Goal: Task Accomplishment & Management: Manage account settings

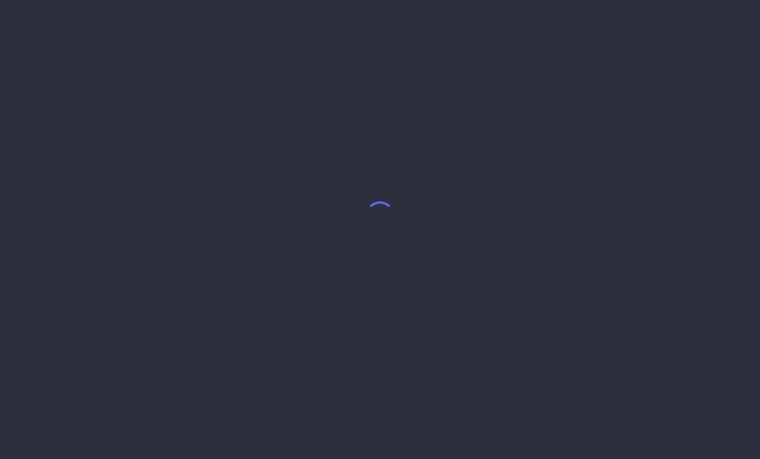
select select "7"
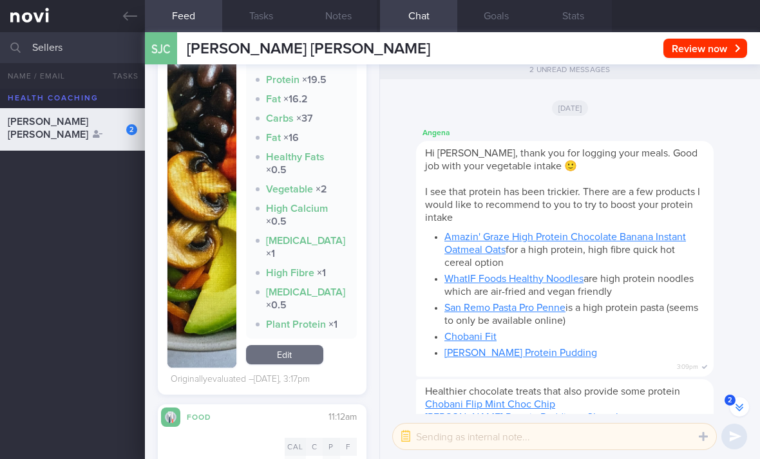
scroll to position [577, 0]
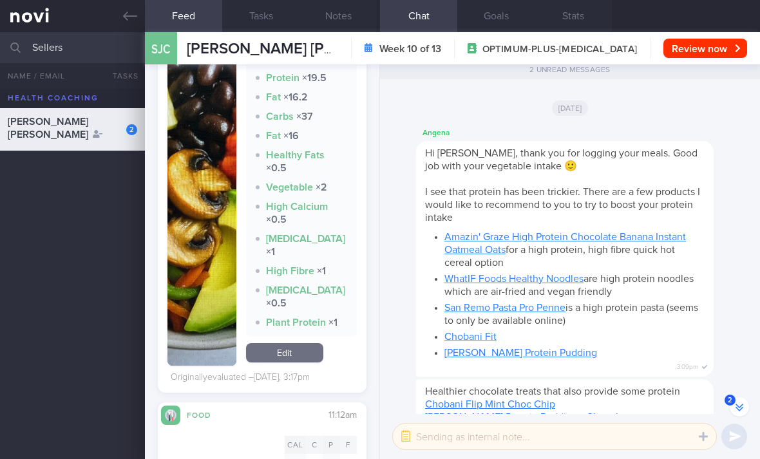
click at [286, 363] on link "Edit" at bounding box center [284, 352] width 77 height 19
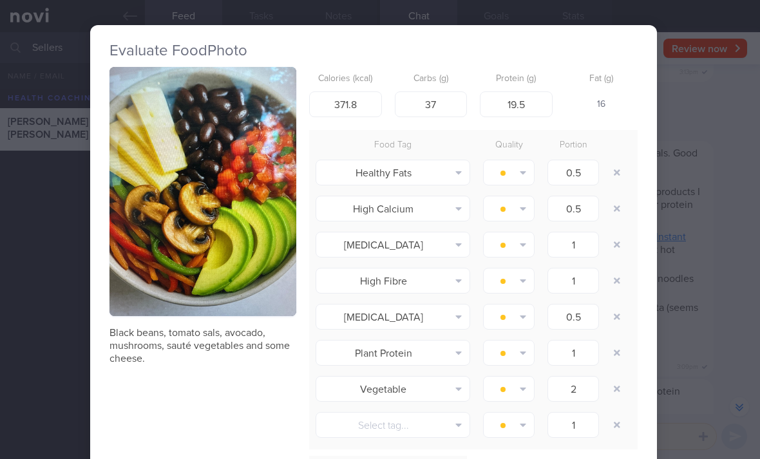
scroll to position [1, 7]
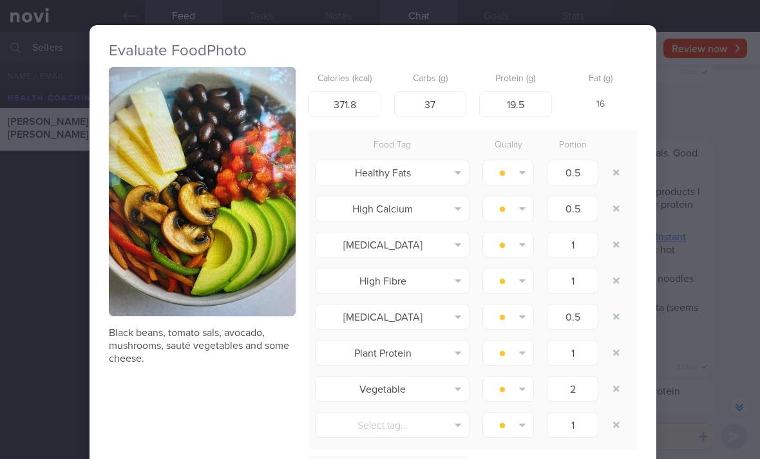
click at [625, 163] on button "button" at bounding box center [616, 172] width 23 height 23
type input "1"
type input "0.5"
type input "1"
type input "2"
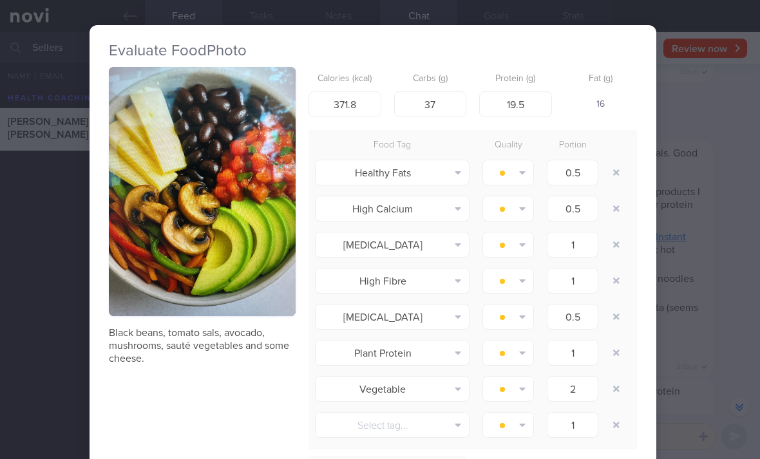
type input "1"
click at [631, 169] on div "High Calcium Alcohol Fried Fruit Healthy Fats High Calcium High Cholesterol Hig…" at bounding box center [473, 173] width 329 height 36
click at [625, 173] on button "button" at bounding box center [616, 172] width 23 height 23
type input "1"
type input "0.5"
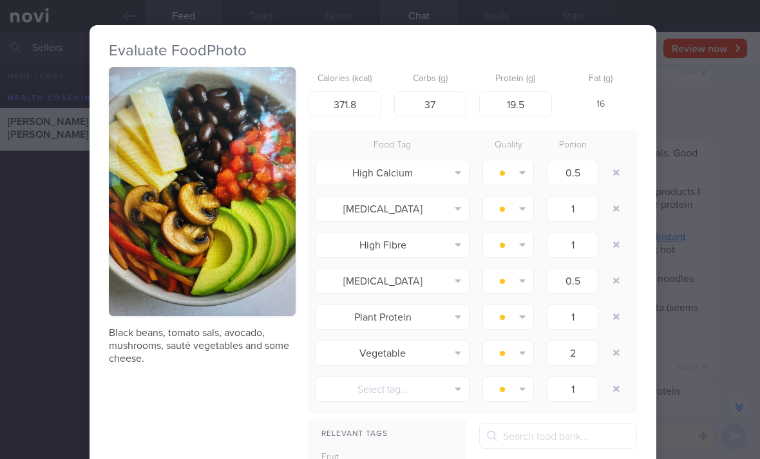
type input "1"
type input "2"
type input "1"
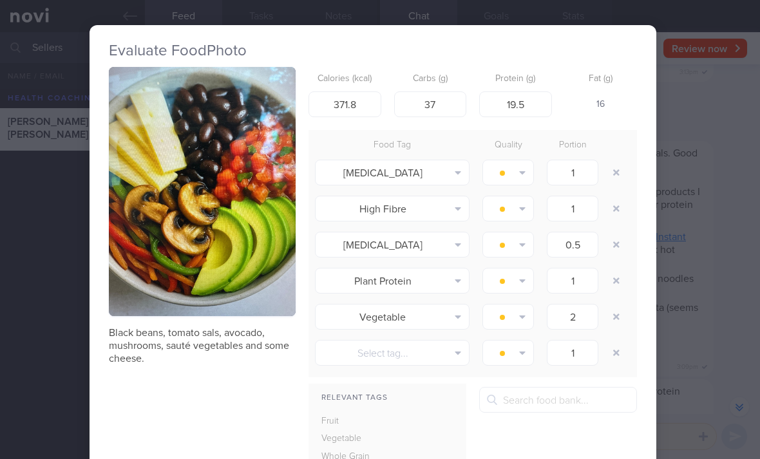
click at [624, 173] on button "button" at bounding box center [616, 172] width 23 height 23
type input "0.5"
type input "1"
type input "2"
type input "1"
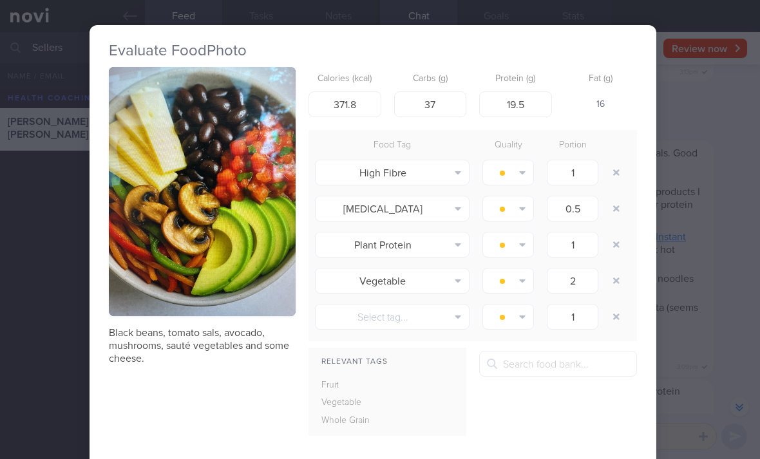
click at [625, 180] on button "button" at bounding box center [616, 172] width 23 height 23
type input "0.5"
type input "1"
type input "2"
type input "1"
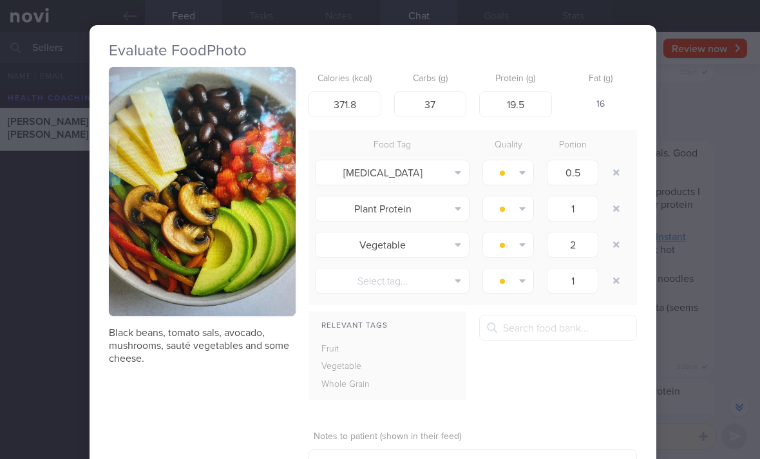
click at [624, 179] on button "button" at bounding box center [616, 172] width 23 height 23
type input "1"
type input "2"
type input "1"
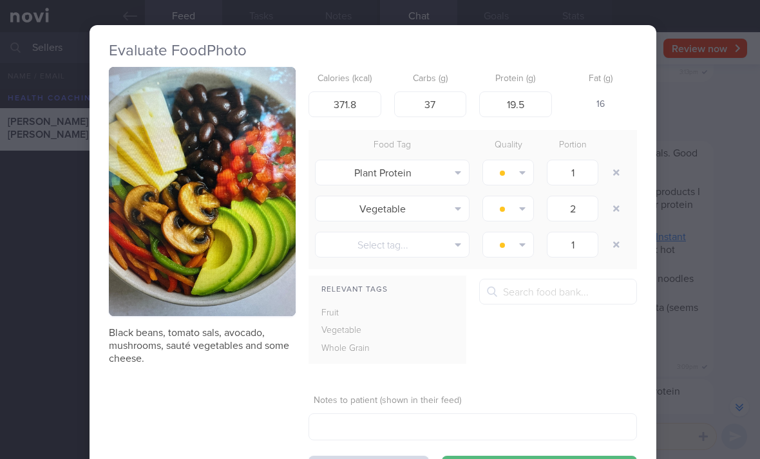
click at [627, 175] on button "button" at bounding box center [616, 172] width 23 height 23
type input "2"
type input "1"
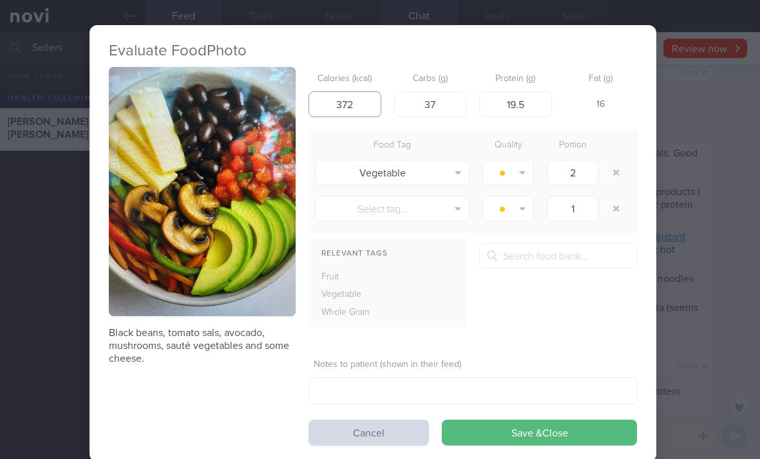
type input "372"
type input "38"
type input "19"
click at [542, 430] on button "Save & Close" at bounding box center [539, 433] width 195 height 26
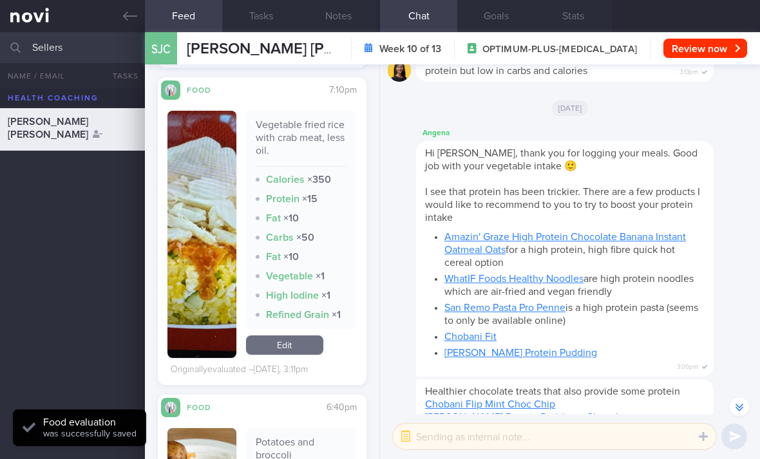
scroll to position [1165, 0]
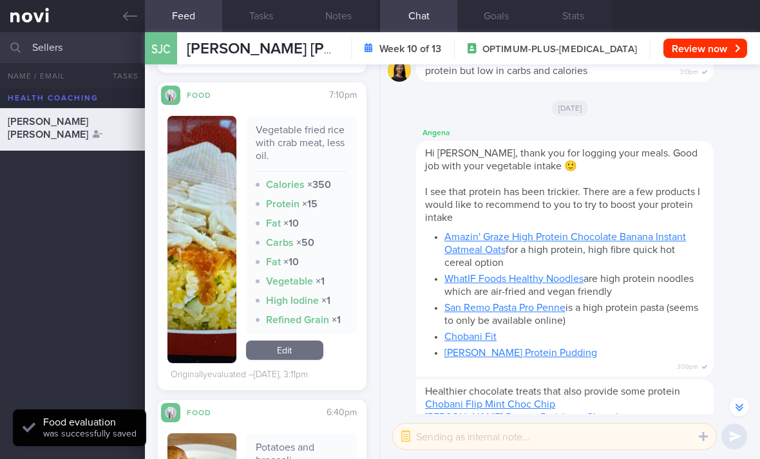
click at [294, 348] on link "Edit" at bounding box center [284, 350] width 77 height 19
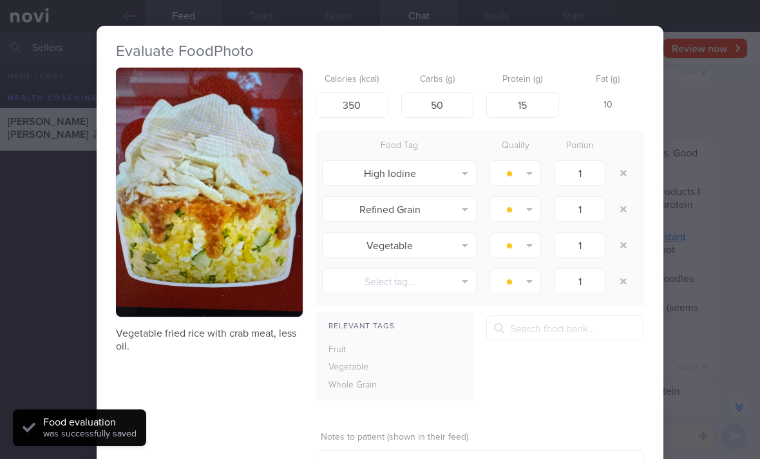
click at [615, 178] on button "button" at bounding box center [623, 173] width 23 height 23
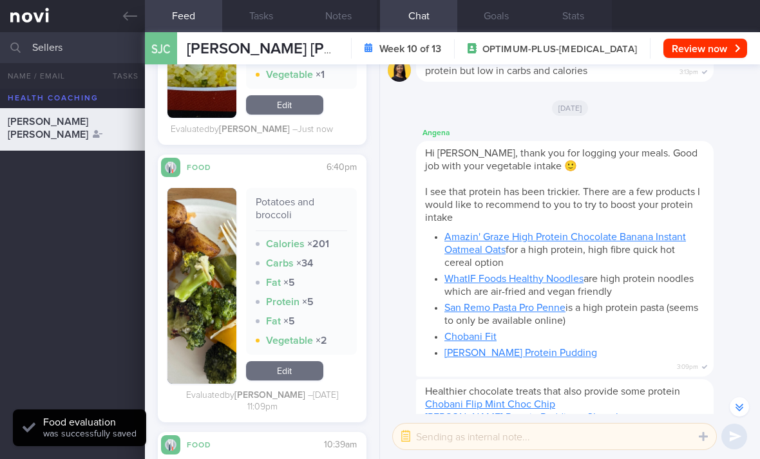
scroll to position [1400, 0]
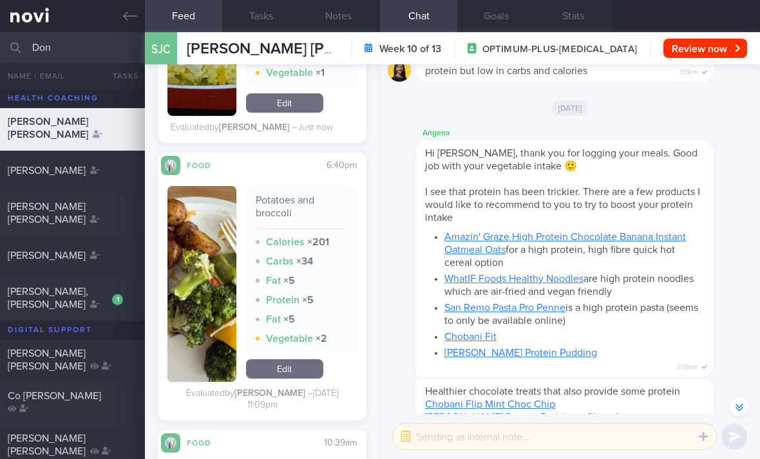
type input "Don"
click at [106, 229] on div "Don Marco Angelo Francis" at bounding box center [72, 214] width 145 height 29
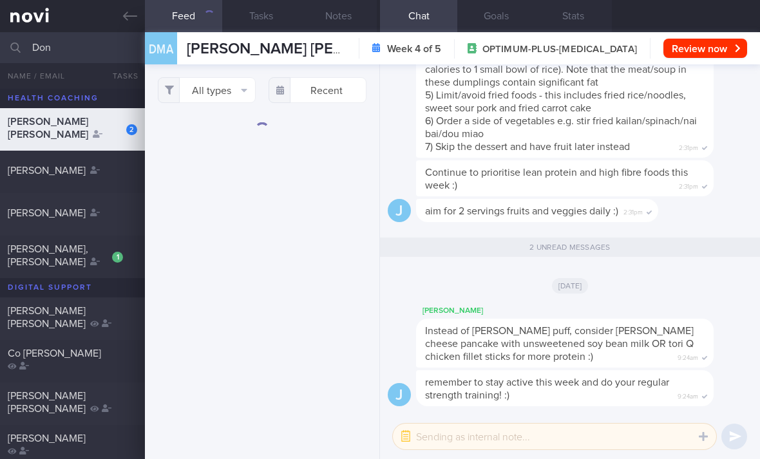
click at [239, 94] on button "All types" at bounding box center [207, 90] width 98 height 26
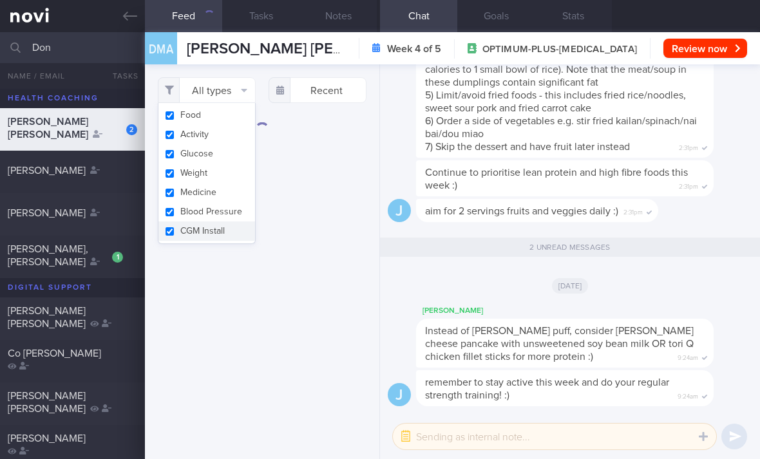
click at [240, 133] on button "Activity" at bounding box center [206, 134] width 97 height 19
checkbox input "false"
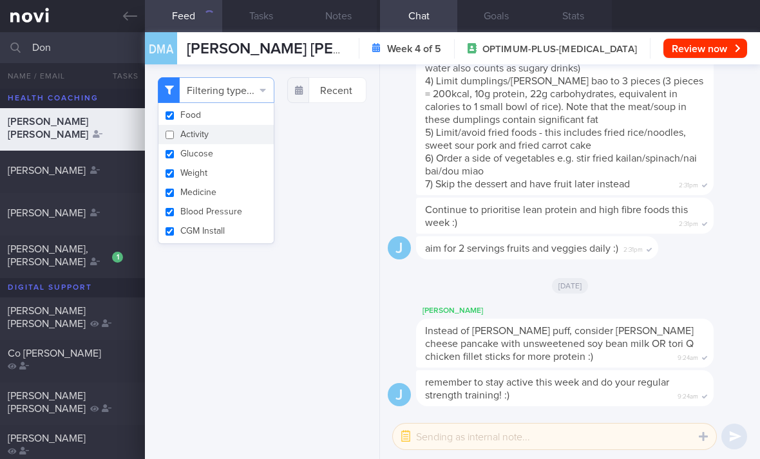
click at [245, 160] on button "Glucose" at bounding box center [215, 153] width 115 height 19
checkbox input "false"
click at [247, 181] on button "Weight" at bounding box center [215, 173] width 115 height 19
checkbox input "false"
click at [251, 198] on button "Medicine" at bounding box center [215, 192] width 115 height 19
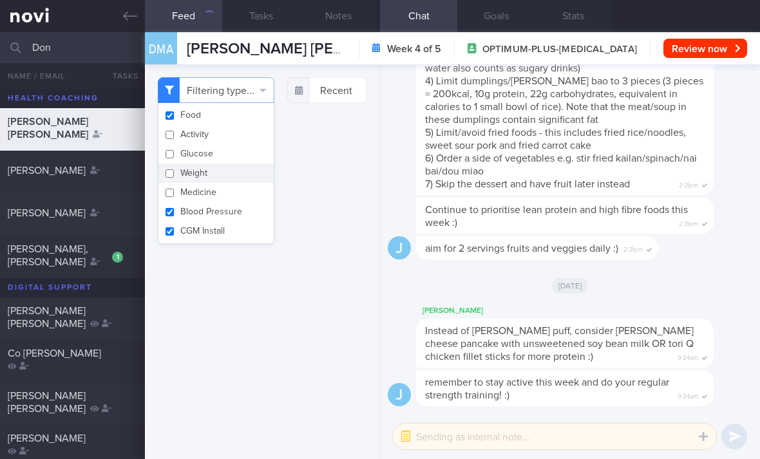
checkbox input "false"
click at [253, 218] on button "Blood Pressure" at bounding box center [215, 211] width 115 height 19
checkbox input "true"
click at [334, 256] on div "Filtering type... Food Activity Glucose Weight Medicine Blood Pressure CGM Inst…" at bounding box center [262, 261] width 234 height 395
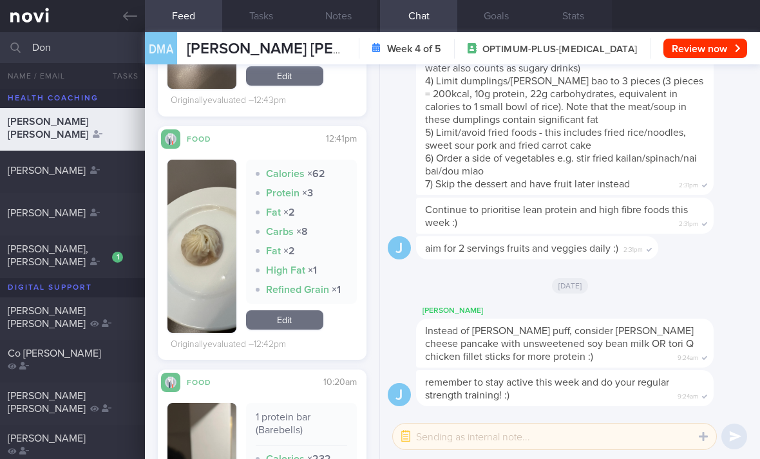
scroll to position [1896, 0]
click at [298, 323] on link "Edit" at bounding box center [284, 320] width 77 height 19
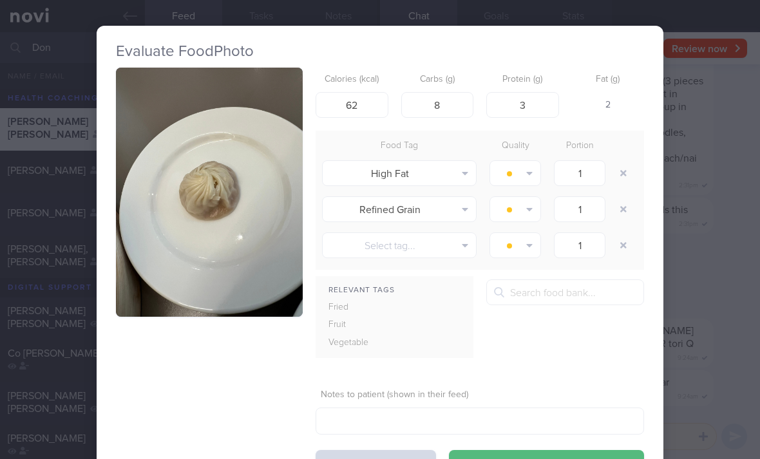
click at [618, 169] on button "button" at bounding box center [623, 173] width 23 height 23
click at [618, 168] on button "button" at bounding box center [623, 173] width 23 height 23
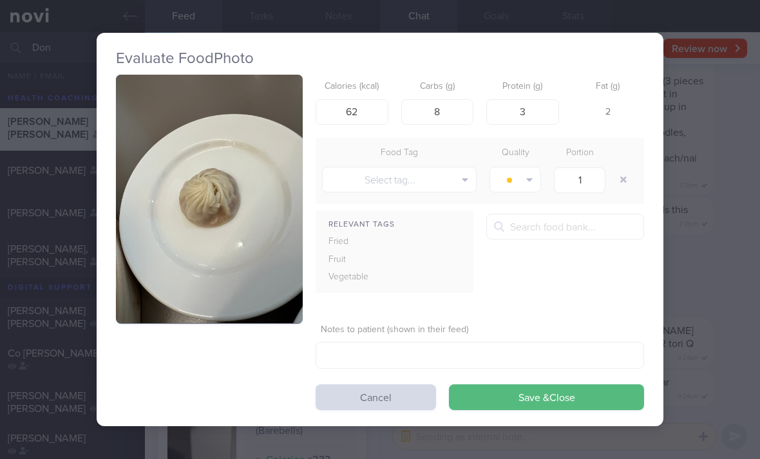
click at [624, 169] on button "button" at bounding box center [623, 179] width 23 height 23
click at [499, 395] on button "Save & Close" at bounding box center [546, 398] width 195 height 26
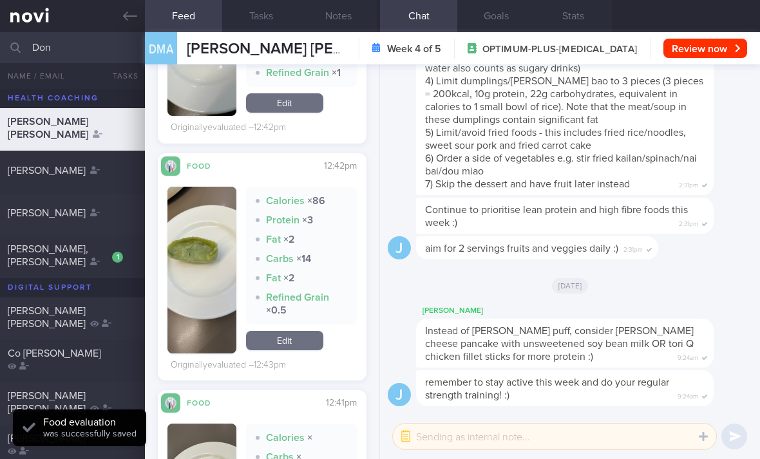
scroll to position [1641, 0]
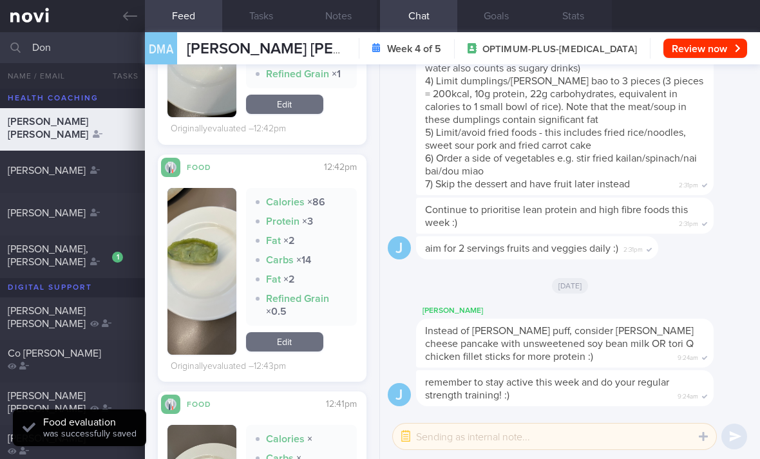
click at [292, 336] on link "Edit" at bounding box center [284, 341] width 77 height 19
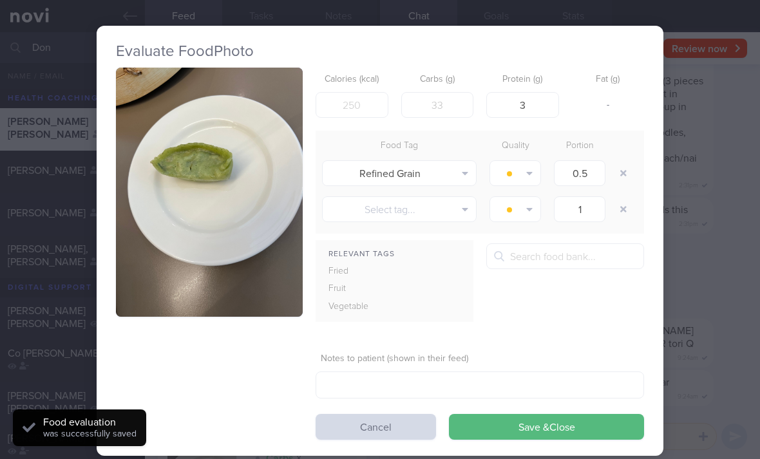
click at [616, 185] on div at bounding box center [625, 173] width 26 height 36
click at [616, 184] on div at bounding box center [625, 173] width 26 height 36
click at [632, 177] on button "button" at bounding box center [623, 173] width 23 height 23
type input "1"
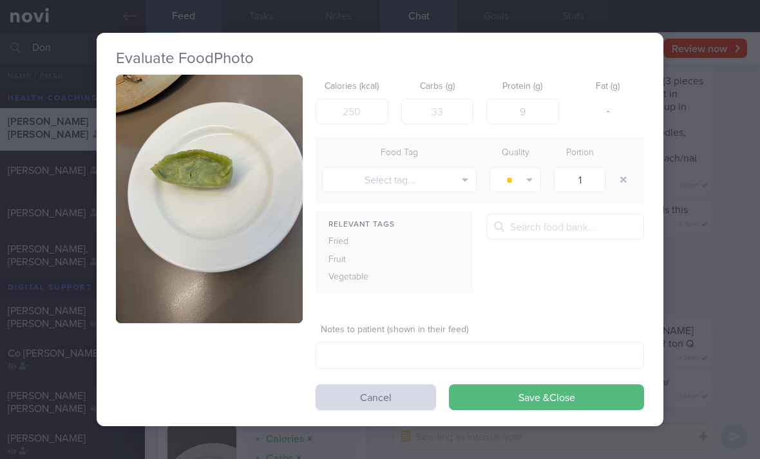
click at [506, 401] on button "Save & Close" at bounding box center [546, 398] width 195 height 26
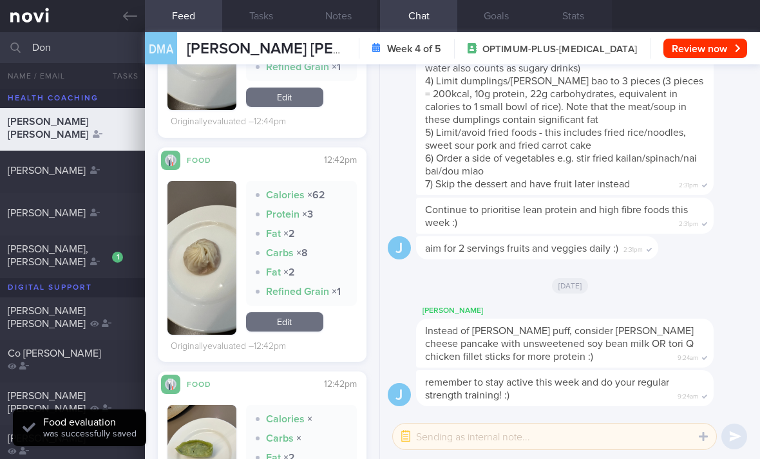
scroll to position [1416, 0]
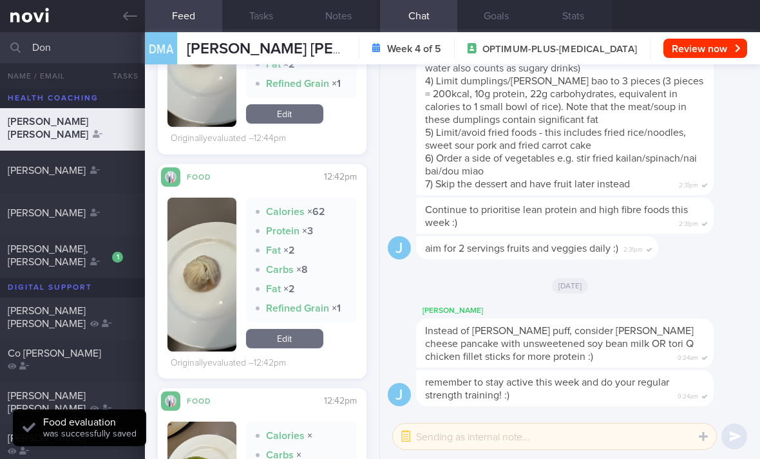
click at [289, 336] on link "Edit" at bounding box center [284, 338] width 77 height 19
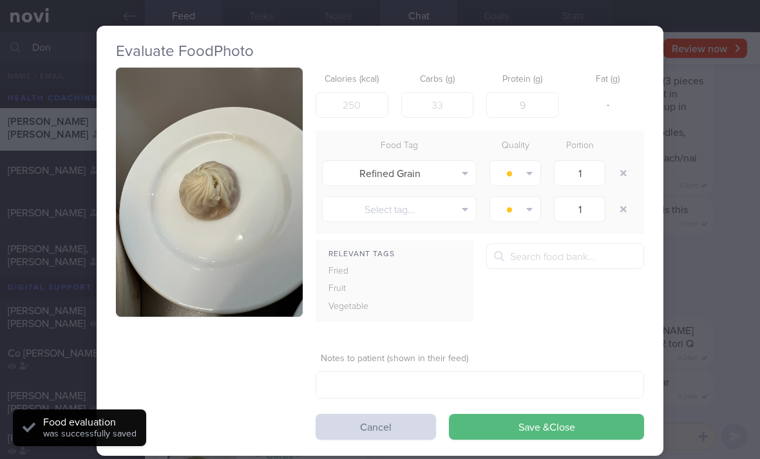
click at [627, 177] on button "button" at bounding box center [623, 173] width 23 height 23
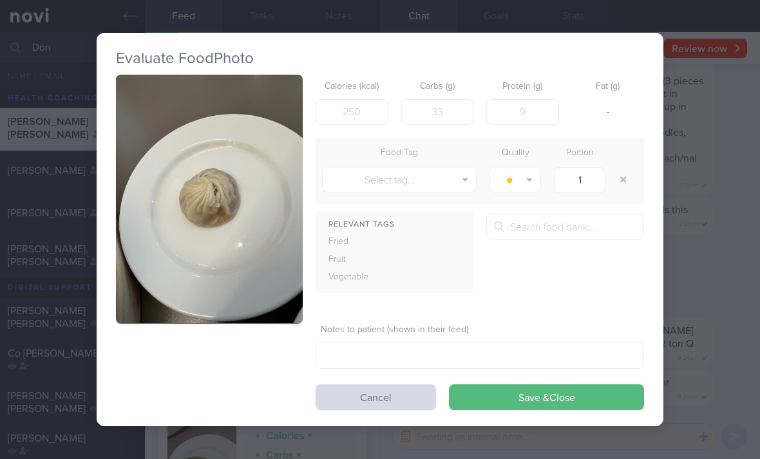
click at [465, 395] on button "Save & Close" at bounding box center [546, 398] width 195 height 26
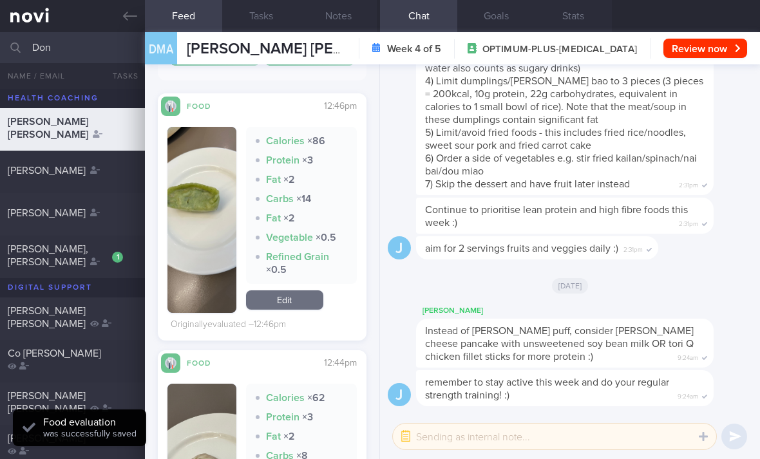
scroll to position [414, 0]
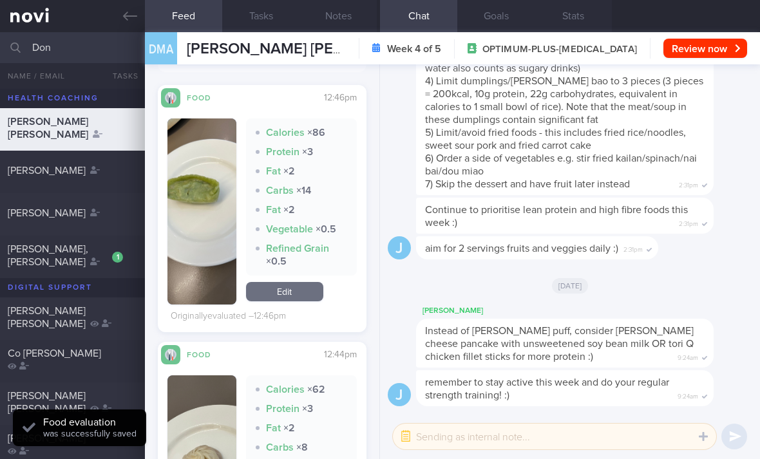
click at [293, 301] on link "Edit" at bounding box center [284, 291] width 77 height 19
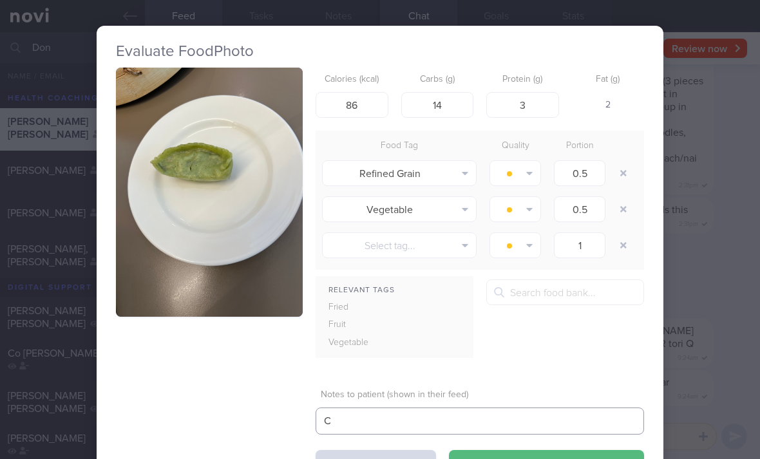
scroll to position [42, 0]
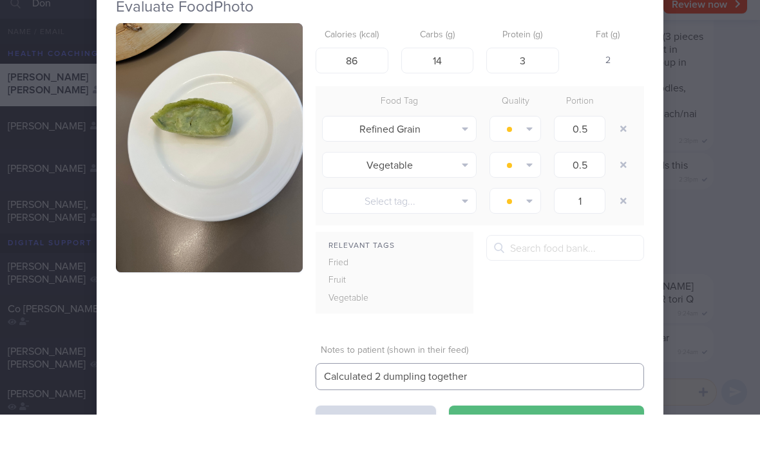
type textarea "Calculated 2 dumpling together"
click at [624, 162] on button "button" at bounding box center [623, 173] width 23 height 23
type input "1"
click at [624, 162] on button "button" at bounding box center [623, 173] width 23 height 23
type input "1"
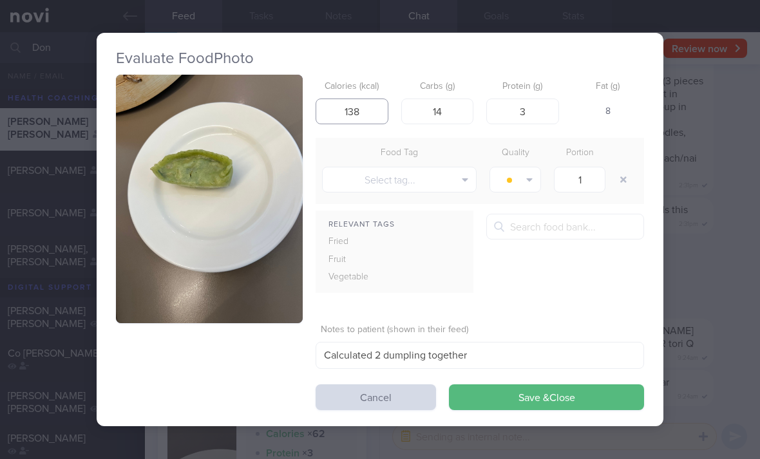
type input "138"
type input "12"
type input "5"
click at [529, 385] on button "Save & Close" at bounding box center [546, 398] width 195 height 26
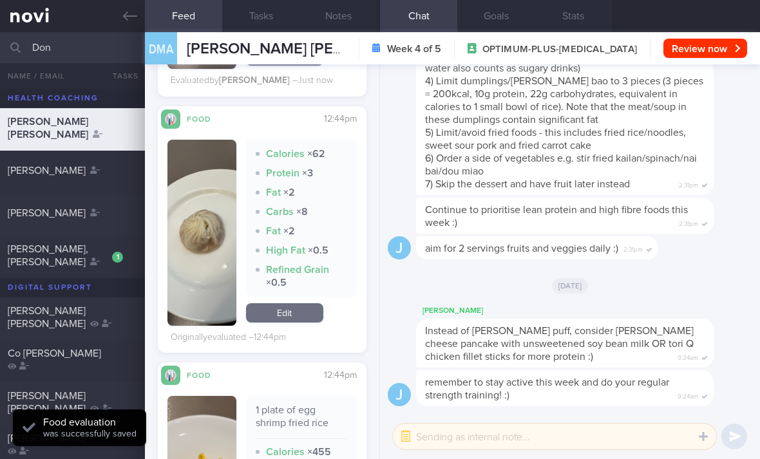
scroll to position [644, 0]
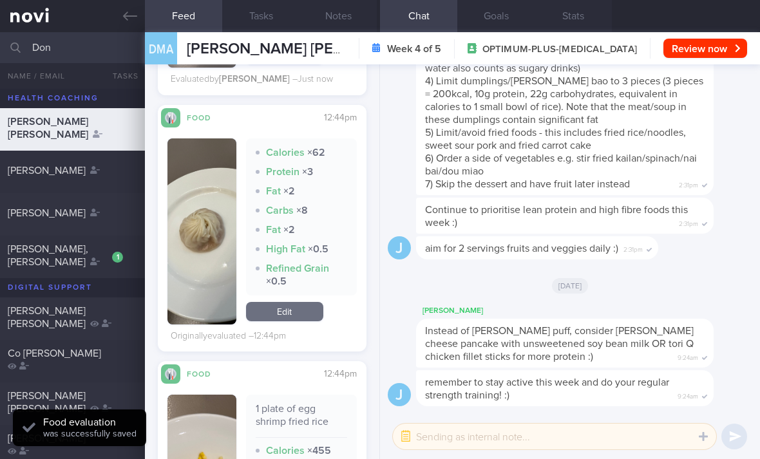
click at [292, 302] on link "Edit" at bounding box center [284, 311] width 77 height 19
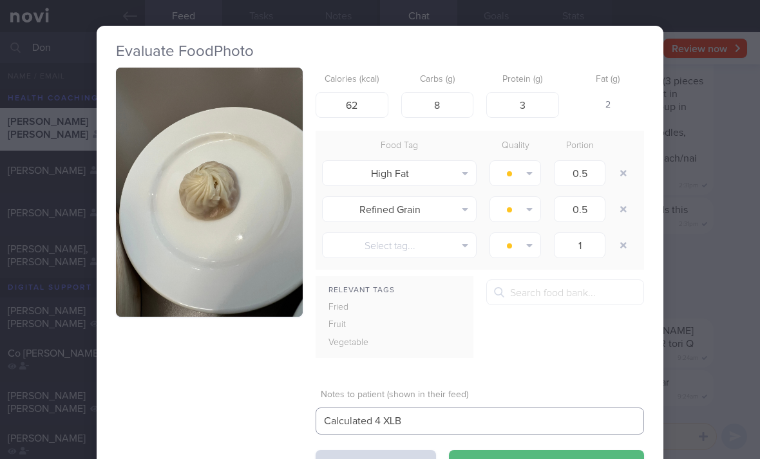
click at [409, 408] on textarea "Calculated 4 XLB" at bounding box center [480, 421] width 329 height 27
type textarea "Calculated 4 XLB together"
type input "280"
type input "30"
type input "14"
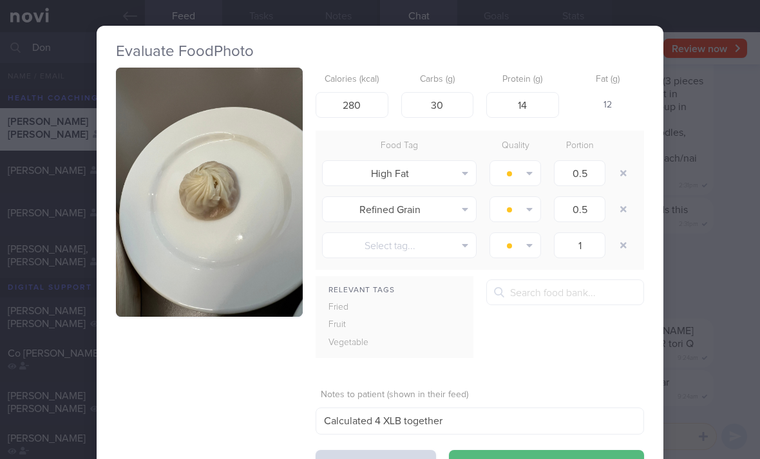
click at [624, 162] on button "button" at bounding box center [623, 173] width 23 height 23
type input "1"
click at [623, 162] on button "button" at bounding box center [623, 173] width 23 height 23
type input "1"
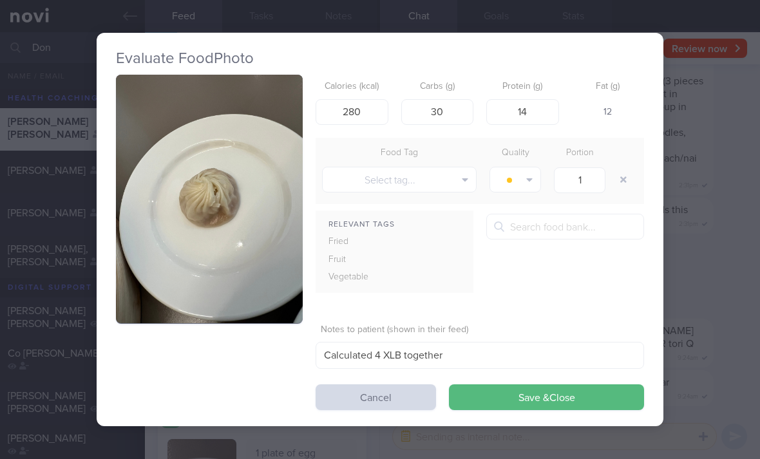
click at [620, 168] on button "button" at bounding box center [623, 179] width 23 height 23
click at [510, 385] on button "Save & Close" at bounding box center [546, 398] width 195 height 26
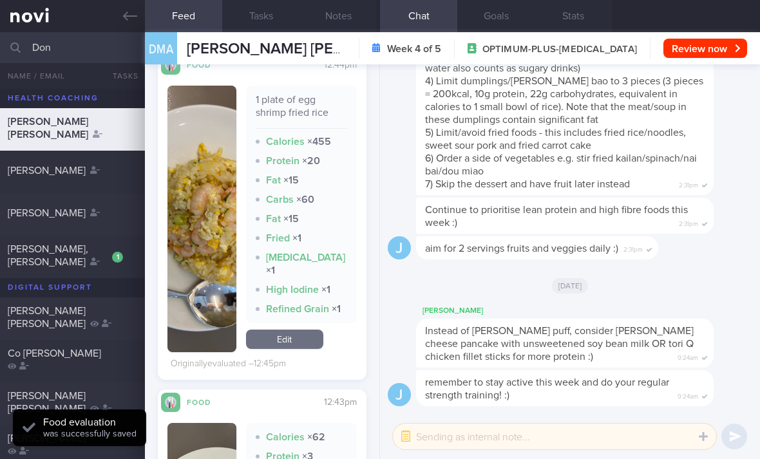
scroll to position [944, 0]
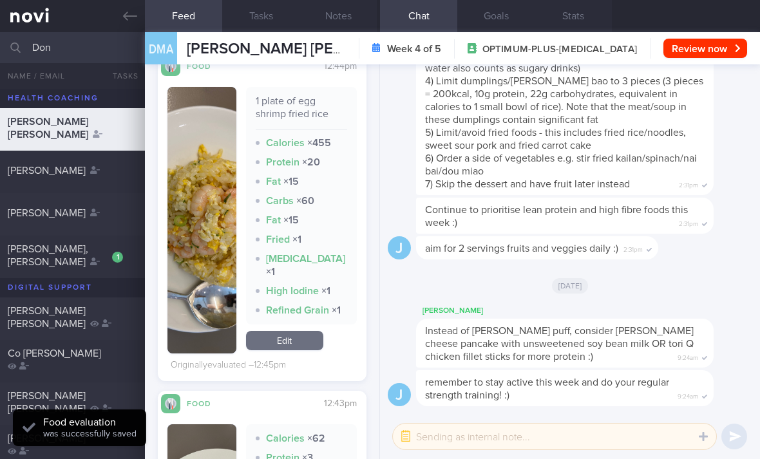
click at [302, 331] on link "Edit" at bounding box center [284, 340] width 77 height 19
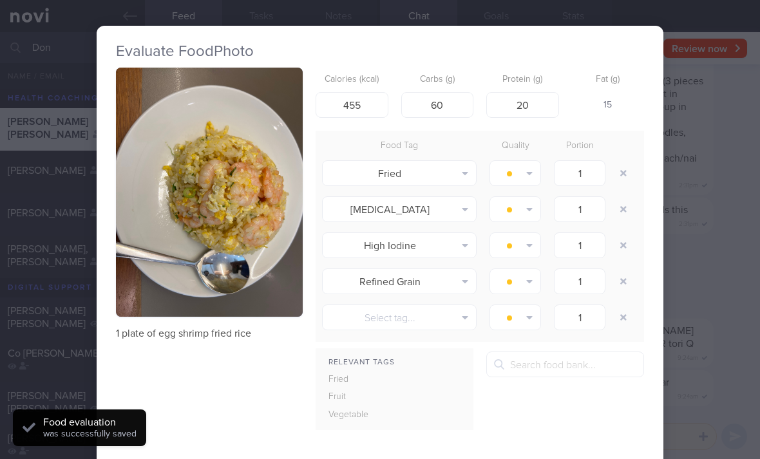
scroll to position [0, 4]
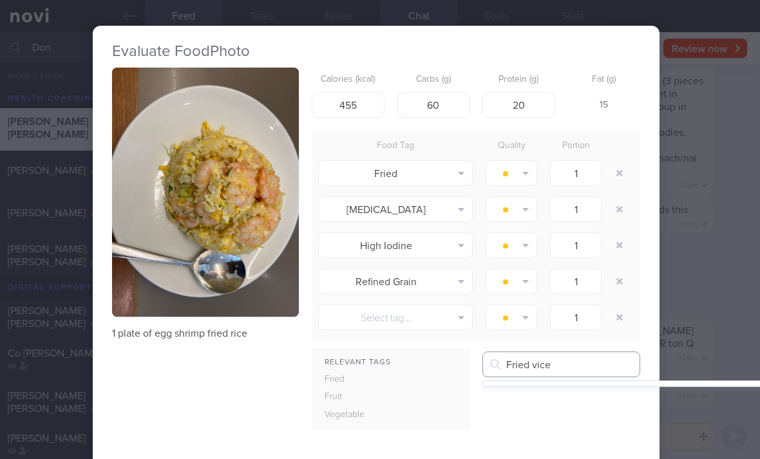
type input "Fried vice"
type input "635"
type input "25"
click at [622, 162] on button "button" at bounding box center [619, 173] width 23 height 23
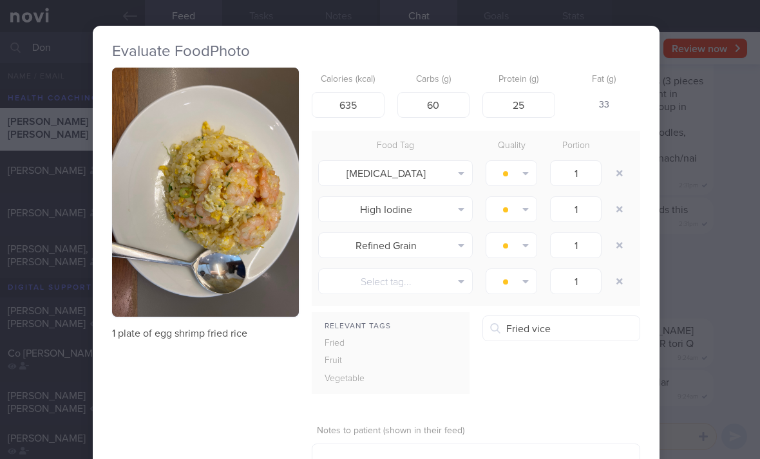
click at [622, 162] on button "button" at bounding box center [619, 173] width 23 height 23
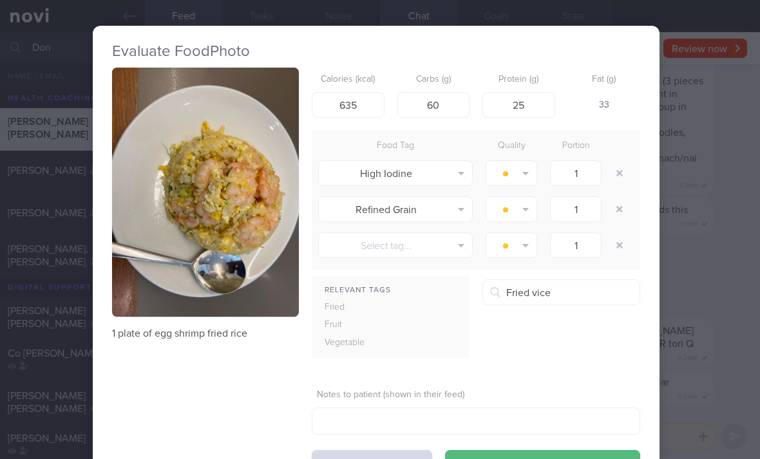
click at [621, 162] on button "button" at bounding box center [619, 173] width 23 height 23
click at [620, 162] on button "button" at bounding box center [619, 173] width 23 height 23
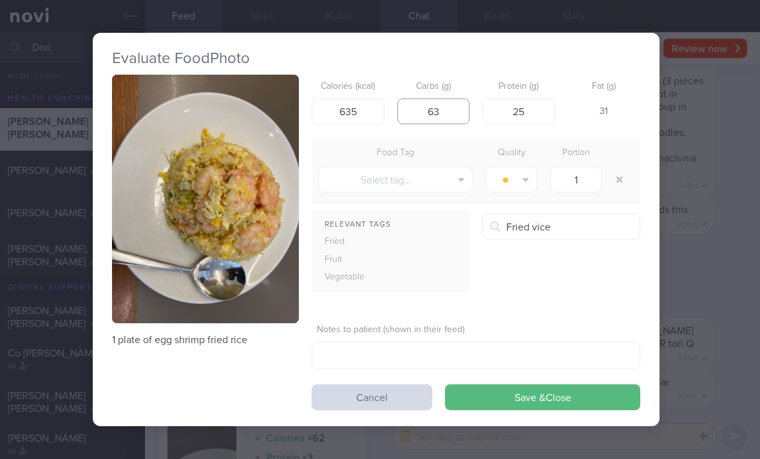
type input "63"
click at [506, 385] on button "Save & Close" at bounding box center [542, 398] width 195 height 26
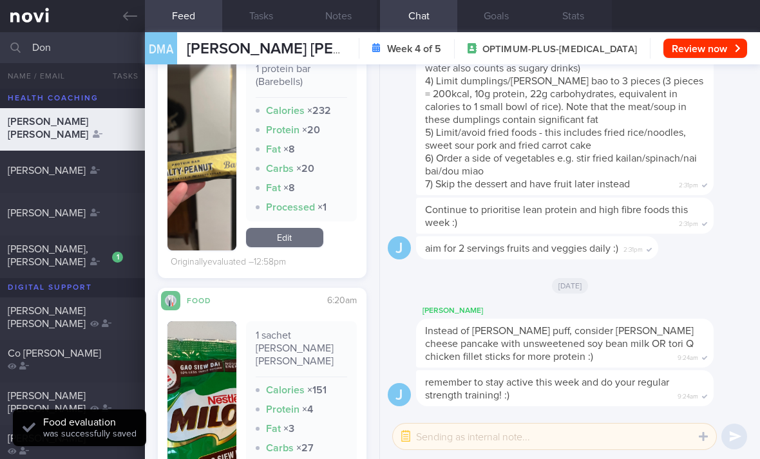
scroll to position [1974, 0]
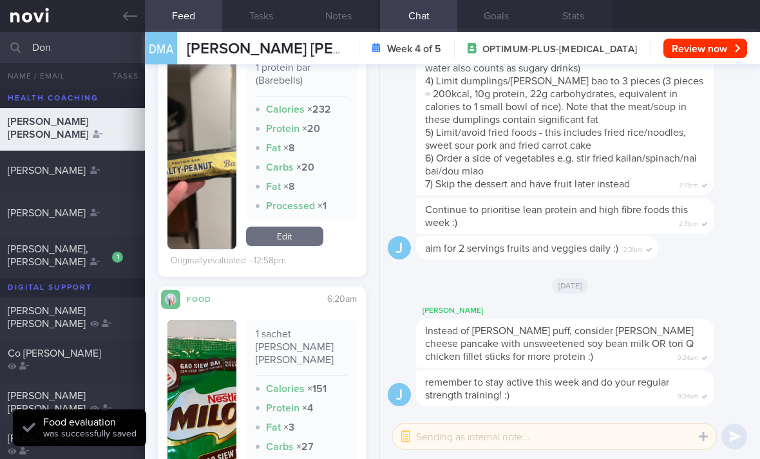
click at [302, 227] on link "Edit" at bounding box center [284, 236] width 77 height 19
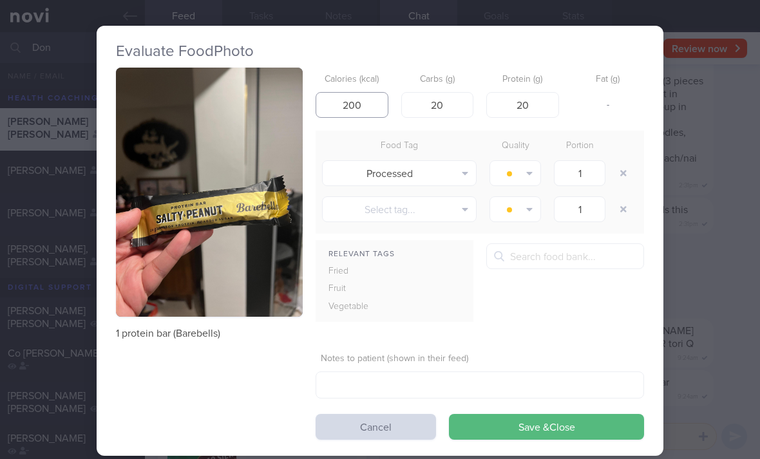
type input "200"
type input "18"
click at [620, 162] on button "button" at bounding box center [623, 173] width 23 height 23
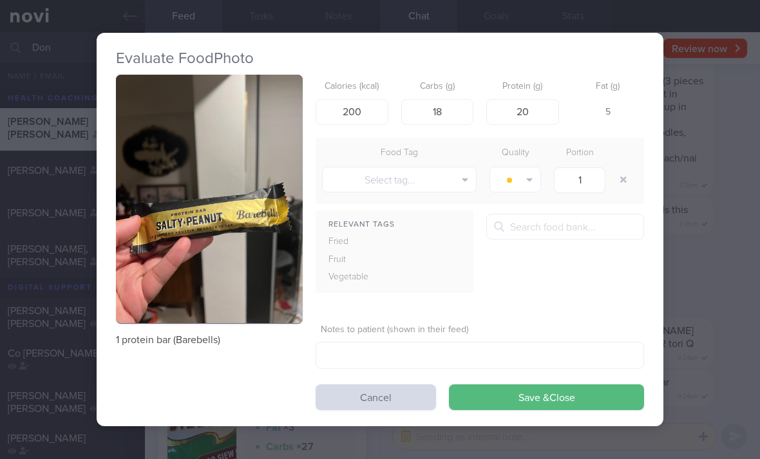
click at [487, 385] on button "Save & Close" at bounding box center [546, 398] width 195 height 26
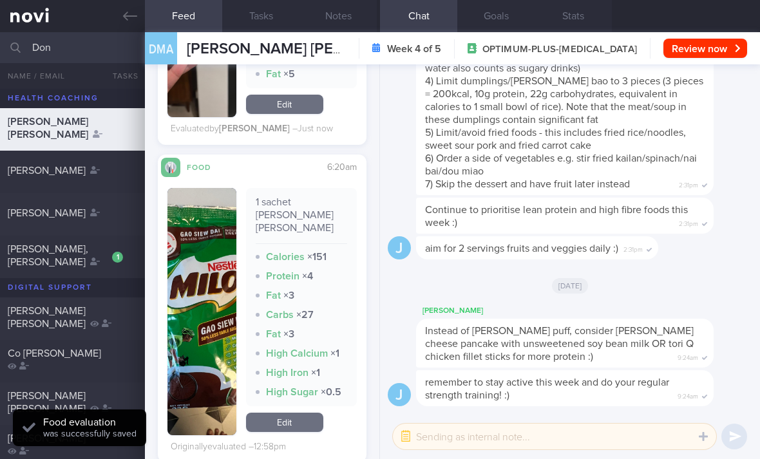
scroll to position [2215, 0]
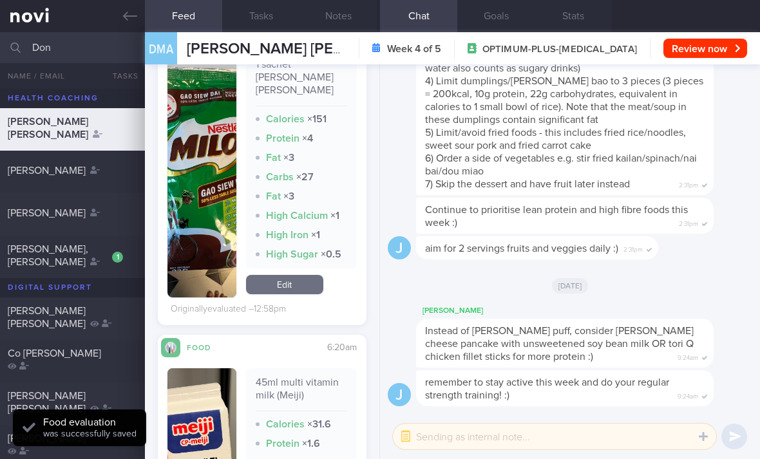
click at [303, 275] on link "Edit" at bounding box center [284, 284] width 77 height 19
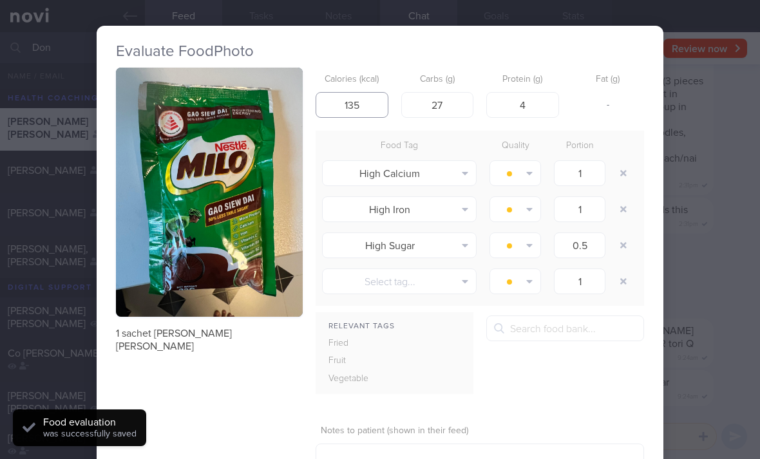
type input "135"
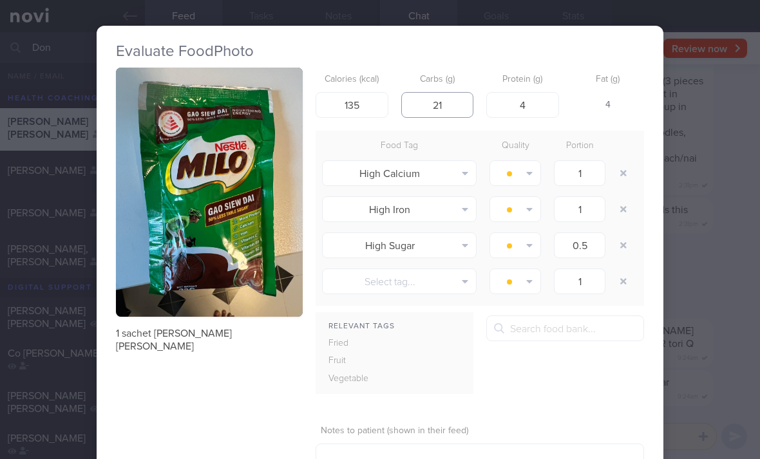
type input "21"
type input "3"
click at [624, 162] on button "button" at bounding box center [623, 173] width 23 height 23
type input "0.5"
type input "1"
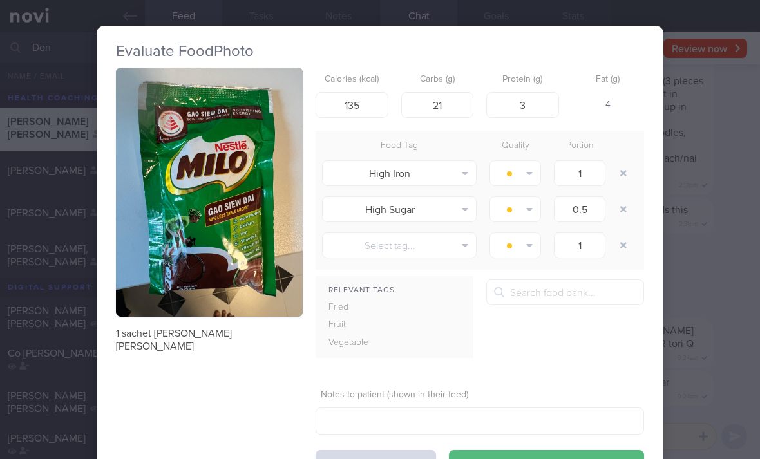
click at [623, 162] on button "button" at bounding box center [623, 173] width 23 height 23
type input "0.5"
type input "1"
click at [622, 162] on button "button" at bounding box center [623, 173] width 23 height 23
type input "1"
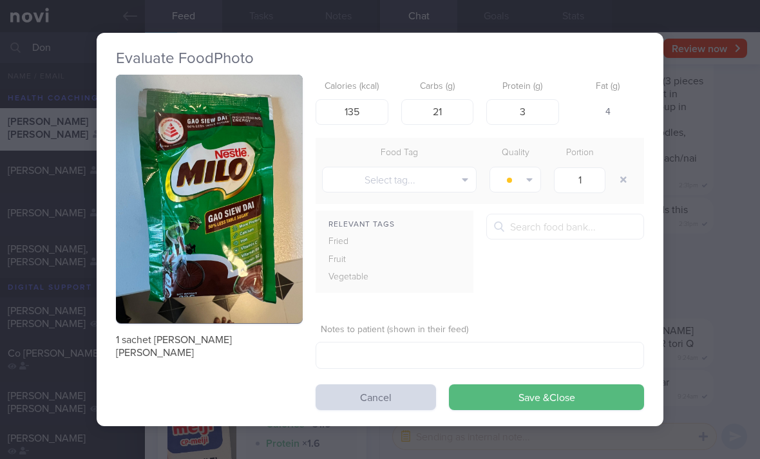
click at [501, 385] on button "Save & Close" at bounding box center [546, 398] width 195 height 26
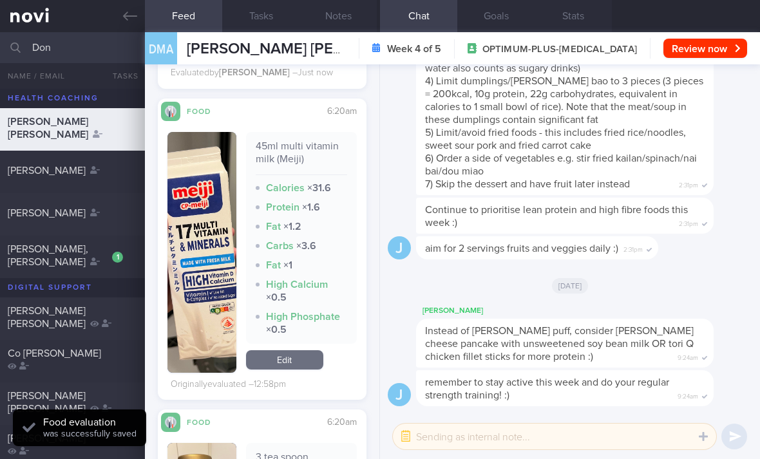
scroll to position [2404, 0]
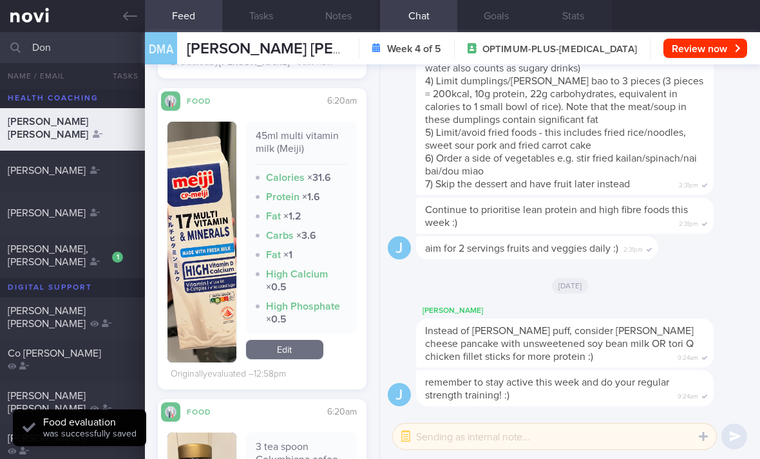
click at [294, 340] on link "Edit" at bounding box center [284, 349] width 77 height 19
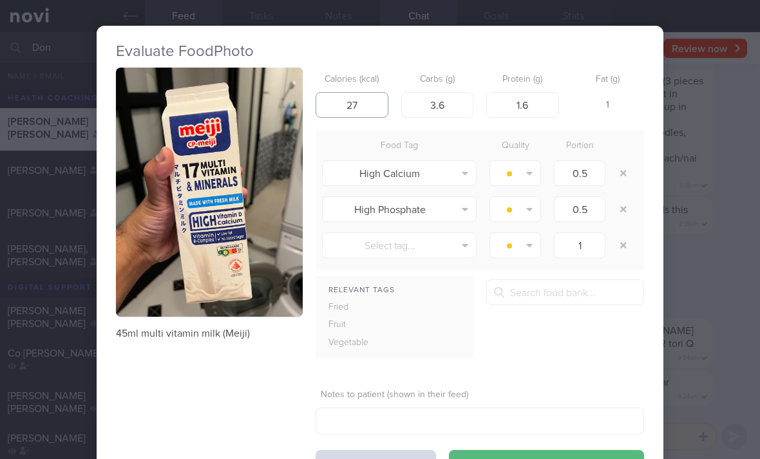
type input "27"
type input "1.5"
type input "3"
type input "1.5"
click at [625, 162] on button "button" at bounding box center [623, 173] width 23 height 23
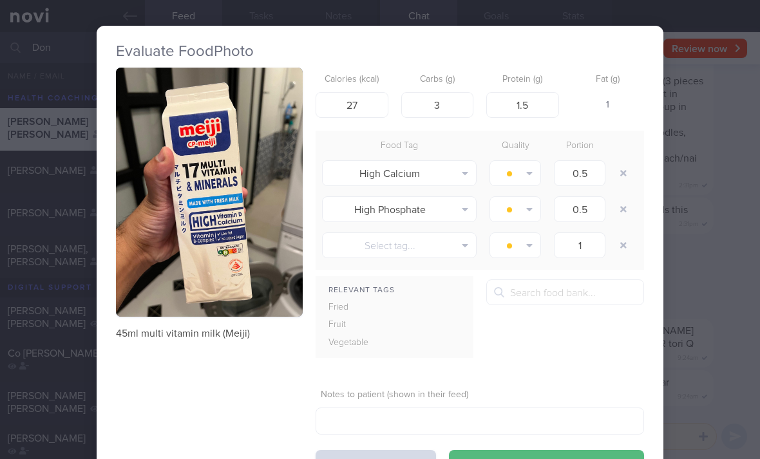
type input "1"
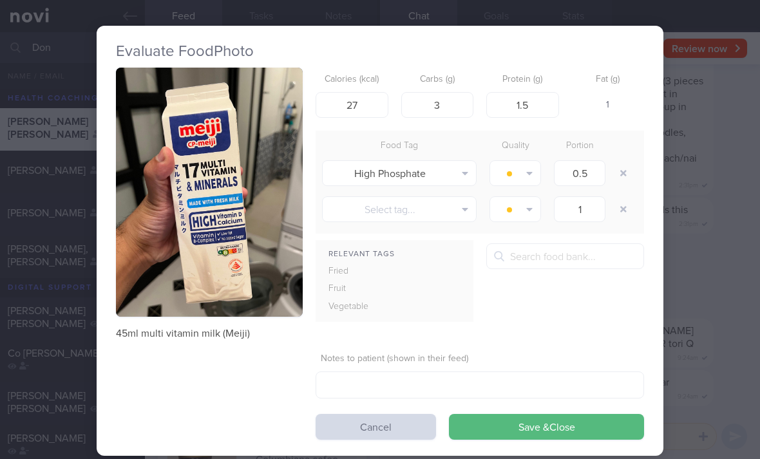
click at [625, 162] on button "button" at bounding box center [623, 173] width 23 height 23
type input "1"
click at [623, 162] on button "button" at bounding box center [623, 173] width 23 height 23
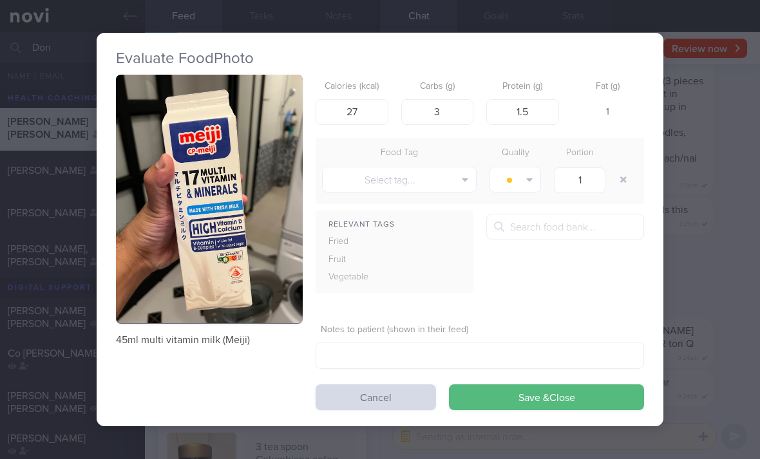
click at [473, 385] on button "Save & Close" at bounding box center [546, 398] width 195 height 26
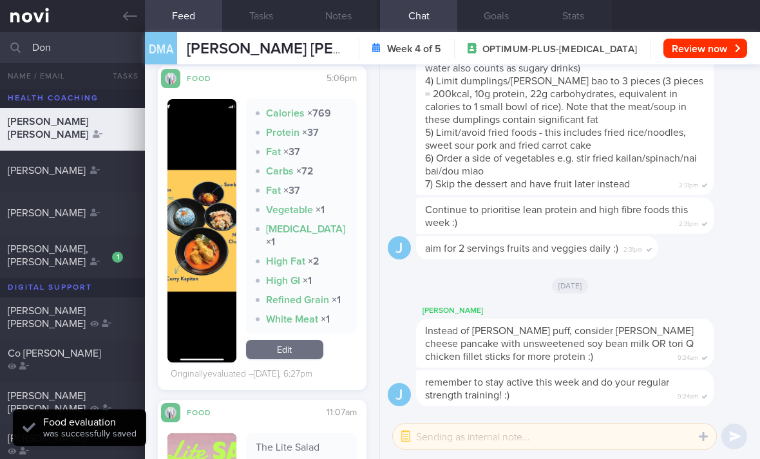
scroll to position [2837, 0]
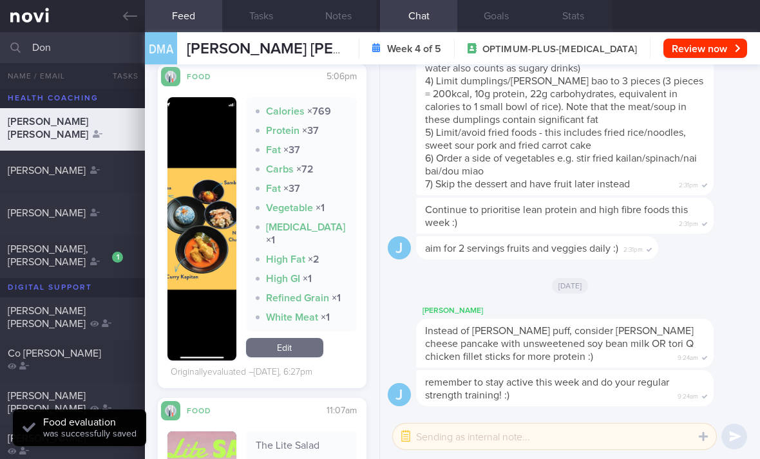
click at [289, 338] on link "Edit" at bounding box center [284, 347] width 77 height 19
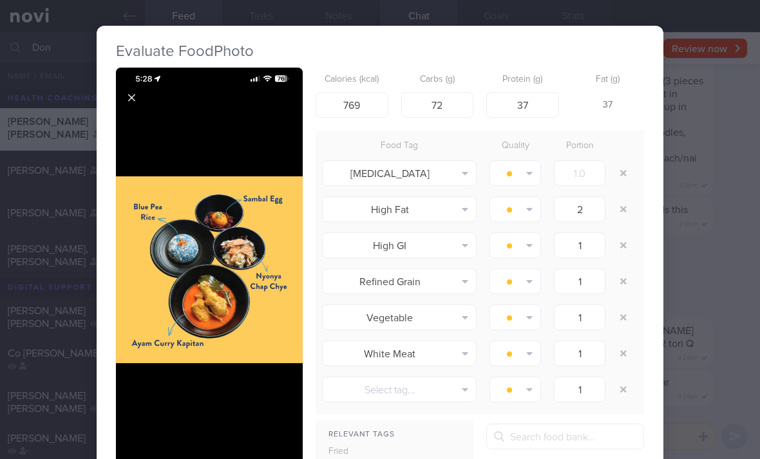
click at [629, 162] on button "button" at bounding box center [623, 173] width 23 height 23
type input "2"
type input "1"
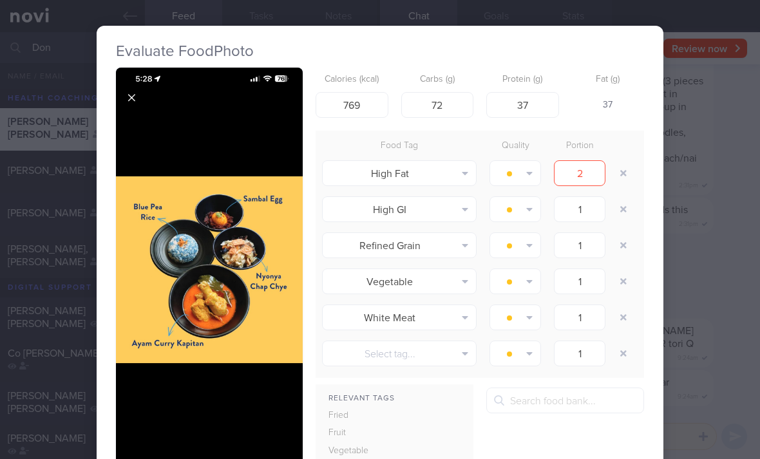
click at [629, 162] on button "button" at bounding box center [623, 173] width 23 height 23
type input "1"
click at [634, 162] on button "button" at bounding box center [623, 173] width 23 height 23
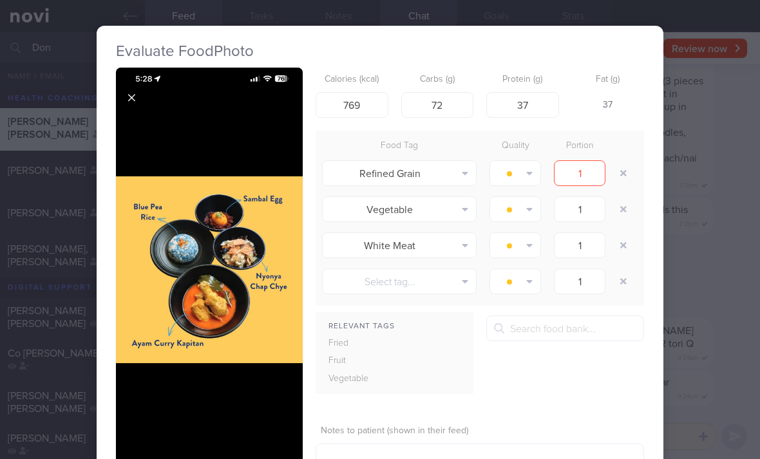
click at [636, 155] on div at bounding box center [625, 173] width 26 height 36
click at [628, 162] on button "button" at bounding box center [623, 173] width 23 height 23
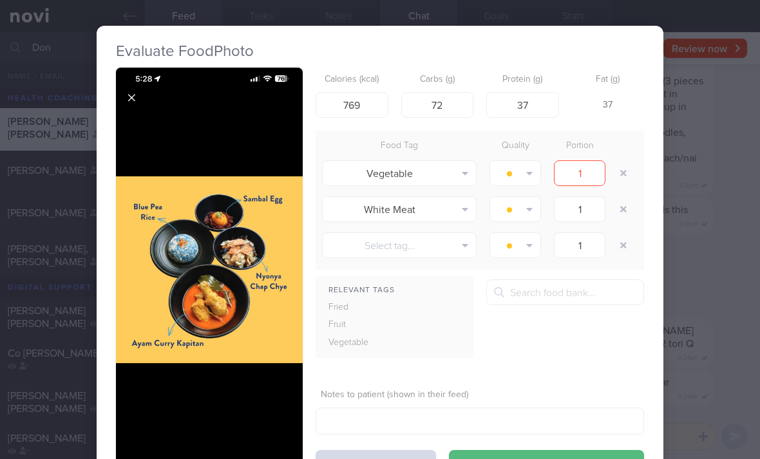
click at [624, 198] on button "button" at bounding box center [623, 209] width 23 height 23
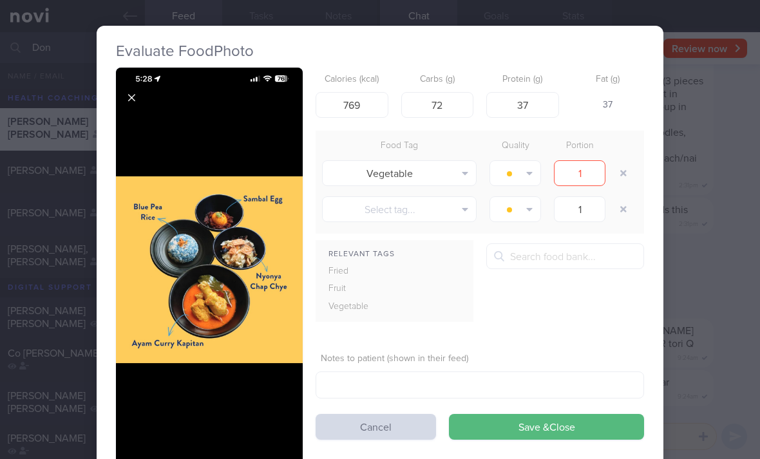
click at [624, 162] on button "button" at bounding box center [623, 173] width 23 height 23
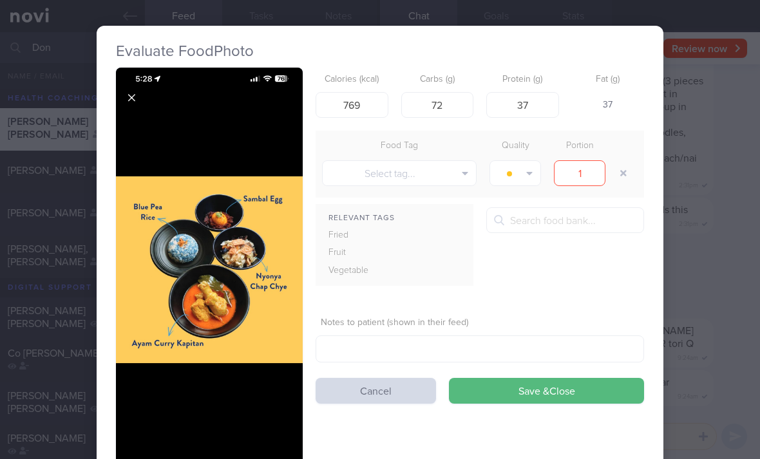
scroll to position [0, 5]
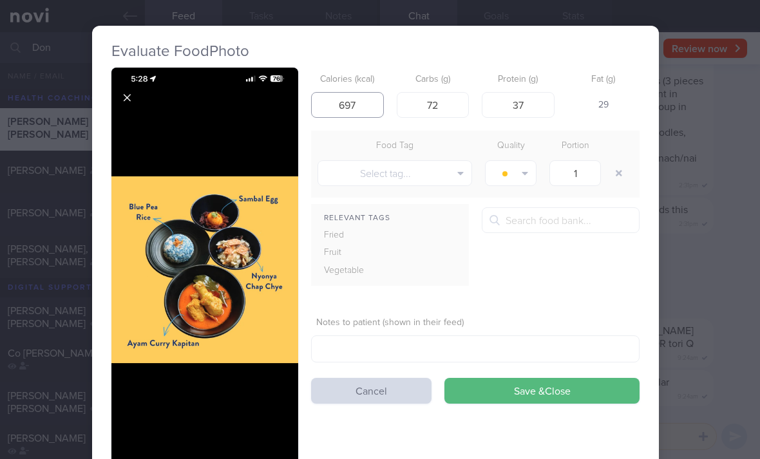
type input "697"
click at [510, 378] on button "Save & Close" at bounding box center [541, 391] width 195 height 26
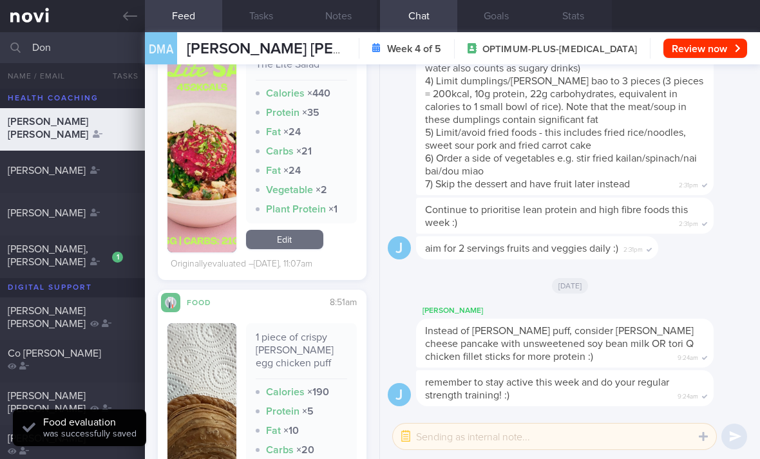
scroll to position [3080, 0]
click at [302, 229] on link "Edit" at bounding box center [284, 238] width 77 height 19
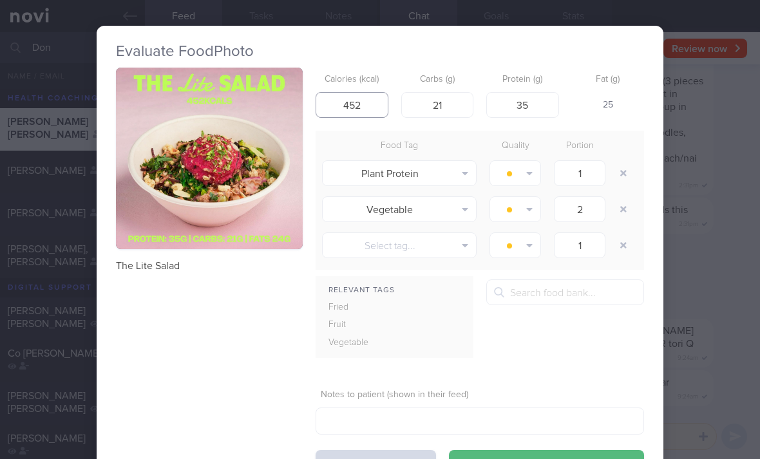
type input "452"
click at [496, 450] on button "Save & Close" at bounding box center [546, 463] width 195 height 26
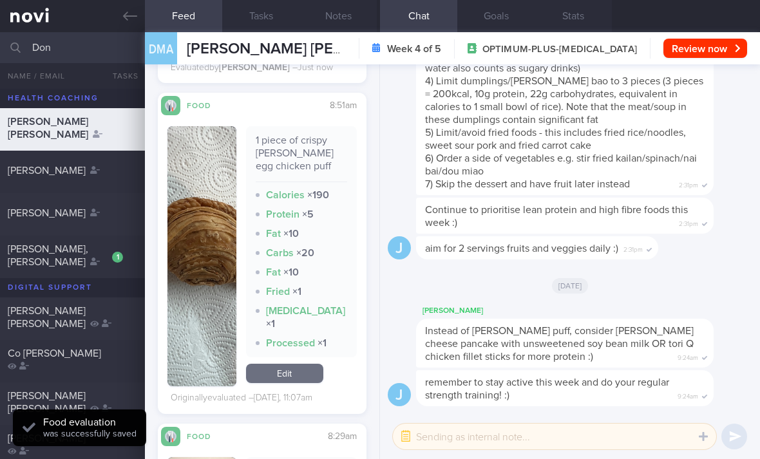
scroll to position [3307, 0]
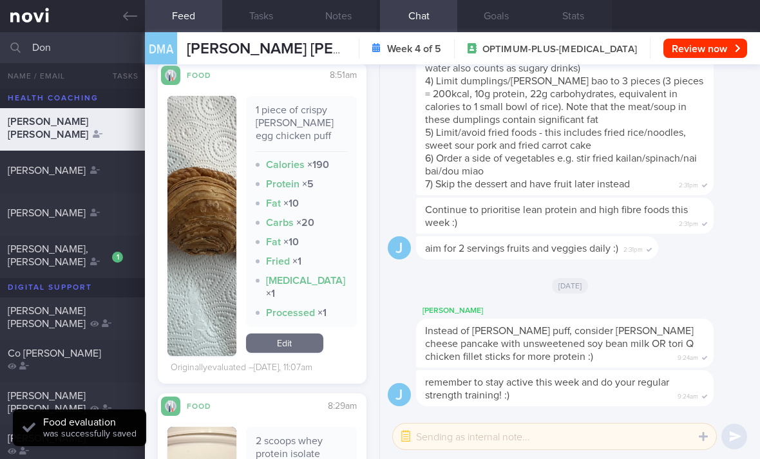
click at [299, 334] on link "Edit" at bounding box center [284, 343] width 77 height 19
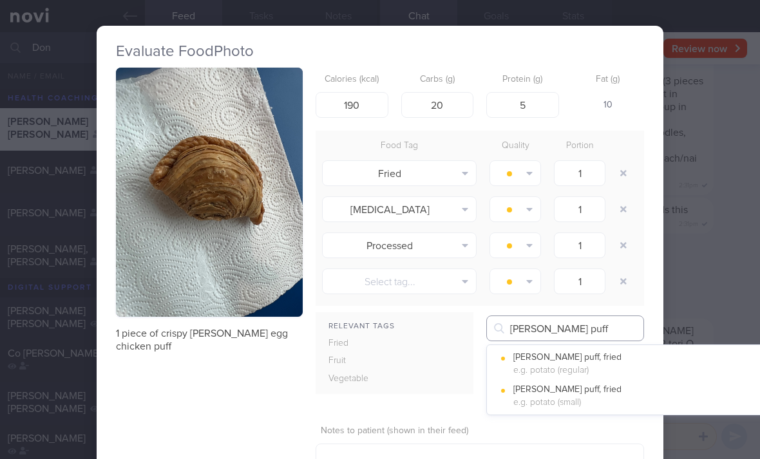
type input "Curry puff"
click at [606, 348] on button "[PERSON_NAME] puff, fried e.g. potato (regular)" at bounding box center [644, 364] width 314 height 32
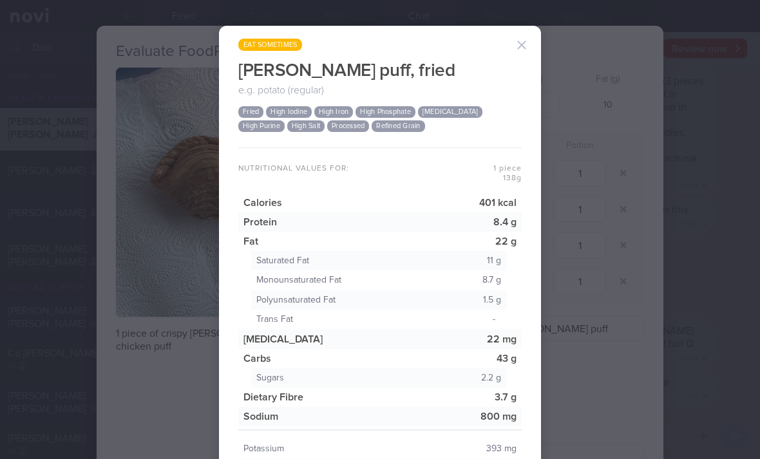
click at [520, 32] on button "button" at bounding box center [522, 45] width 26 height 26
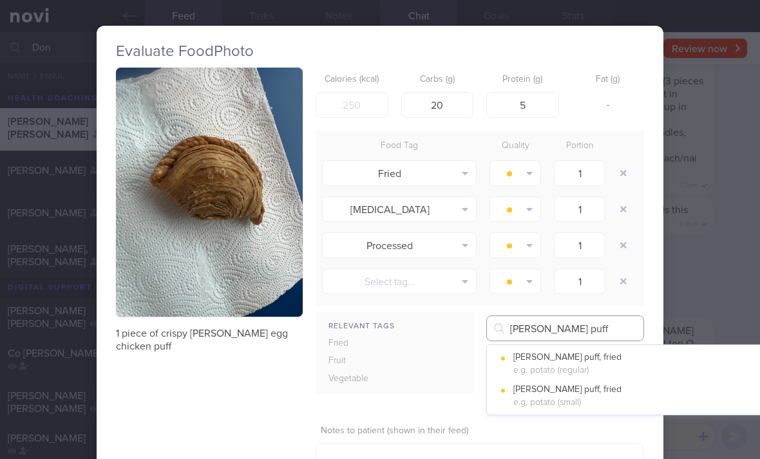
click at [589, 316] on input "Curry puff" at bounding box center [565, 329] width 158 height 26
click at [569, 348] on button "[PERSON_NAME] puff, fried e.g. potato (regular)" at bounding box center [644, 364] width 314 height 32
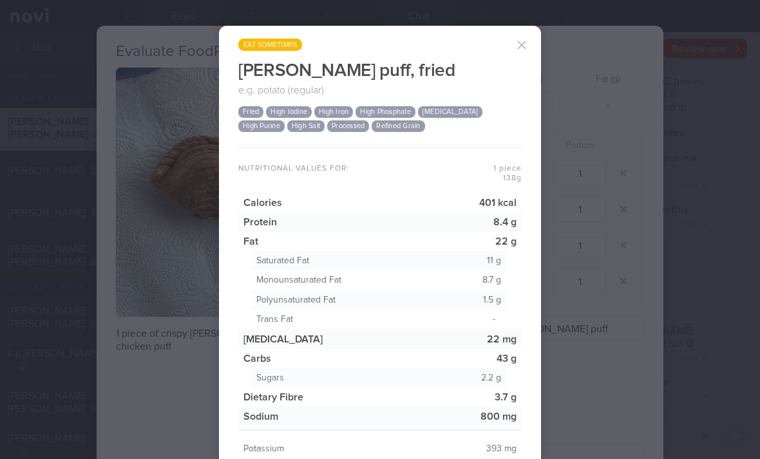
click at [530, 32] on button "button" at bounding box center [522, 45] width 26 height 26
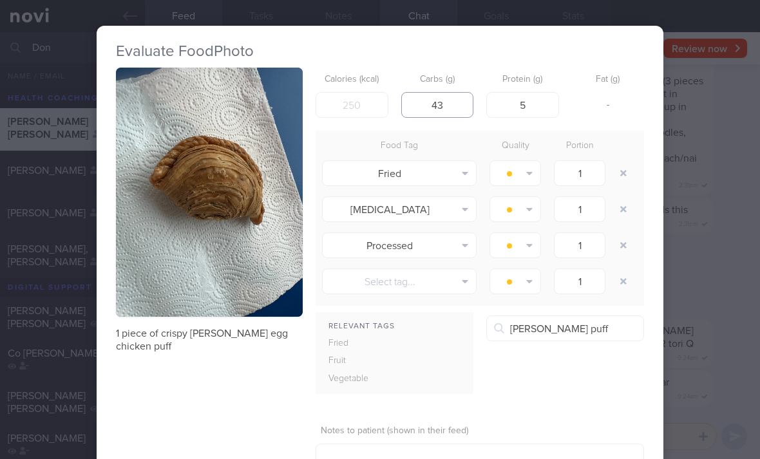
type input "43"
type input "8"
type input "401"
click at [625, 198] on button "button" at bounding box center [623, 209] width 23 height 23
click at [624, 198] on button "button" at bounding box center [623, 209] width 23 height 23
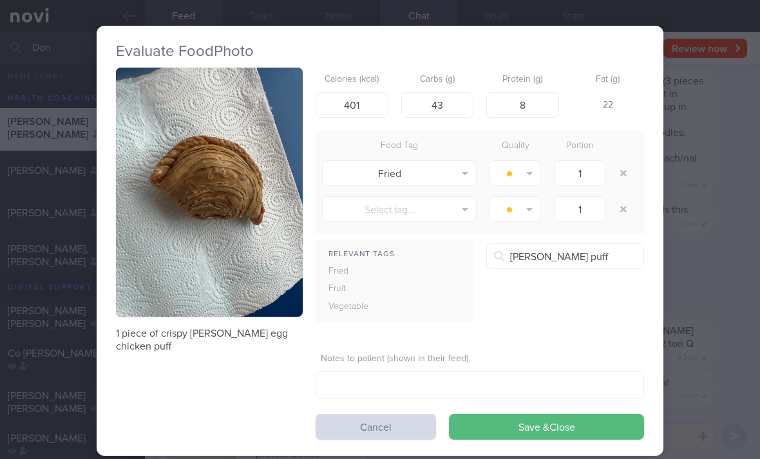
click at [487, 414] on button "Save & Close" at bounding box center [546, 427] width 195 height 26
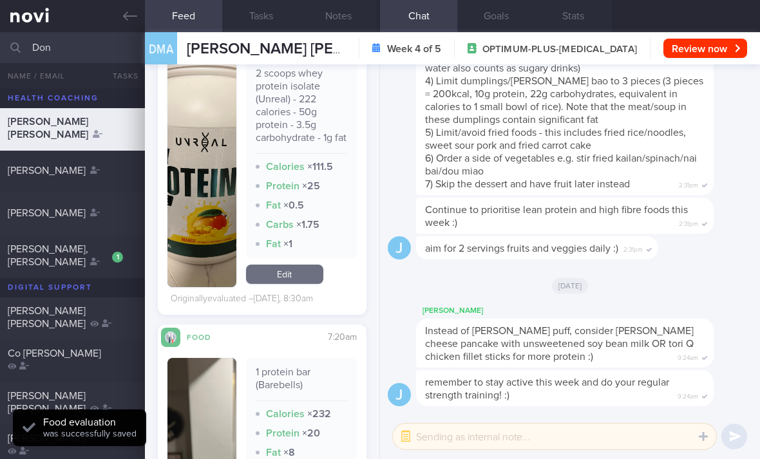
scroll to position [3623, 0]
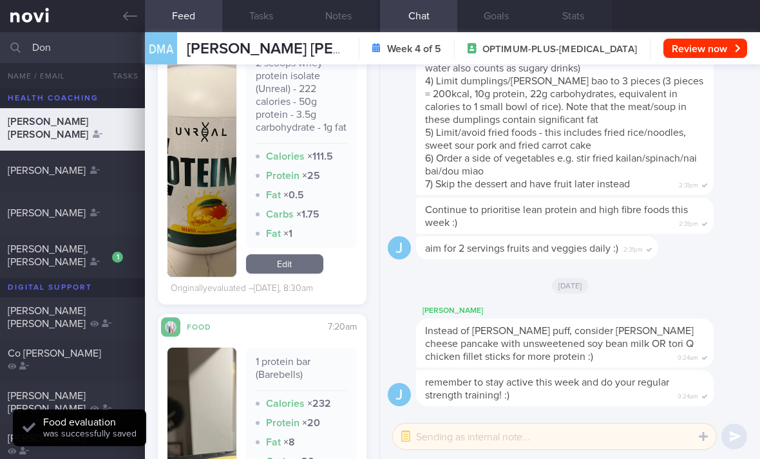
click at [308, 254] on link "Edit" at bounding box center [284, 263] width 77 height 19
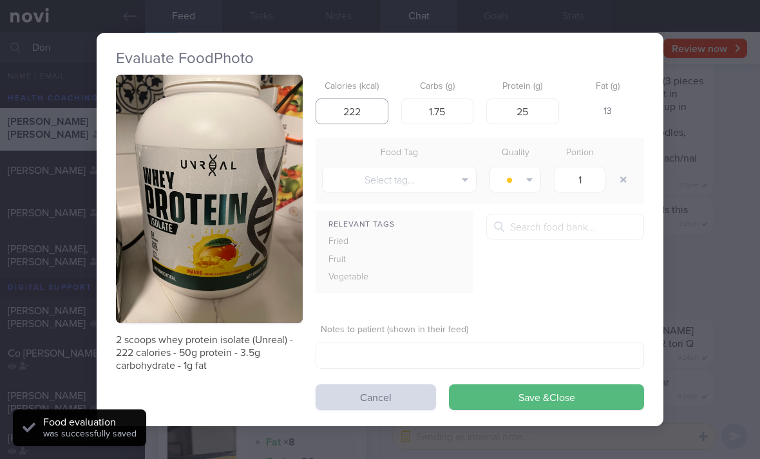
type input "222"
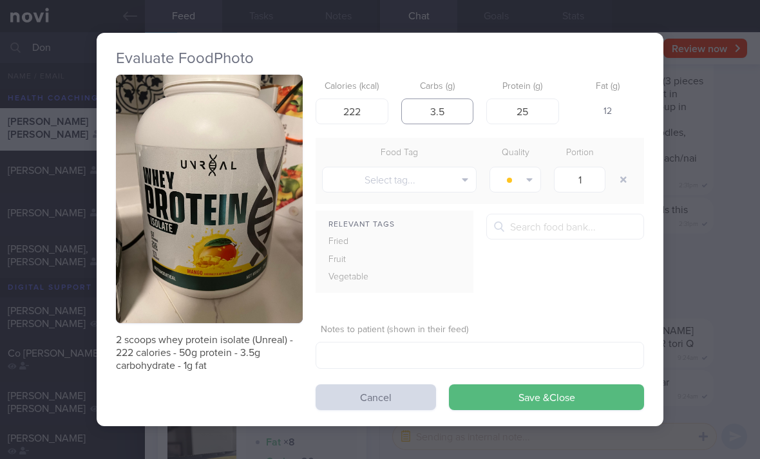
type input "3.5"
type input "50"
click at [506, 385] on button "Save & Close" at bounding box center [546, 398] width 195 height 26
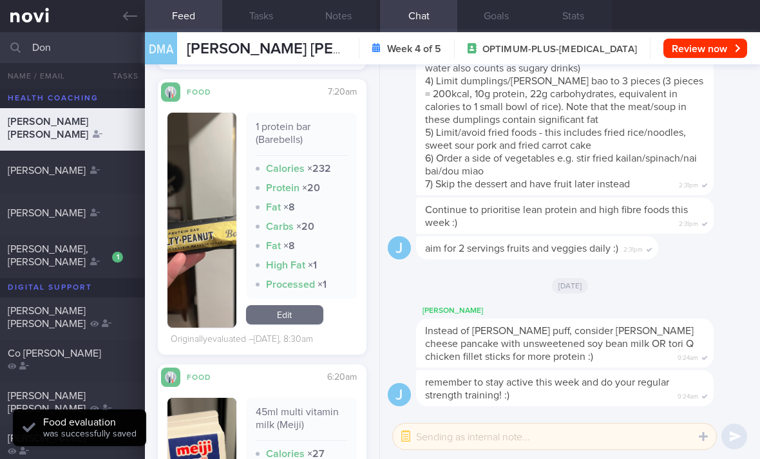
scroll to position [3878, 0]
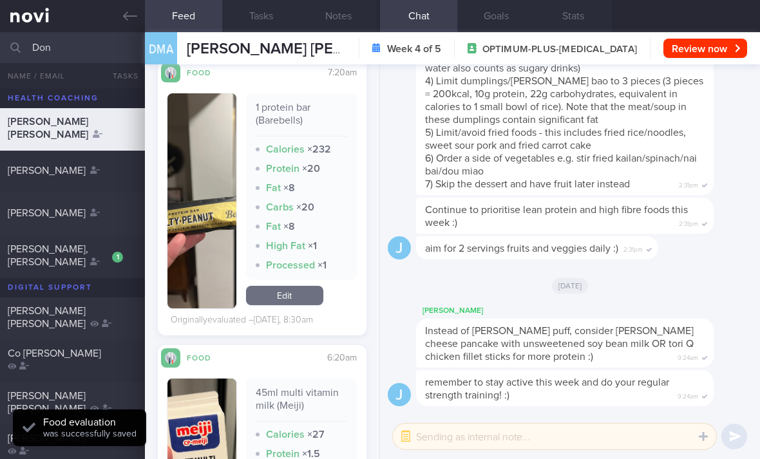
click at [302, 286] on link "Edit" at bounding box center [284, 295] width 77 height 19
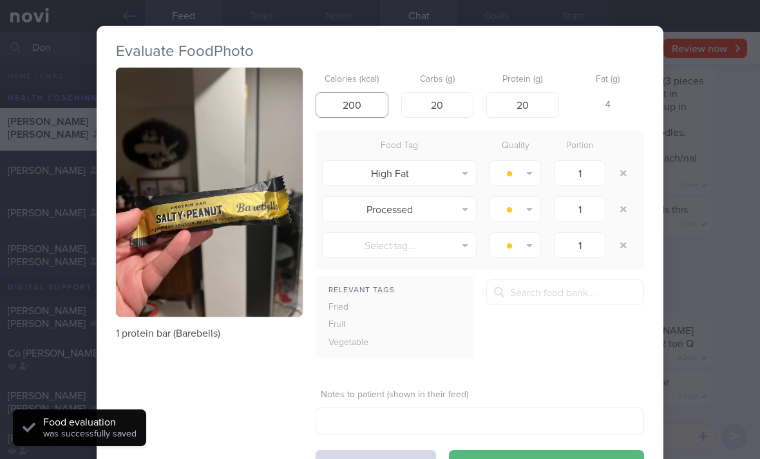
type input "200"
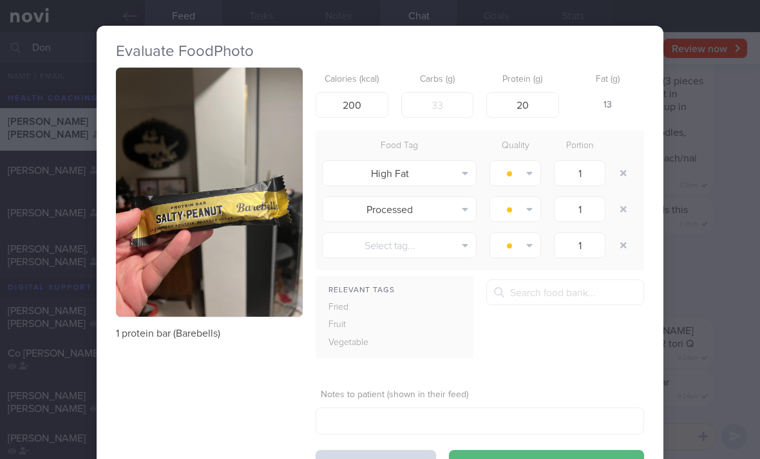
click at [623, 162] on button "button" at bounding box center [623, 173] width 23 height 23
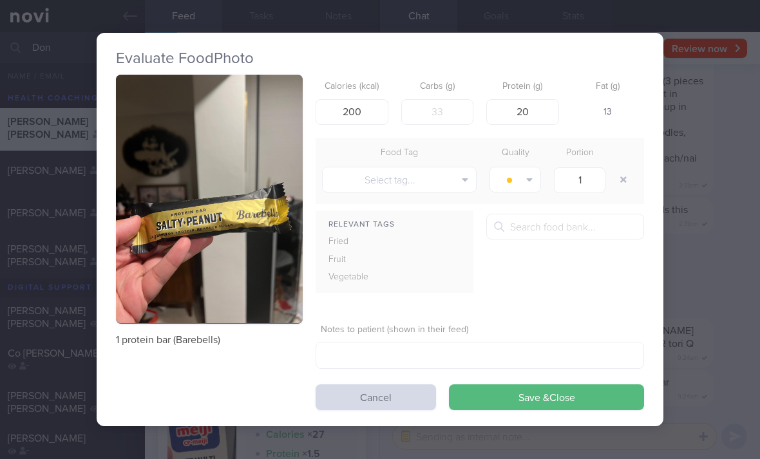
click at [622, 168] on button "button" at bounding box center [623, 179] width 23 height 23
type input "18"
click at [537, 385] on button "Save & Close" at bounding box center [546, 398] width 195 height 26
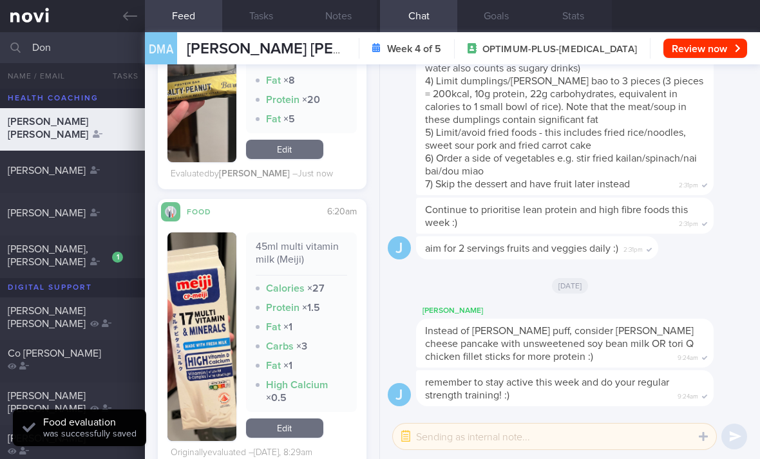
scroll to position [4127, 0]
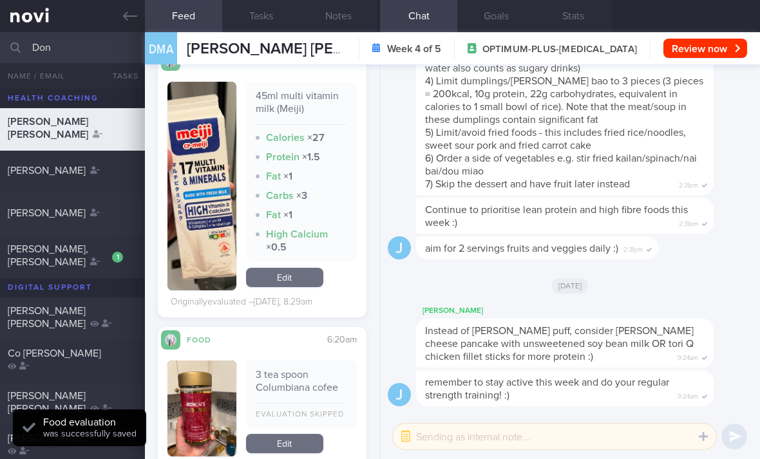
click at [309, 268] on link "Edit" at bounding box center [284, 277] width 77 height 19
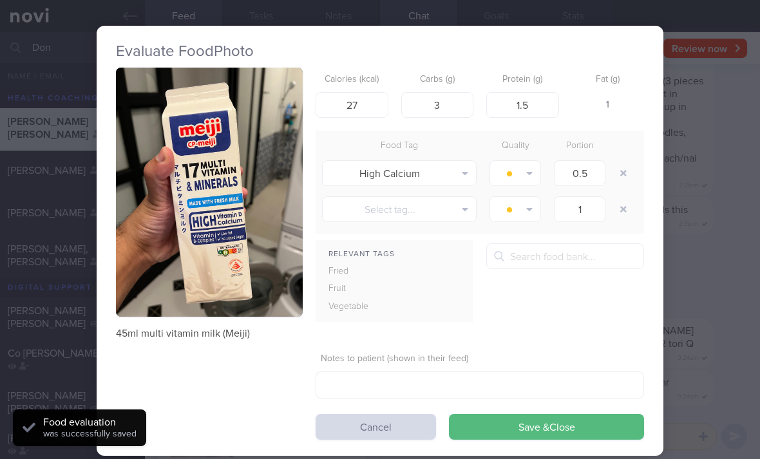
click at [394, 414] on button "Cancel" at bounding box center [376, 427] width 120 height 26
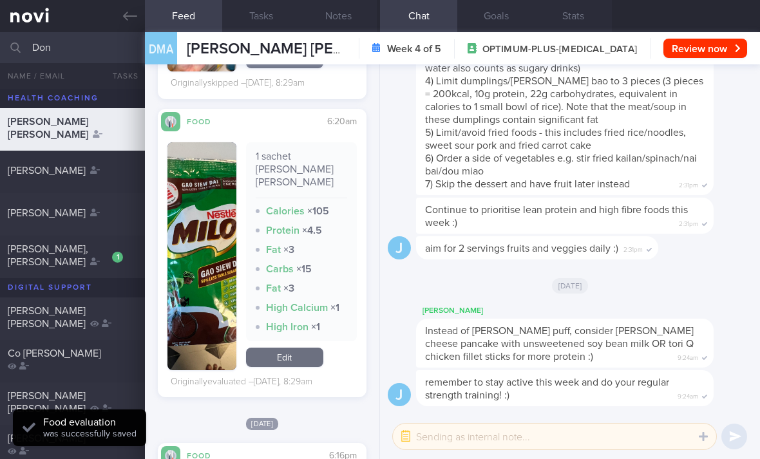
scroll to position [4515, 0]
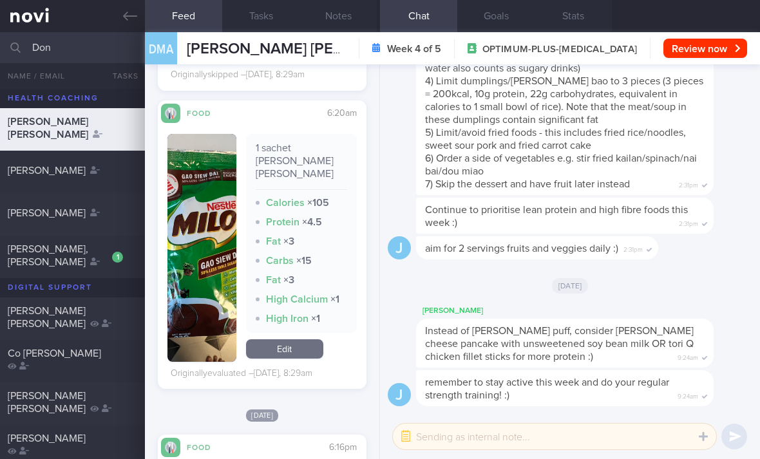
click at [298, 339] on link "Edit" at bounding box center [284, 348] width 77 height 19
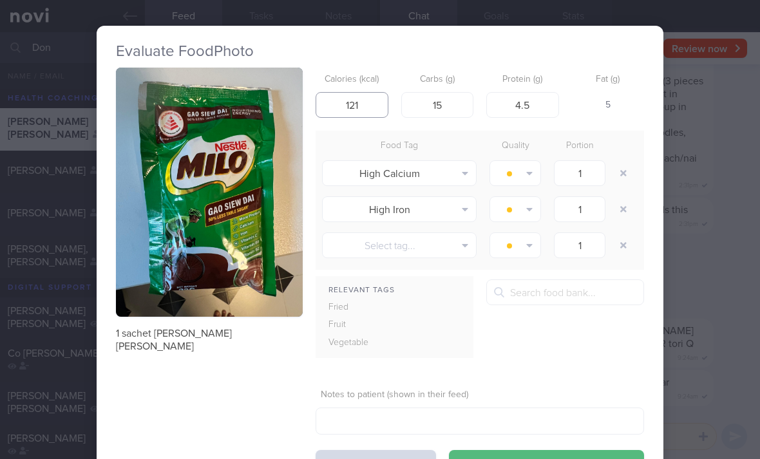
type input "121"
click at [393, 450] on button "Cancel" at bounding box center [376, 463] width 120 height 26
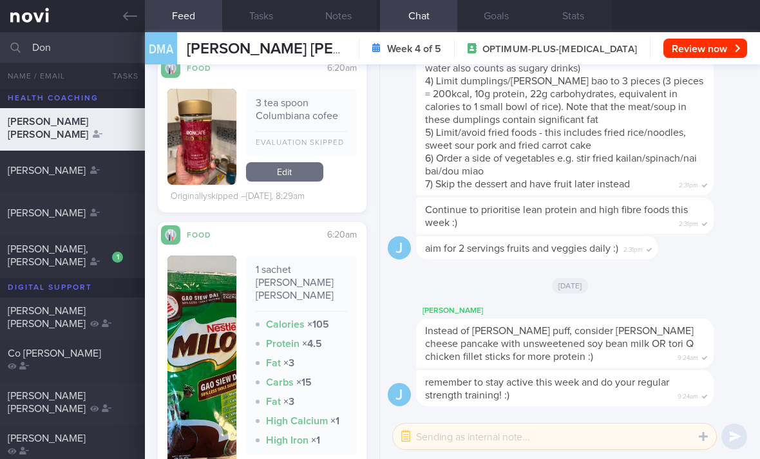
scroll to position [4409, 0]
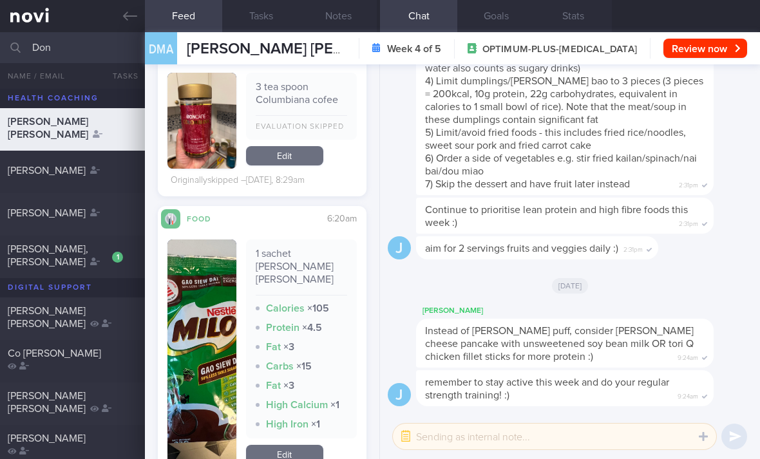
click at [299, 445] on link "Edit" at bounding box center [284, 454] width 77 height 19
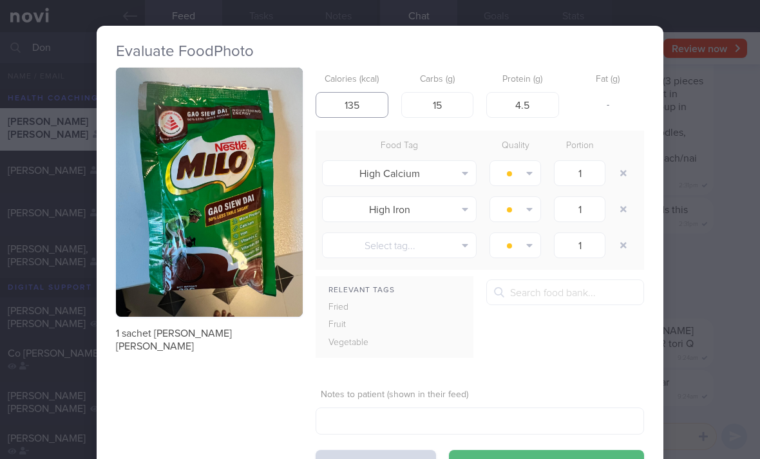
type input "135"
type input "3"
type input "21"
click at [615, 162] on button "button" at bounding box center [623, 173] width 23 height 23
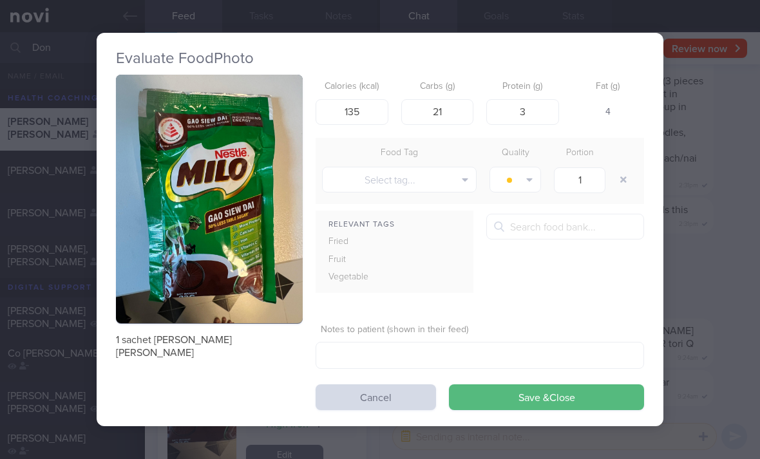
click at [619, 168] on button "button" at bounding box center [623, 179] width 23 height 23
click at [456, 385] on button "Save & Close" at bounding box center [546, 398] width 195 height 26
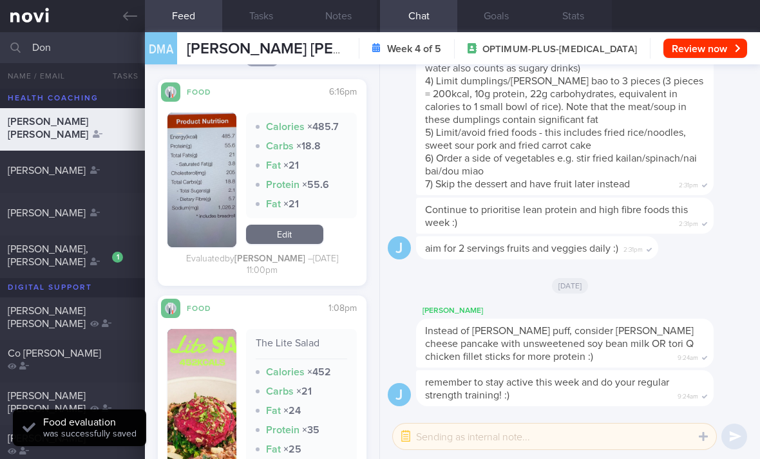
scroll to position [4812, 0]
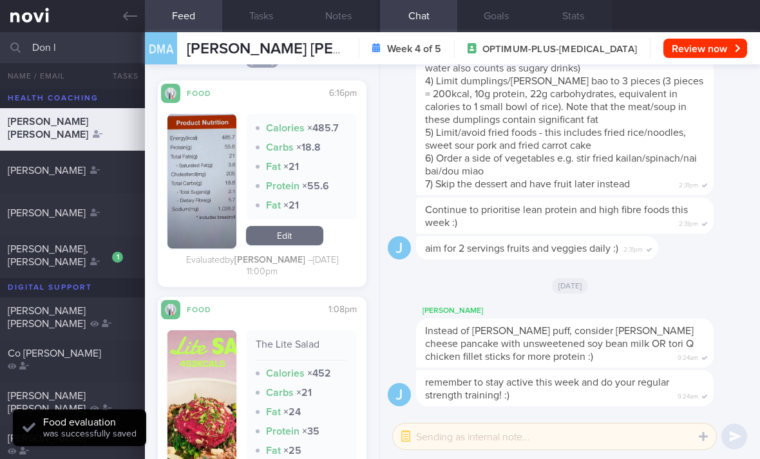
type input "Don l"
click at [41, 15] on link at bounding box center [72, 16] width 145 height 32
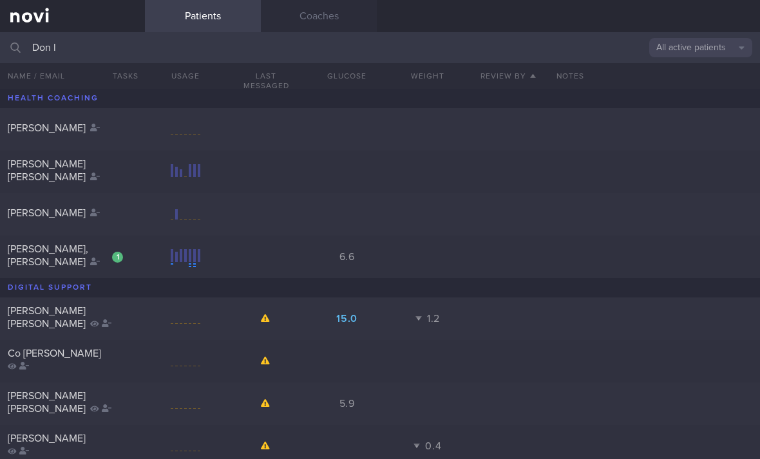
click at [698, 51] on button "All active patients" at bounding box center [700, 47] width 103 height 19
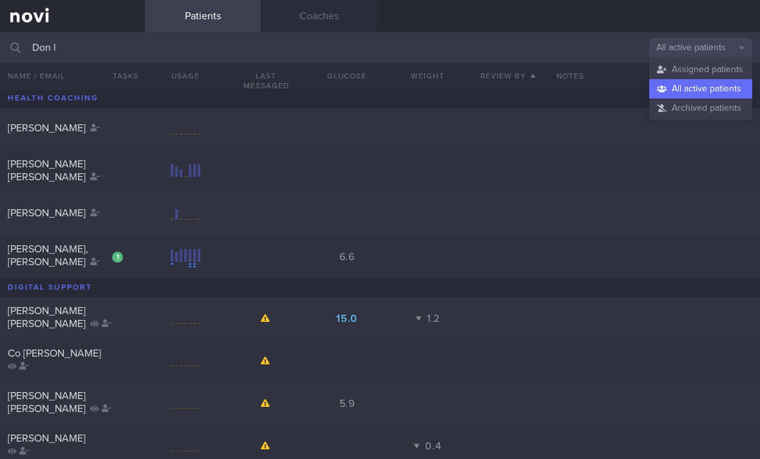
click at [727, 62] on button "Assigned patients" at bounding box center [700, 69] width 103 height 19
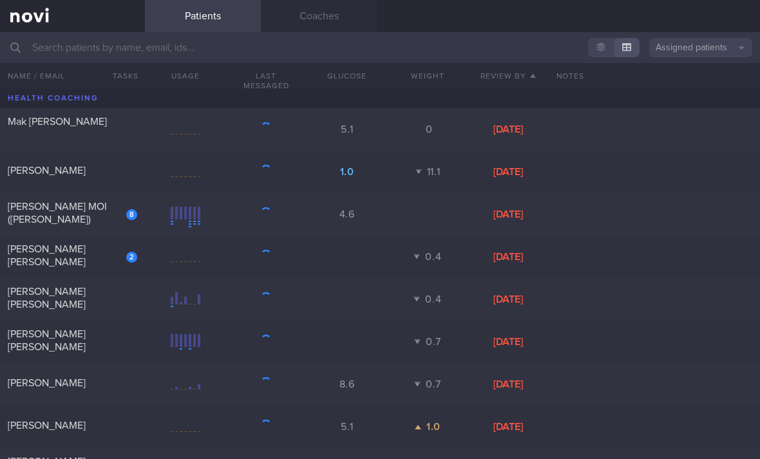
click at [97, 225] on div "[PERSON_NAME] MOI ([PERSON_NAME])" at bounding box center [71, 213] width 126 height 26
select select "2"
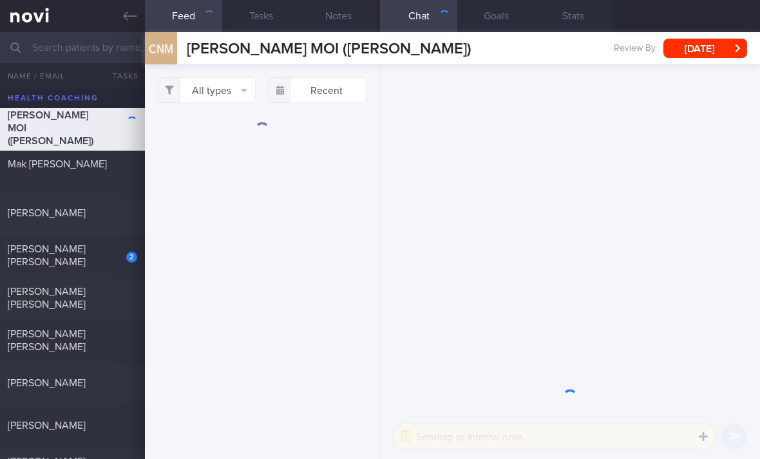
click at [232, 97] on button "All types" at bounding box center [207, 90] width 98 height 26
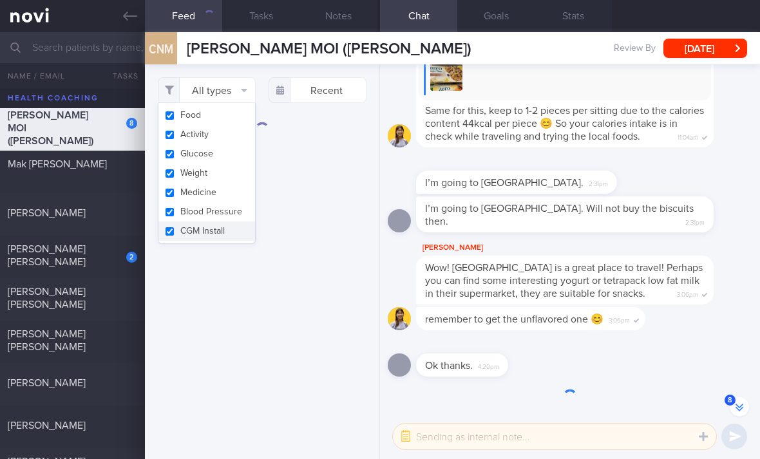
scroll to position [-204, 0]
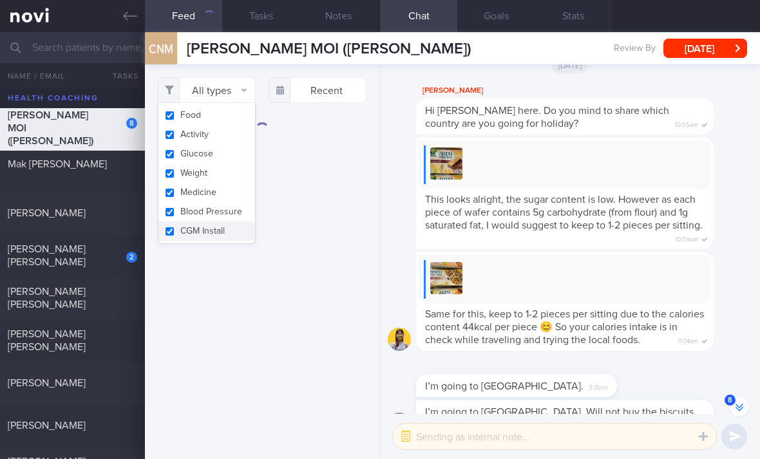
click at [227, 140] on button "Activity" at bounding box center [206, 134] width 97 height 19
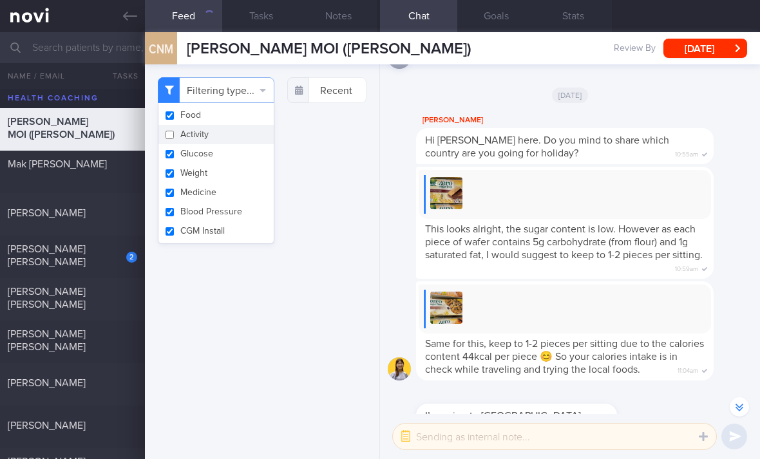
click at [226, 139] on button "Activity" at bounding box center [215, 134] width 115 height 19
checkbox input "true"
click at [231, 181] on button "Weight" at bounding box center [206, 173] width 97 height 19
click at [231, 180] on button "Weight" at bounding box center [215, 173] width 115 height 19
checkbox input "true"
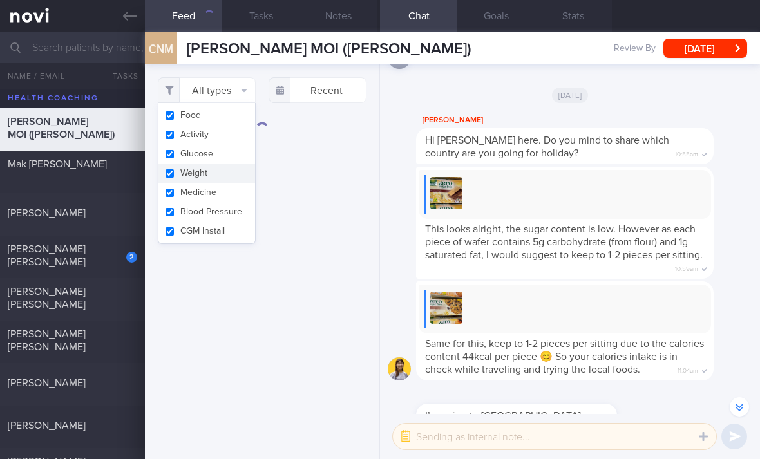
click at [228, 216] on button "Blood Pressure" at bounding box center [206, 211] width 97 height 19
checkbox input "false"
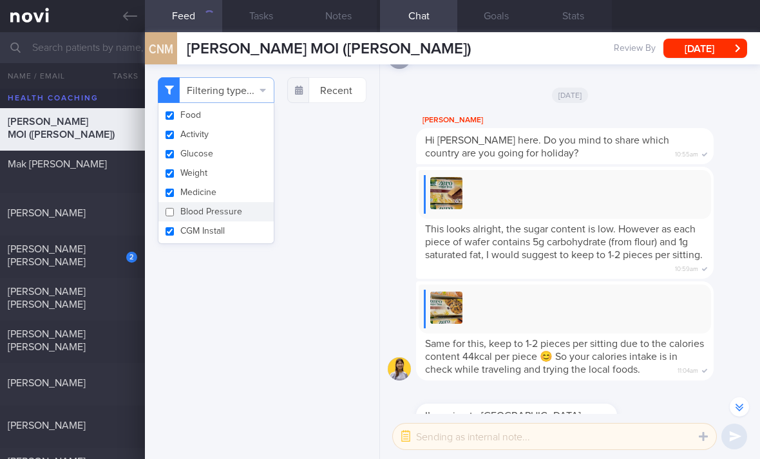
click at [238, 193] on button "Medicine" at bounding box center [215, 192] width 115 height 19
checkbox input "false"
click at [238, 157] on button "Glucose" at bounding box center [215, 153] width 115 height 19
checkbox input "false"
click at [240, 132] on button "Activity" at bounding box center [215, 134] width 115 height 19
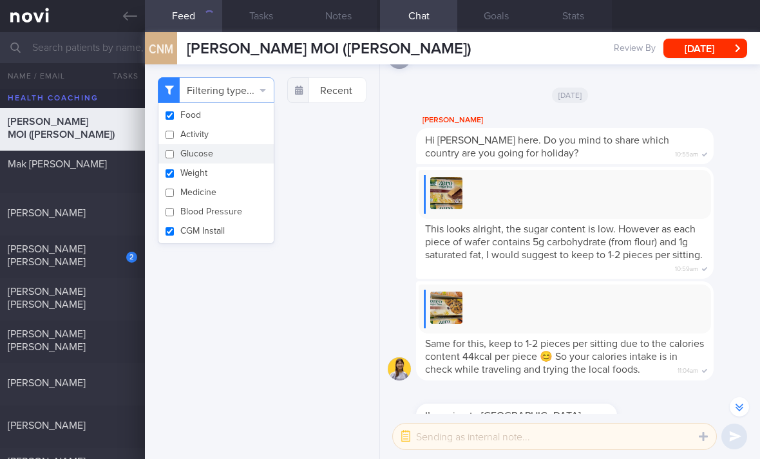
checkbox input "false"
click at [236, 179] on button "Weight" at bounding box center [215, 173] width 115 height 19
checkbox input "false"
click at [238, 238] on button "CGM Install" at bounding box center [215, 231] width 115 height 19
checkbox input "false"
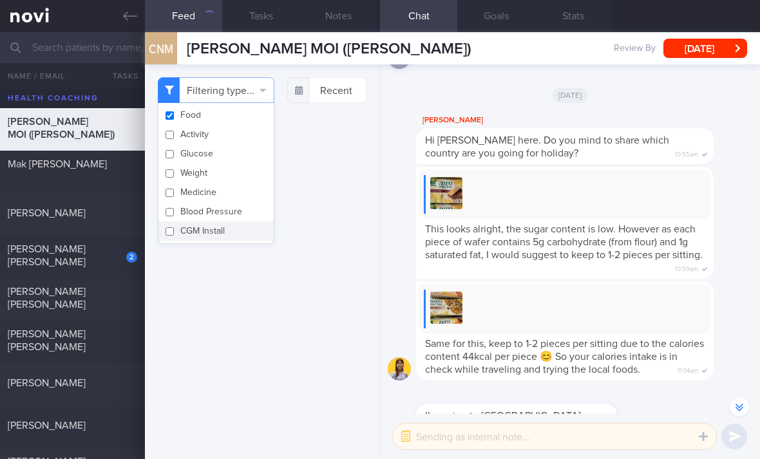
click at [280, 327] on div "Filtering type... Food Activity Glucose Weight Medicine Blood Pressure CGM Inst…" at bounding box center [262, 261] width 234 height 395
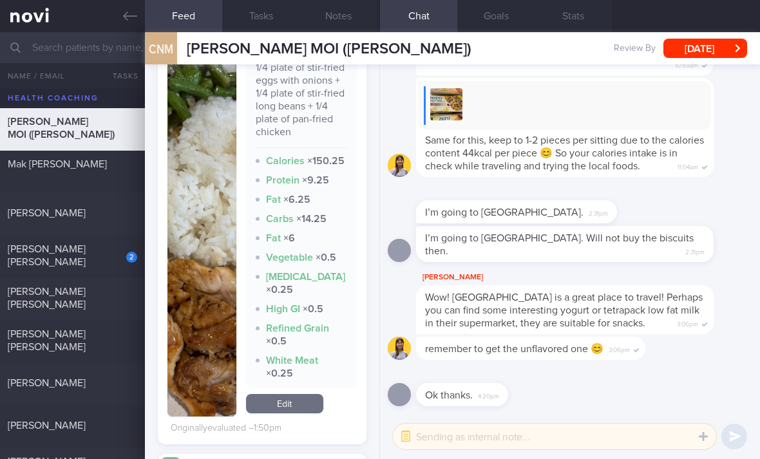
scroll to position [448, 0]
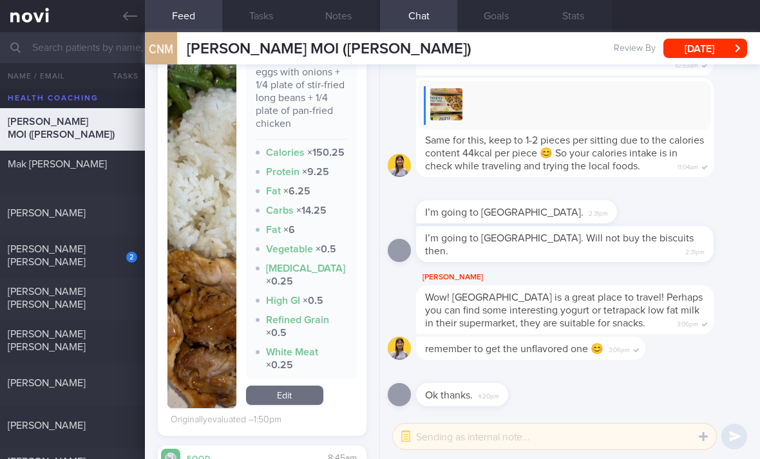
click at [301, 402] on link "Edit" at bounding box center [284, 395] width 77 height 19
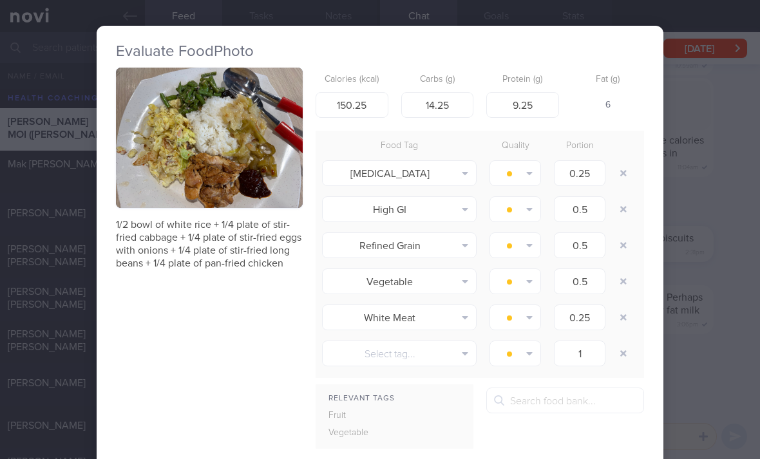
click at [613, 172] on button "button" at bounding box center [623, 173] width 23 height 23
type input "0.5"
type input "0.25"
type input "1"
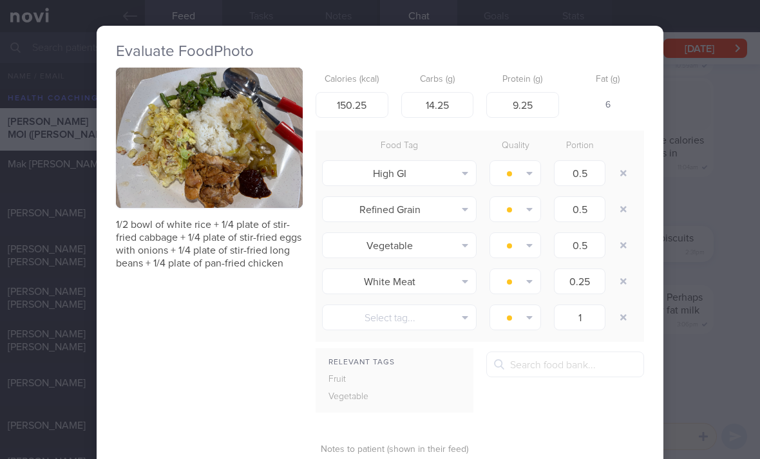
click at [613, 172] on button "button" at bounding box center [623, 173] width 23 height 23
type input "0.25"
type input "1"
click at [613, 178] on button "button" at bounding box center [623, 173] width 23 height 23
type input "0.25"
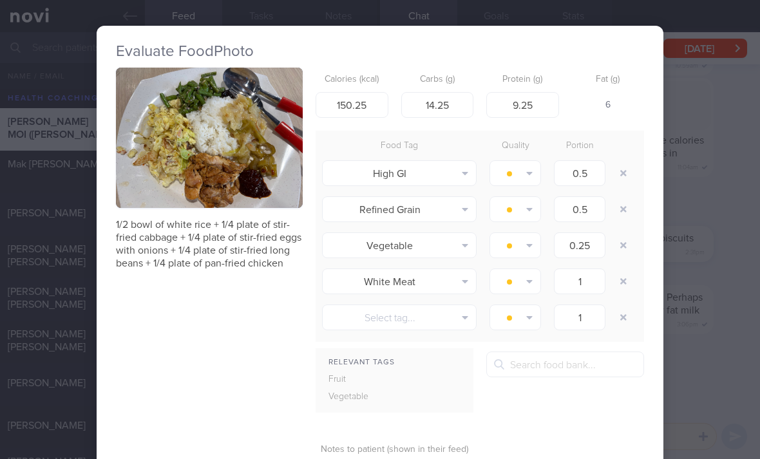
type input "1"
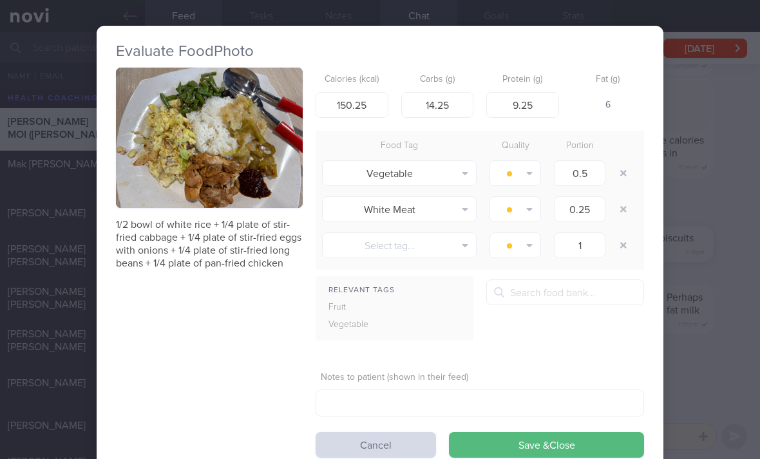
click at [610, 176] on div "0.5" at bounding box center [580, 173] width 64 height 32
click at [604, 171] on input "0.5" at bounding box center [580, 173] width 52 height 26
type input "26"
type input "32"
type input "16"
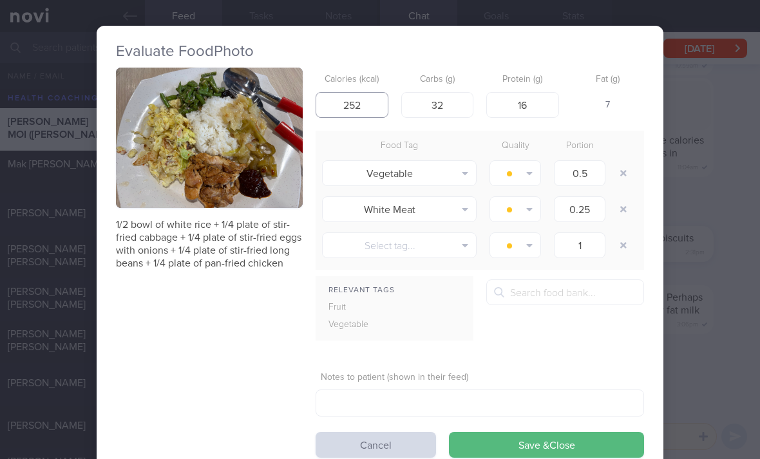
type input "252"
click at [616, 213] on button "button" at bounding box center [623, 209] width 23 height 23
type input "1"
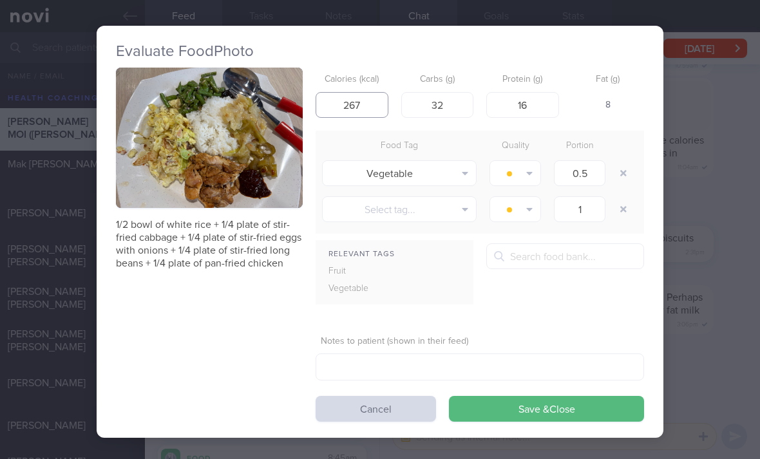
type input "267"
click at [531, 403] on button "Save & Close" at bounding box center [546, 409] width 195 height 26
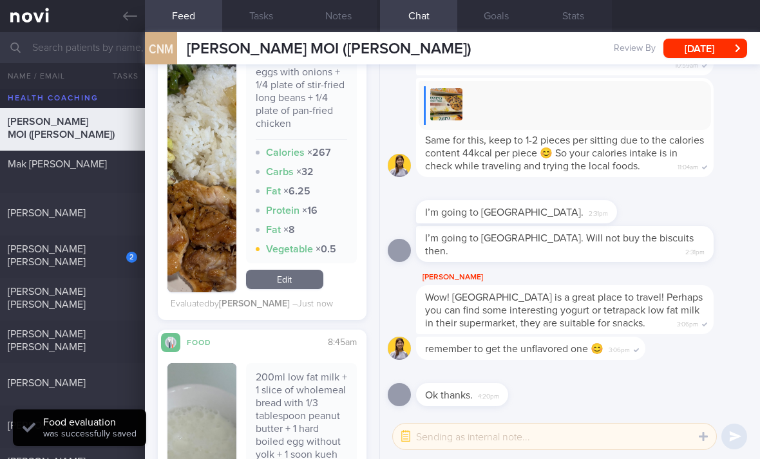
click at [313, 289] on link "Edit" at bounding box center [284, 279] width 77 height 19
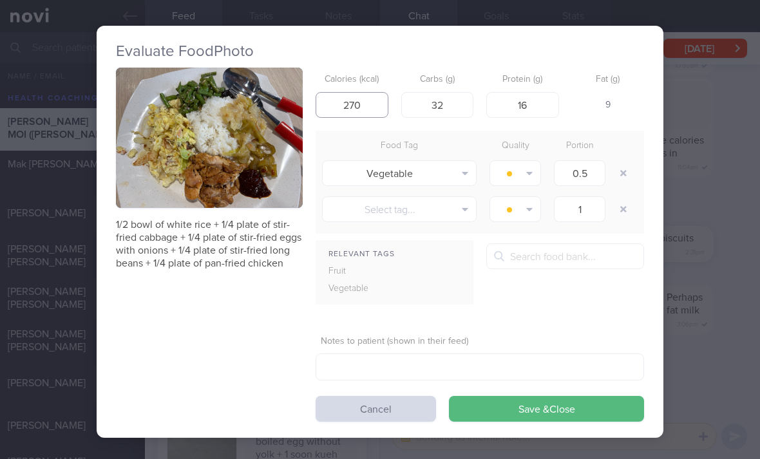
type input "270"
click at [507, 414] on button "Save & Close" at bounding box center [546, 409] width 195 height 26
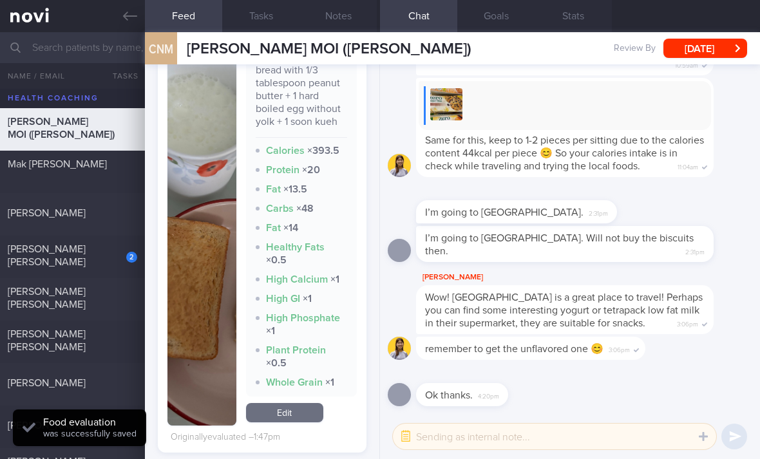
scroll to position [845, 0]
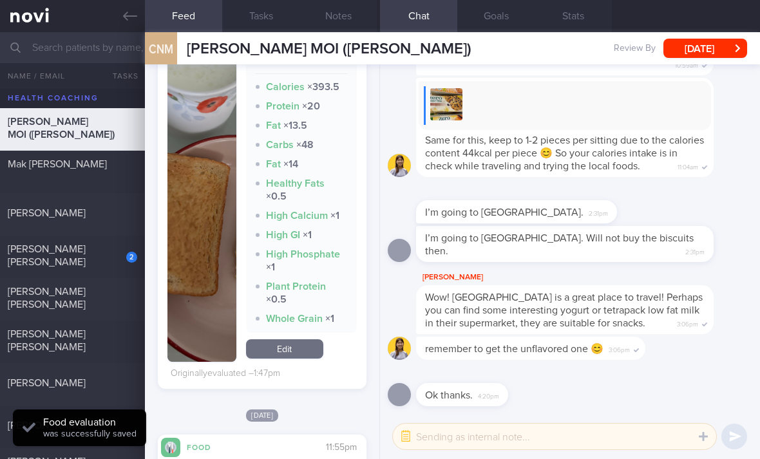
click at [293, 359] on link "Edit" at bounding box center [284, 348] width 77 height 19
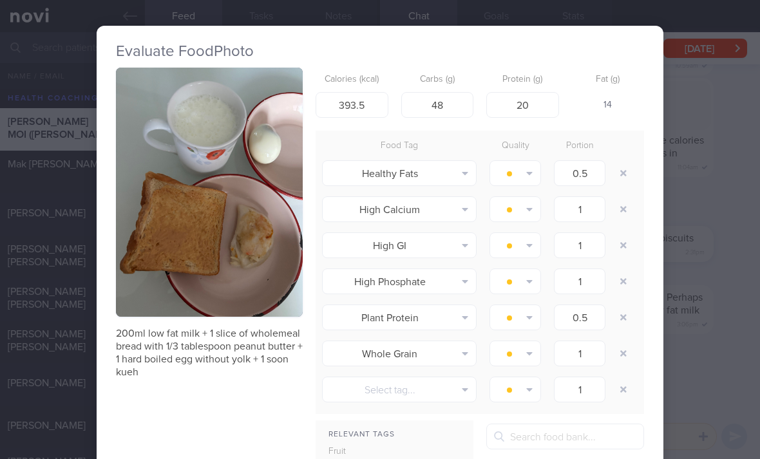
click at [634, 169] on button "button" at bounding box center [623, 173] width 23 height 23
type input "1"
type input "0.5"
type input "1"
click at [633, 169] on button "button" at bounding box center [623, 173] width 23 height 23
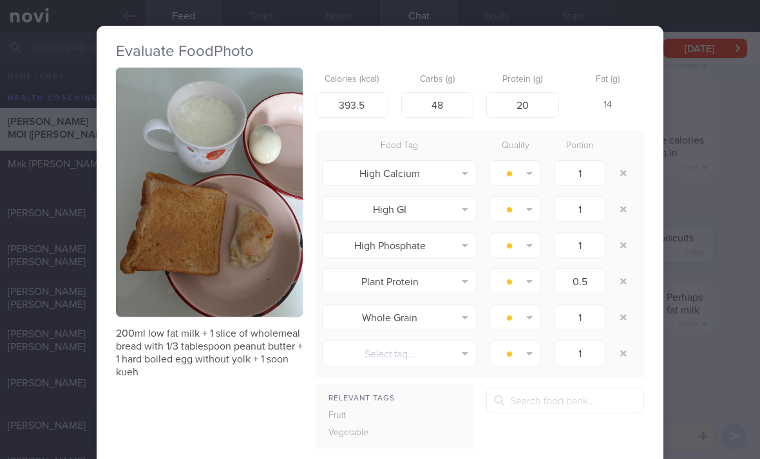
type input "0.5"
type input "1"
click at [624, 173] on button "button" at bounding box center [623, 173] width 23 height 23
type input "0.5"
type input "1"
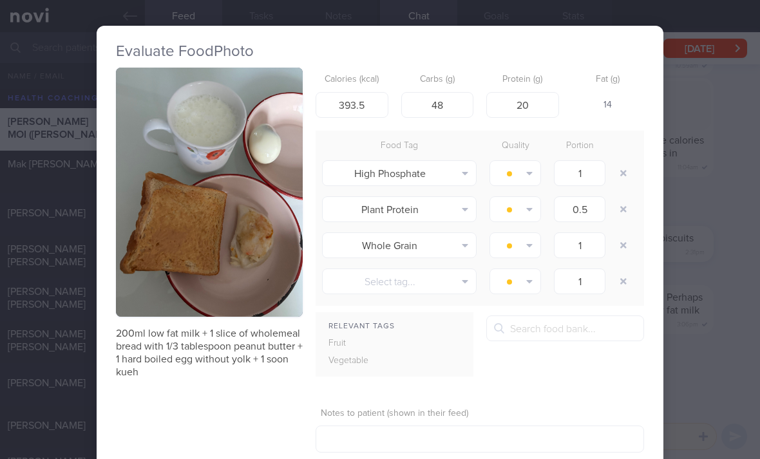
click at [624, 173] on button "button" at bounding box center [623, 173] width 23 height 23
type input "0.5"
type input "1"
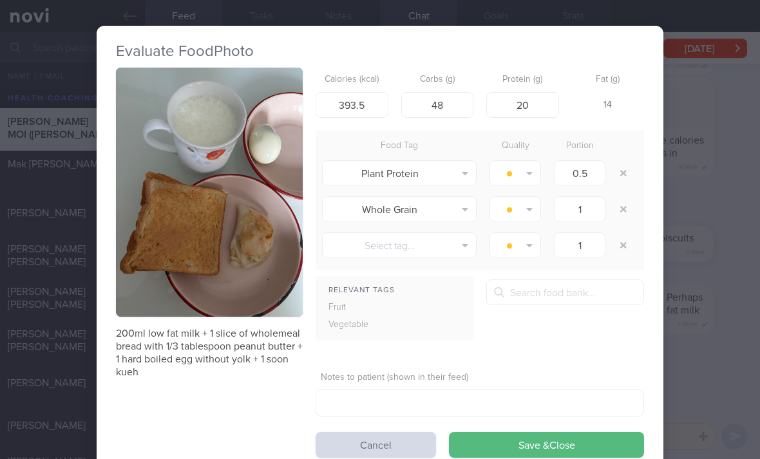
click at [623, 177] on button "button" at bounding box center [623, 173] width 23 height 23
type input "1"
click at [623, 176] on button "button" at bounding box center [623, 173] width 23 height 23
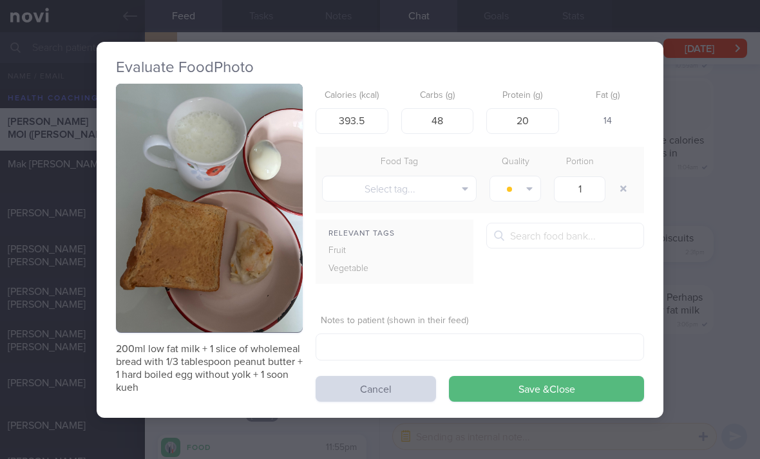
click at [625, 178] on button "button" at bounding box center [623, 188] width 23 height 23
type input "373"
click at [511, 390] on button "Save & Close" at bounding box center [546, 389] width 195 height 26
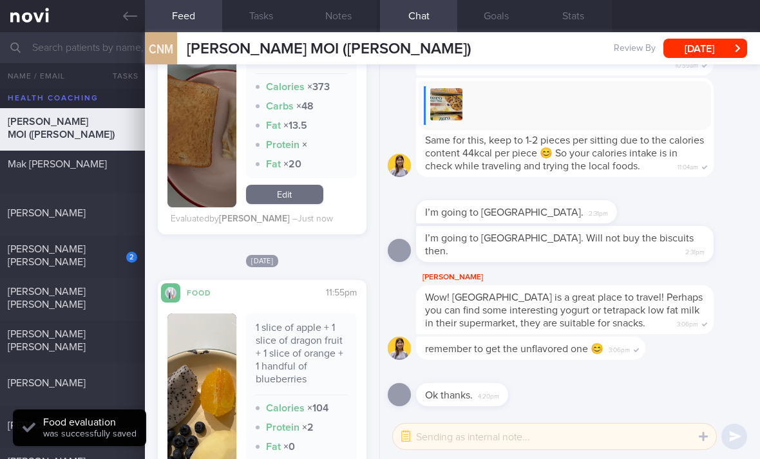
click at [310, 204] on link "Edit" at bounding box center [284, 194] width 77 height 19
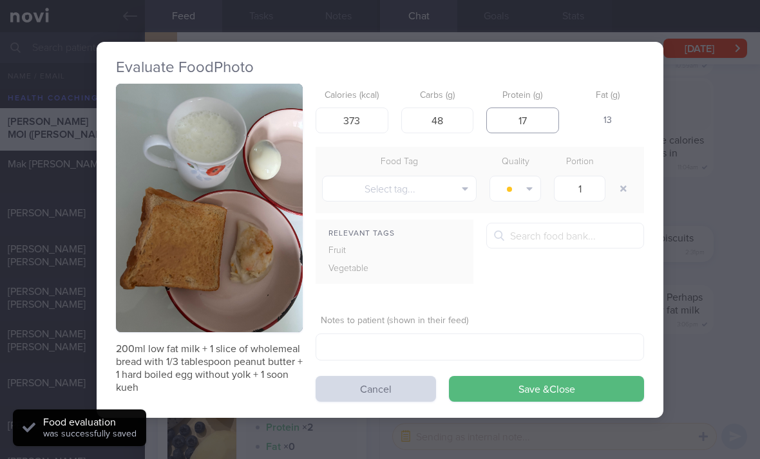
type input "17"
click at [537, 391] on button "Save & Close" at bounding box center [546, 389] width 195 height 26
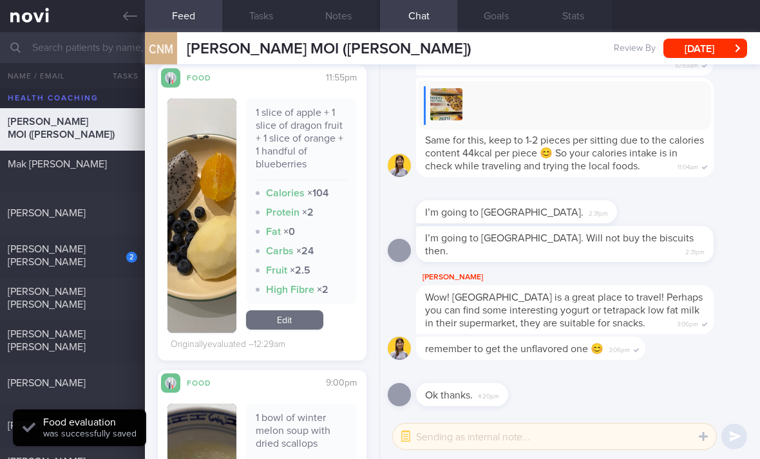
scroll to position [1058, 0]
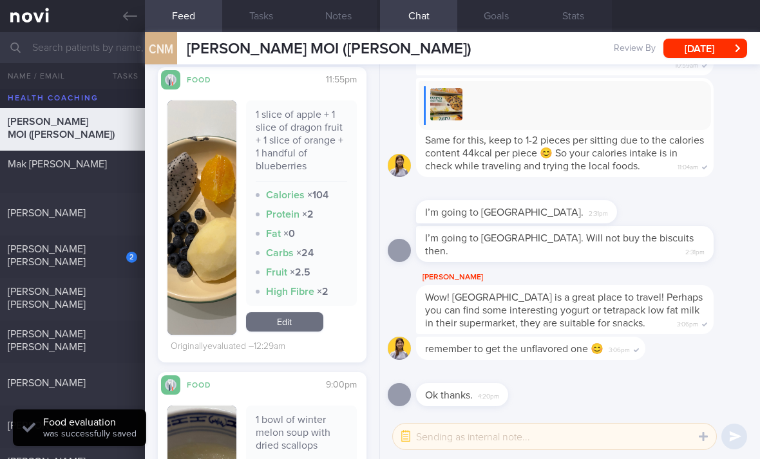
click at [303, 332] on link "Edit" at bounding box center [284, 321] width 77 height 19
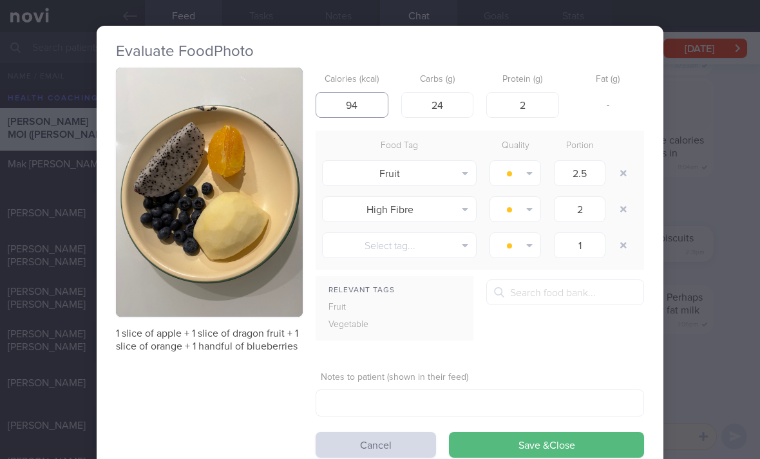
type input "94"
type input "1"
click at [620, 172] on button "button" at bounding box center [623, 173] width 23 height 23
type input "2"
type input "1"
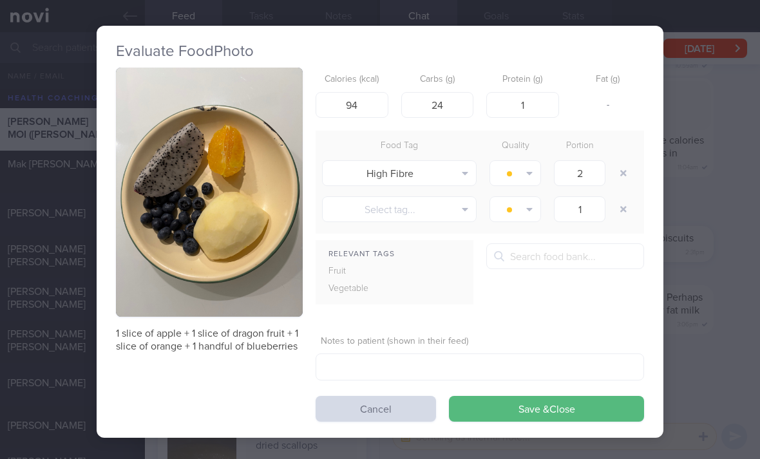
click at [618, 178] on button "button" at bounding box center [623, 173] width 23 height 23
type input "1"
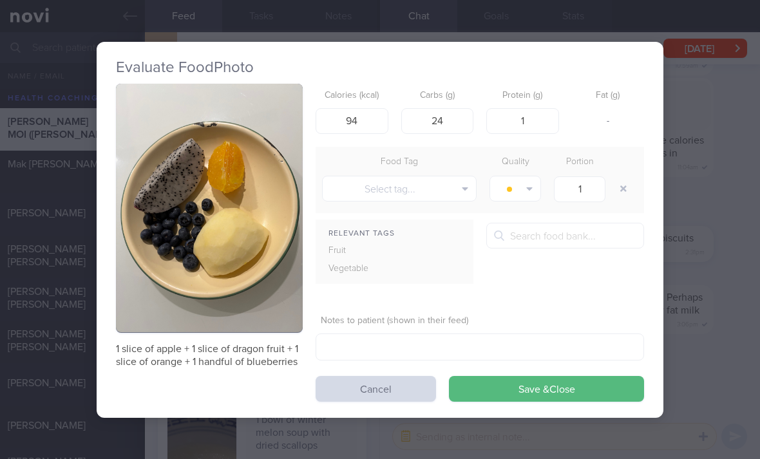
click at [434, 186] on button "Select tag..." at bounding box center [399, 189] width 155 height 26
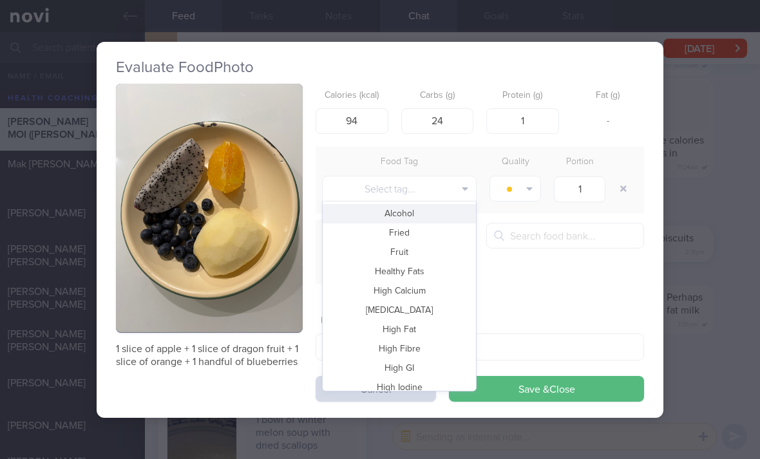
click at [420, 256] on button "Fruit" at bounding box center [399, 252] width 153 height 19
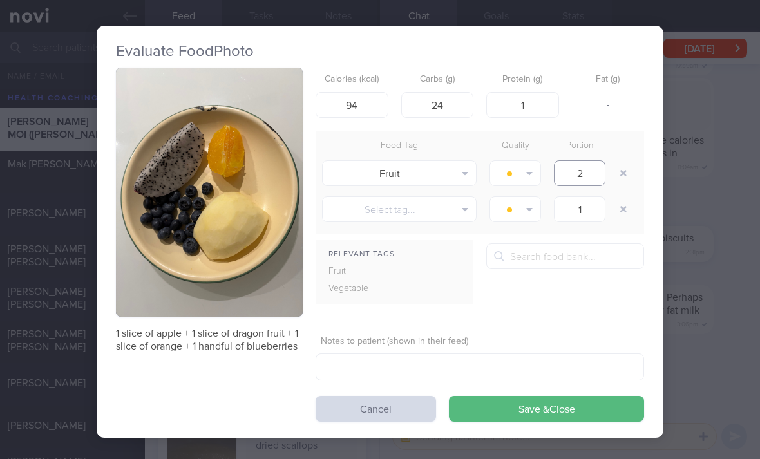
type input "2"
type input "20"
type input "22"
click at [516, 408] on button "Save & Close" at bounding box center [546, 409] width 195 height 26
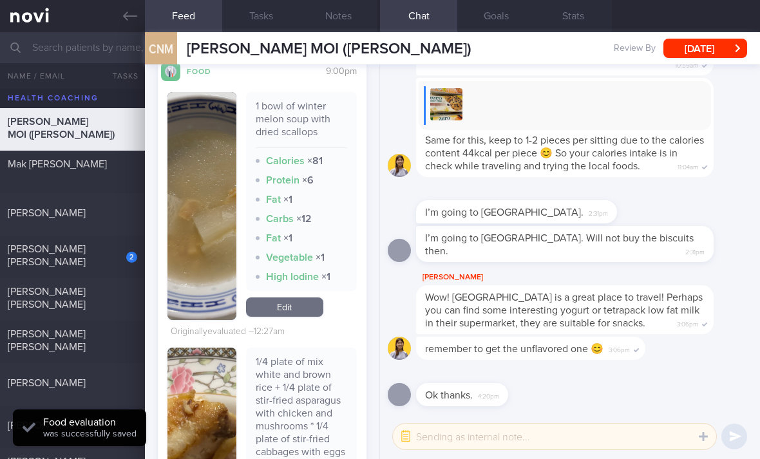
scroll to position [1360, 0]
click at [301, 304] on link "Edit" at bounding box center [284, 305] width 77 height 19
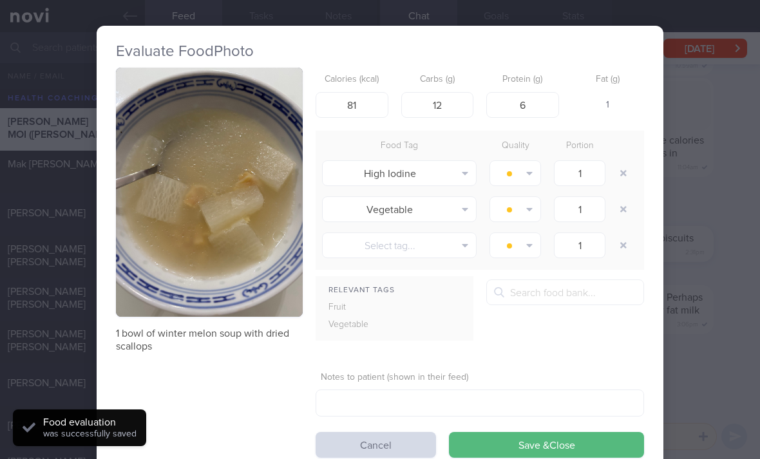
click at [614, 171] on button "button" at bounding box center [623, 173] width 23 height 23
click at [613, 171] on button "button" at bounding box center [623, 173] width 23 height 23
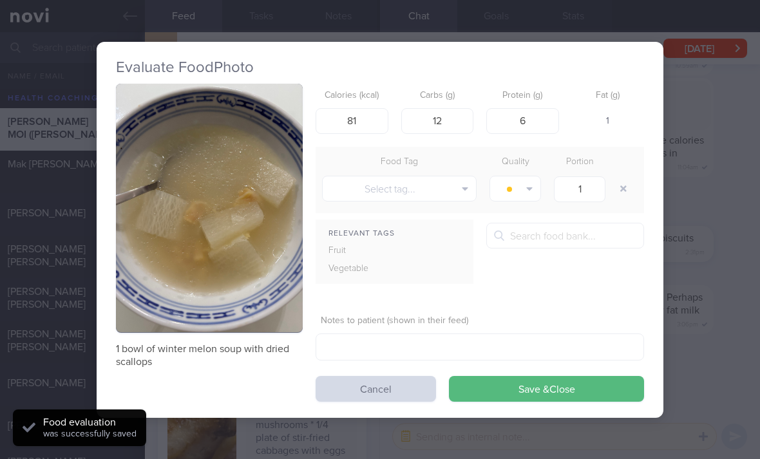
click at [618, 172] on div at bounding box center [625, 189] width 26 height 36
click at [520, 389] on button "Save & Close" at bounding box center [546, 389] width 195 height 26
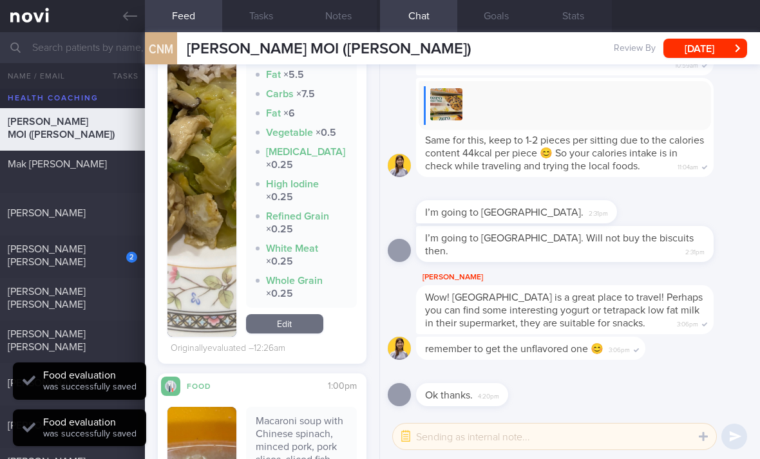
scroll to position [1839, 0]
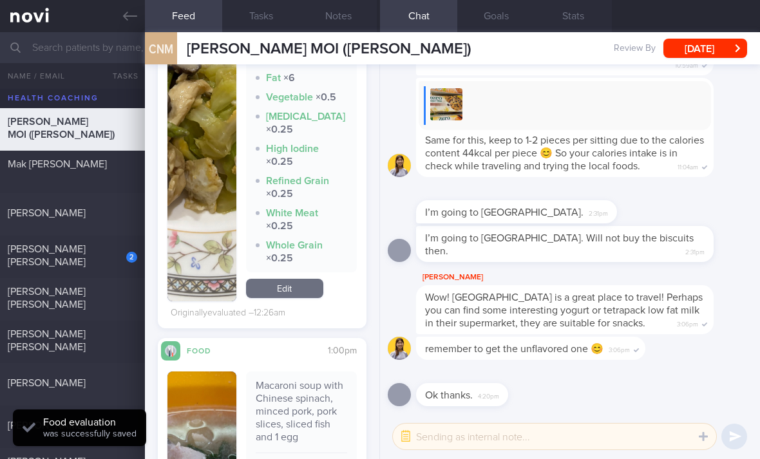
click at [281, 294] on link "Edit" at bounding box center [284, 288] width 77 height 19
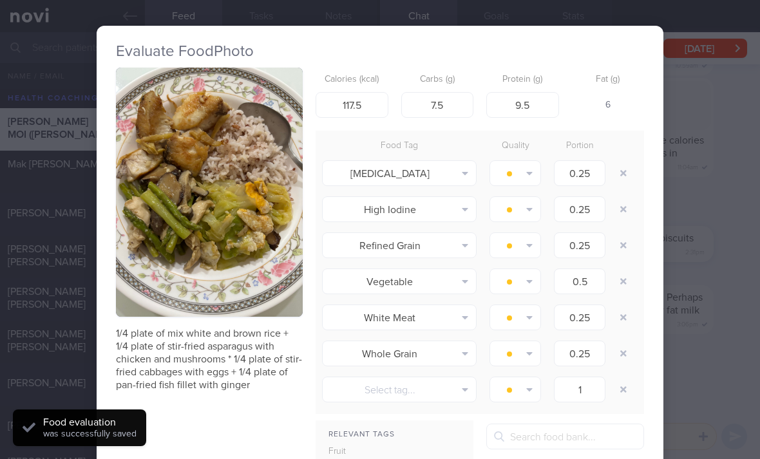
click at [625, 171] on button "button" at bounding box center [623, 173] width 23 height 23
type input "0.5"
type input "0.25"
type input "1"
click at [624, 171] on button "button" at bounding box center [623, 173] width 23 height 23
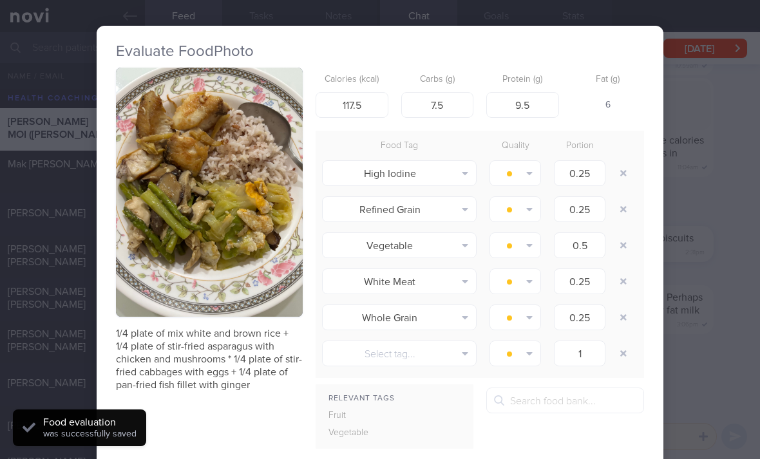
type input "0.5"
type input "0.25"
type input "1"
click at [618, 177] on button "button" at bounding box center [623, 173] width 23 height 23
type input "0.5"
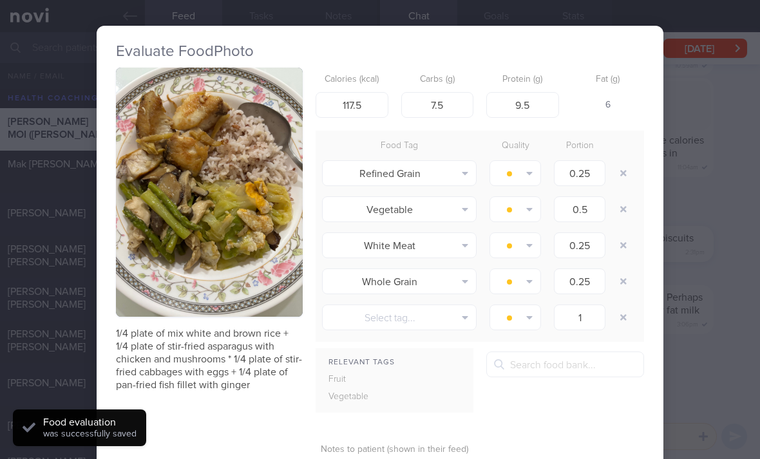
type input "0.25"
type input "1"
click at [617, 177] on button "button" at bounding box center [623, 173] width 23 height 23
type input "0.25"
type input "1"
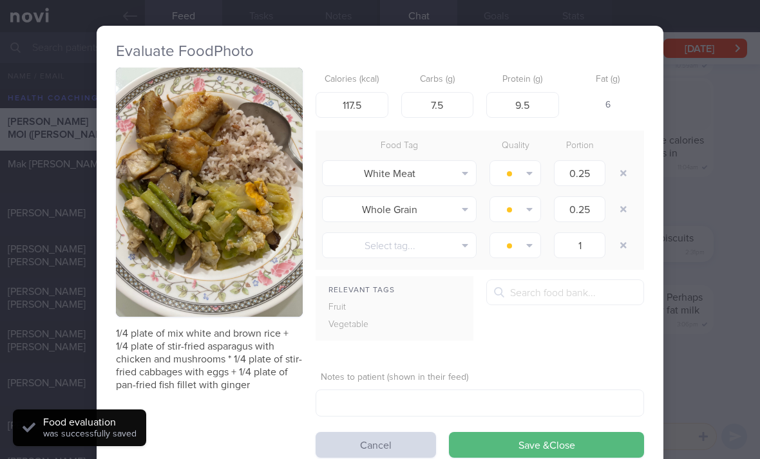
click at [621, 173] on button "button" at bounding box center [623, 173] width 23 height 23
type input "1"
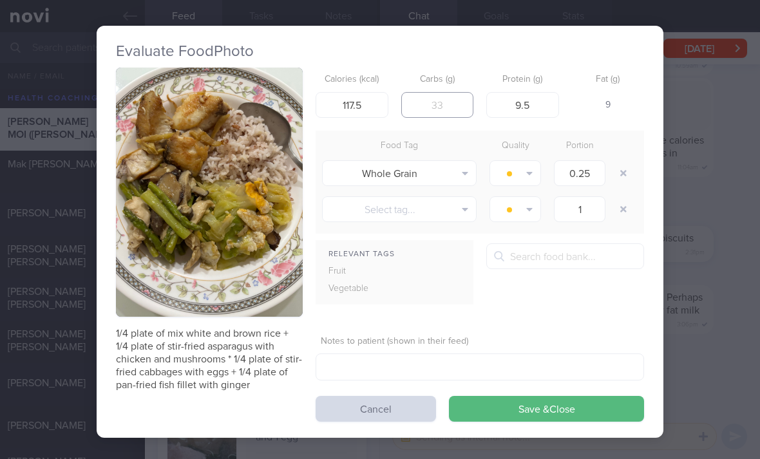
type input "29"
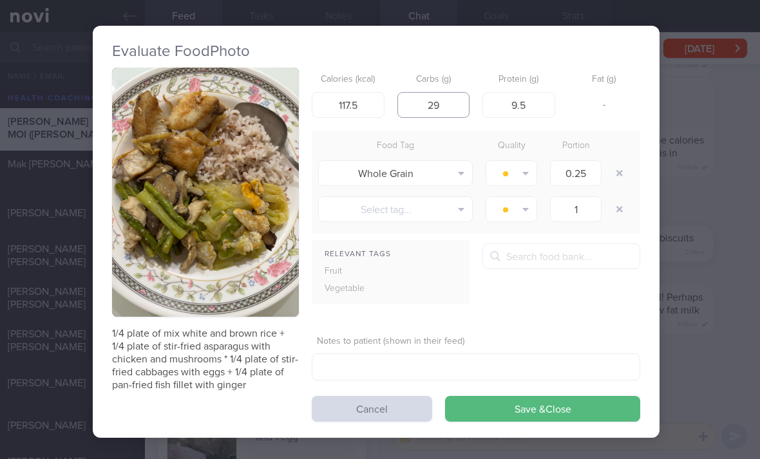
scroll to position [0, 4]
type input "31"
type input "18"
type input "16"
type input "256"
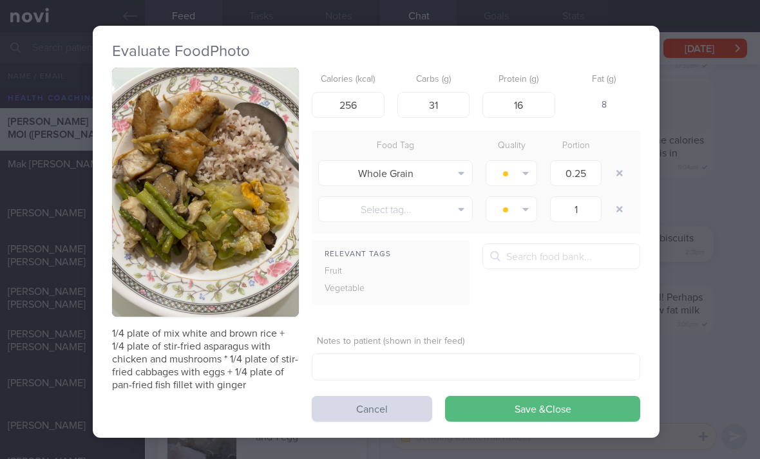
click at [505, 410] on button "Save & Close" at bounding box center [542, 409] width 195 height 26
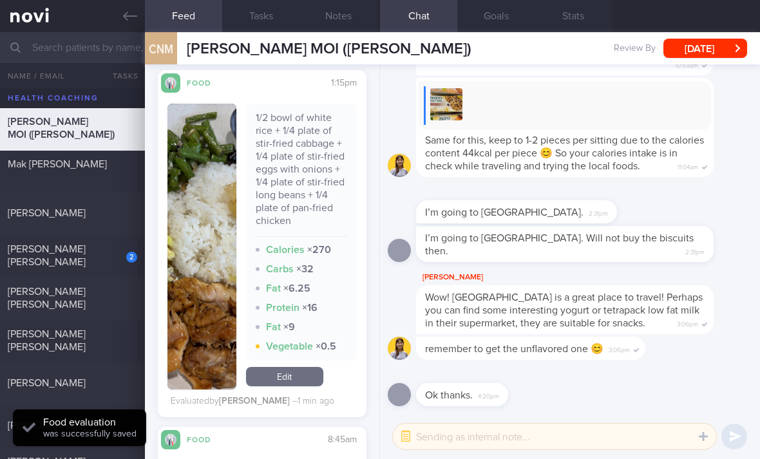
scroll to position [350, 0]
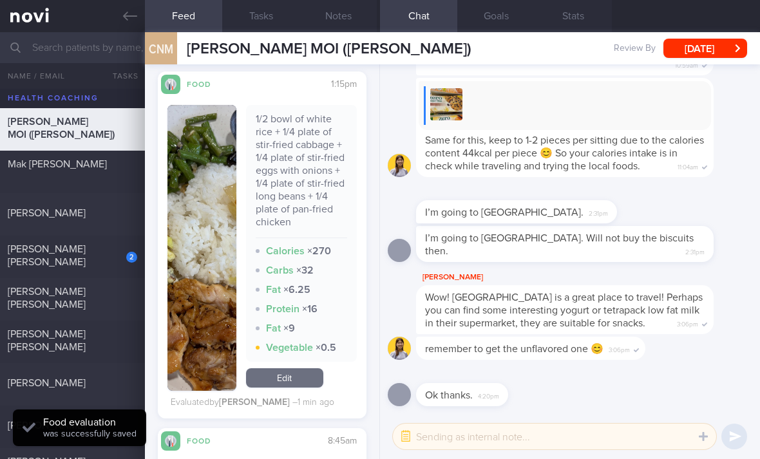
click at [296, 388] on link "Edit" at bounding box center [284, 377] width 77 height 19
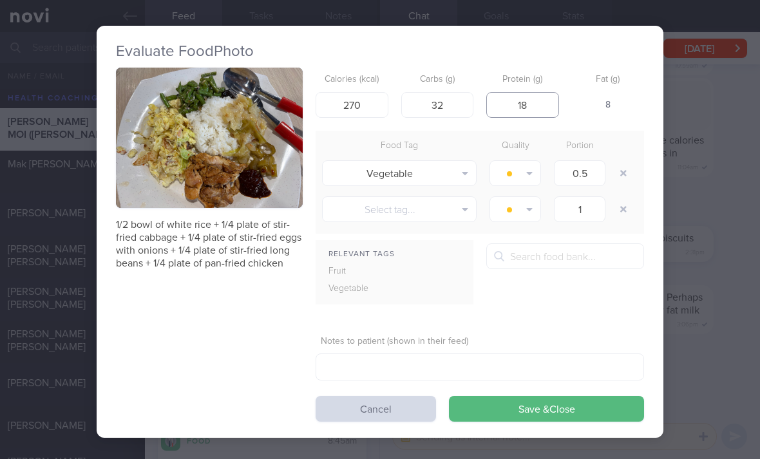
type input "18"
click at [508, 403] on button "Save & Close" at bounding box center [546, 409] width 195 height 26
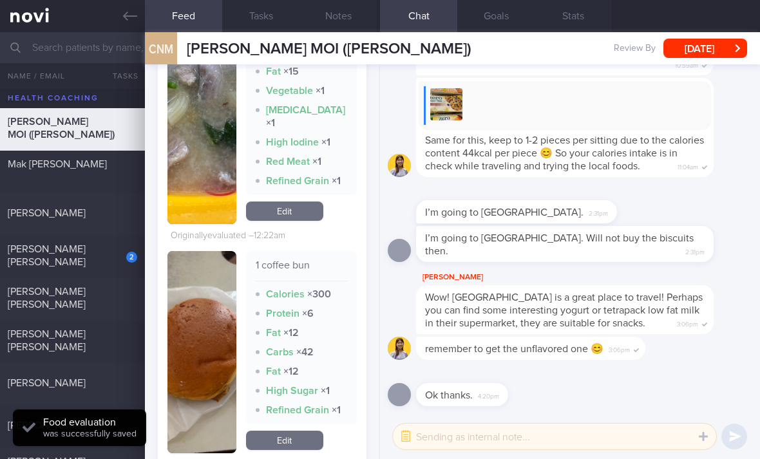
scroll to position [2159, 0]
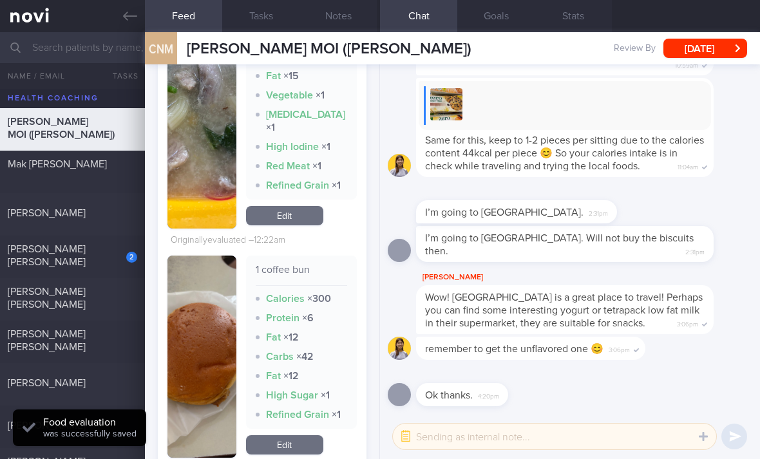
click at [301, 211] on link "Edit" at bounding box center [284, 215] width 77 height 19
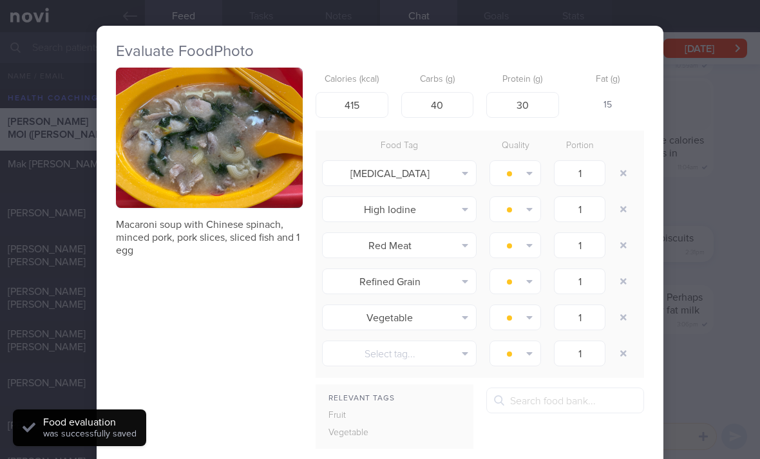
click at [616, 174] on button "button" at bounding box center [623, 173] width 23 height 23
click at [616, 173] on button "button" at bounding box center [623, 173] width 23 height 23
click at [616, 174] on button "button" at bounding box center [623, 173] width 23 height 23
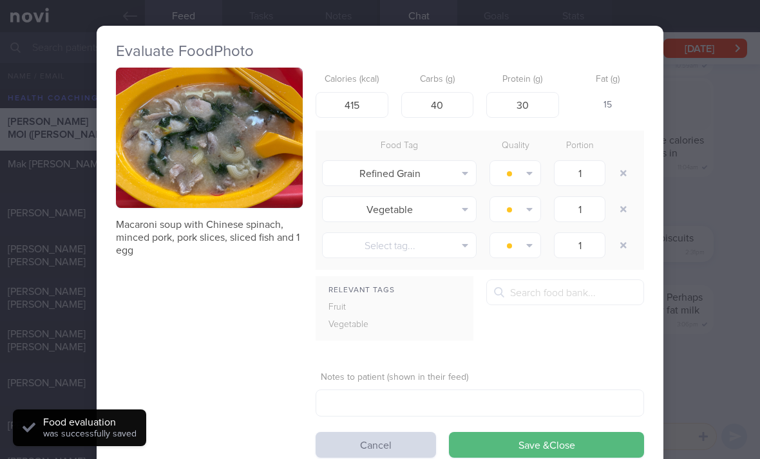
click at [616, 173] on button "button" at bounding box center [623, 173] width 23 height 23
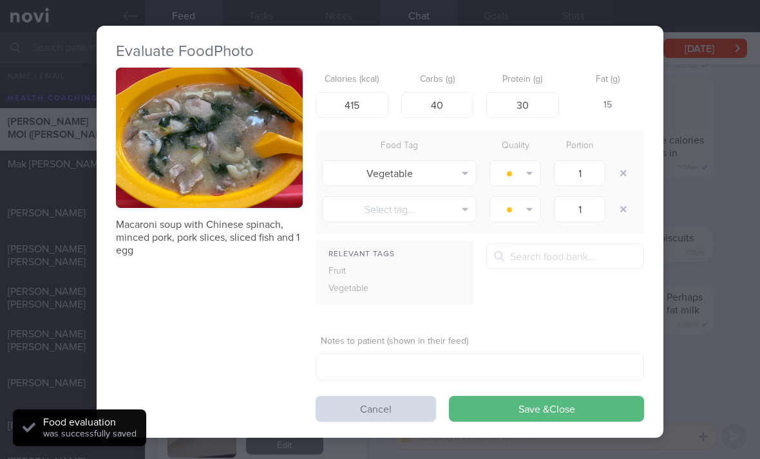
click at [616, 175] on button "button" at bounding box center [623, 173] width 23 height 23
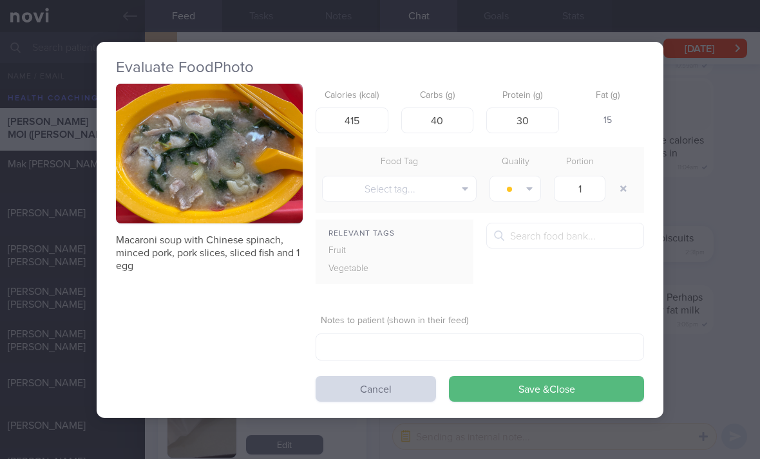
click at [504, 397] on button "Save & Close" at bounding box center [546, 389] width 195 height 26
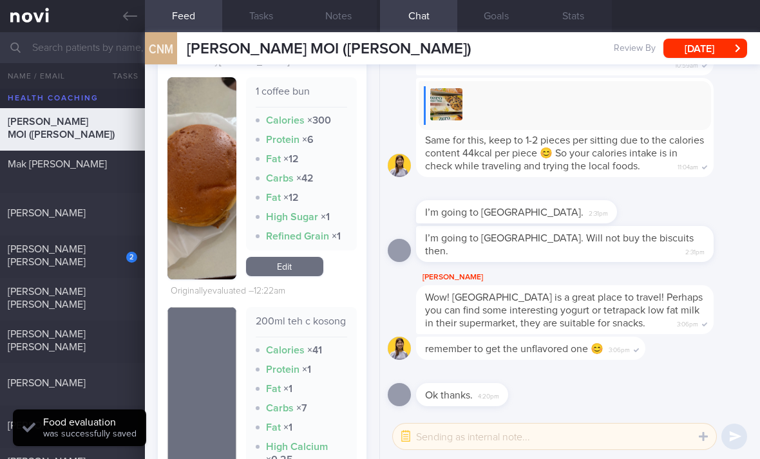
scroll to position [2205, 0]
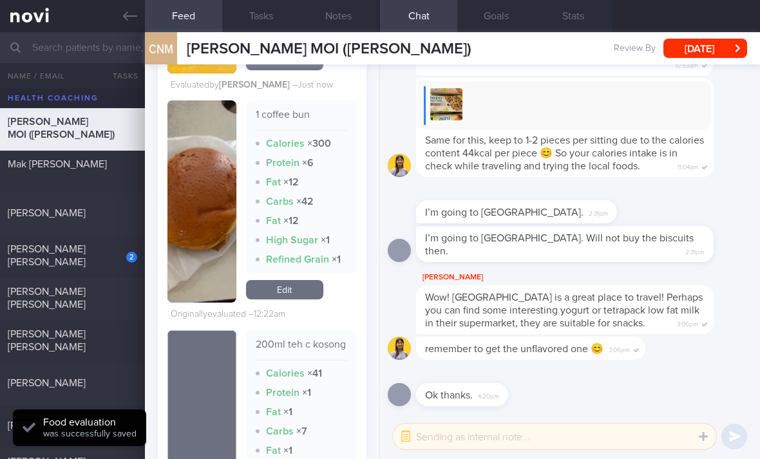
click at [282, 294] on link "Edit" at bounding box center [284, 289] width 77 height 19
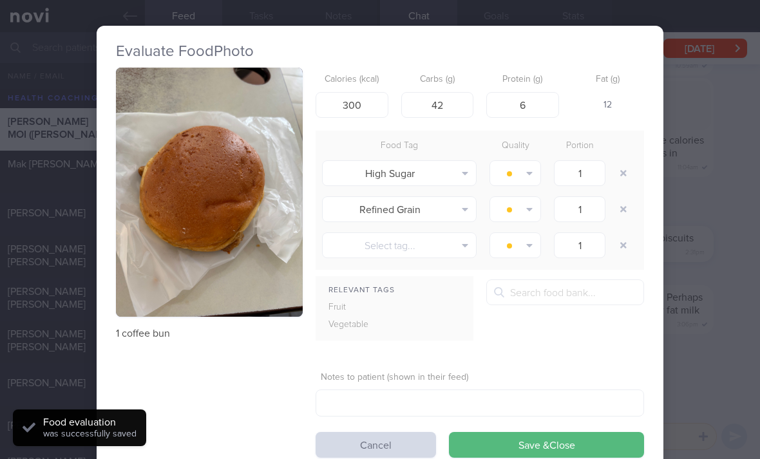
click at [620, 174] on button "button" at bounding box center [623, 173] width 23 height 23
click at [619, 174] on button "button" at bounding box center [623, 173] width 23 height 23
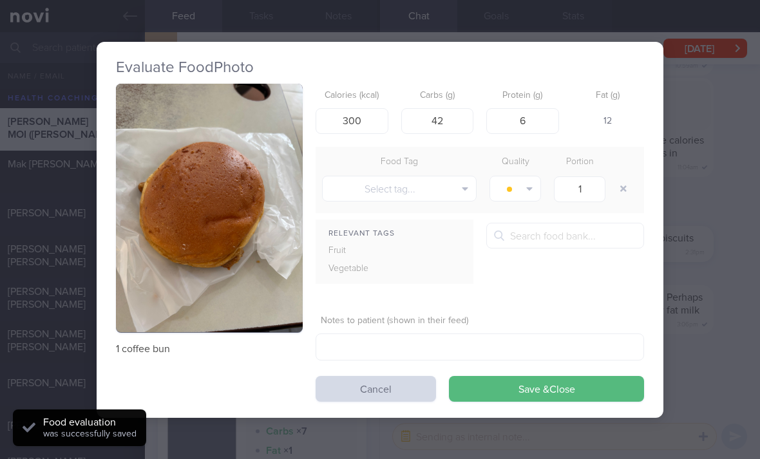
click at [622, 171] on div at bounding box center [625, 189] width 26 height 36
click at [517, 385] on button "Save & Close" at bounding box center [546, 389] width 195 height 26
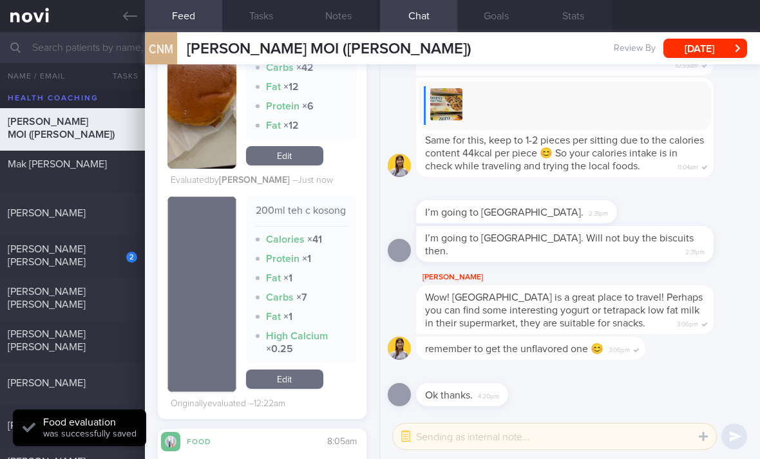
scroll to position [2429, 0]
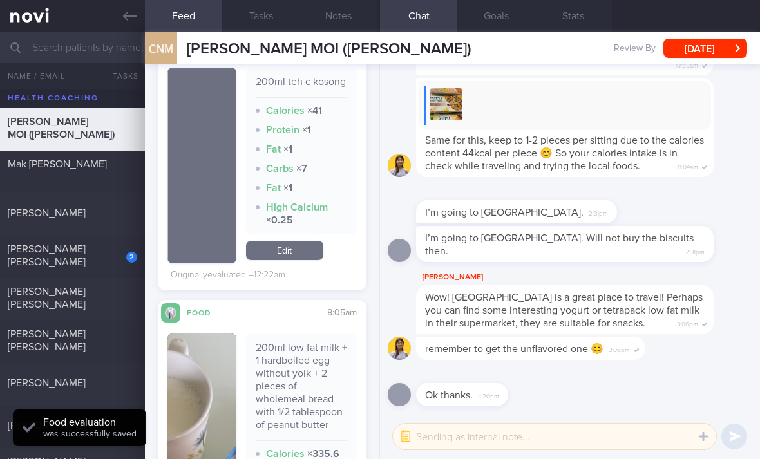
click at [303, 256] on link "Edit" at bounding box center [284, 250] width 77 height 19
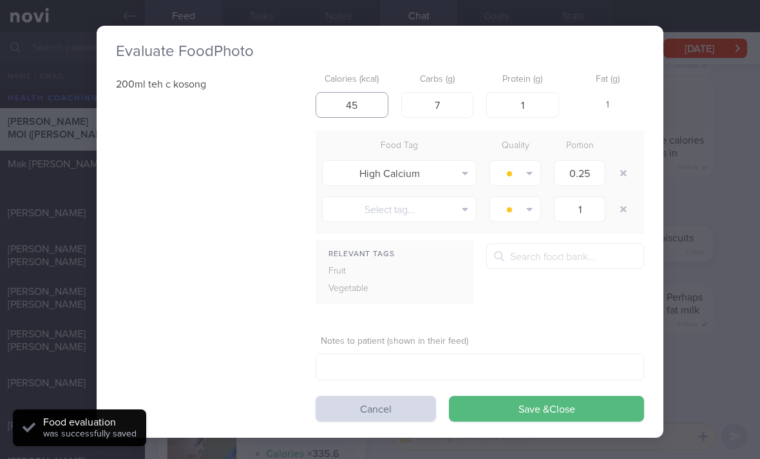
type input "45"
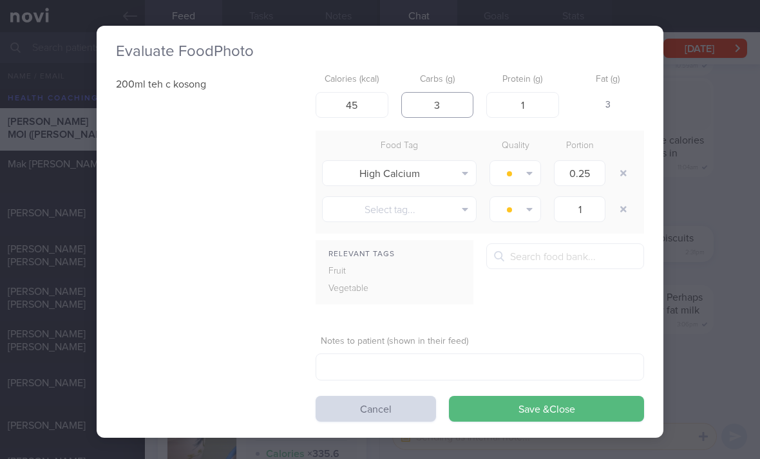
type input "3"
click at [622, 172] on button "button" at bounding box center [623, 173] width 23 height 23
type input "1"
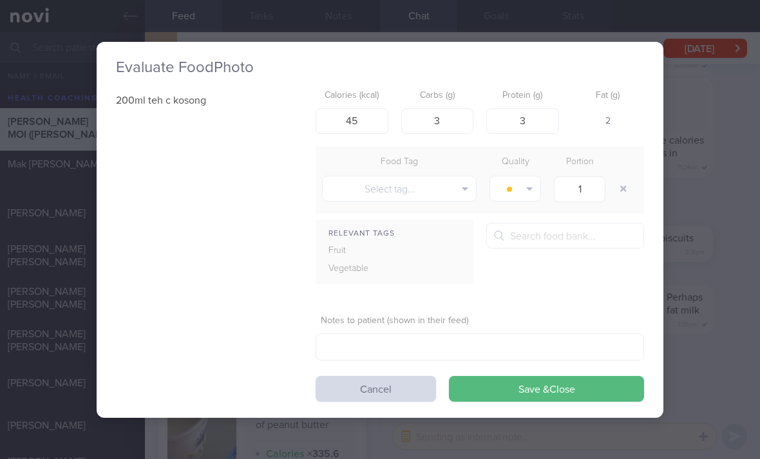
click at [472, 393] on button "Save & Close" at bounding box center [546, 389] width 195 height 26
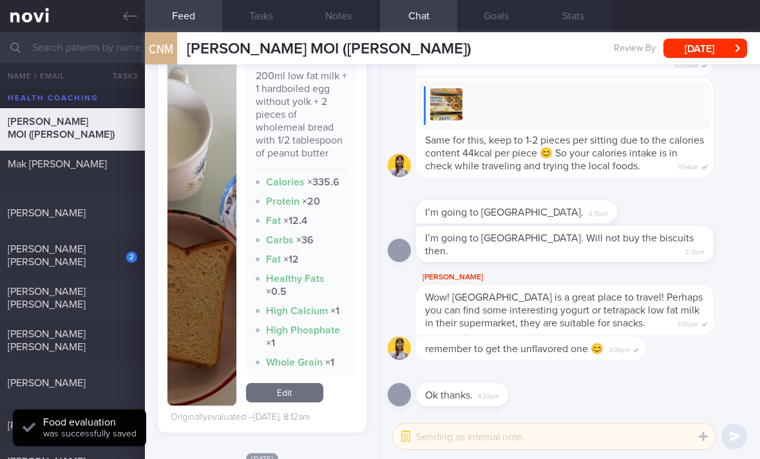
scroll to position [2660, 0]
click at [282, 394] on link "Edit" at bounding box center [284, 392] width 77 height 19
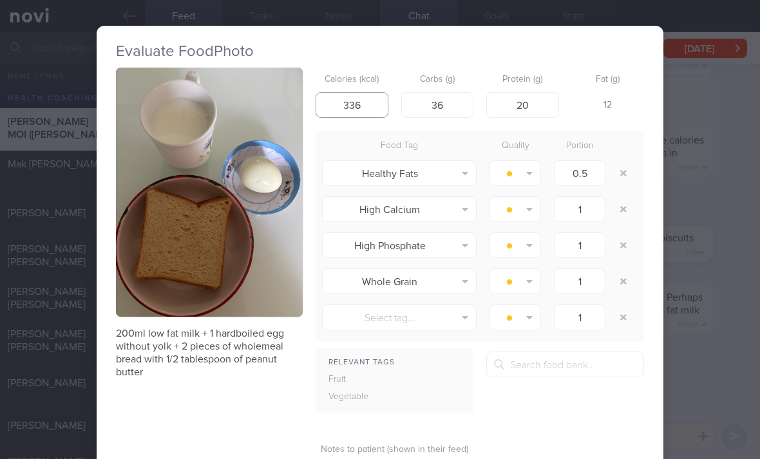
type input "336"
click at [620, 175] on button "button" at bounding box center [623, 173] width 23 height 23
type input "1"
click at [620, 174] on button "button" at bounding box center [623, 173] width 23 height 23
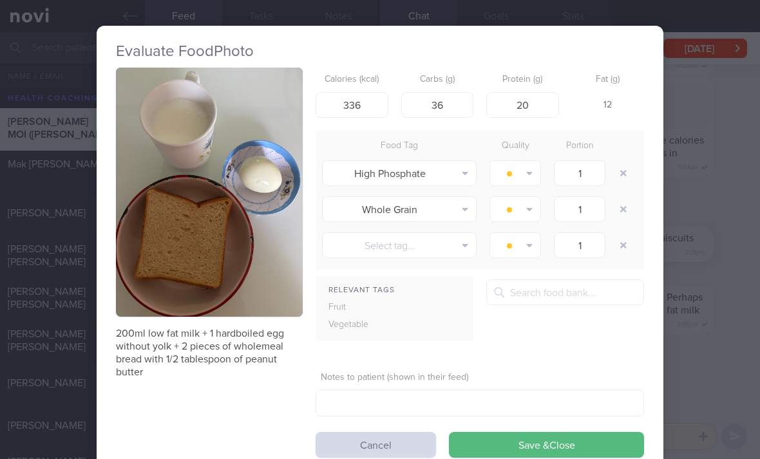
click at [618, 175] on button "button" at bounding box center [623, 173] width 23 height 23
click at [618, 174] on button "button" at bounding box center [623, 173] width 23 height 23
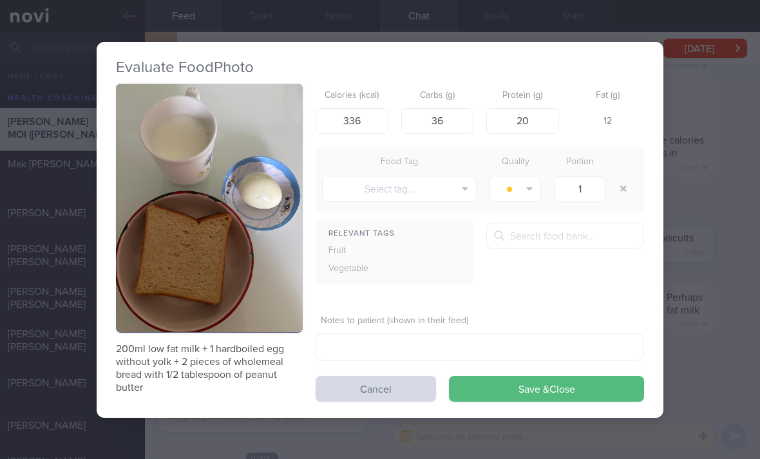
click at [466, 392] on button "Save & Close" at bounding box center [546, 389] width 195 height 26
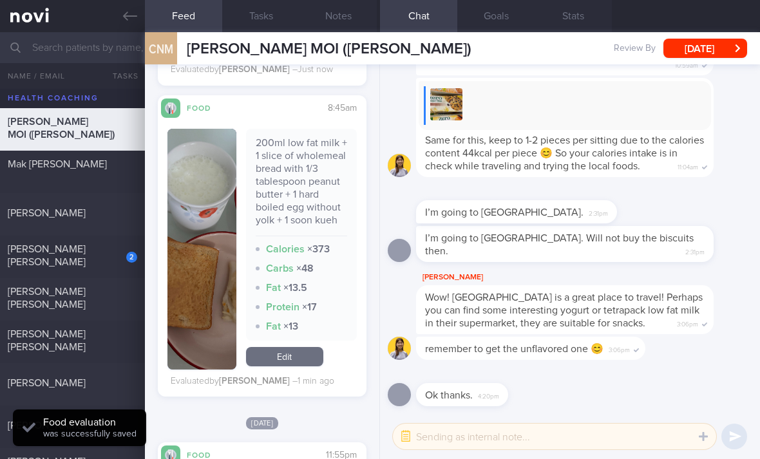
scroll to position [682, 0]
click at [294, 367] on link "Edit" at bounding box center [284, 357] width 77 height 19
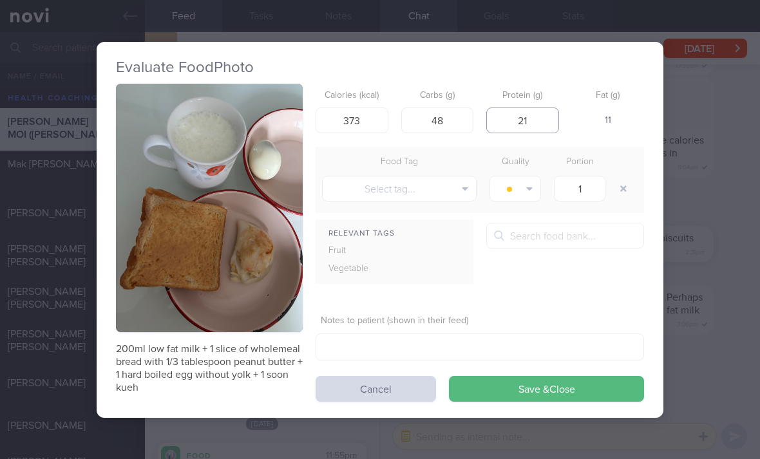
type input "21"
type input "383"
click at [493, 398] on button "Save & Close" at bounding box center [546, 389] width 195 height 26
click at [493, 397] on div "200ml low fat milk + 1 slice of wholemeal bread with 1/3 tablespoon peanut butt…" at bounding box center [380, 243] width 528 height 318
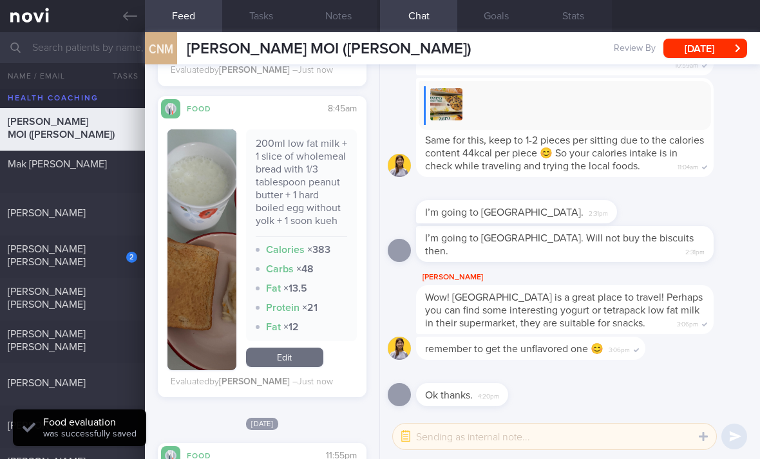
click at [315, 367] on link "Edit" at bounding box center [284, 357] width 77 height 19
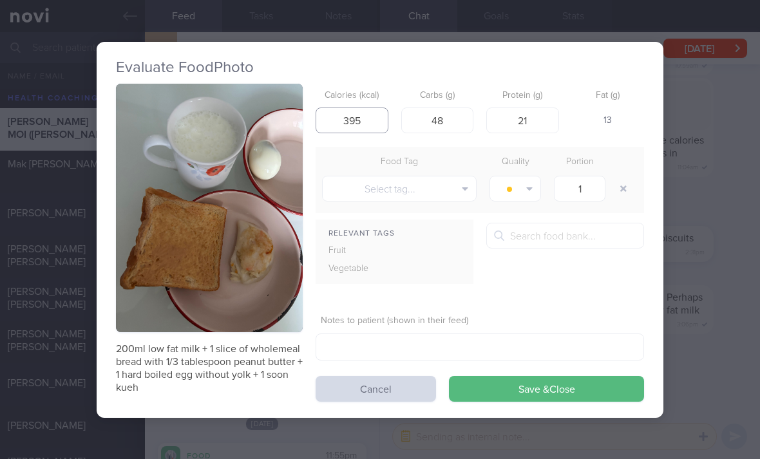
type input "395"
click at [479, 391] on button "Save & Close" at bounding box center [546, 389] width 195 height 26
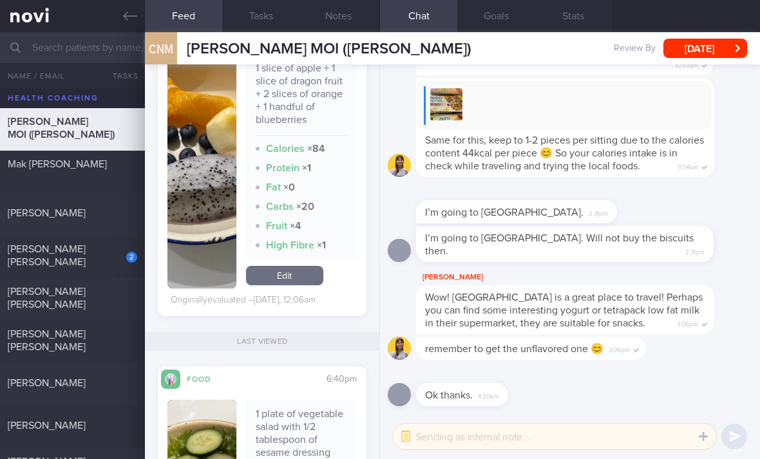
scroll to position [3053, 0]
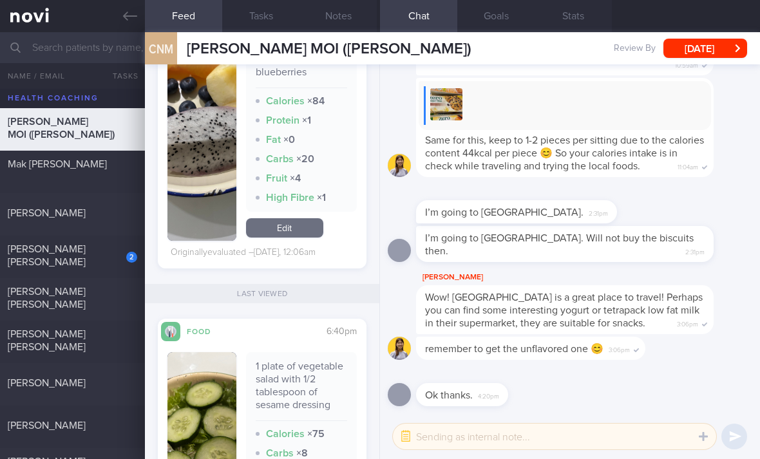
click at [301, 227] on link "Edit" at bounding box center [284, 227] width 77 height 19
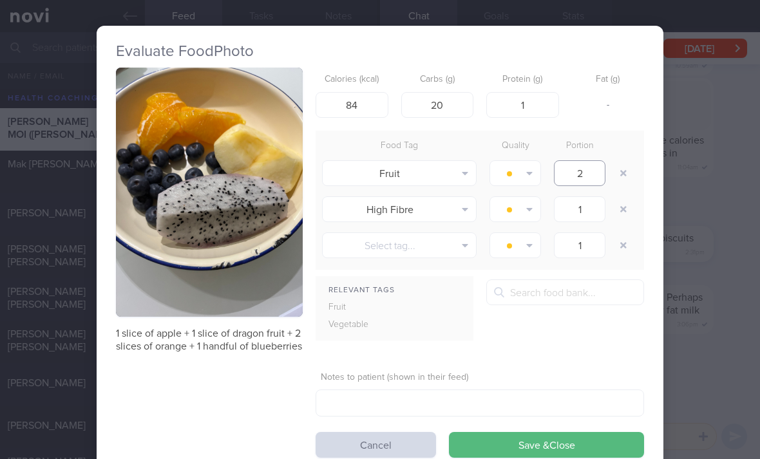
type input "2"
click at [621, 207] on button "button" at bounding box center [623, 209] width 23 height 23
click at [620, 207] on button "button" at bounding box center [623, 209] width 23 height 23
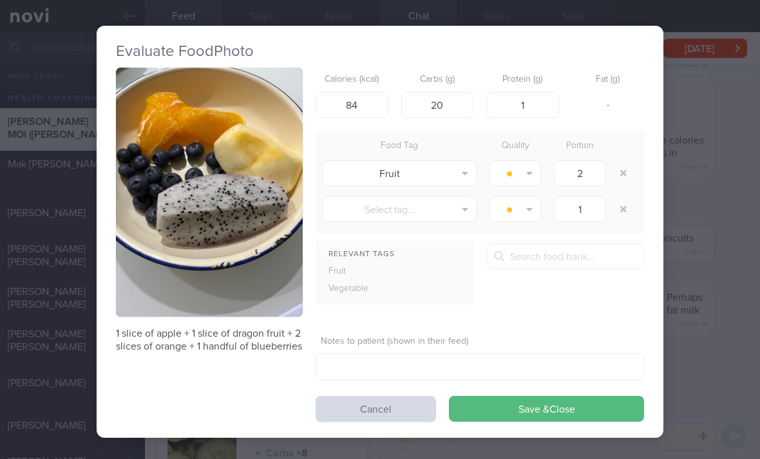
click at [629, 209] on button "button" at bounding box center [623, 209] width 23 height 23
click at [616, 217] on button "button" at bounding box center [623, 209] width 23 height 23
click at [624, 209] on button "button" at bounding box center [623, 209] width 23 height 23
type input "94"
type input "22"
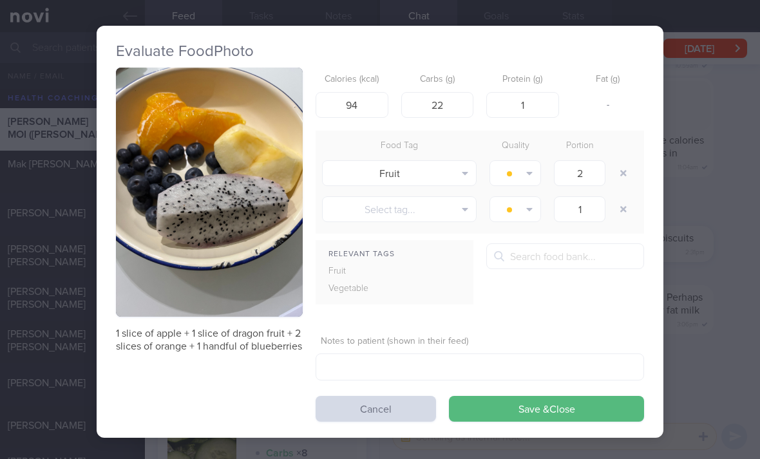
click at [526, 410] on button "Save & Close" at bounding box center [546, 409] width 195 height 26
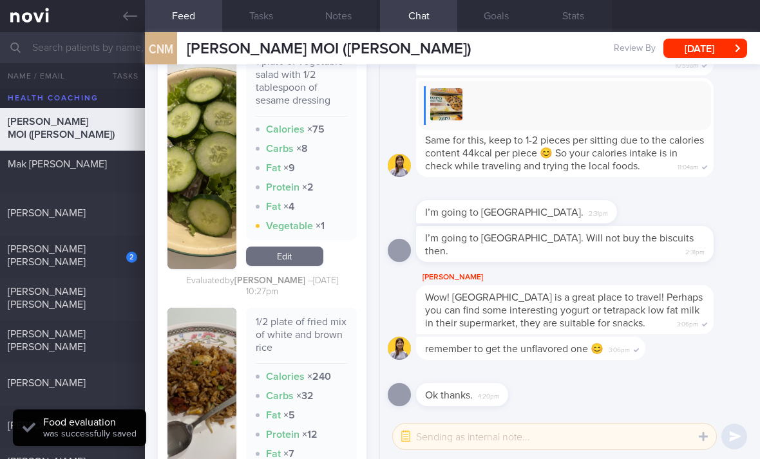
scroll to position [3330, 0]
click at [117, 176] on div "Mak [PERSON_NAME]" at bounding box center [71, 171] width 126 height 26
type input "2024"
checkbox input "true"
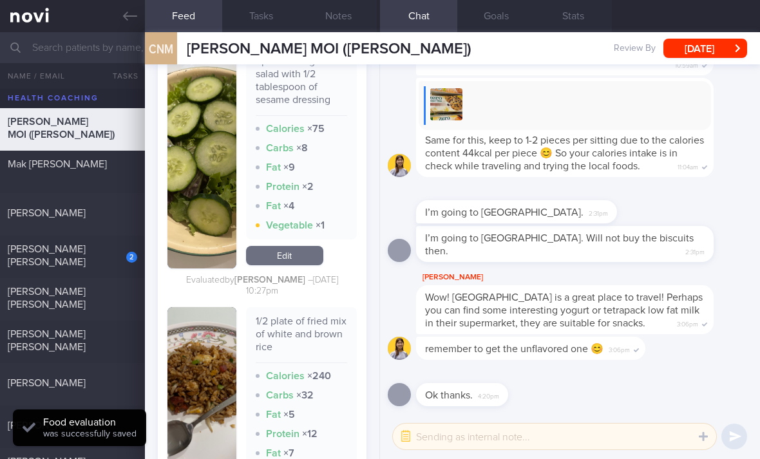
checkbox input "true"
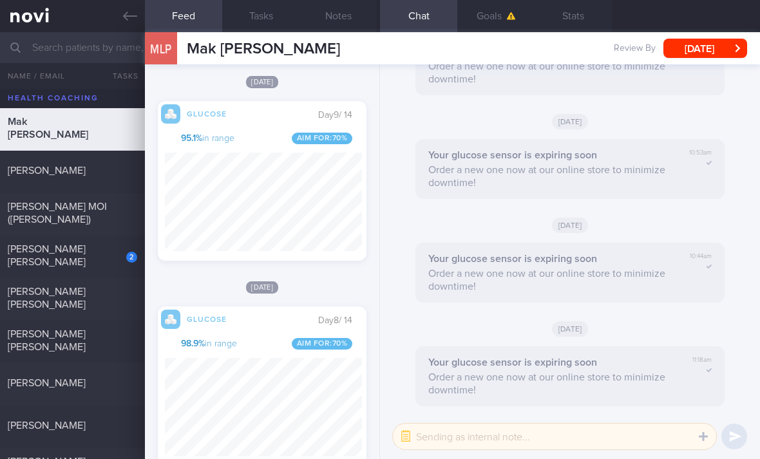
scroll to position [874, 0]
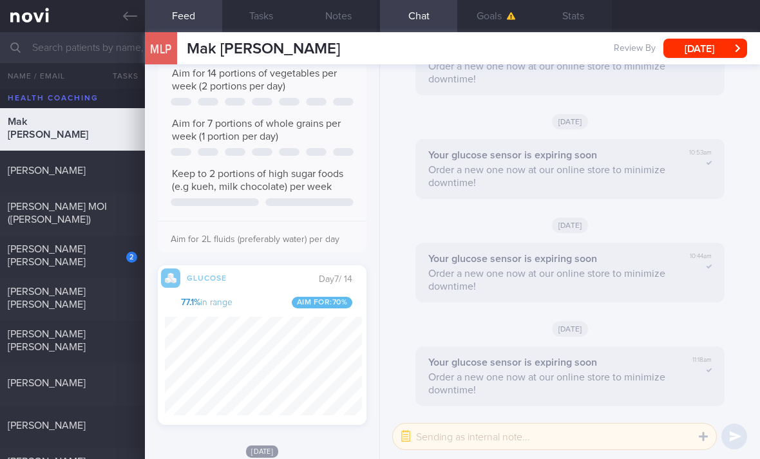
click at [100, 258] on div "[PERSON_NAME] [PERSON_NAME]" at bounding box center [71, 256] width 126 height 26
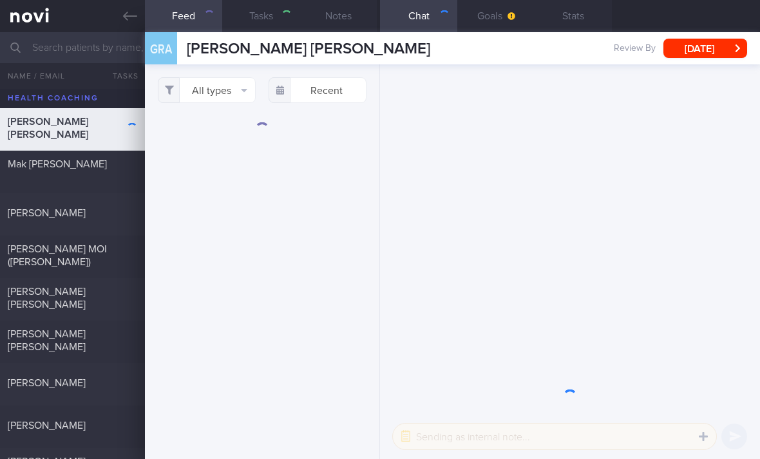
select select "3"
type input "2025"
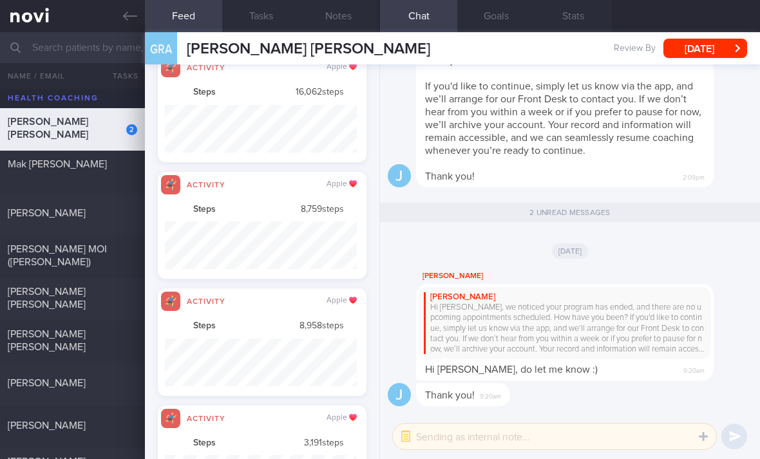
click at [100, 312] on div "[PERSON_NAME] [PERSON_NAME] 0.4 [DATE]" at bounding box center [380, 299] width 760 height 43
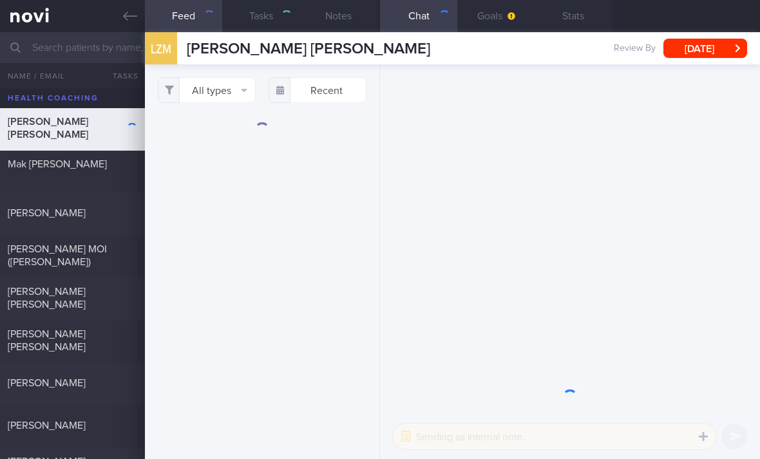
select select "4"
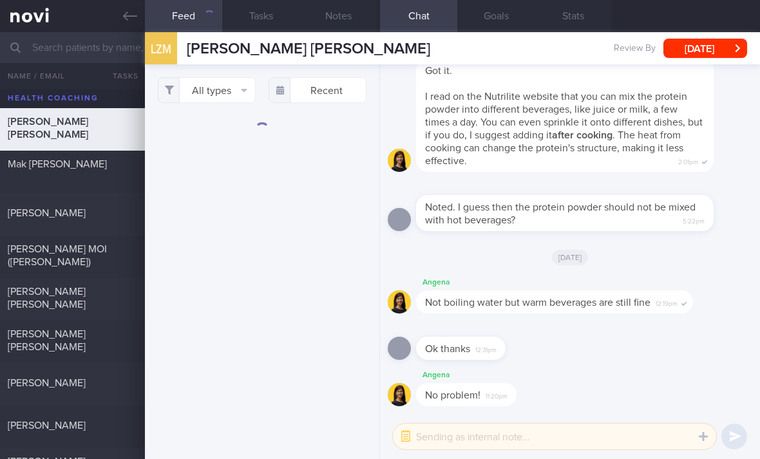
click at [231, 91] on button "All types" at bounding box center [207, 90] width 98 height 26
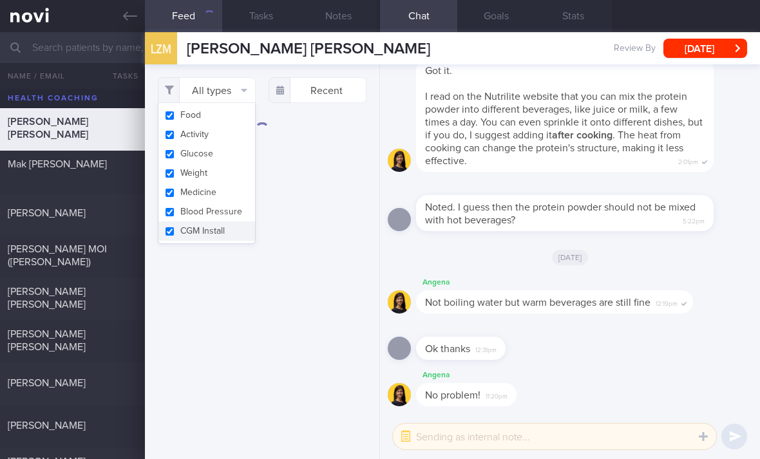
click at [231, 137] on button "Activity" at bounding box center [206, 134] width 97 height 19
checkbox input "false"
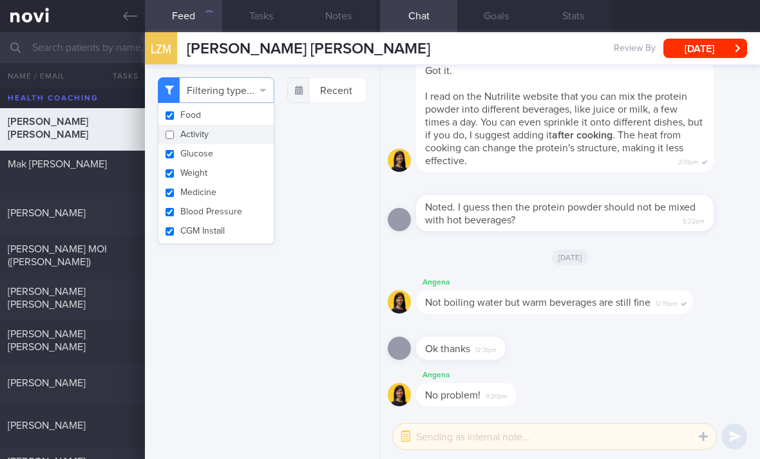
click at [238, 157] on button "Glucose" at bounding box center [215, 153] width 115 height 19
checkbox input "false"
click at [237, 180] on button "Weight" at bounding box center [215, 173] width 115 height 19
checkbox input "false"
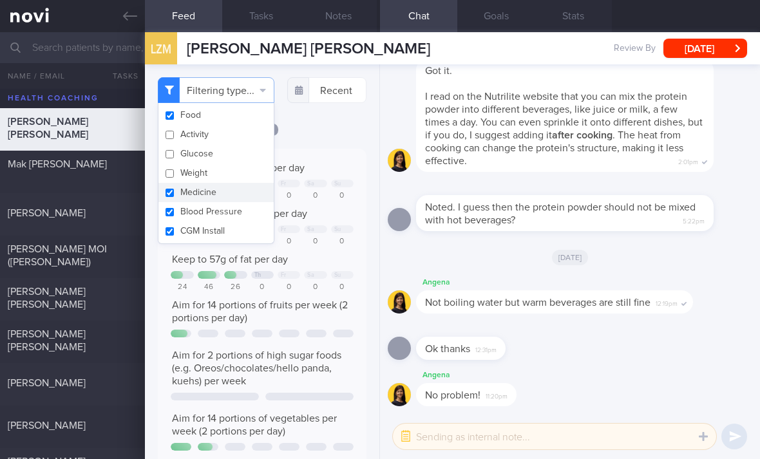
click at [233, 216] on button "Blood Pressure" at bounding box center [215, 211] width 115 height 19
checkbox input "false"
click at [229, 235] on button "CGM Install" at bounding box center [215, 231] width 115 height 19
checkbox input "false"
click at [242, 193] on button "Medicine" at bounding box center [215, 192] width 115 height 19
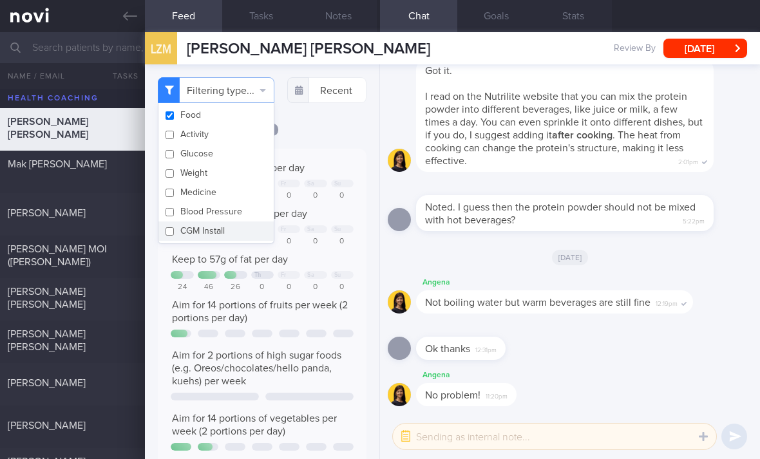
checkbox input "false"
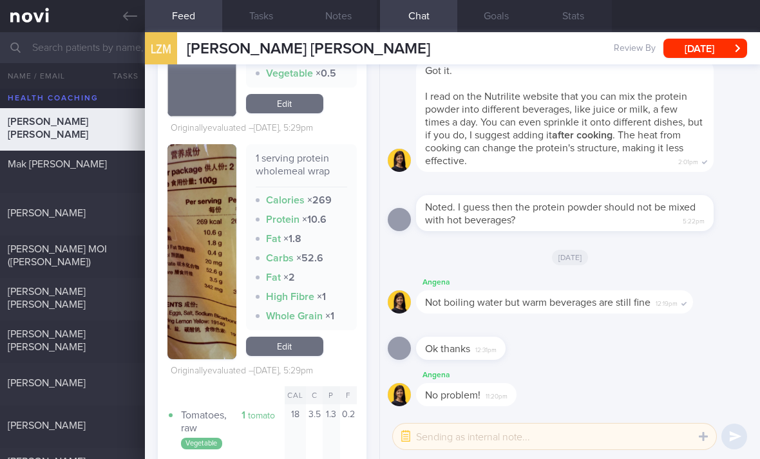
click at [284, 350] on link "Edit" at bounding box center [284, 346] width 77 height 19
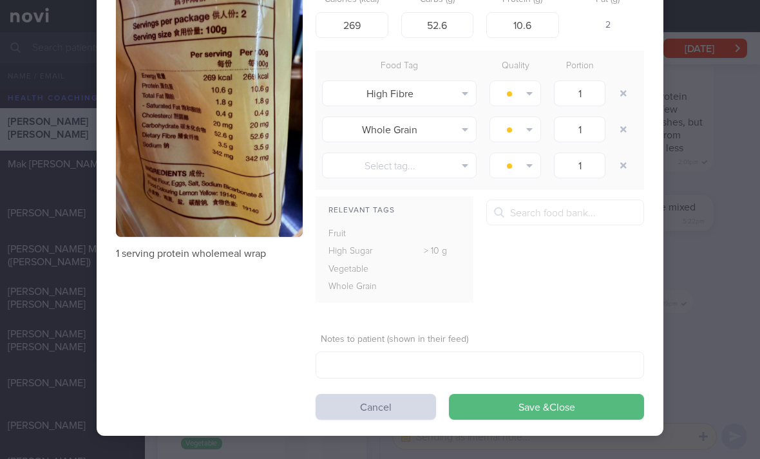
click at [379, 403] on button "Cancel" at bounding box center [376, 407] width 120 height 26
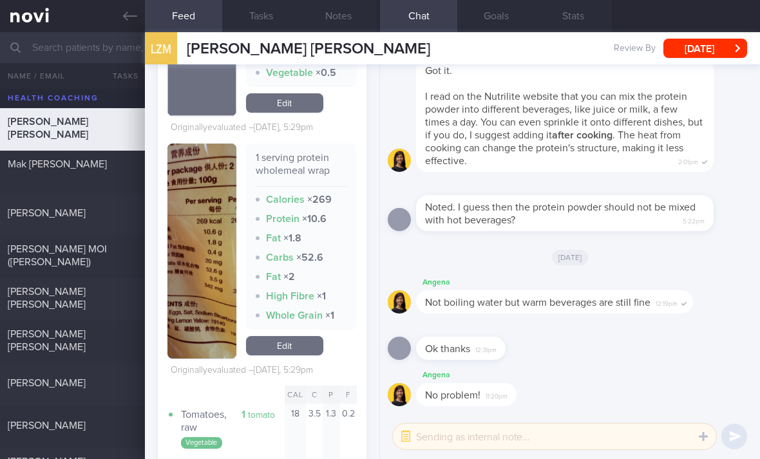
click at [309, 345] on link "Edit" at bounding box center [284, 345] width 77 height 19
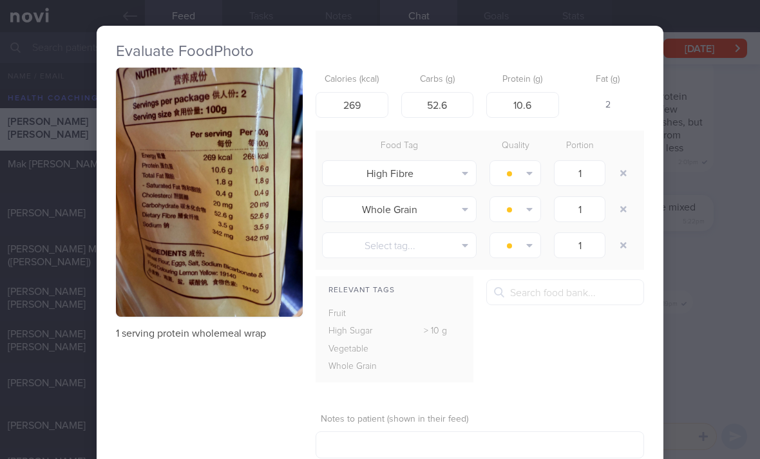
click at [614, 164] on button "button" at bounding box center [623, 173] width 23 height 23
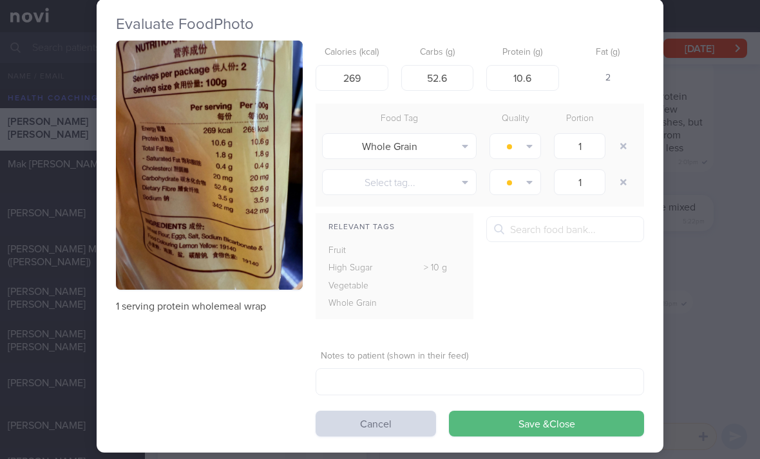
click at [524, 420] on button "Save & Close" at bounding box center [546, 424] width 195 height 26
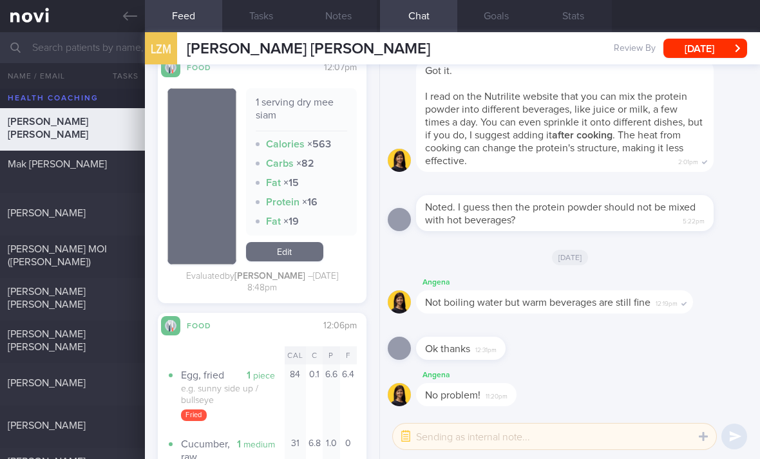
click at [97, 347] on div "[PERSON_NAME] [PERSON_NAME]" at bounding box center [71, 341] width 126 height 26
checkbox input "true"
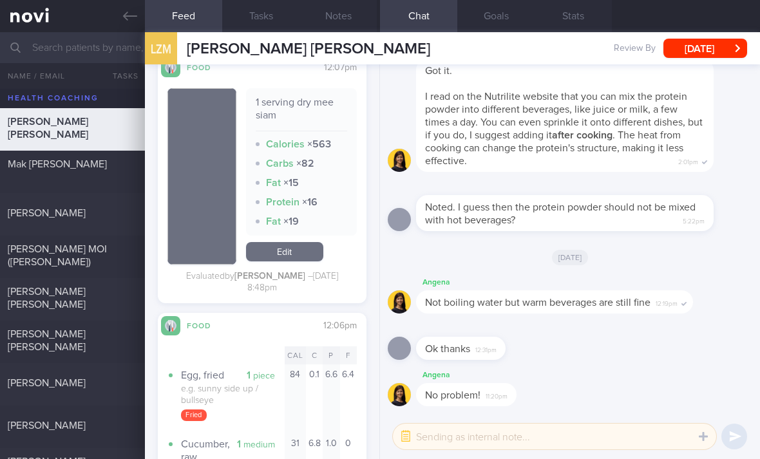
checkbox input "true"
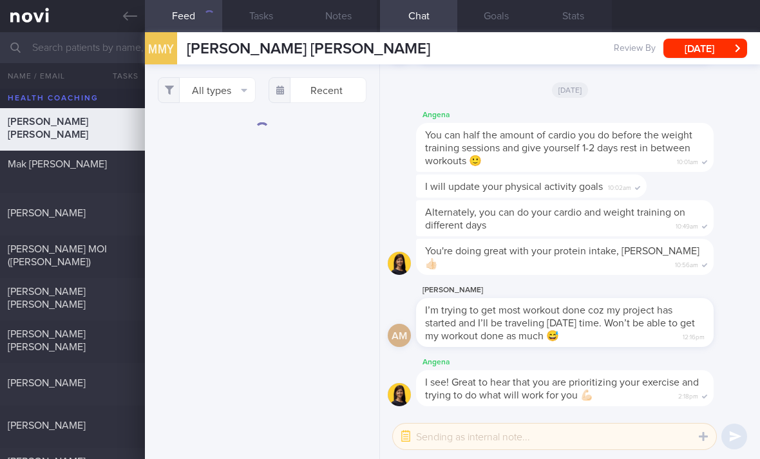
click at [245, 102] on button "All types" at bounding box center [207, 90] width 98 height 26
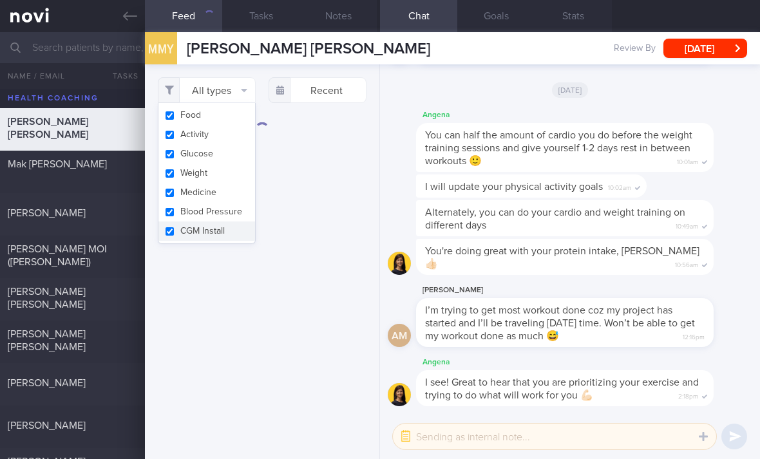
click at [240, 139] on button "Activity" at bounding box center [206, 134] width 97 height 19
checkbox input "false"
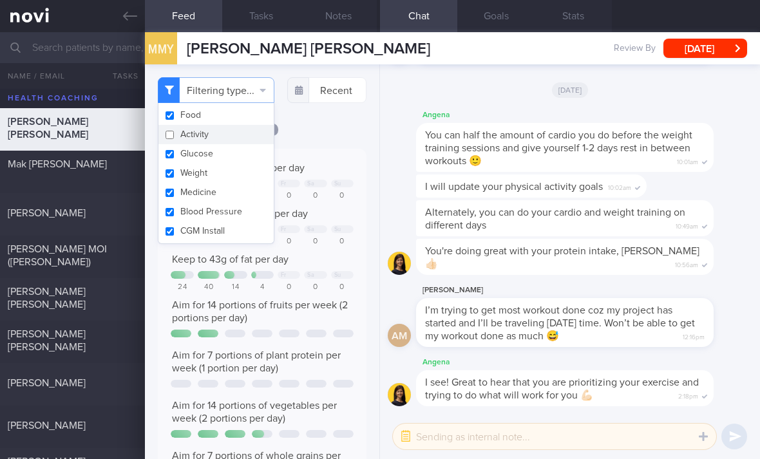
click at [238, 157] on button "Glucose" at bounding box center [215, 153] width 115 height 19
checkbox input "false"
click at [236, 173] on button "Weight" at bounding box center [215, 173] width 115 height 19
checkbox input "false"
click at [234, 193] on button "Medicine" at bounding box center [215, 192] width 115 height 19
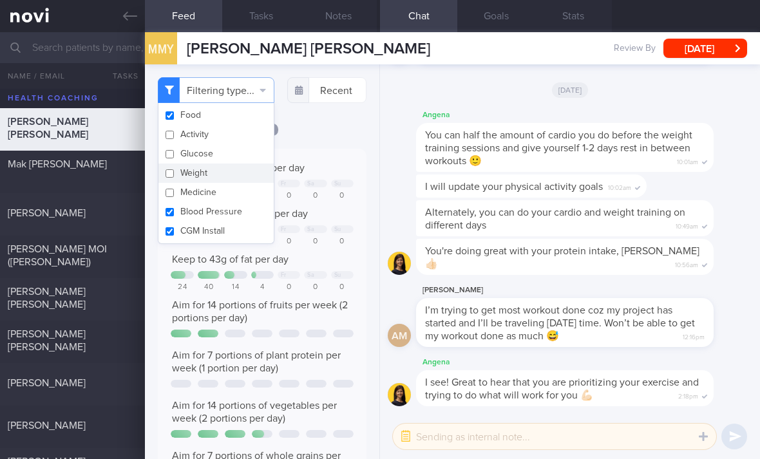
checkbox input "false"
click at [233, 214] on button "Blood Pressure" at bounding box center [215, 211] width 115 height 19
checkbox input "false"
click at [226, 230] on button "CGM Install" at bounding box center [215, 231] width 115 height 19
checkbox input "false"
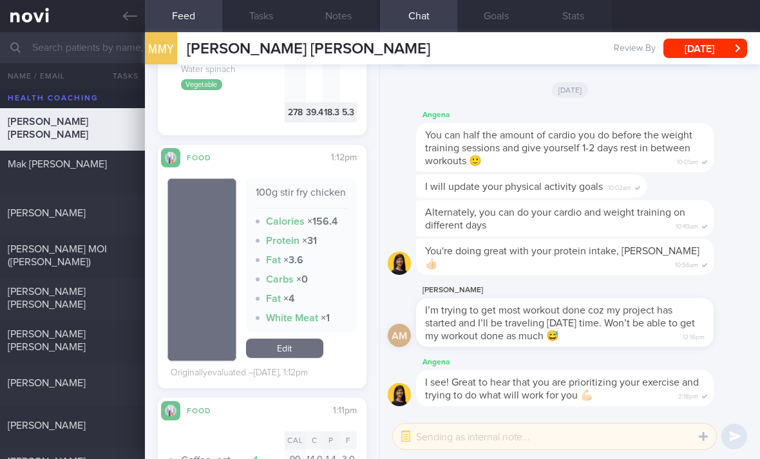
click at [292, 339] on link "Edit" at bounding box center [284, 348] width 77 height 19
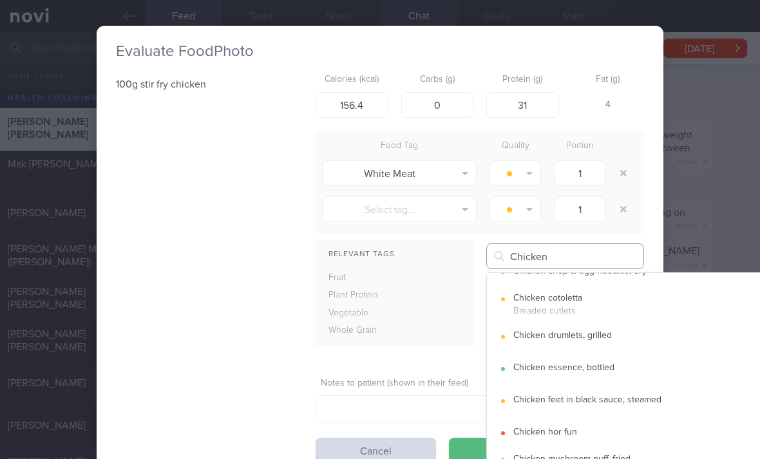
type input "Chicken"
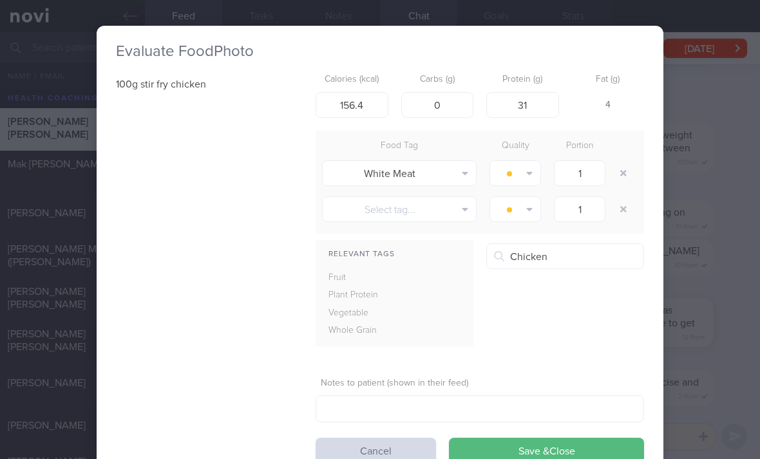
click at [619, 168] on button "button" at bounding box center [623, 173] width 23 height 23
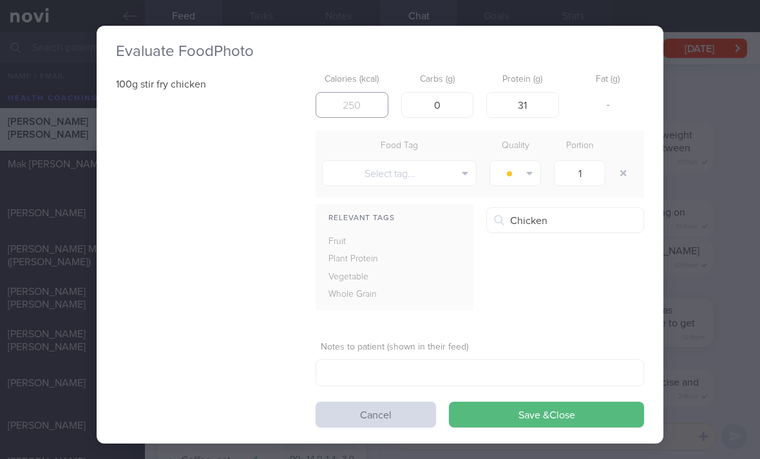
scroll to position [4, 10]
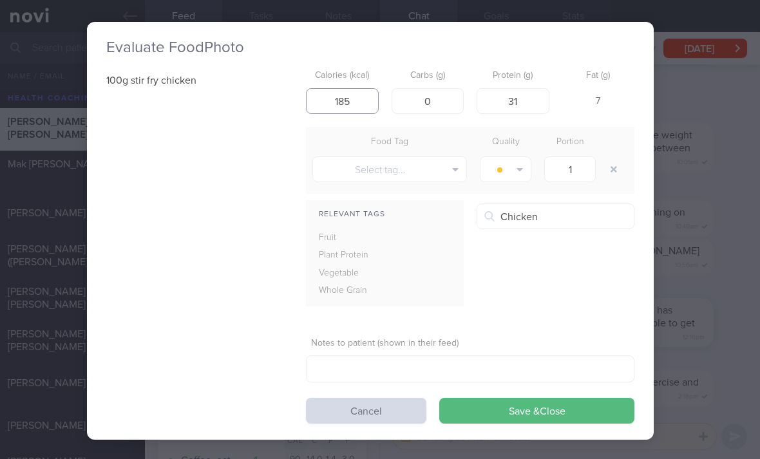
type input "185"
click at [546, 412] on button "Save & Close" at bounding box center [536, 411] width 195 height 26
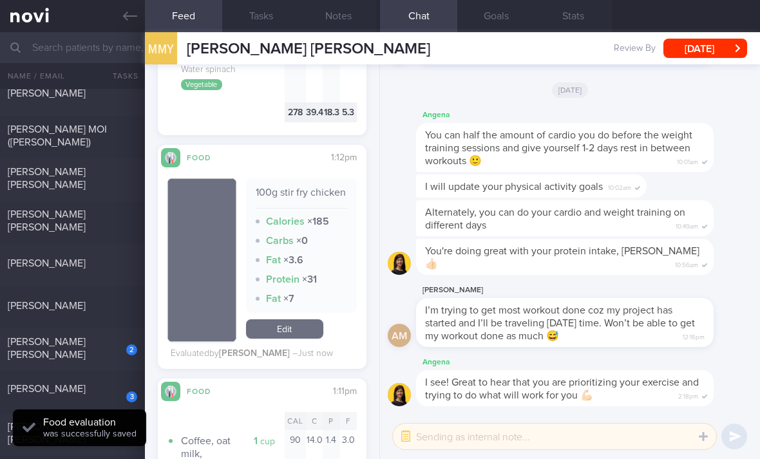
scroll to position [119, 0]
click at [118, 269] on div "[PERSON_NAME]" at bounding box center [71, 264] width 126 height 13
checkbox input "true"
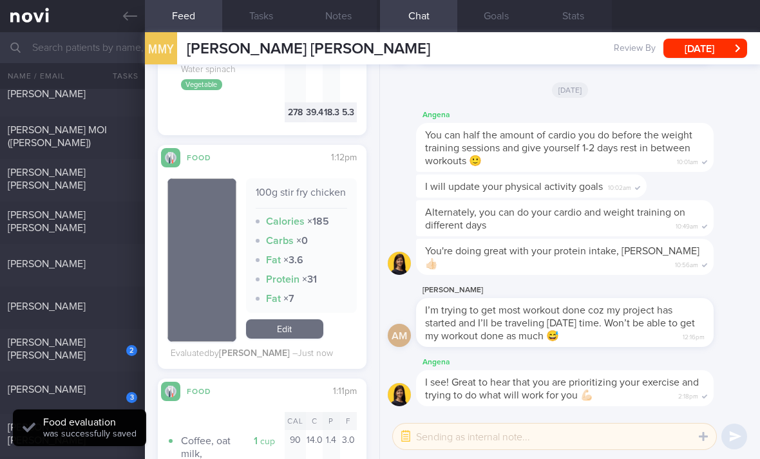
checkbox input "true"
select select "5"
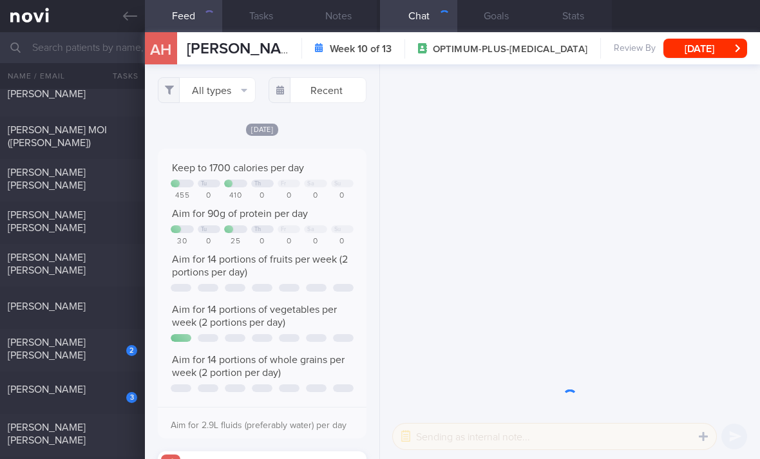
scroll to position [48, 191]
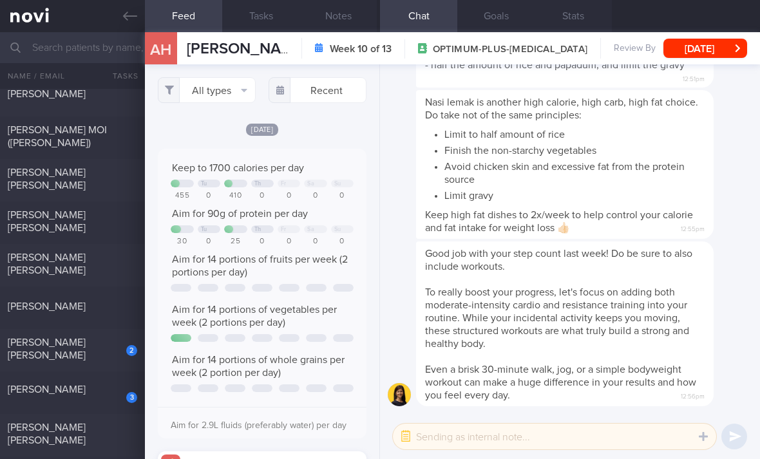
click at [221, 86] on button "All types" at bounding box center [207, 90] width 98 height 26
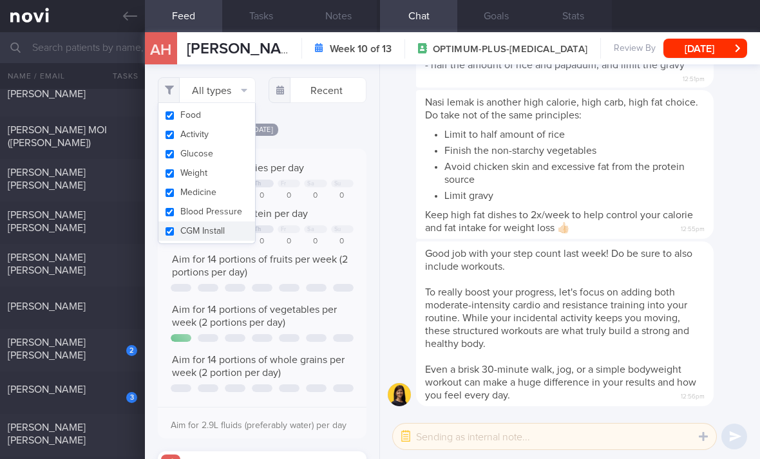
click at [235, 133] on button "Activity" at bounding box center [206, 134] width 97 height 19
checkbox input "false"
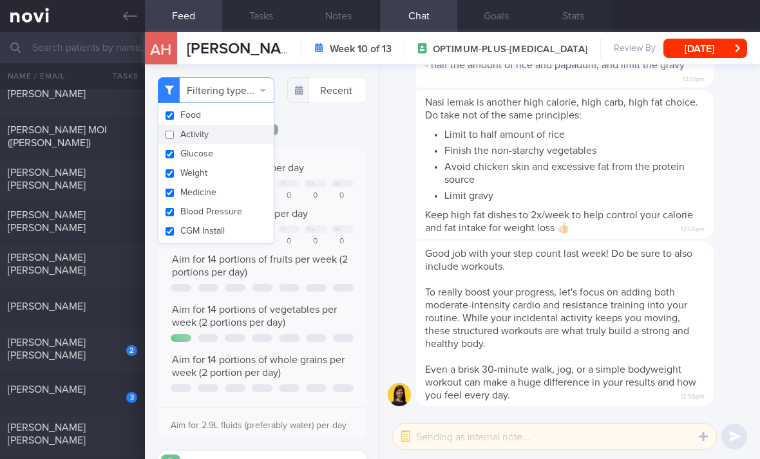
click at [237, 157] on button "Glucose" at bounding box center [215, 153] width 115 height 19
checkbox input "false"
click at [243, 177] on button "Weight" at bounding box center [215, 173] width 115 height 19
checkbox input "true"
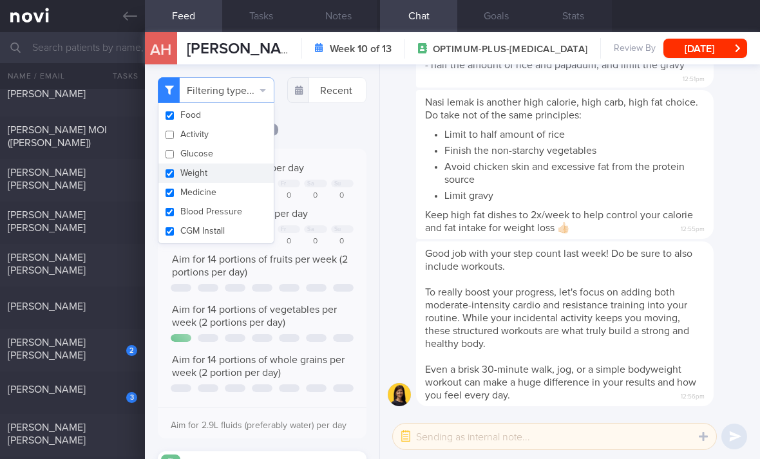
click at [251, 209] on button "Blood Pressure" at bounding box center [215, 211] width 115 height 19
checkbox input "false"
click at [250, 193] on button "Medicine" at bounding box center [215, 192] width 115 height 19
checkbox input "false"
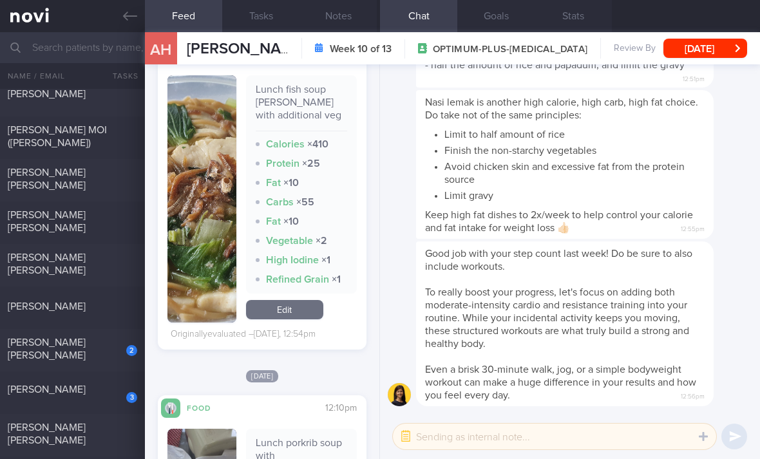
scroll to position [409, 0]
click at [309, 320] on link "Edit" at bounding box center [284, 310] width 77 height 19
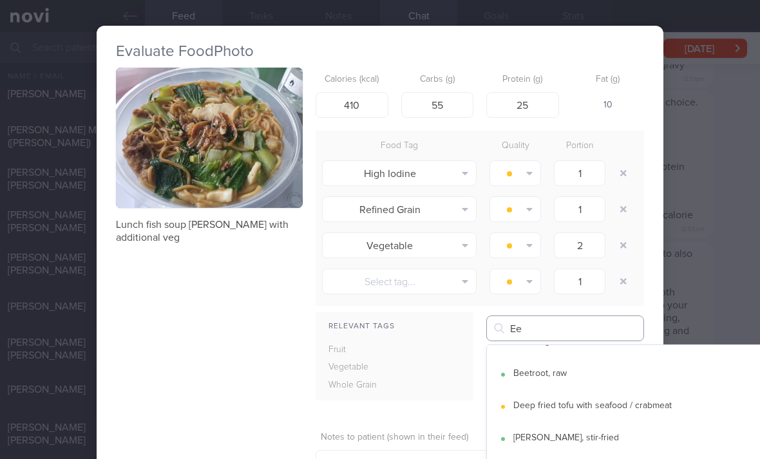
scroll to position [621, 0]
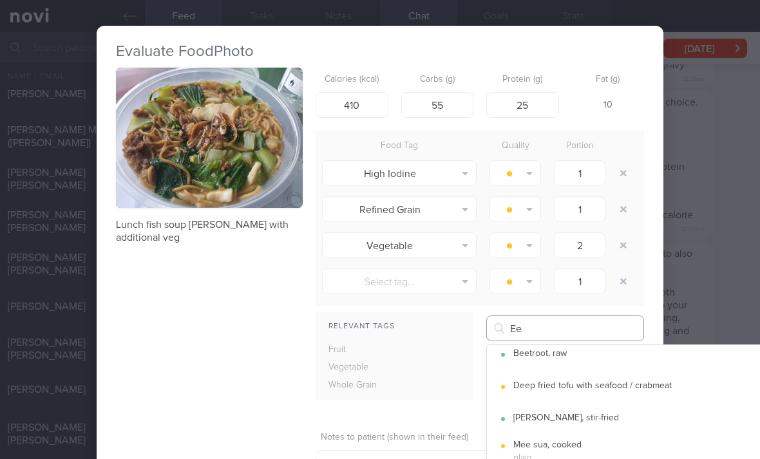
type input "Ee"
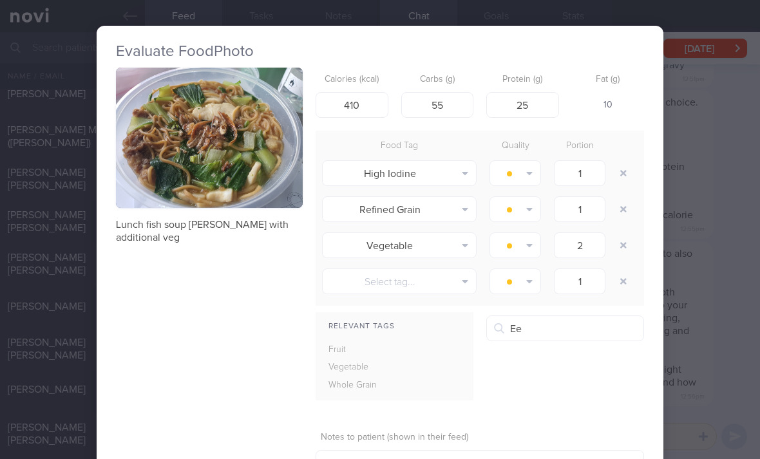
click at [633, 169] on button "button" at bounding box center [623, 173] width 23 height 23
type input "2"
type input "1"
click at [634, 169] on button "button" at bounding box center [623, 173] width 23 height 23
type input "2"
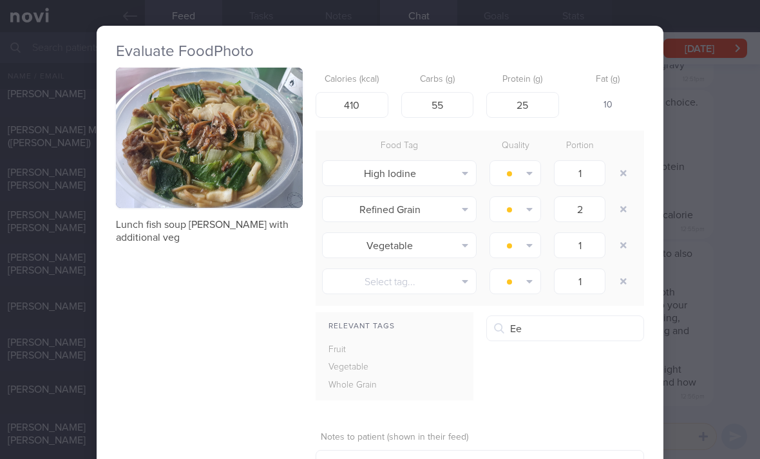
type input "1"
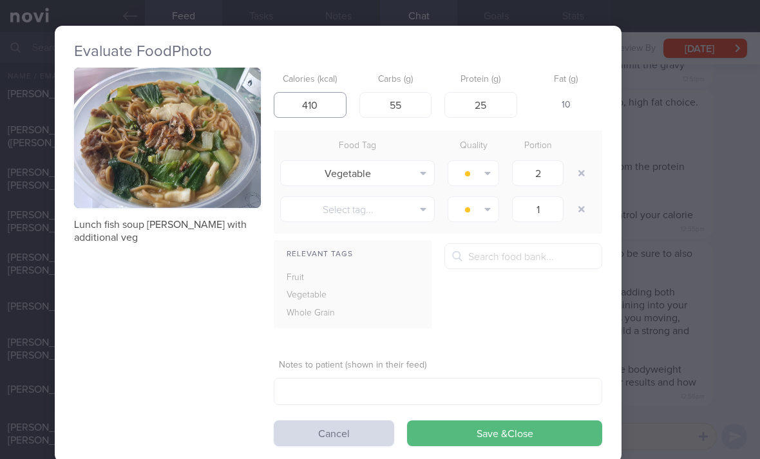
scroll to position [0, 42]
type input "420"
type input "62"
click at [510, 442] on button "Save & Close" at bounding box center [504, 434] width 195 height 26
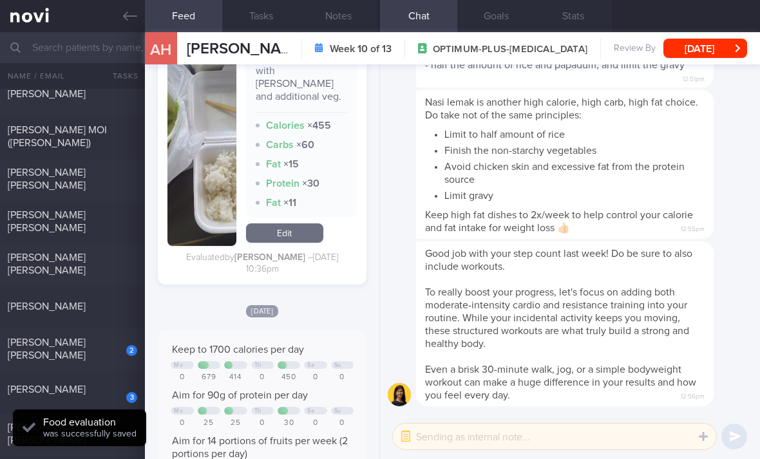
scroll to position [753, 0]
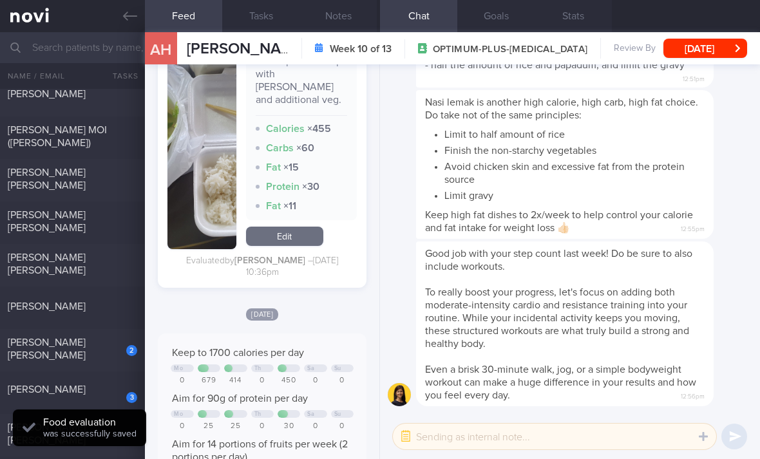
click at [126, 358] on div "[PERSON_NAME] [PERSON_NAME]" at bounding box center [71, 349] width 126 height 26
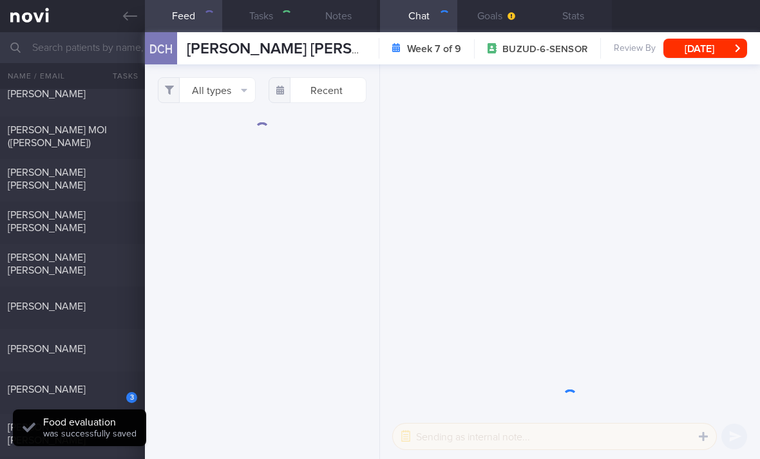
select select "6"
checkbox input "true"
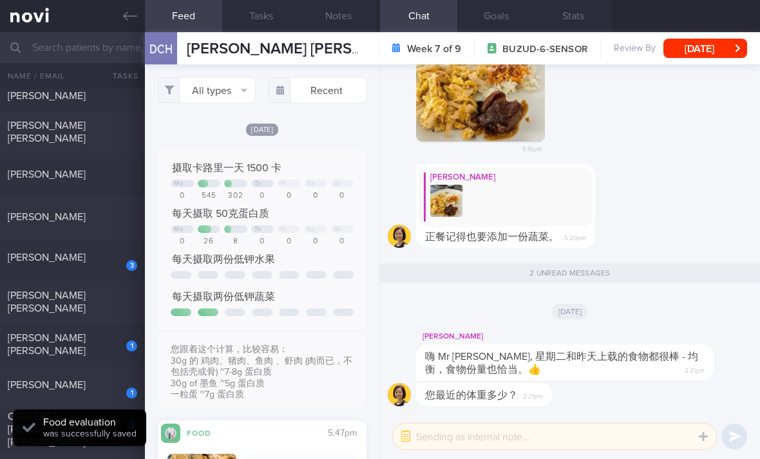
scroll to position [262, 0]
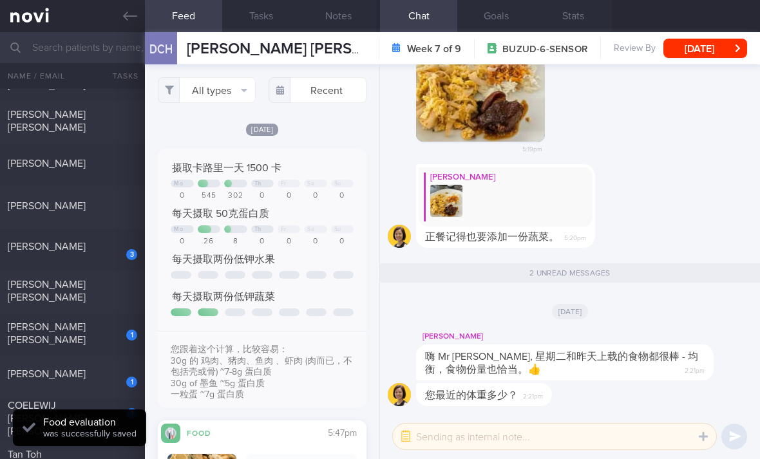
click at [222, 82] on button "All types" at bounding box center [207, 90] width 98 height 26
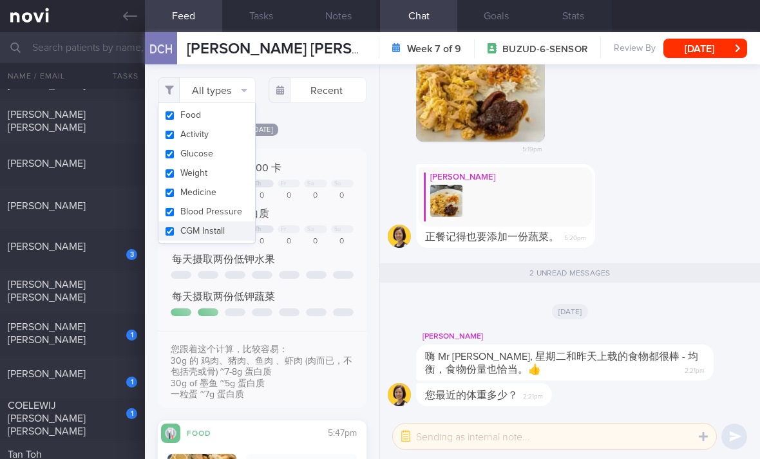
click at [229, 134] on button "Activity" at bounding box center [206, 134] width 97 height 19
checkbox input "false"
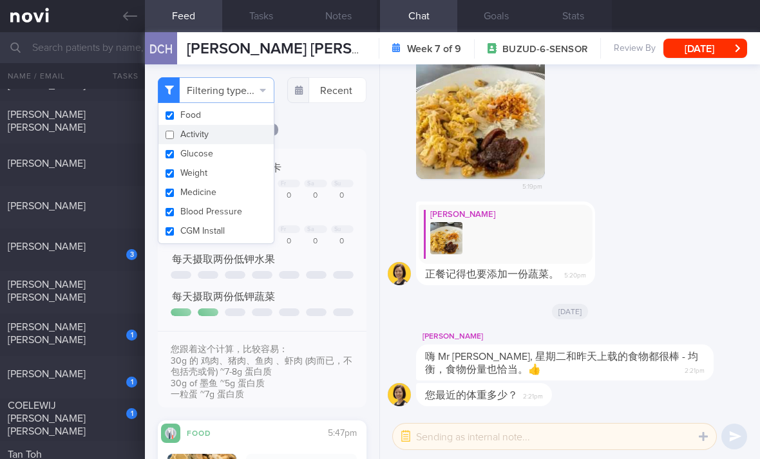
click at [229, 157] on button "Glucose" at bounding box center [215, 153] width 115 height 19
click at [229, 156] on button "Glucose" at bounding box center [215, 153] width 115 height 19
checkbox input "true"
click at [243, 180] on button "Weight" at bounding box center [215, 173] width 115 height 19
checkbox input "false"
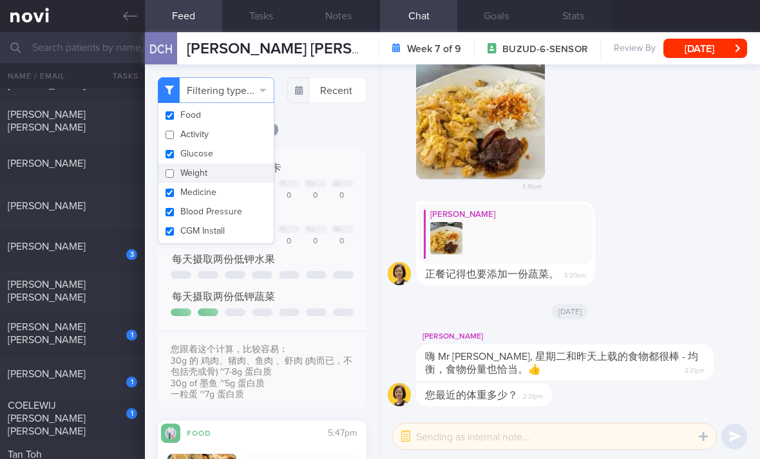
click at [245, 156] on button "Glucose" at bounding box center [215, 153] width 115 height 19
checkbox input "false"
click at [251, 202] on button "Medicine" at bounding box center [215, 192] width 115 height 19
checkbox input "false"
click at [251, 218] on button "Blood Pressure" at bounding box center [215, 211] width 115 height 19
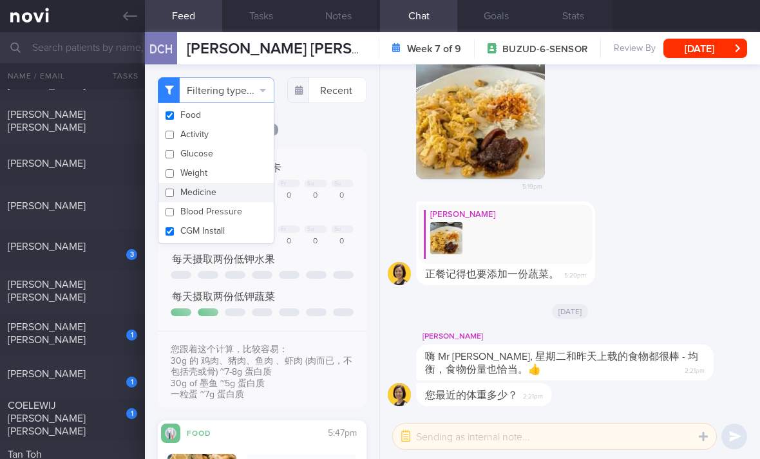
checkbox input "false"
click at [248, 234] on button "CGM Install" at bounding box center [215, 231] width 115 height 19
checkbox input "false"
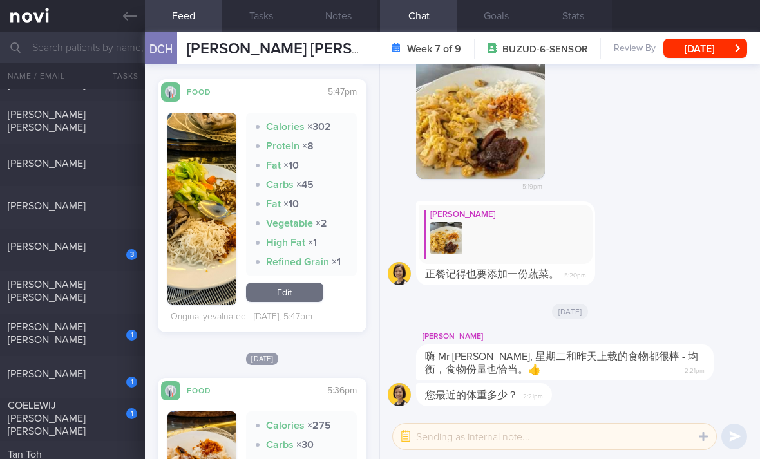
scroll to position [376, 0]
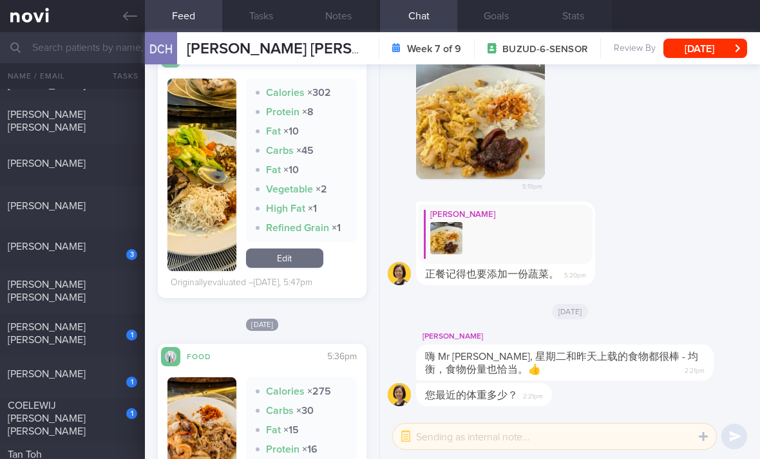
click at [301, 268] on link "Edit" at bounding box center [284, 258] width 77 height 19
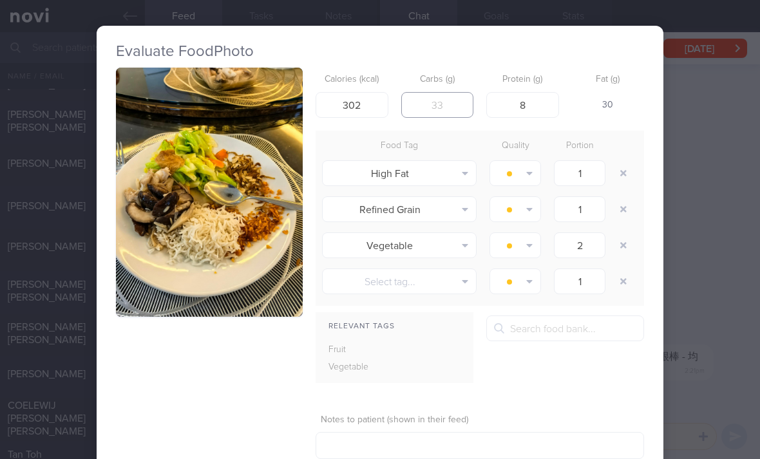
type input "35"
type input "32"
type input "250"
type input "10"
click at [628, 173] on button "button" at bounding box center [623, 173] width 23 height 23
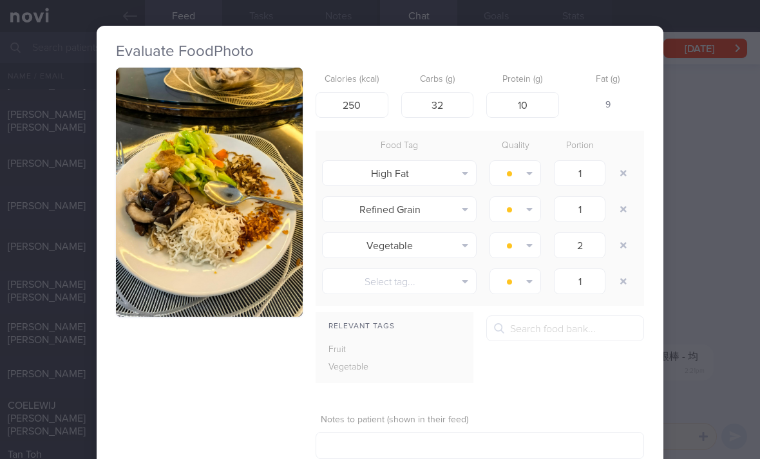
type input "2"
type input "1"
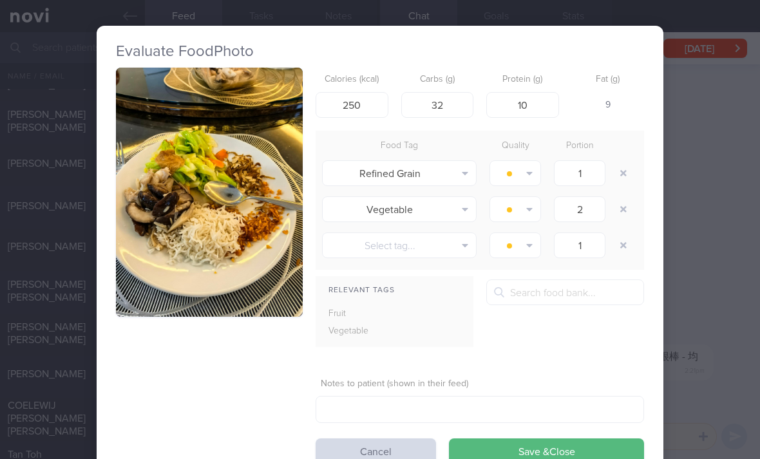
click at [627, 173] on button "button" at bounding box center [623, 173] width 23 height 23
type input "2"
type input "1"
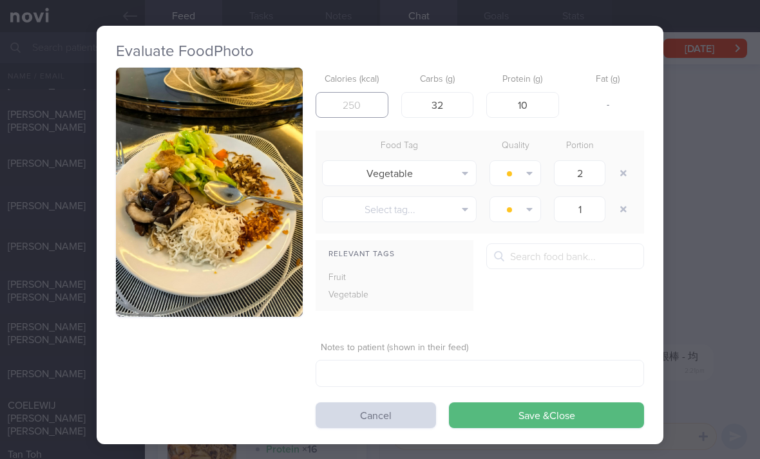
type input "242"
type input "250"
click at [516, 417] on button "Save & Close" at bounding box center [546, 416] width 195 height 26
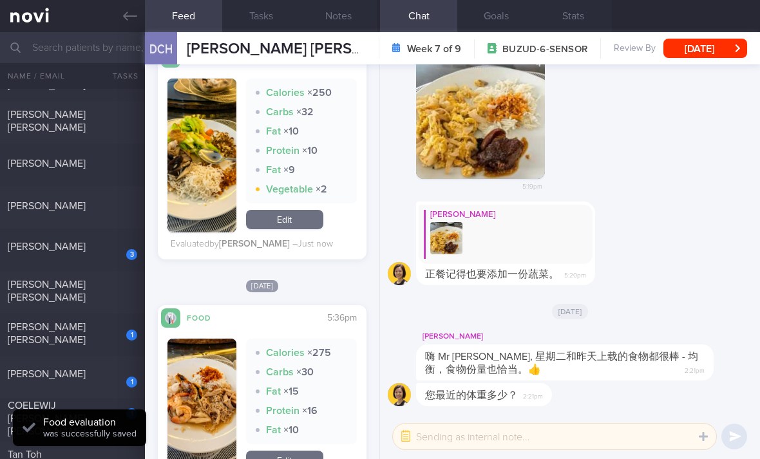
scroll to position [586, 0]
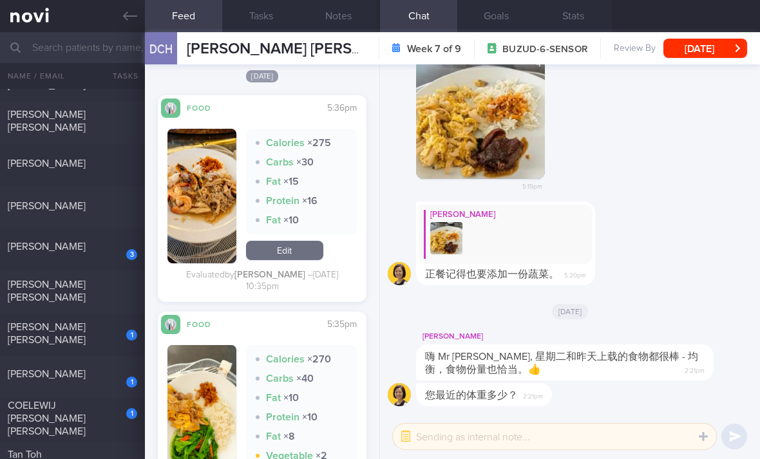
click at [120, 215] on div "[PERSON_NAME]" at bounding box center [72, 208] width 145 height 16
checkbox input "true"
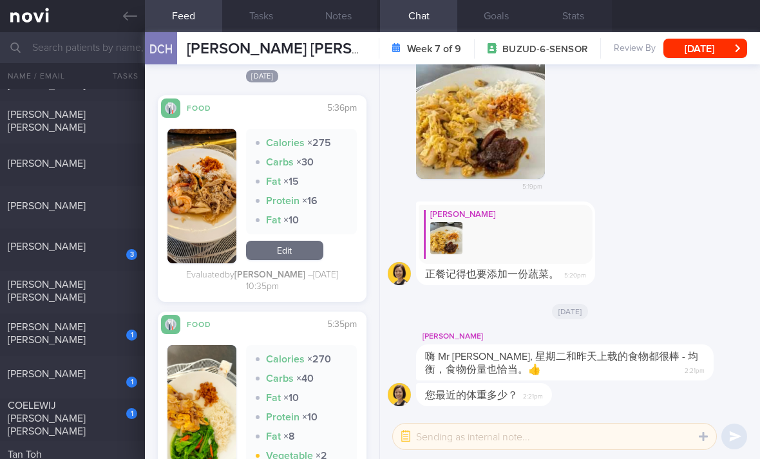
checkbox input "true"
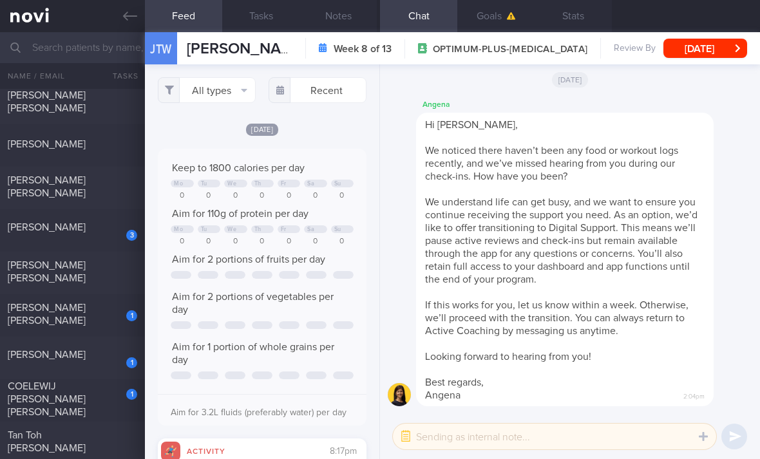
click at [128, 227] on div "3" at bounding box center [123, 231] width 28 height 20
select select "7"
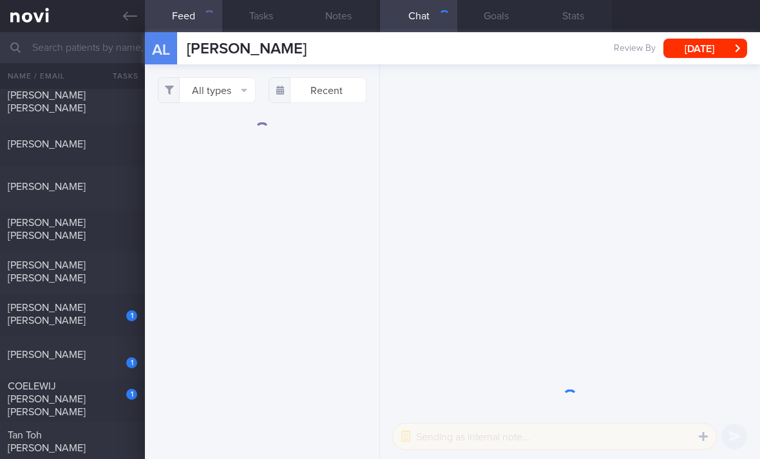
click at [225, 91] on button "All types" at bounding box center [207, 90] width 98 height 26
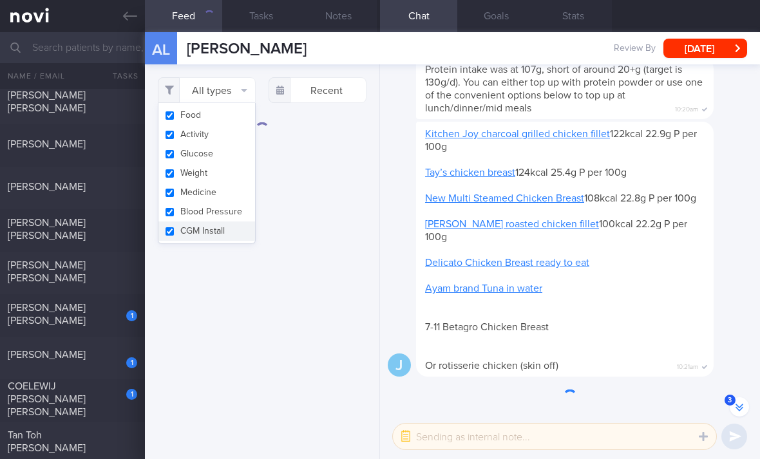
scroll to position [-67, 0]
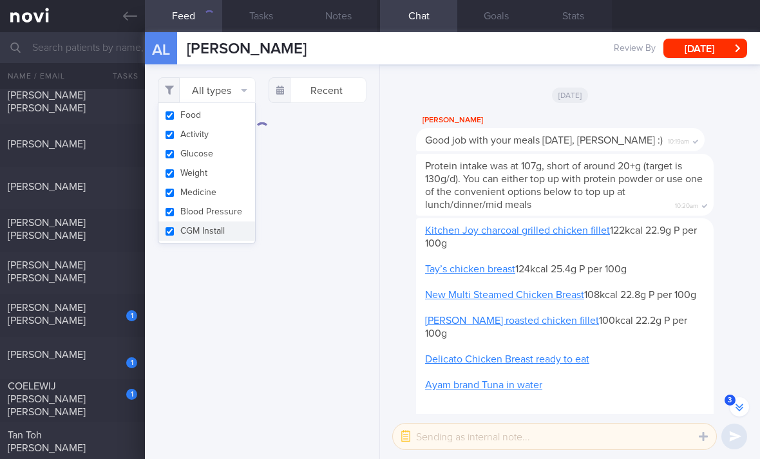
click at [234, 139] on button "Activity" at bounding box center [206, 134] width 97 height 19
checkbox input "false"
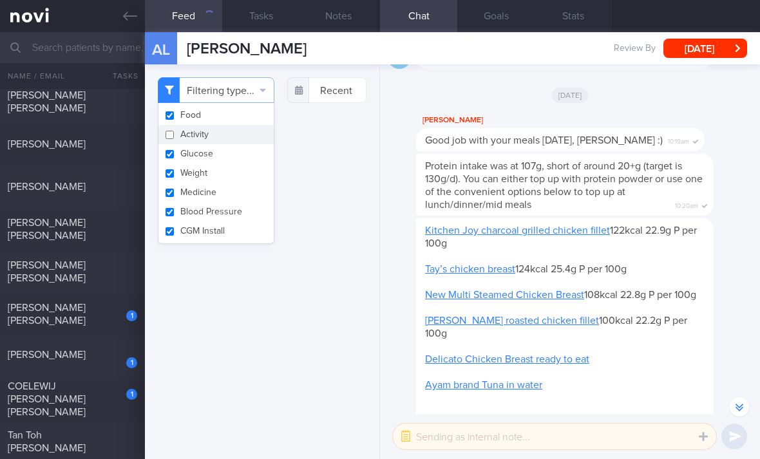
click at [239, 157] on button "Glucose" at bounding box center [215, 153] width 115 height 19
checkbox input "false"
click at [242, 183] on button "Medicine" at bounding box center [215, 192] width 115 height 19
checkbox input "true"
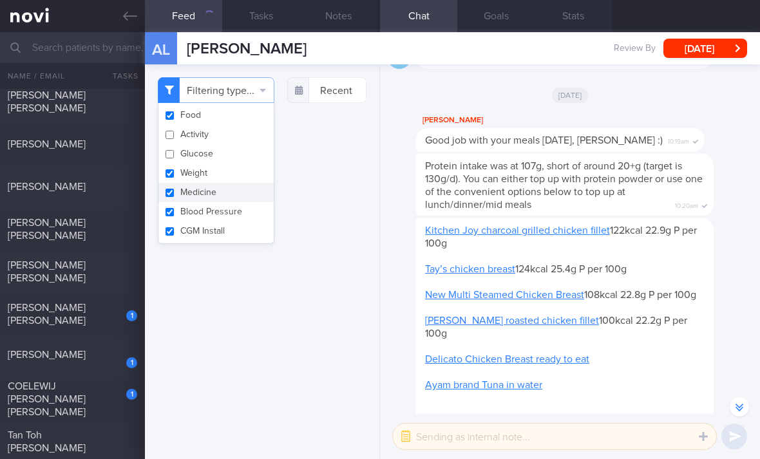
click at [243, 223] on button "CGM Install" at bounding box center [215, 231] width 115 height 19
checkbox input "false"
click at [247, 193] on button "Medicine" at bounding box center [215, 192] width 115 height 19
checkbox input "false"
click at [243, 176] on button "Weight" at bounding box center [215, 173] width 115 height 19
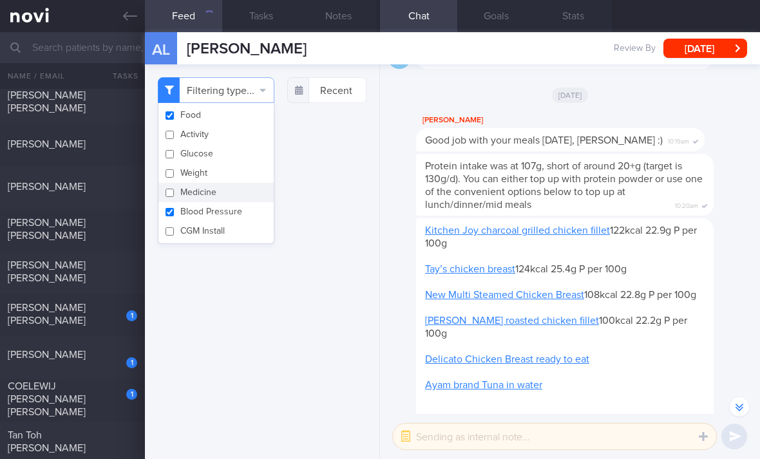
checkbox input "false"
click at [249, 217] on button "Blood Pressure" at bounding box center [215, 211] width 115 height 19
checkbox input "false"
click at [296, 332] on div "Filtering type... Food Activity Glucose Weight Medicine Blood Pressure CGM Inst…" at bounding box center [262, 261] width 234 height 395
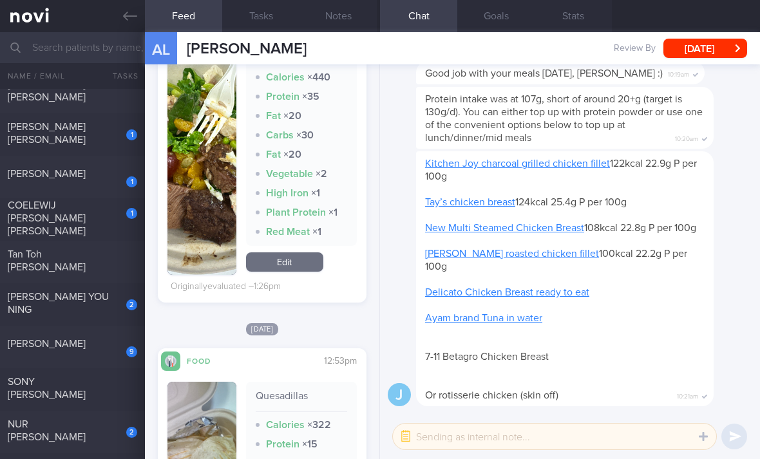
scroll to position [494, 0]
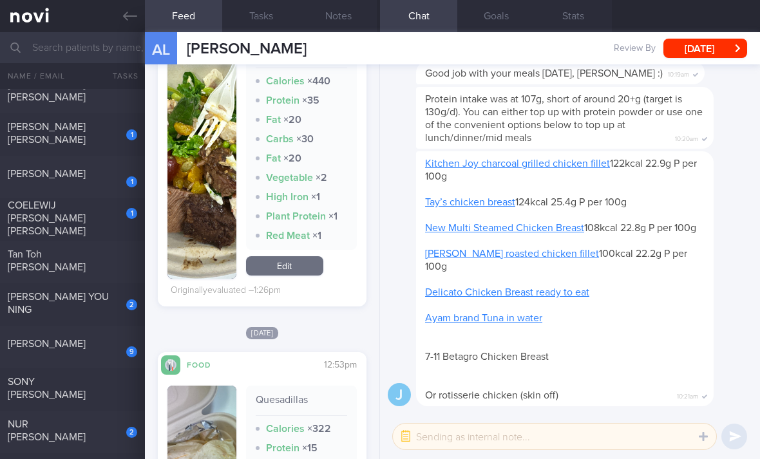
click at [291, 276] on link "Edit" at bounding box center [284, 265] width 77 height 19
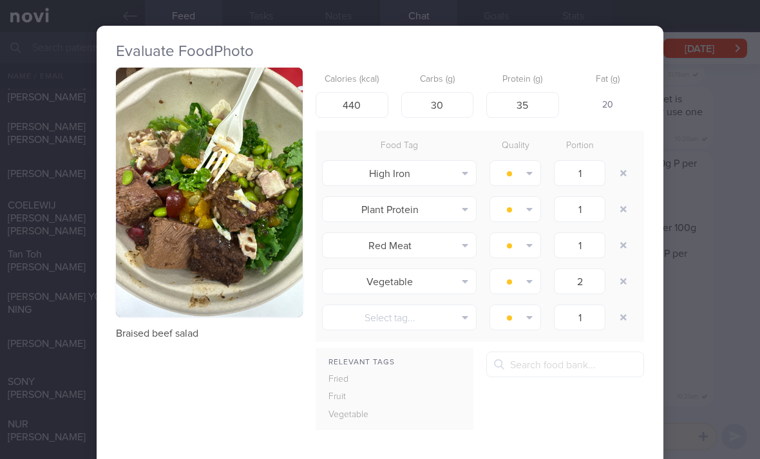
click at [301, 281] on img "button" at bounding box center [209, 192] width 187 height 249
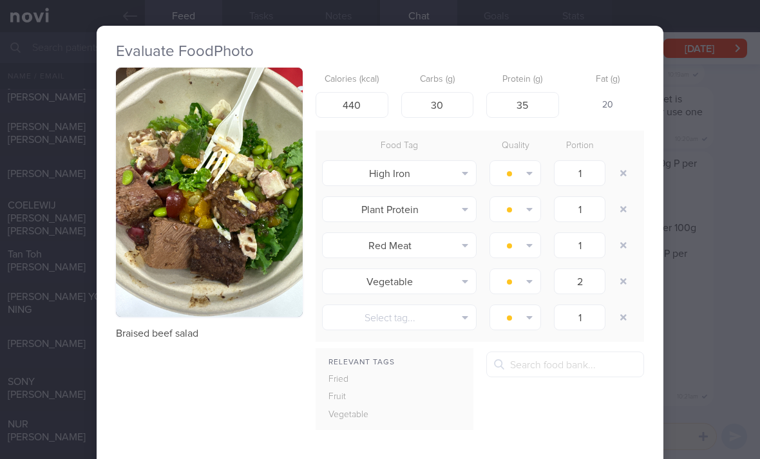
click at [623, 177] on button "button" at bounding box center [623, 173] width 23 height 23
type input "2"
type input "1"
click at [623, 176] on button "button" at bounding box center [623, 173] width 23 height 23
type input "2"
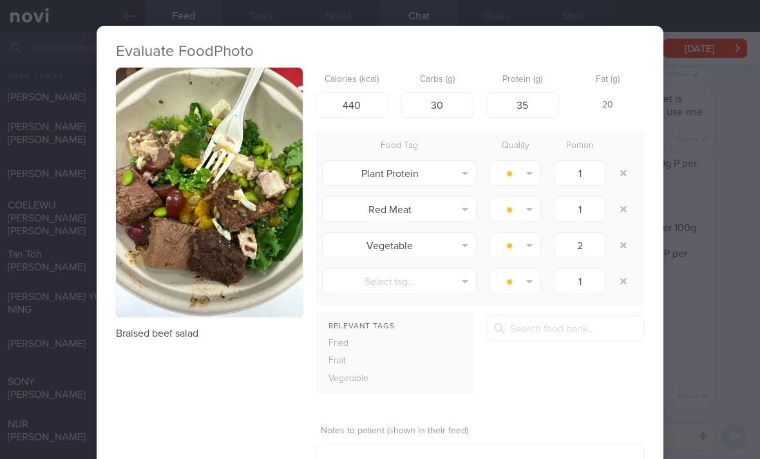
type input "1"
click at [623, 177] on button "button" at bounding box center [623, 173] width 23 height 23
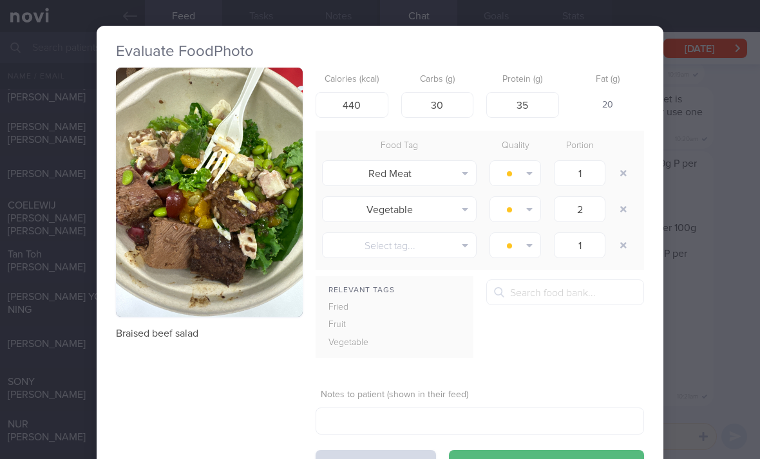
type input "2"
type input "1"
click at [622, 177] on button "button" at bounding box center [623, 173] width 23 height 23
type input "1"
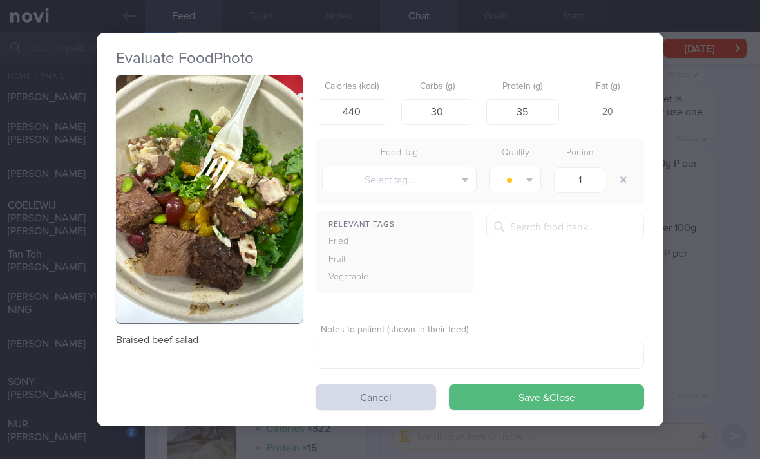
click at [624, 180] on button "button" at bounding box center [623, 179] width 23 height 23
type input "35"
click at [394, 401] on button "Cancel" at bounding box center [376, 398] width 120 height 26
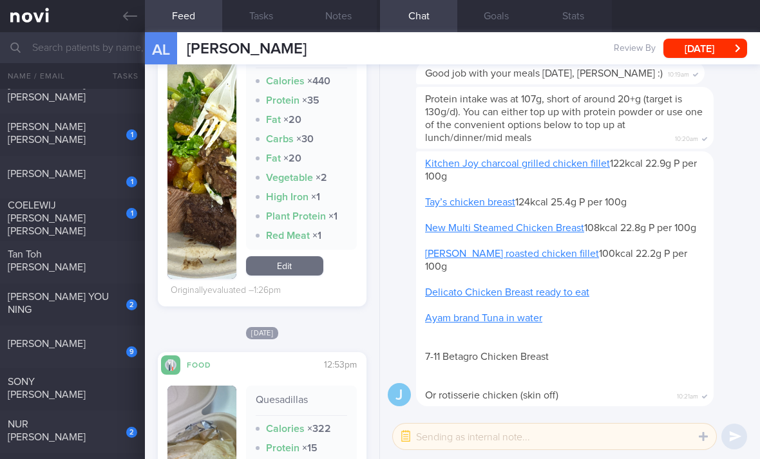
click at [312, 276] on link "Edit" at bounding box center [284, 265] width 77 height 19
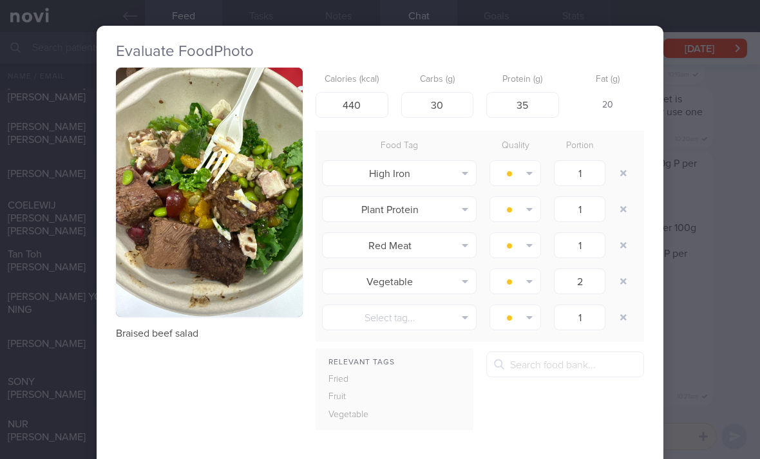
click at [620, 175] on button "button" at bounding box center [623, 173] width 23 height 23
type input "2"
type input "1"
click at [620, 174] on button "button" at bounding box center [623, 173] width 23 height 23
type input "2"
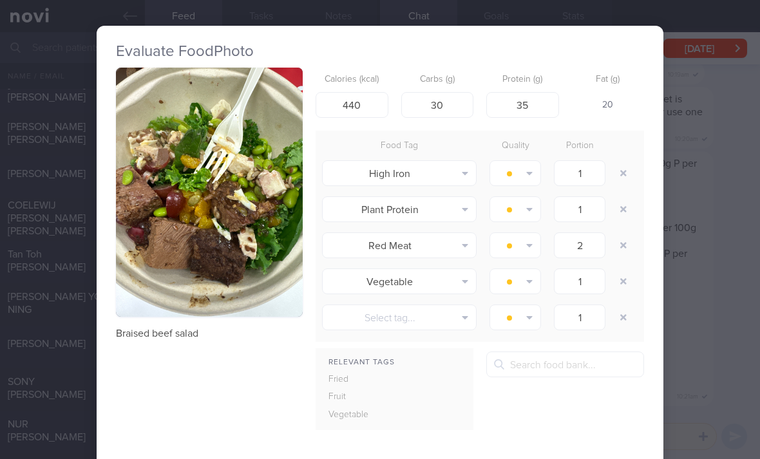
type input "1"
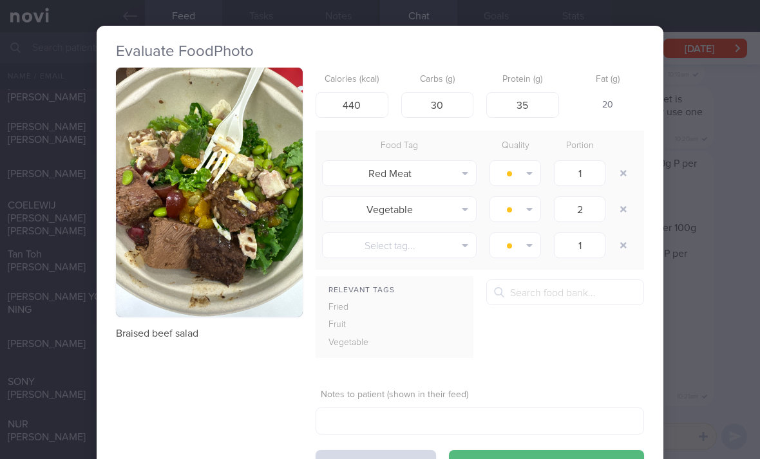
click at [624, 175] on button "button" at bounding box center [623, 173] width 23 height 23
type input "2"
type input "1"
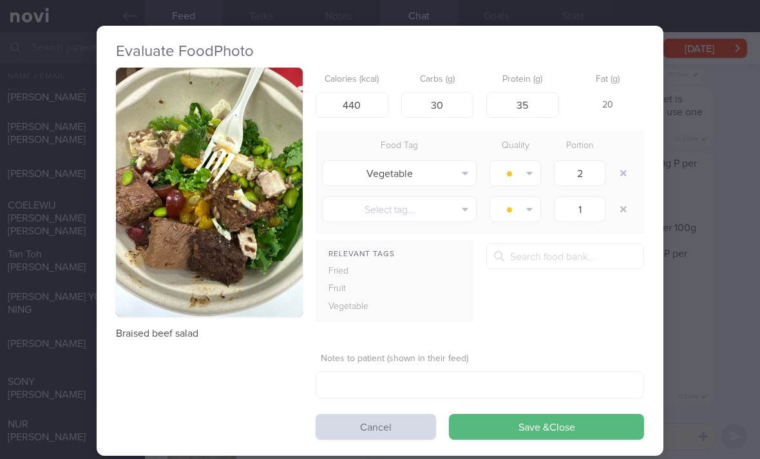
click at [501, 435] on button "Save & Close" at bounding box center [546, 427] width 195 height 26
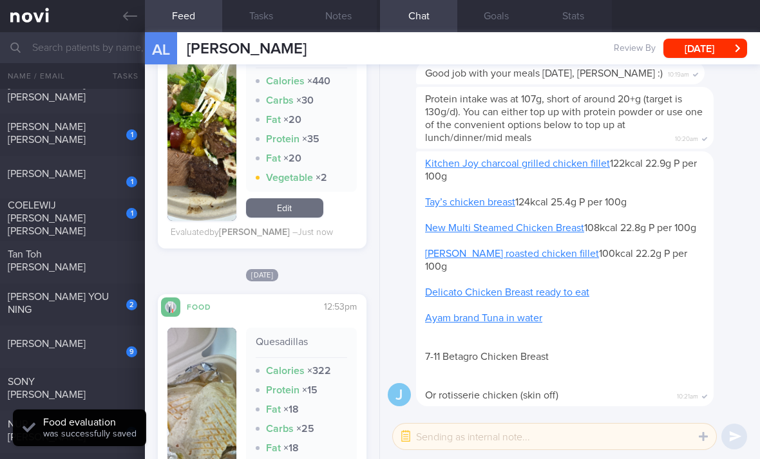
click at [309, 218] on link "Edit" at bounding box center [284, 207] width 77 height 19
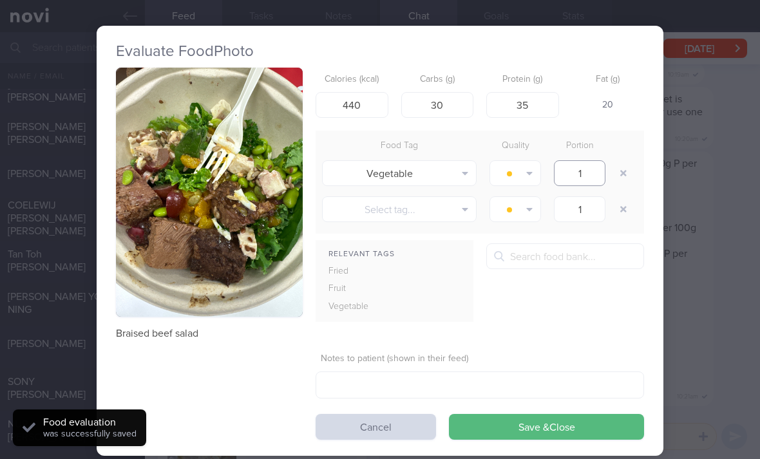
type input "1"
click at [525, 430] on button "Save & Close" at bounding box center [546, 427] width 195 height 26
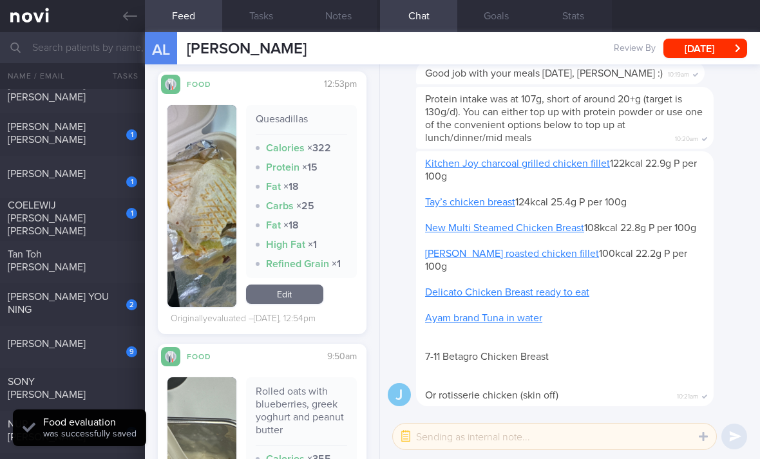
scroll to position [716, 0]
click at [306, 305] on link "Edit" at bounding box center [284, 294] width 77 height 19
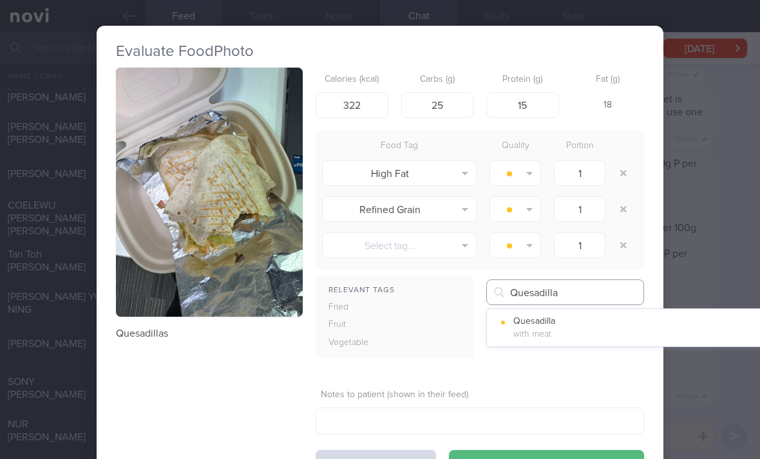
type input "Quesadilla"
click at [567, 332] on button "Quesadilla with meat" at bounding box center [644, 328] width 314 height 32
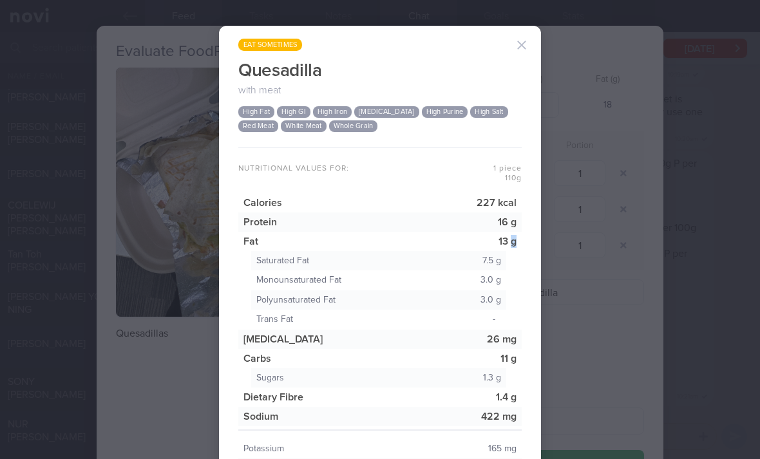
click at [521, 48] on button "button" at bounding box center [522, 45] width 26 height 26
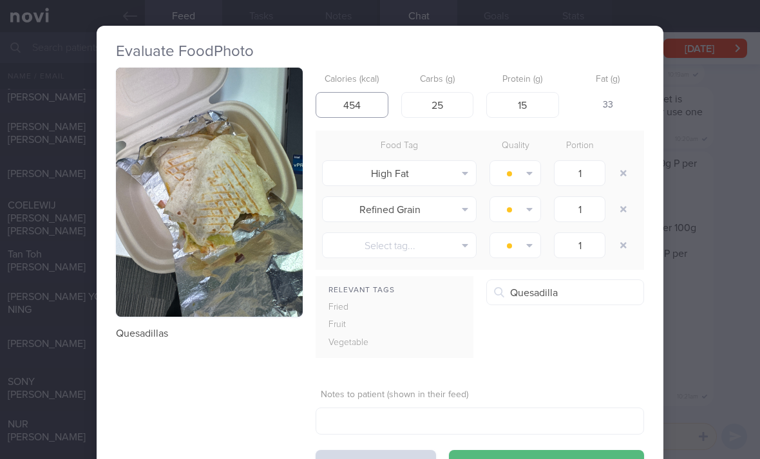
type input "454"
type input "50"
type input "30"
type input "36"
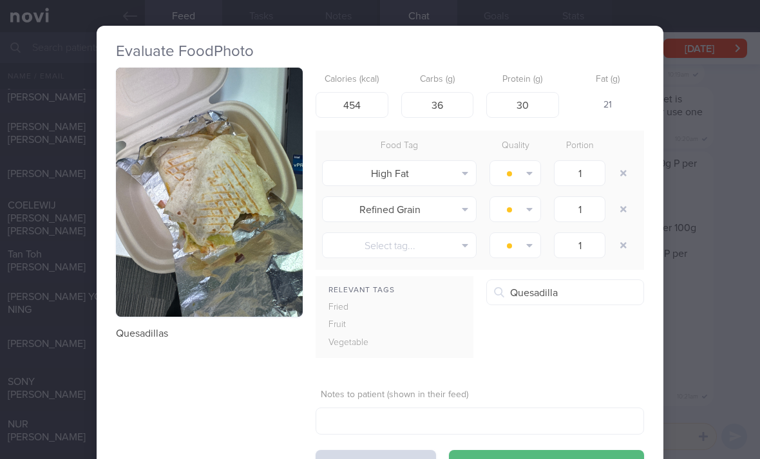
click at [618, 176] on button "button" at bounding box center [623, 173] width 23 height 23
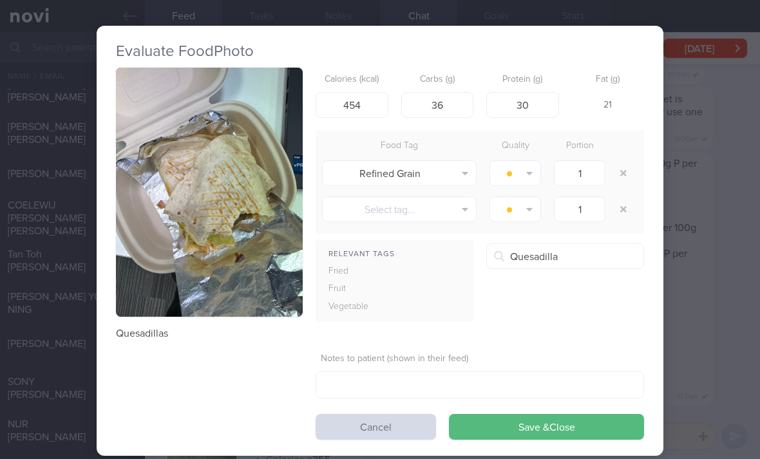
click at [617, 175] on button "button" at bounding box center [623, 173] width 23 height 23
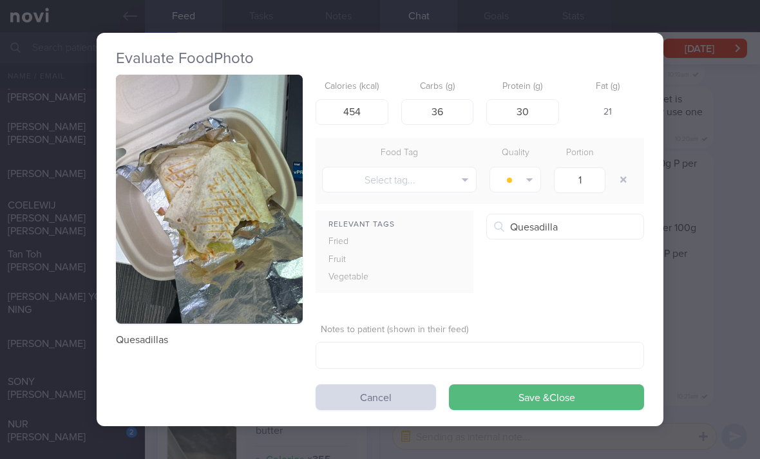
click at [524, 409] on button "Save & Close" at bounding box center [546, 398] width 195 height 26
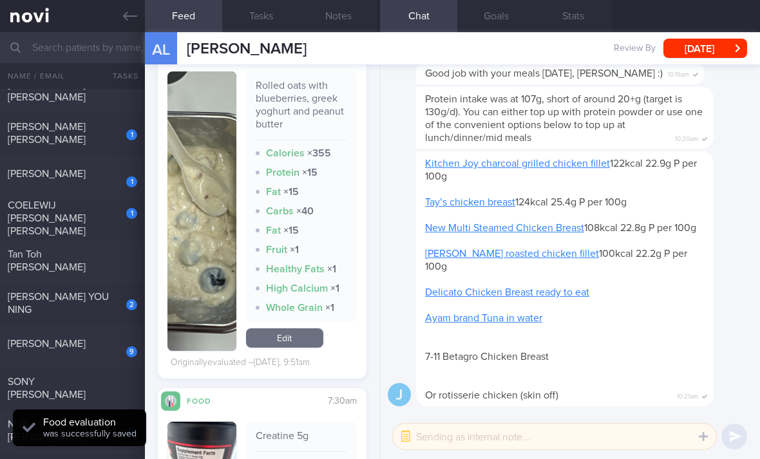
scroll to position [997, 0]
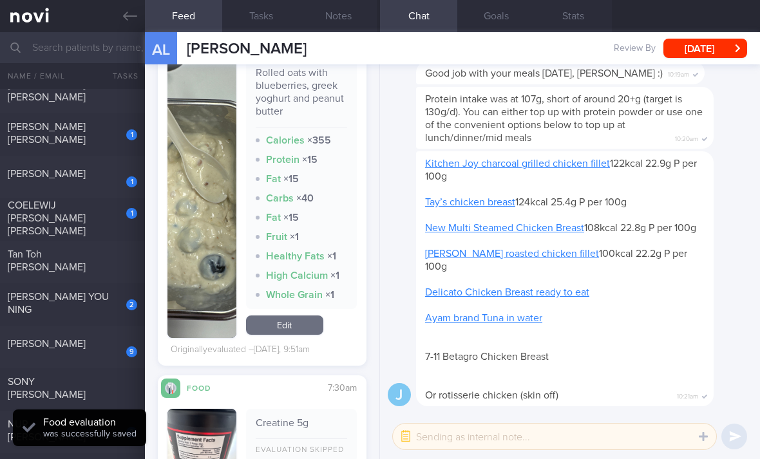
click at [296, 335] on link "Edit" at bounding box center [284, 325] width 77 height 19
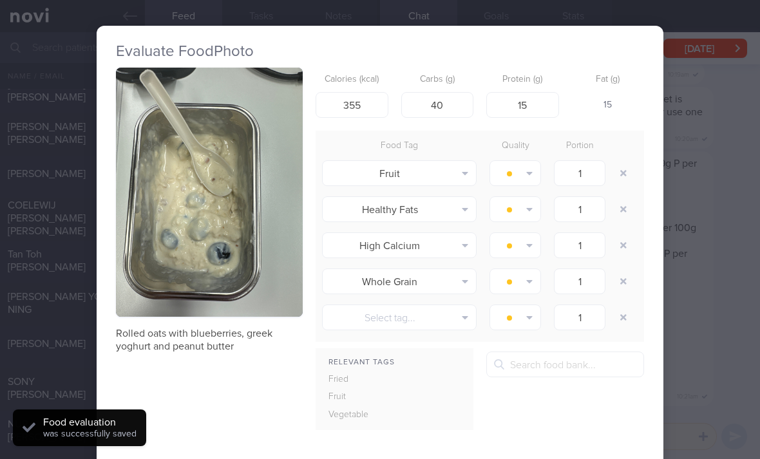
click at [634, 171] on button "button" at bounding box center [623, 173] width 23 height 23
click at [635, 175] on button "button" at bounding box center [623, 173] width 23 height 23
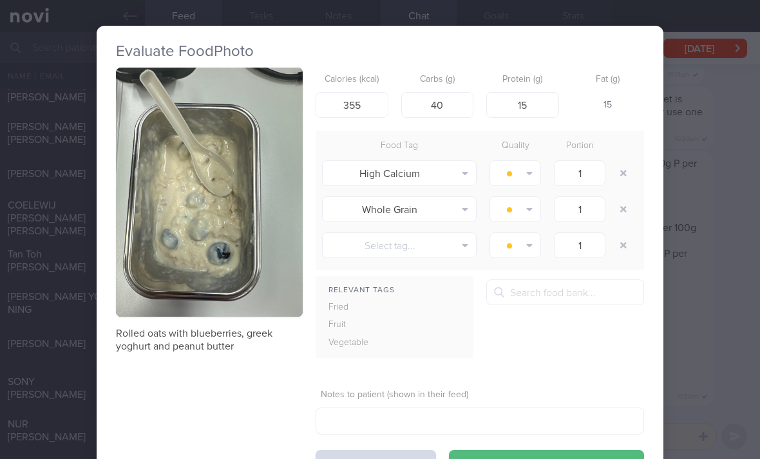
click at [435, 170] on button "High Calcium" at bounding box center [399, 173] width 155 height 26
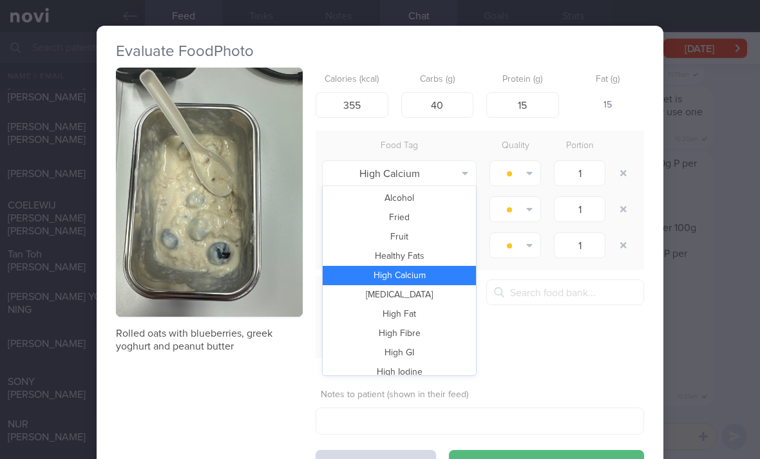
scroll to position [-1, 0]
click at [439, 240] on button "Fruit" at bounding box center [399, 236] width 153 height 19
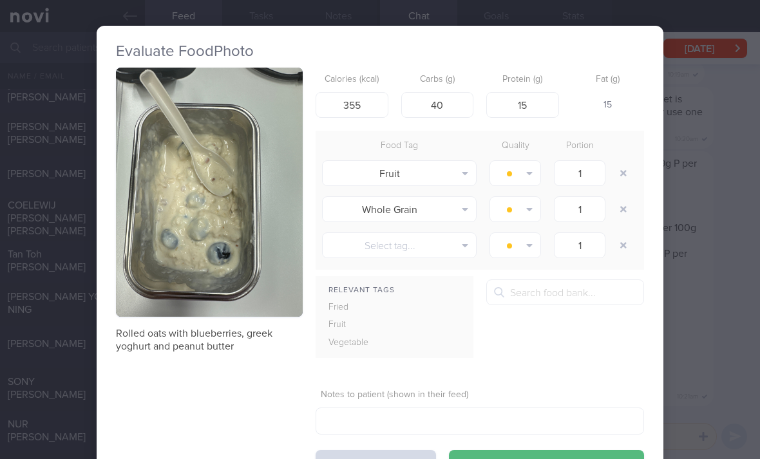
click at [506, 450] on button "Save & Close" at bounding box center [546, 463] width 195 height 26
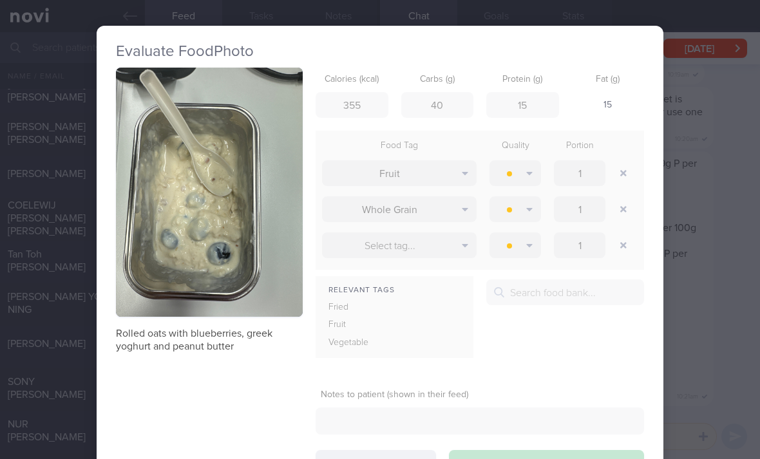
click at [504, 406] on div "Kitchen Joy charcoal grilled chicken fillet 122kcal 22.9g P per 100g Tay’s chic…" at bounding box center [565, 278] width 298 height 255
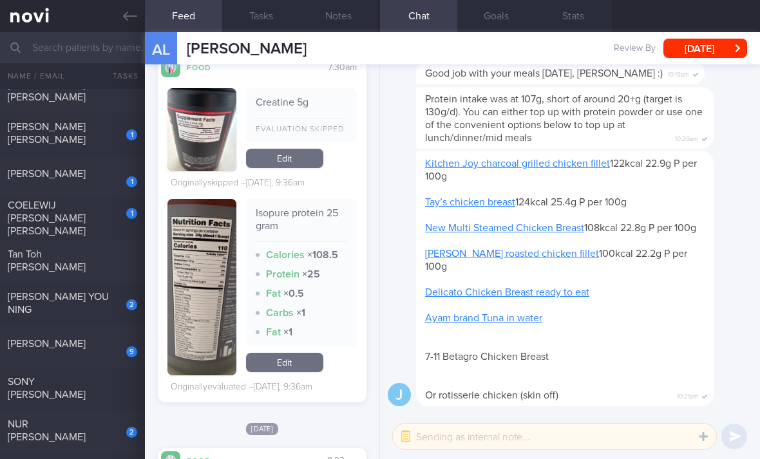
scroll to position [1295, 0]
click at [306, 365] on link "Edit" at bounding box center [284, 361] width 77 height 19
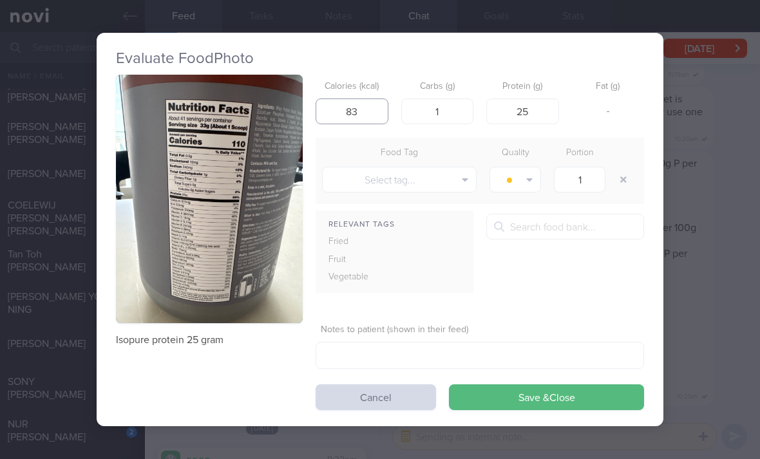
type input "83"
type input "9"
click at [542, 399] on button "Save & Close" at bounding box center [546, 398] width 195 height 26
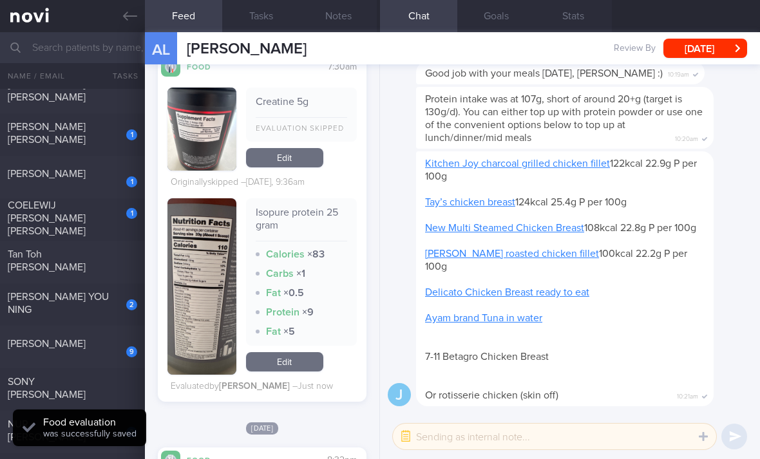
click at [312, 367] on link "Edit" at bounding box center [284, 361] width 77 height 19
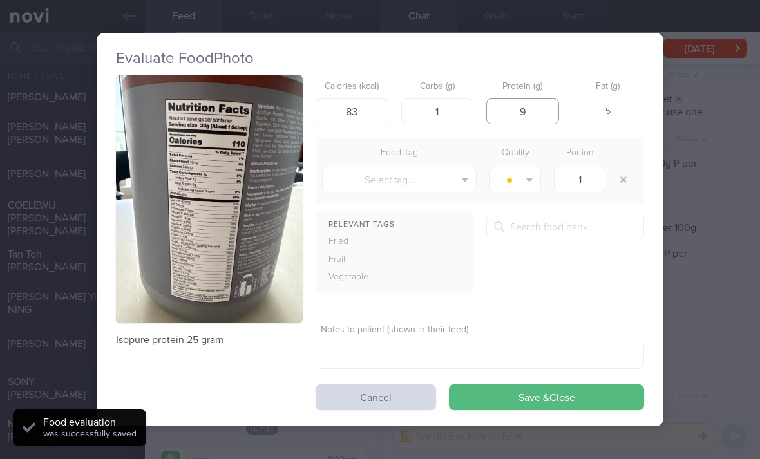
type input "19"
click at [520, 406] on button "Save & Close" at bounding box center [546, 398] width 195 height 26
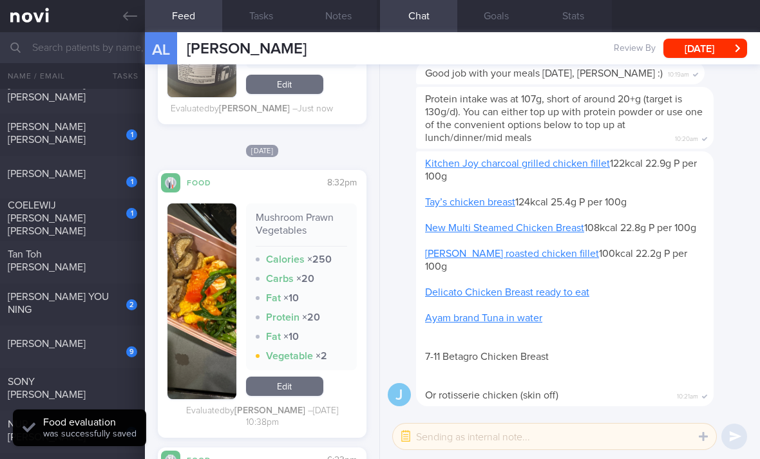
scroll to position [1628, 0]
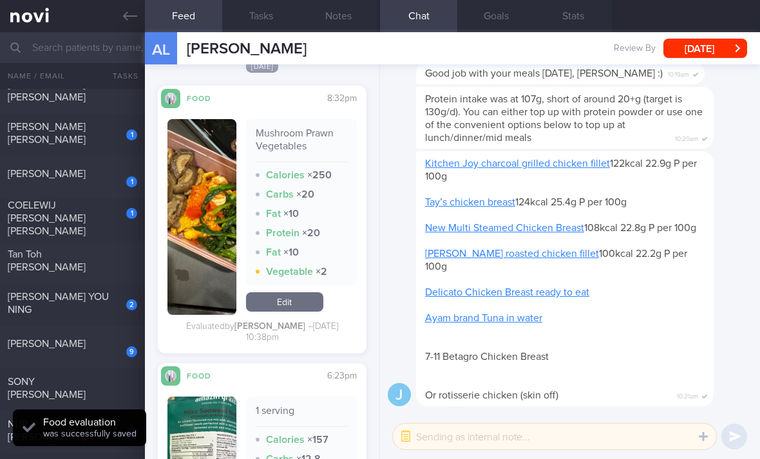
click at [305, 311] on link "Edit" at bounding box center [284, 301] width 77 height 19
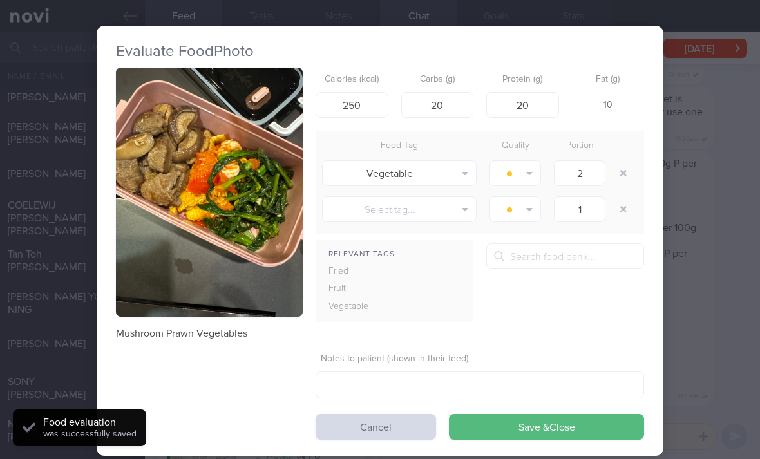
click at [367, 423] on button "Cancel" at bounding box center [376, 427] width 120 height 26
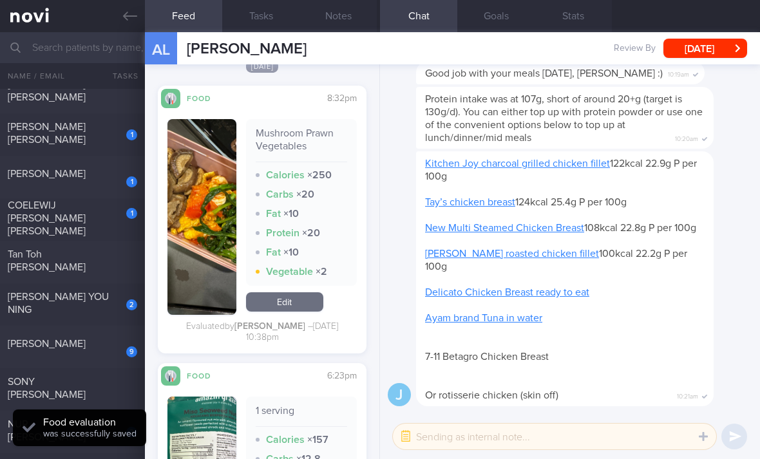
click at [115, 133] on div "1" at bounding box center [123, 130] width 28 height 20
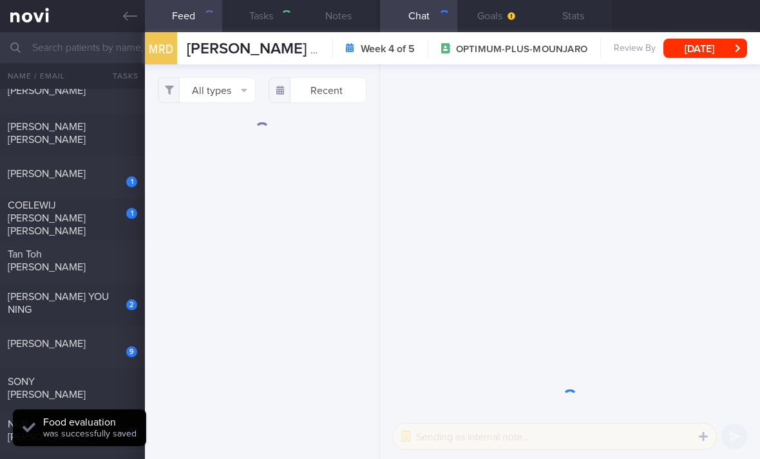
select select "6"
checkbox input "true"
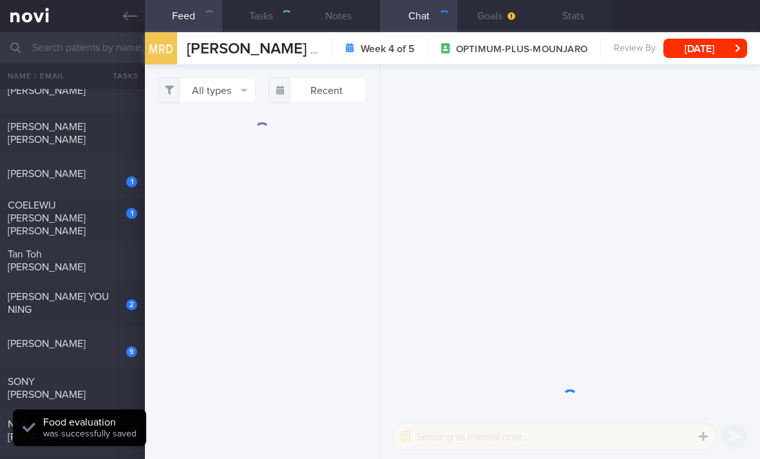
checkbox input "true"
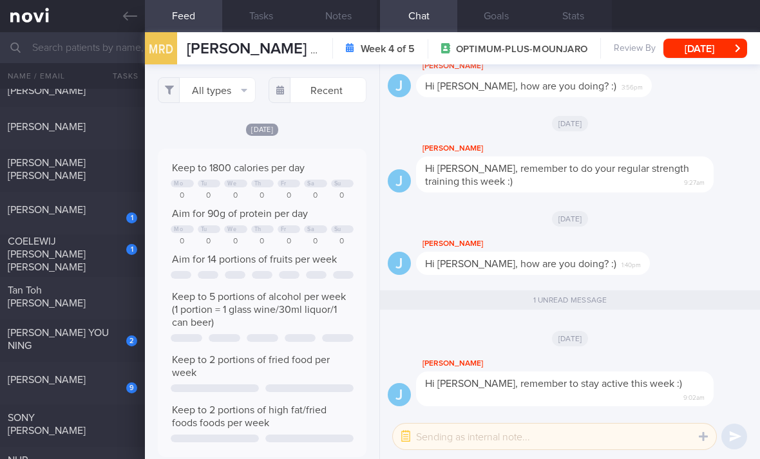
scroll to position [644128, 643984]
click at [124, 167] on div "[PERSON_NAME] [PERSON_NAME]" at bounding box center [71, 170] width 126 height 26
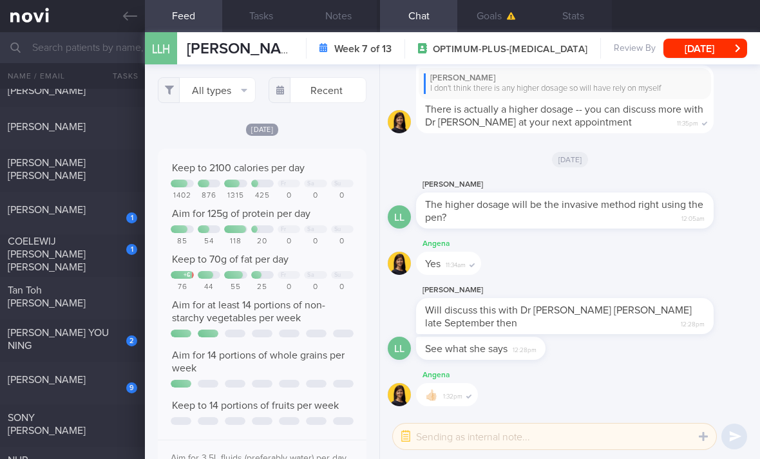
click at [231, 91] on button "All types" at bounding box center [207, 90] width 98 height 26
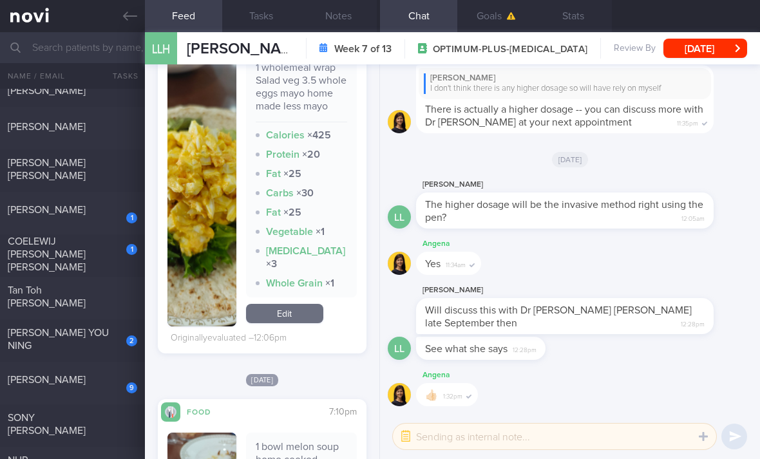
scroll to position [478, 0]
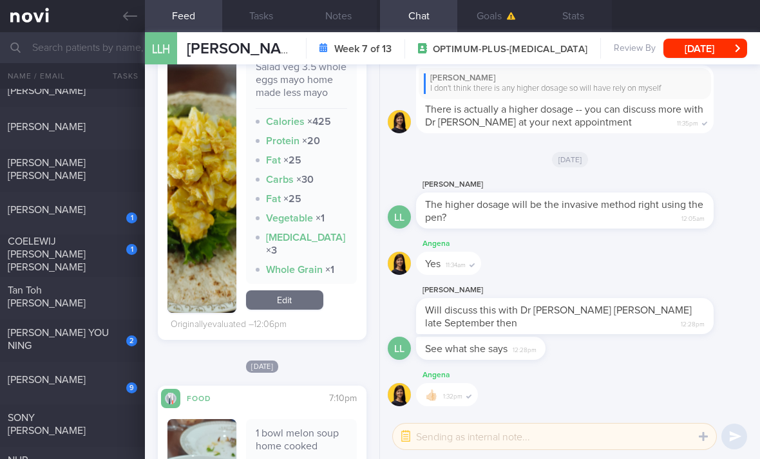
click at [314, 310] on link "Edit" at bounding box center [284, 300] width 77 height 19
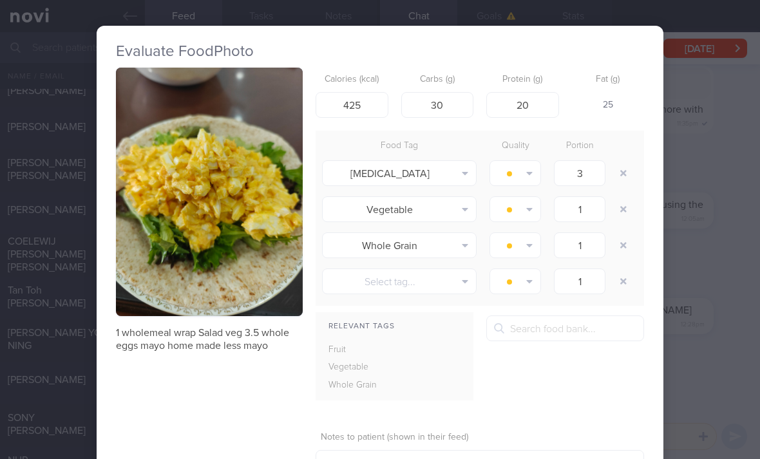
click at [633, 178] on button "button" at bounding box center [623, 173] width 23 height 23
type input "1"
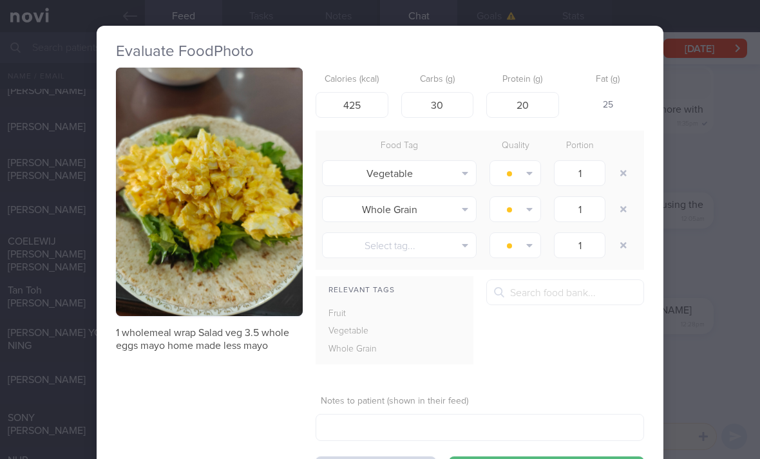
click at [631, 171] on button "button" at bounding box center [623, 173] width 23 height 23
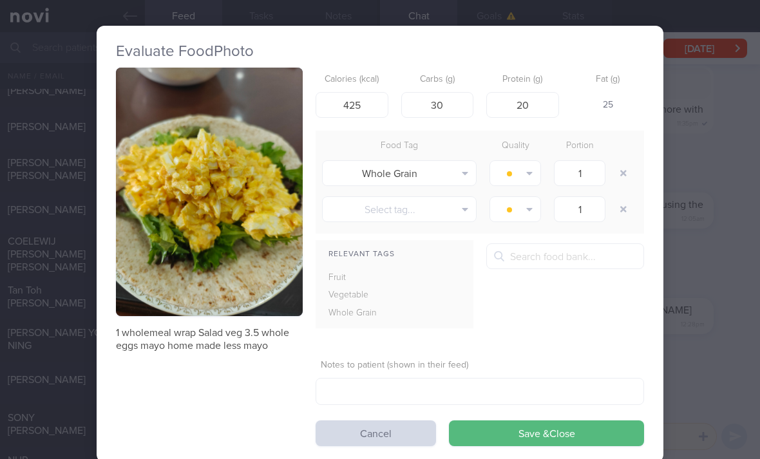
click at [524, 435] on button "Save & Close" at bounding box center [546, 434] width 195 height 26
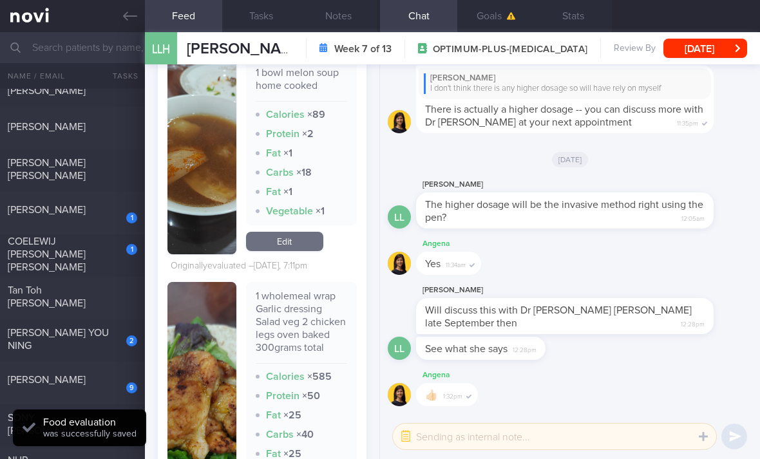
scroll to position [810, 0]
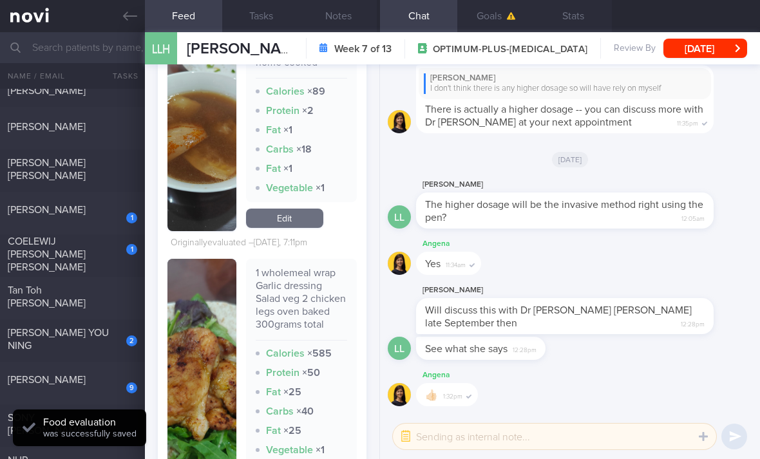
click at [305, 228] on link "Edit" at bounding box center [284, 218] width 77 height 19
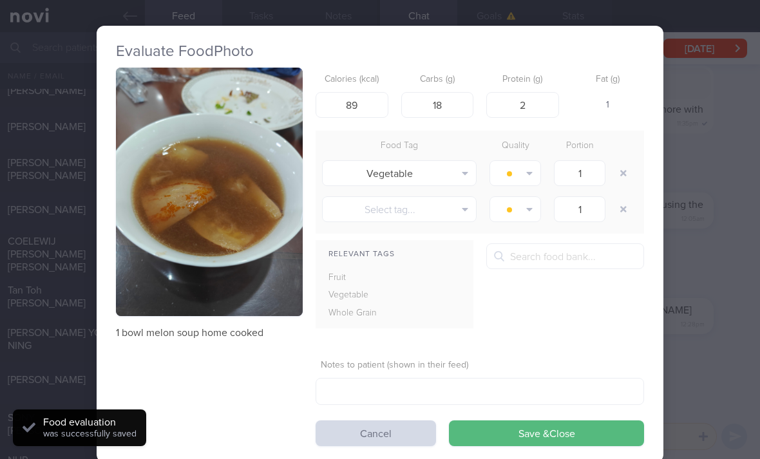
click at [622, 175] on button "button" at bounding box center [623, 173] width 23 height 23
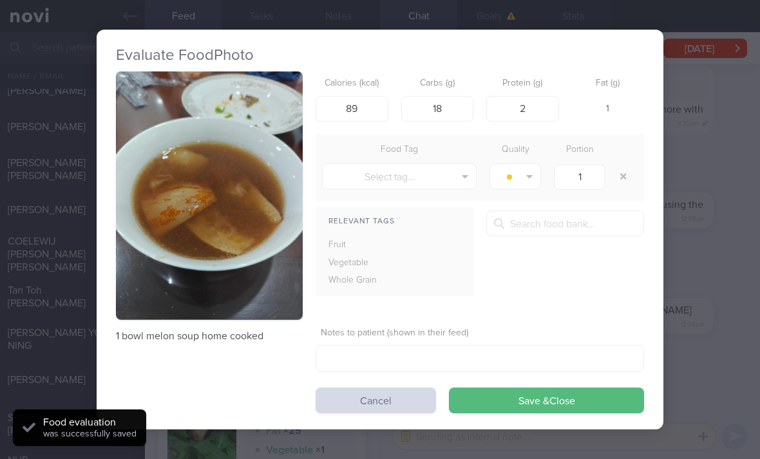
click at [499, 395] on button "Save & Close" at bounding box center [546, 401] width 195 height 26
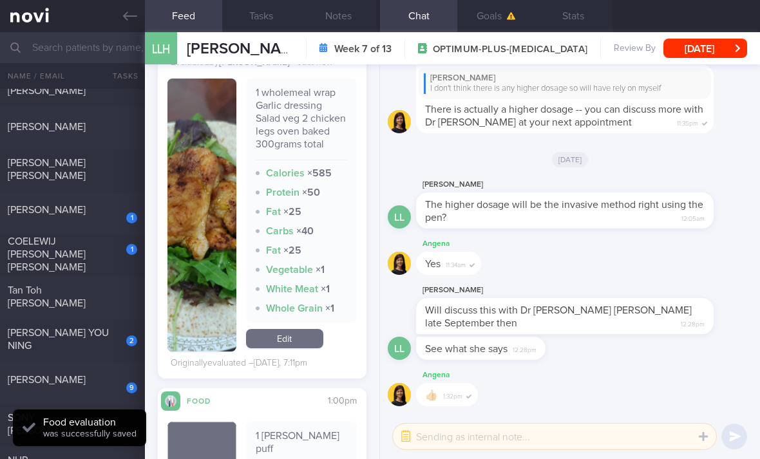
scroll to position [970, 0]
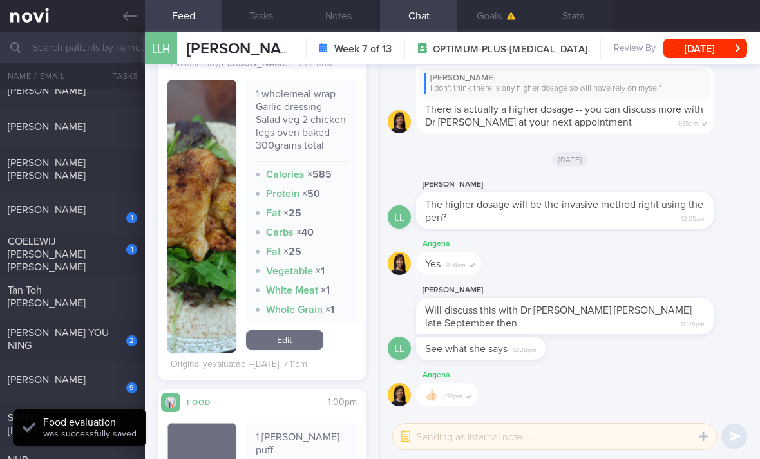
click at [309, 350] on link "Edit" at bounding box center [284, 339] width 77 height 19
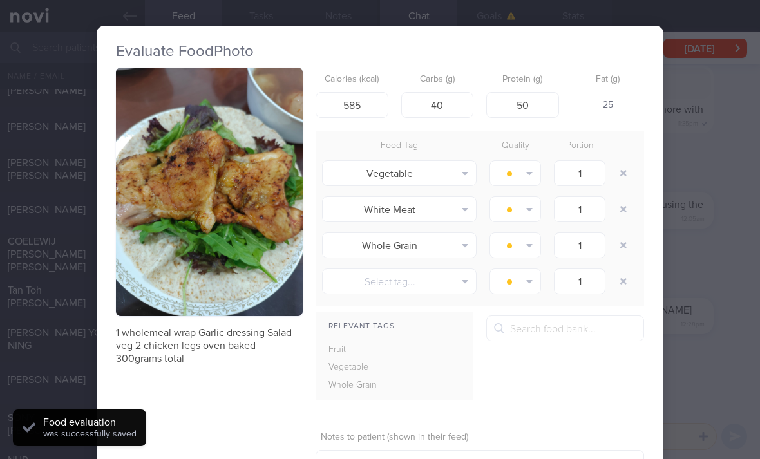
click at [621, 209] on button "button" at bounding box center [623, 209] width 23 height 23
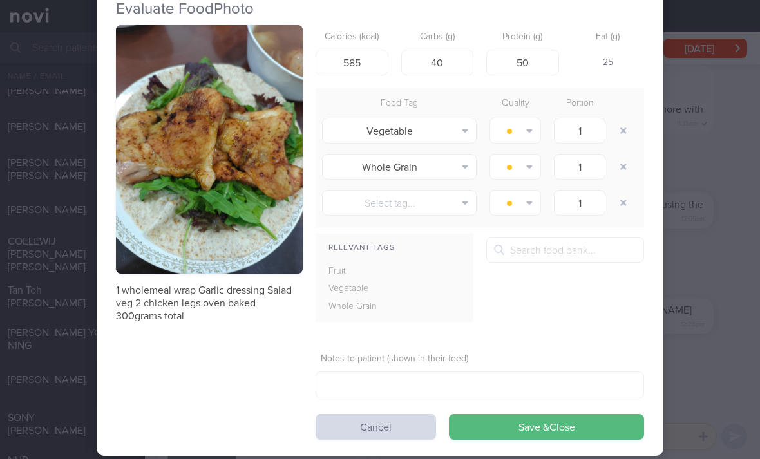
click at [506, 430] on button "Save & Close" at bounding box center [546, 427] width 195 height 26
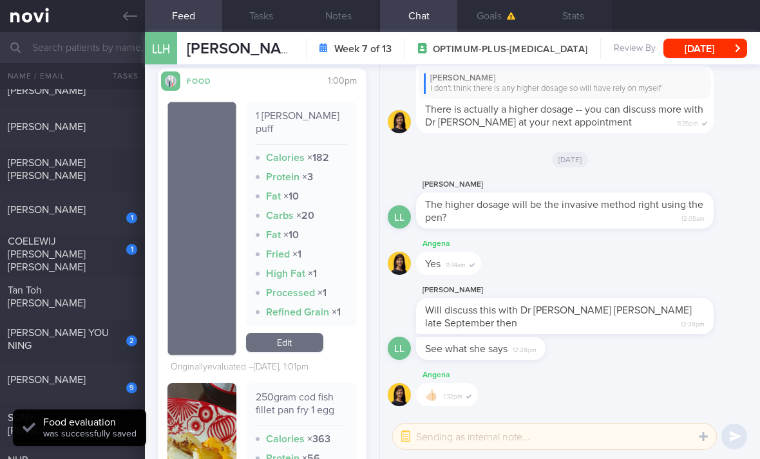
click at [298, 346] on link "Edit" at bounding box center [284, 342] width 77 height 19
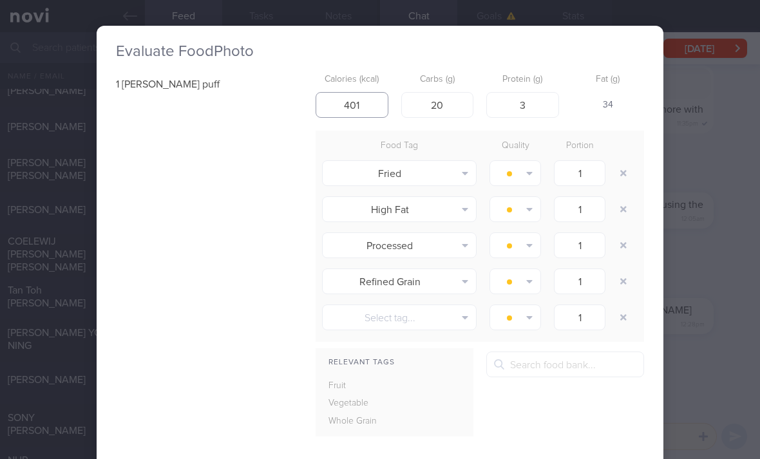
type input "401"
type input "42"
type input "8"
click at [624, 167] on button "button" at bounding box center [623, 173] width 23 height 23
click at [623, 167] on button "button" at bounding box center [623, 173] width 23 height 23
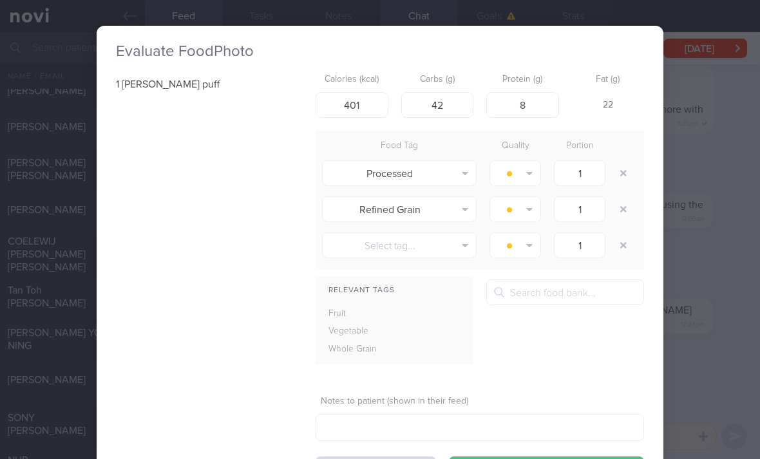
click at [622, 172] on button "button" at bounding box center [623, 173] width 23 height 23
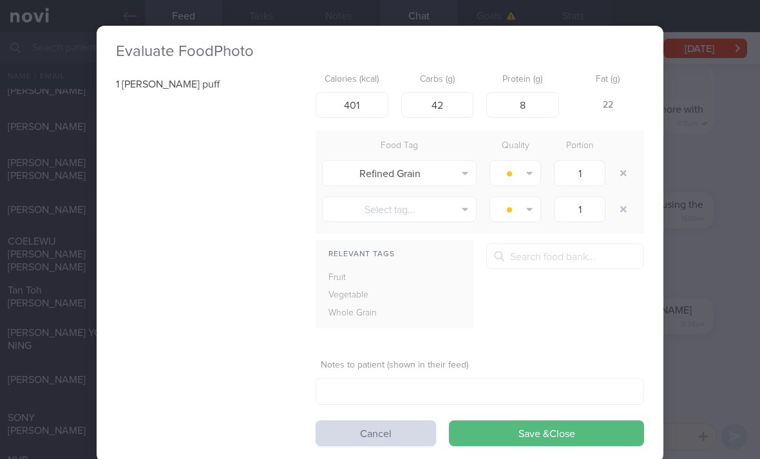
click at [626, 177] on button "button" at bounding box center [623, 173] width 23 height 23
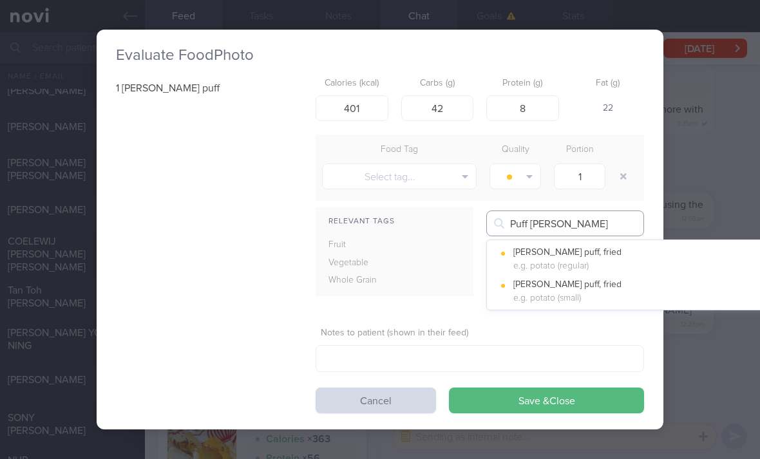
type input "Puff [PERSON_NAME]"
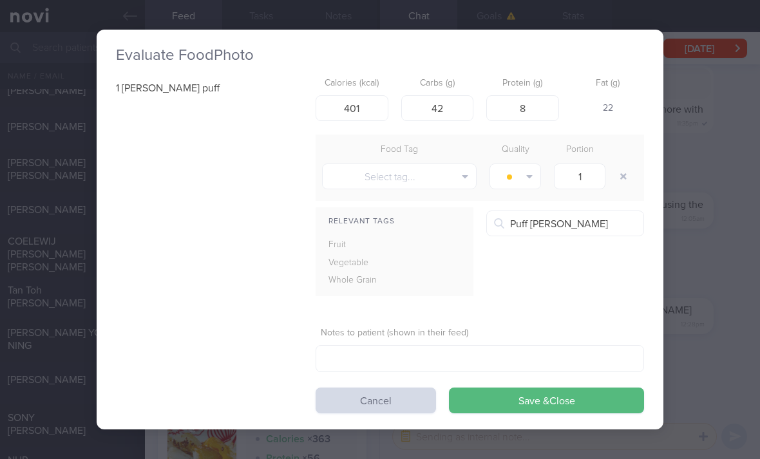
click at [624, 262] on button "[PERSON_NAME] puff, fried e.g. potato (regular)" at bounding box center [644, 259] width 314 height 32
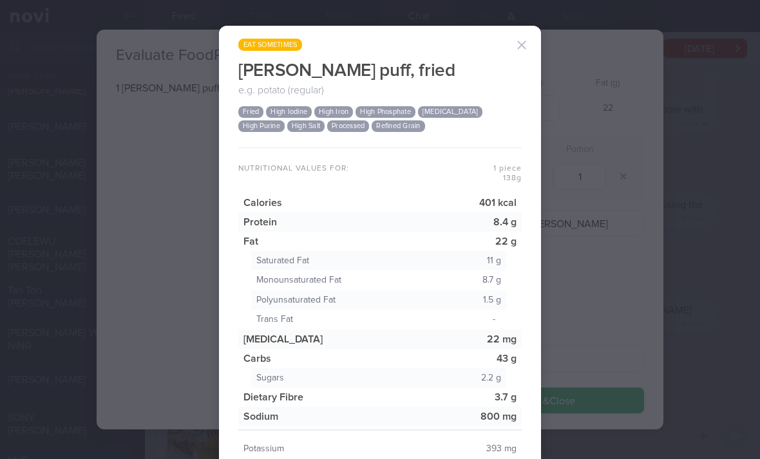
click at [523, 38] on button "button" at bounding box center [522, 45] width 26 height 26
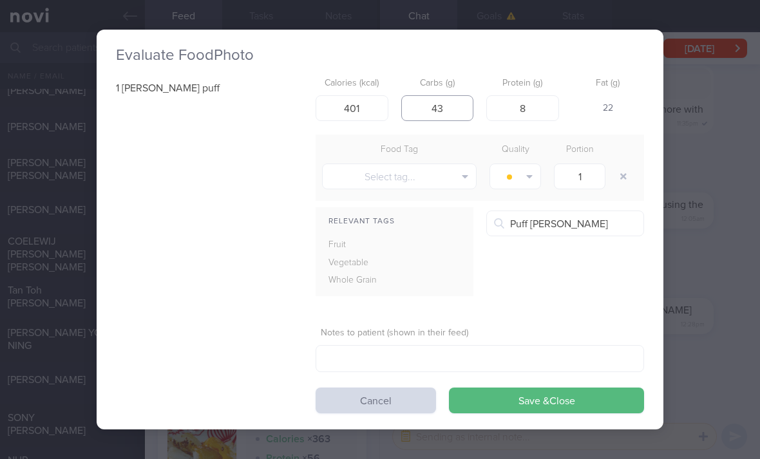
type input "43"
click at [506, 408] on button "Save & Close" at bounding box center [546, 401] width 195 height 26
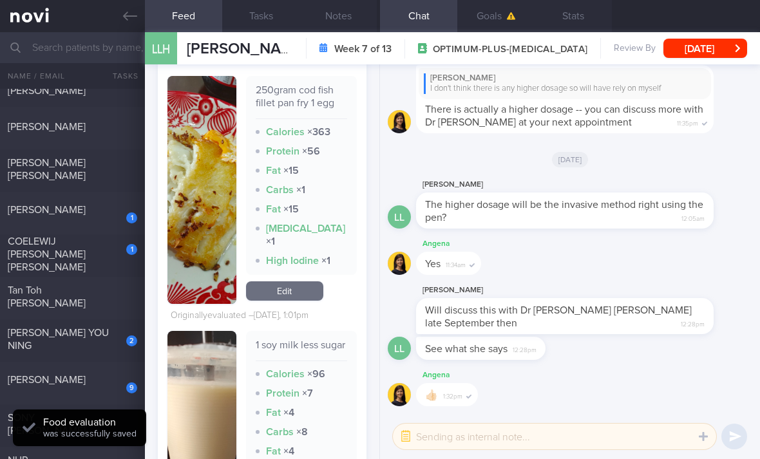
scroll to position [1504, 0]
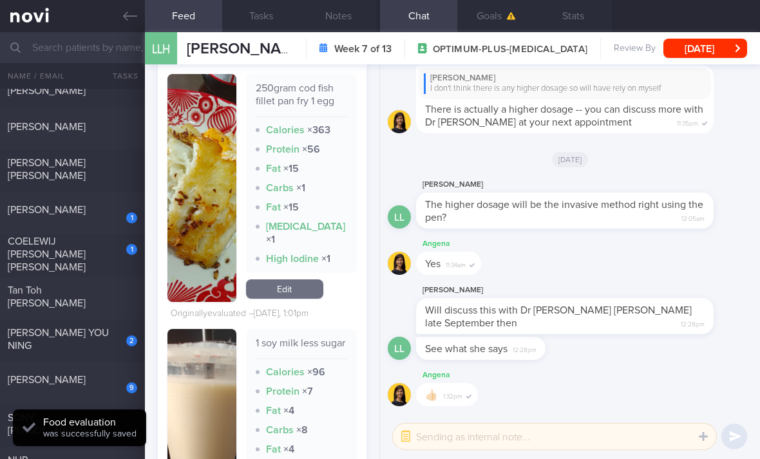
click at [305, 299] on link "Edit" at bounding box center [284, 289] width 77 height 19
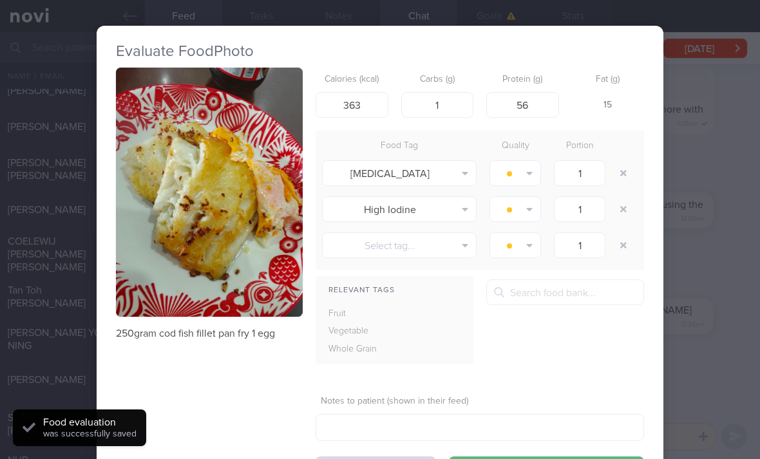
click at [621, 169] on button "button" at bounding box center [623, 173] width 23 height 23
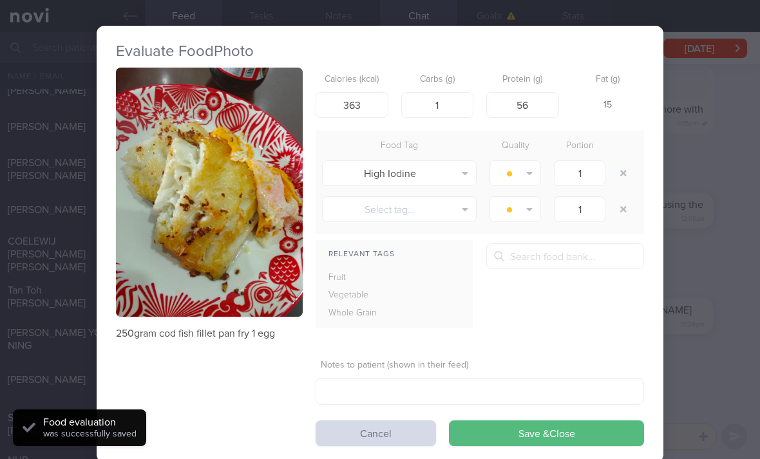
click at [624, 171] on button "button" at bounding box center [623, 173] width 23 height 23
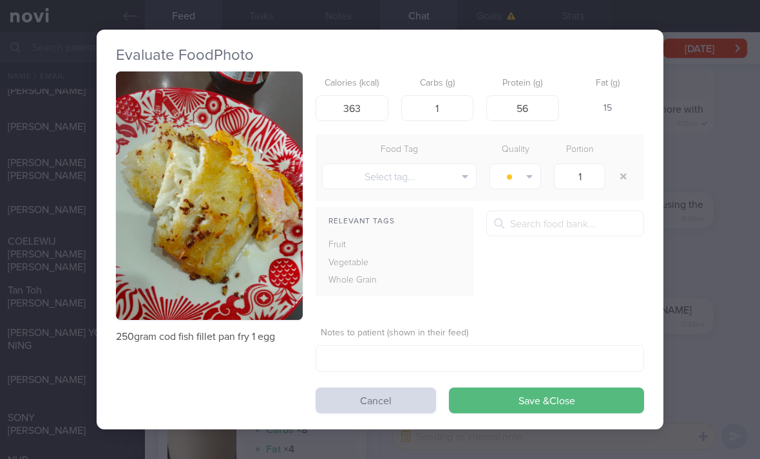
click at [501, 407] on button "Save & Close" at bounding box center [546, 401] width 195 height 26
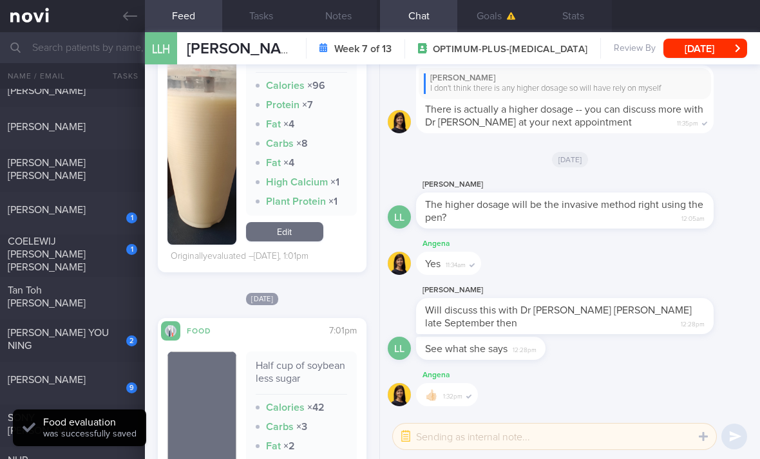
scroll to position [1742, 0]
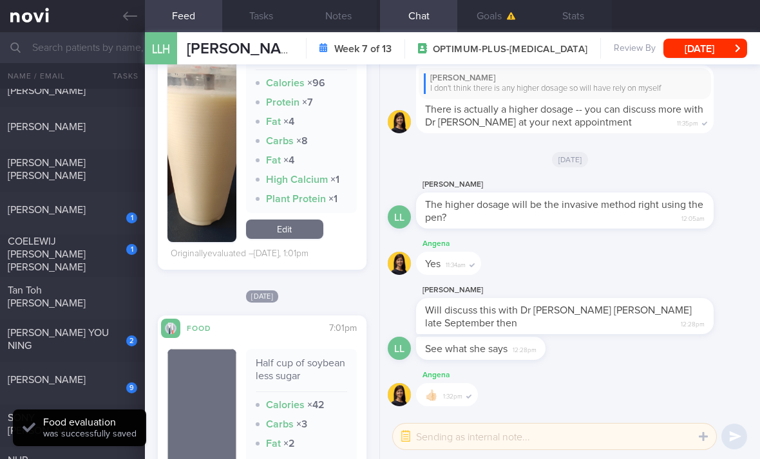
click at [300, 358] on div "Half cup of soybean less sugar Calories × 42 Carbs × 3 Fat × 2 Protein × 3 Fat …" at bounding box center [301, 423] width 111 height 148
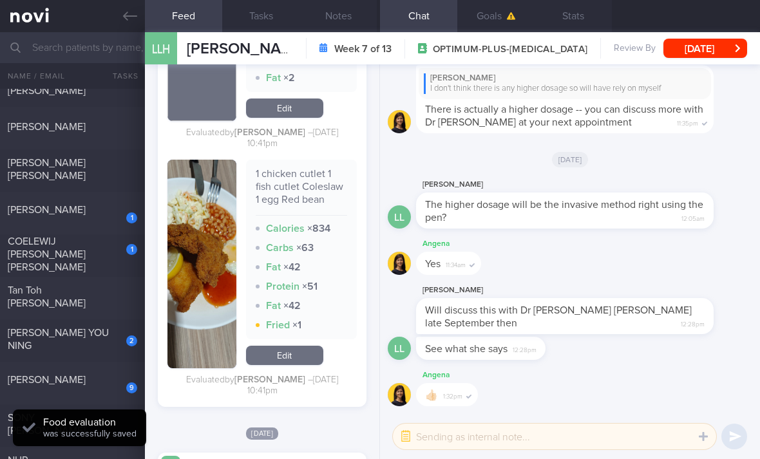
scroll to position [2162, 0]
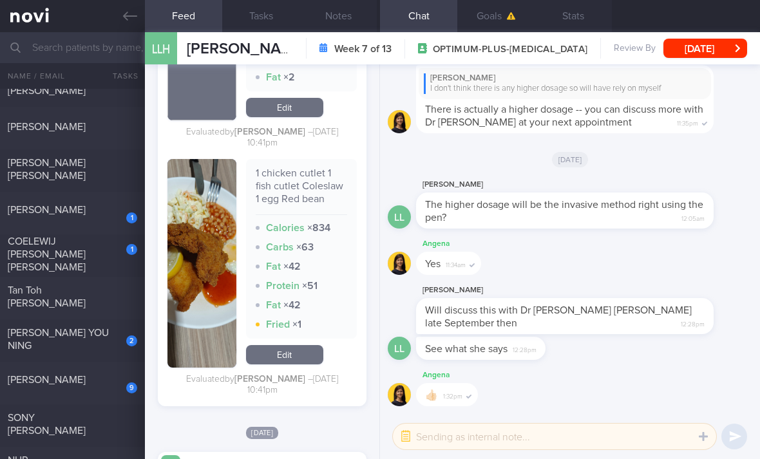
click at [128, 213] on div "1" at bounding box center [131, 218] width 11 height 11
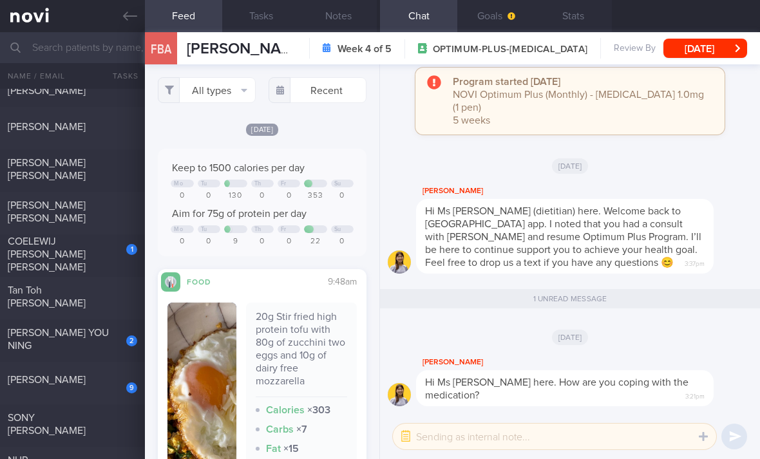
click at [124, 249] on div "1" at bounding box center [123, 245] width 28 height 20
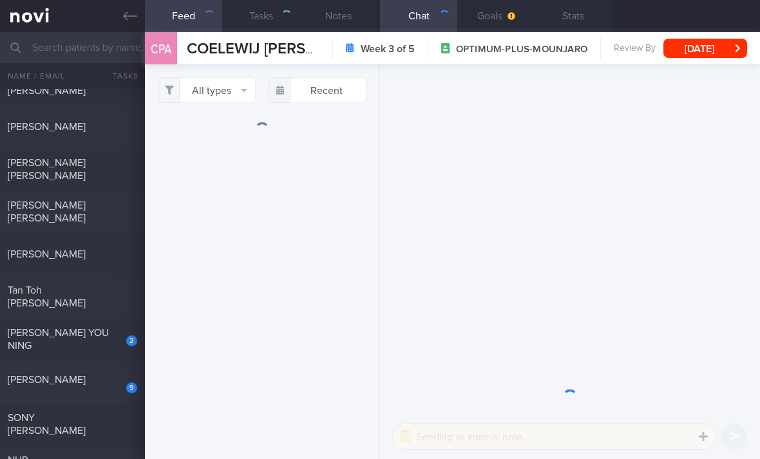
select select "7"
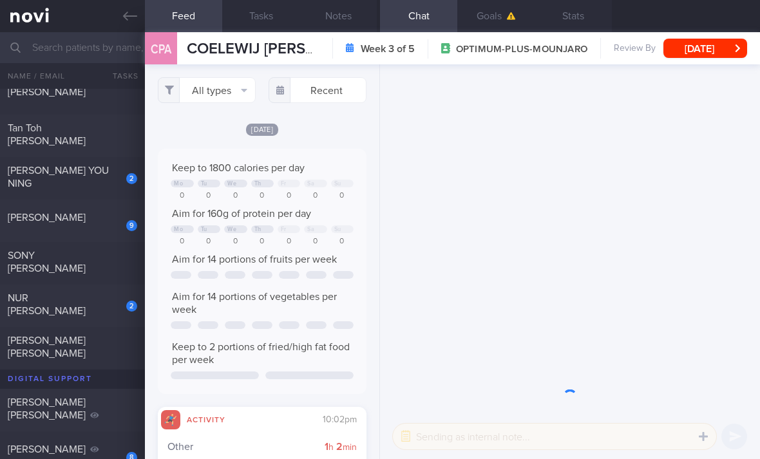
scroll to position [577, 0]
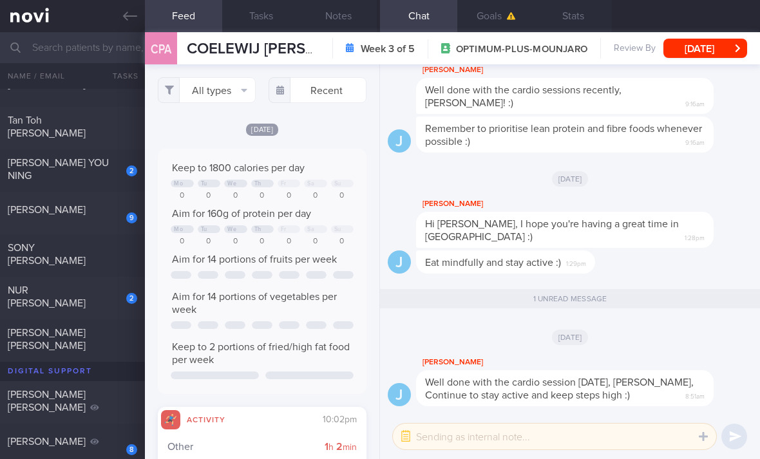
click at [239, 91] on button "All types" at bounding box center [207, 90] width 98 height 26
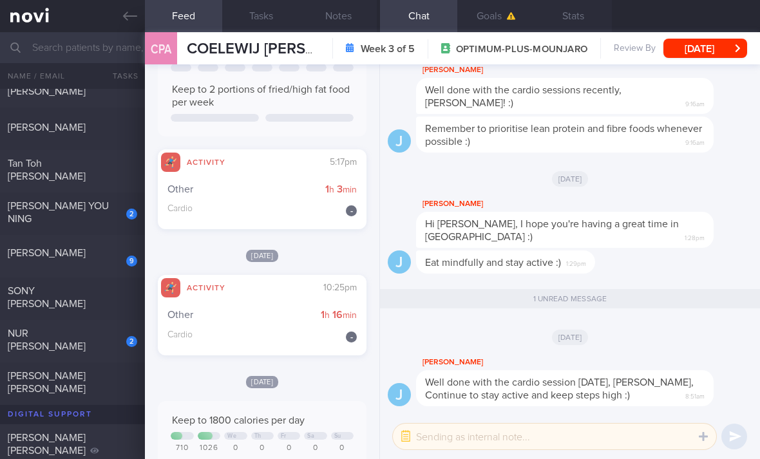
scroll to position [531, 0]
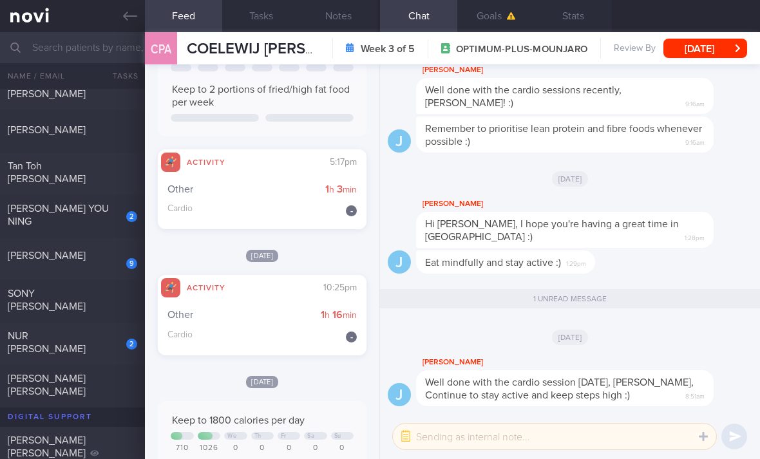
click at [117, 167] on div at bounding box center [123, 163] width 28 height 7
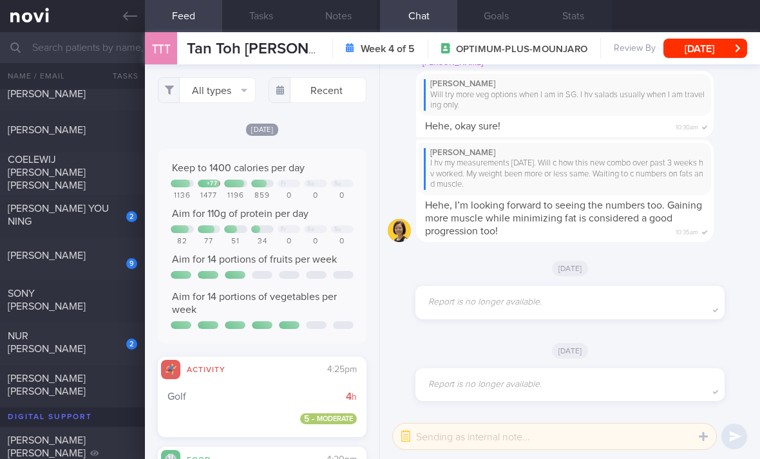
click at [233, 87] on button "All types" at bounding box center [207, 90] width 98 height 26
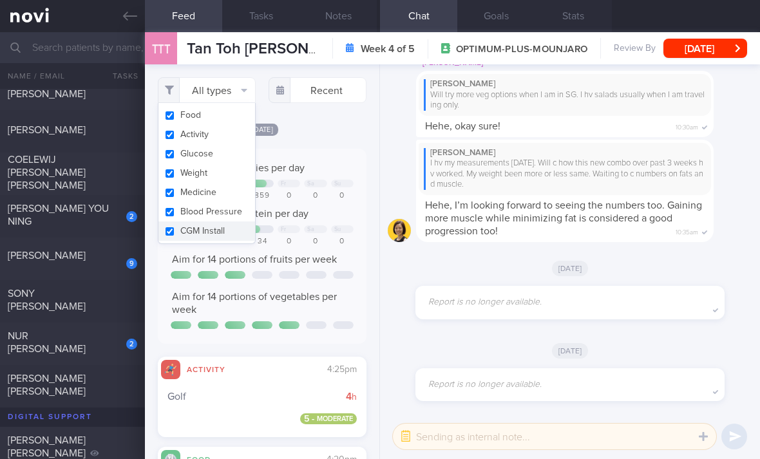
click at [234, 138] on button "Activity" at bounding box center [206, 134] width 97 height 19
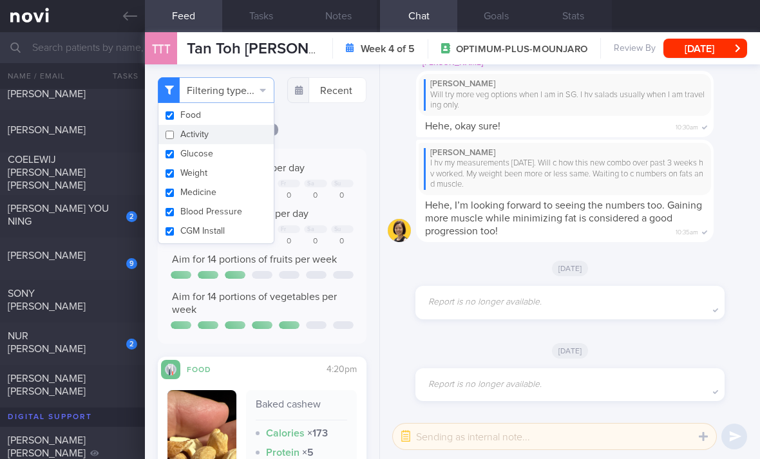
click at [237, 160] on button "Glucose" at bounding box center [215, 153] width 115 height 19
click at [240, 180] on button "Weight" at bounding box center [215, 173] width 115 height 19
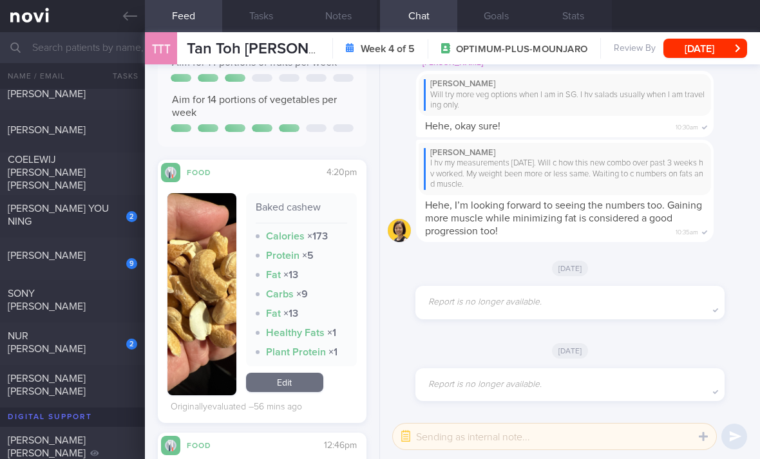
scroll to position [232, 0]
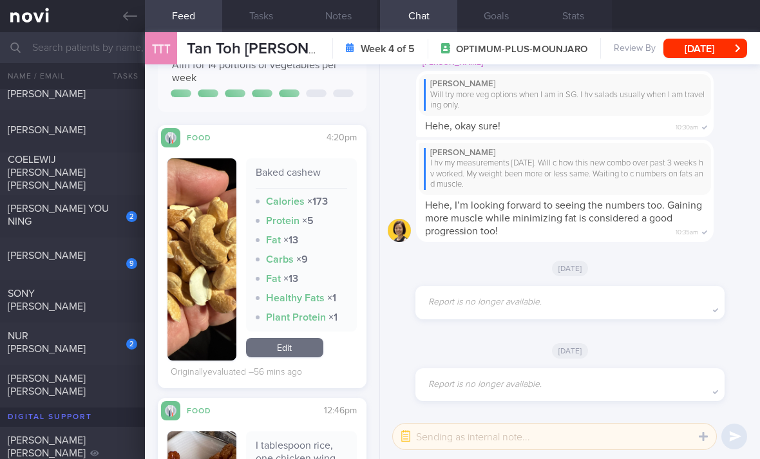
click at [291, 358] on link "Edit" at bounding box center [284, 347] width 77 height 19
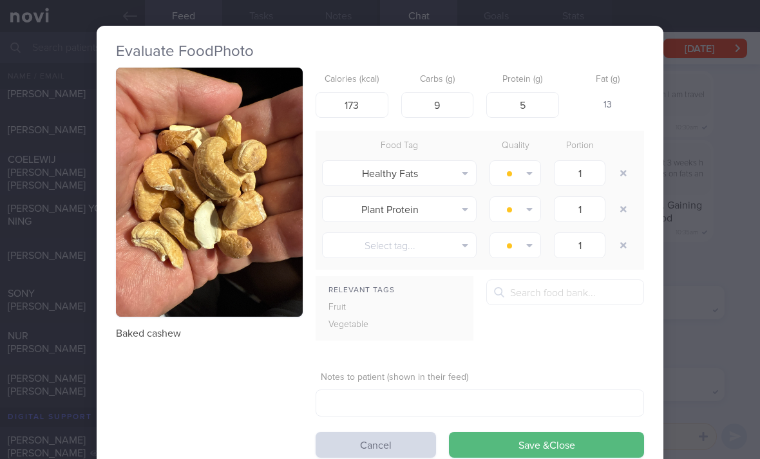
scroll to position [0, 3]
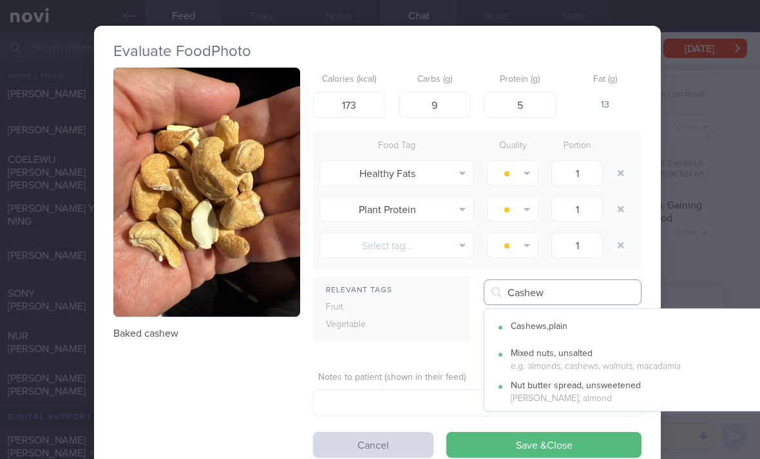
click at [633, 328] on button "Cashews,plain" at bounding box center [641, 328] width 314 height 32
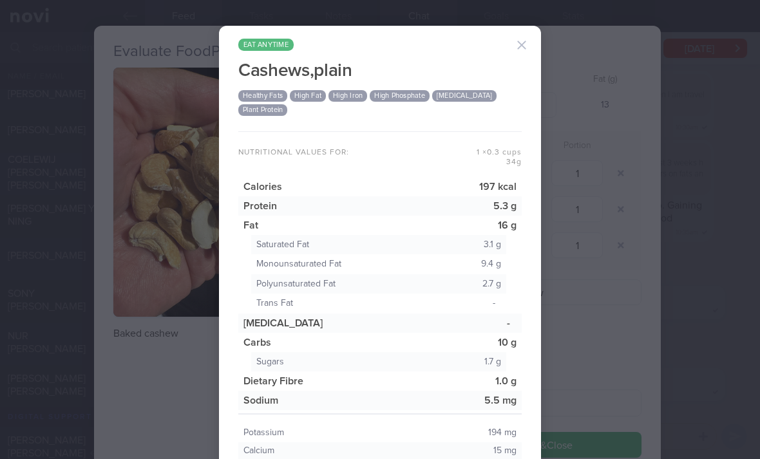
click at [523, 40] on button "button" at bounding box center [522, 45] width 26 height 26
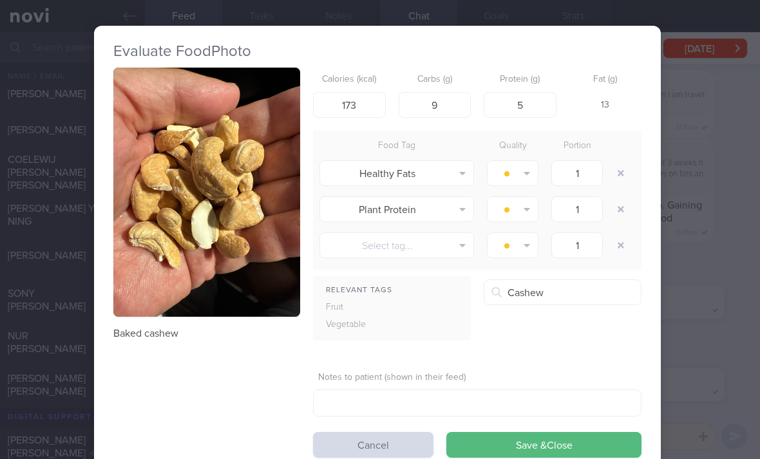
click at [619, 212] on button "button" at bounding box center [620, 209] width 23 height 23
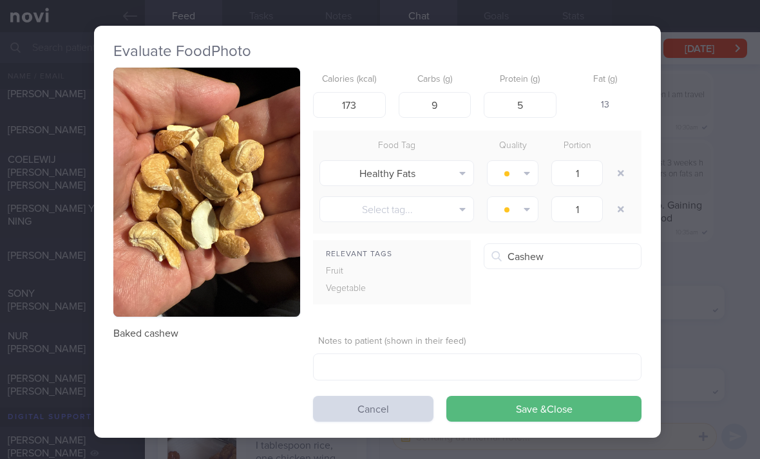
click at [540, 411] on button "Save & Close" at bounding box center [543, 409] width 195 height 26
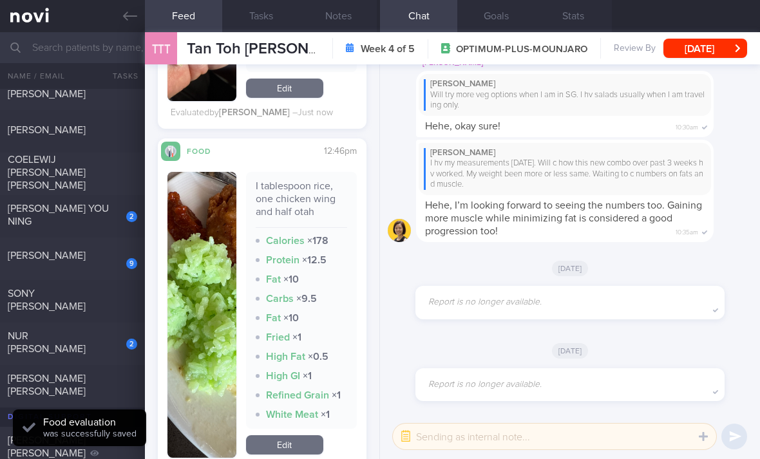
scroll to position [591, 0]
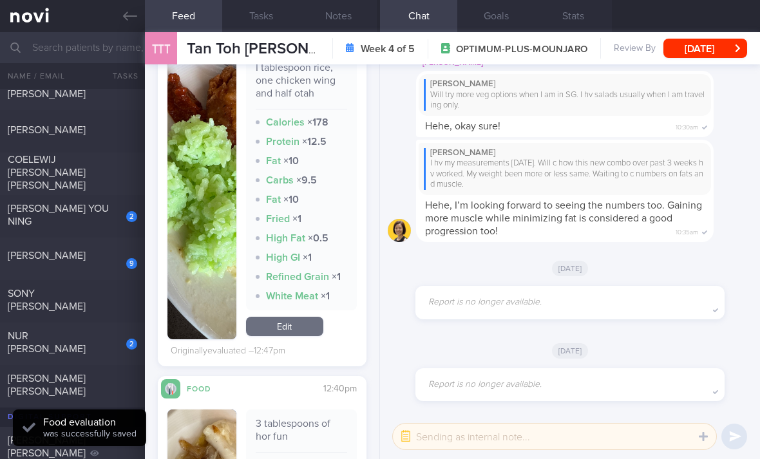
click at [306, 336] on link "Edit" at bounding box center [284, 326] width 77 height 19
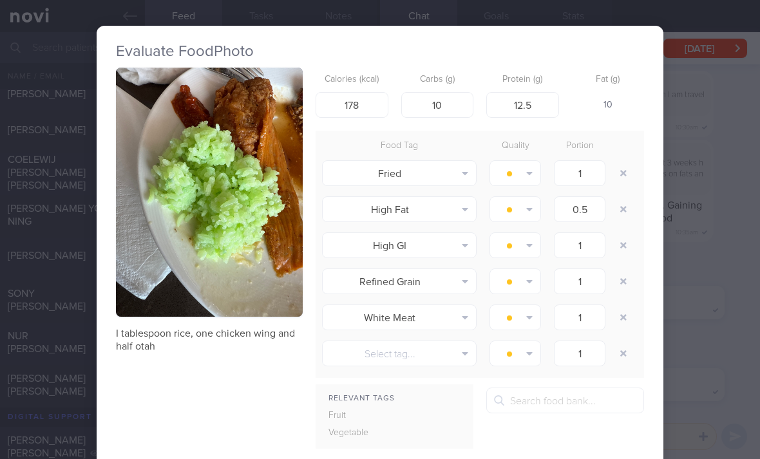
click at [627, 209] on button "button" at bounding box center [623, 209] width 23 height 23
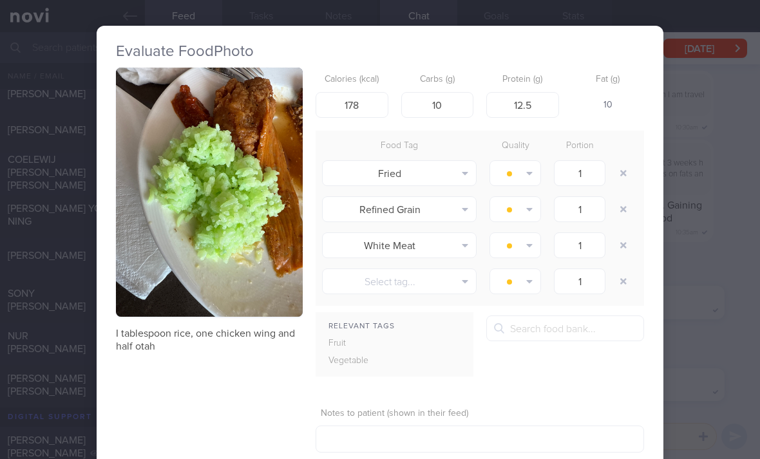
click at [626, 209] on button "button" at bounding box center [623, 209] width 23 height 23
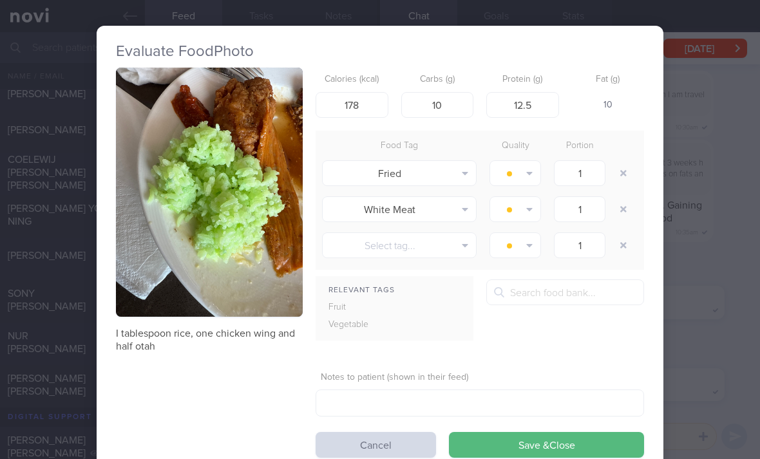
click at [626, 209] on button "button" at bounding box center [623, 209] width 23 height 23
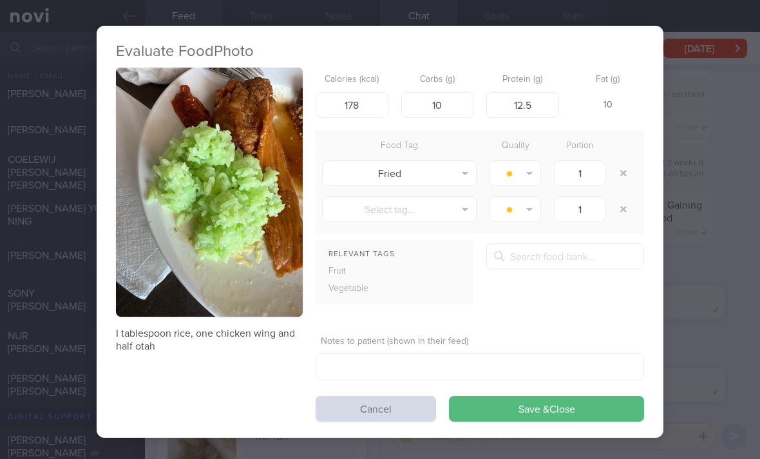
click at [510, 419] on button "Save & Close" at bounding box center [546, 409] width 195 height 26
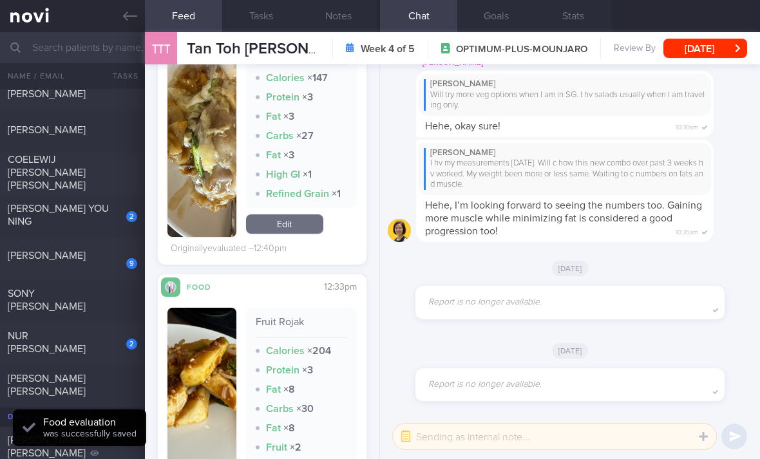
scroll to position [908, 0]
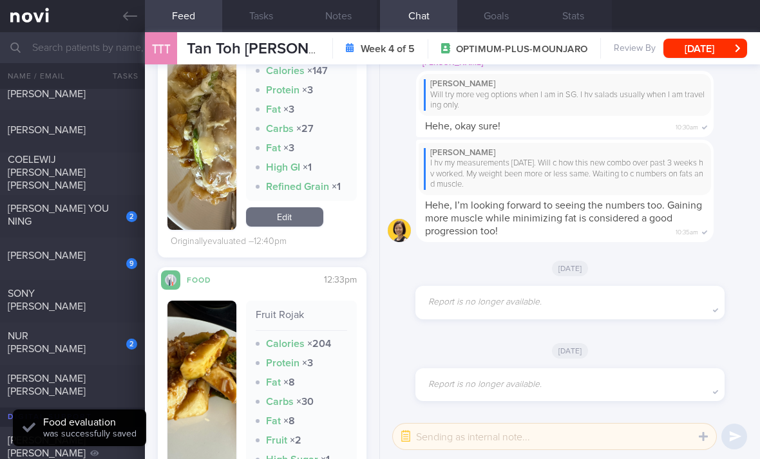
click at [303, 227] on link "Edit" at bounding box center [284, 216] width 77 height 19
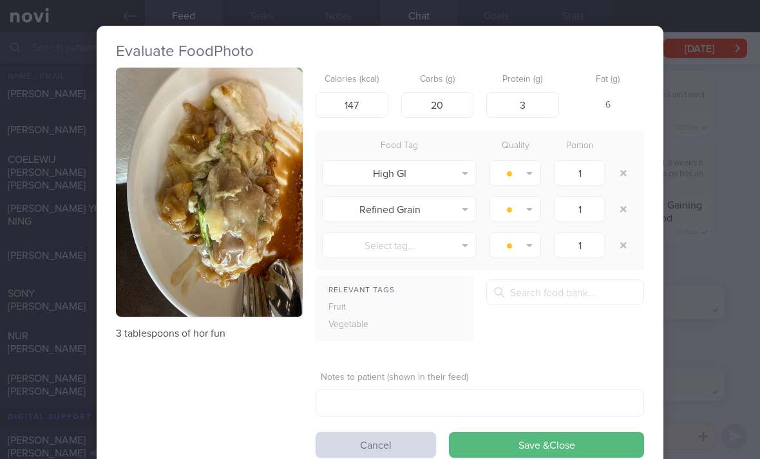
click at [625, 174] on button "button" at bounding box center [623, 173] width 23 height 23
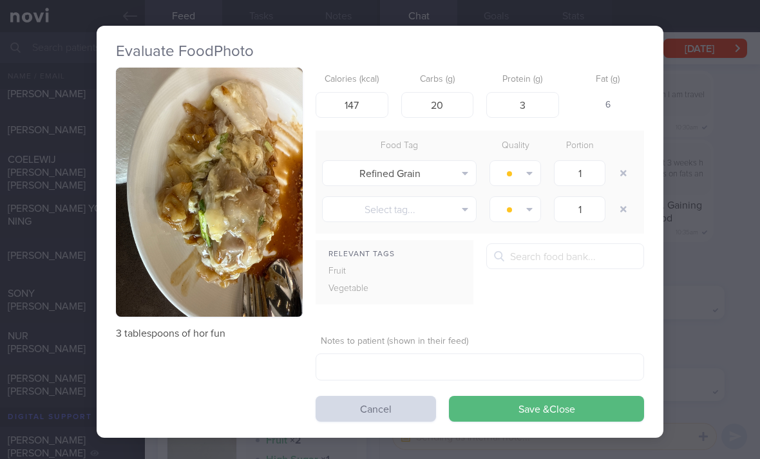
click at [625, 174] on button "button" at bounding box center [623, 173] width 23 height 23
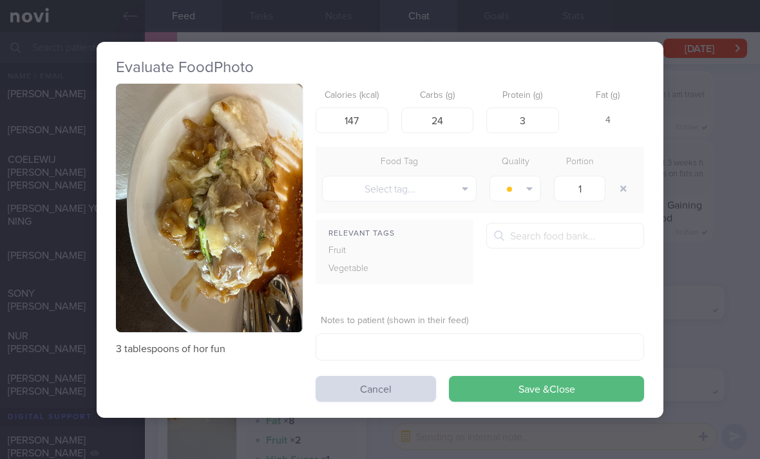
click at [531, 390] on button "Save & Close" at bounding box center [546, 389] width 195 height 26
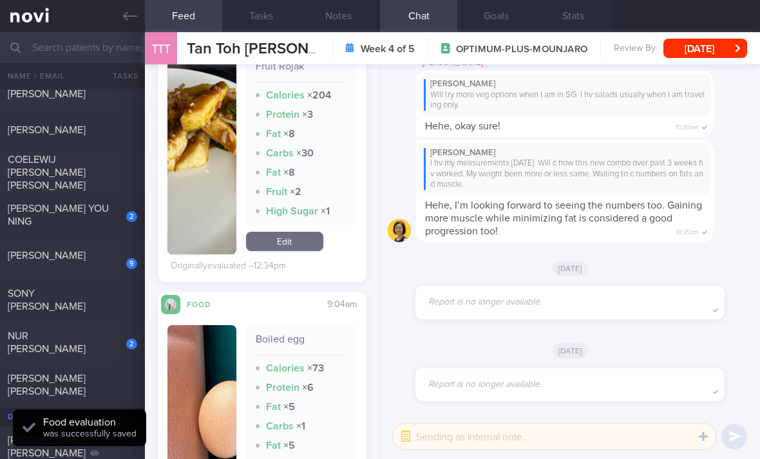
scroll to position [1129, 0]
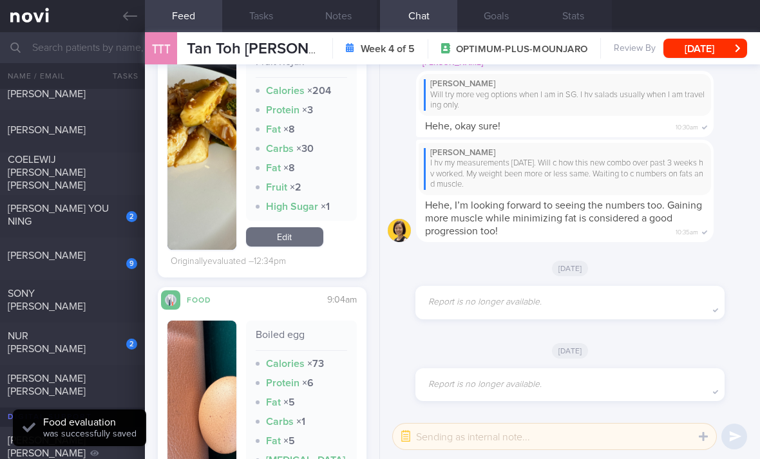
click at [304, 237] on link "Edit" at bounding box center [284, 236] width 77 height 19
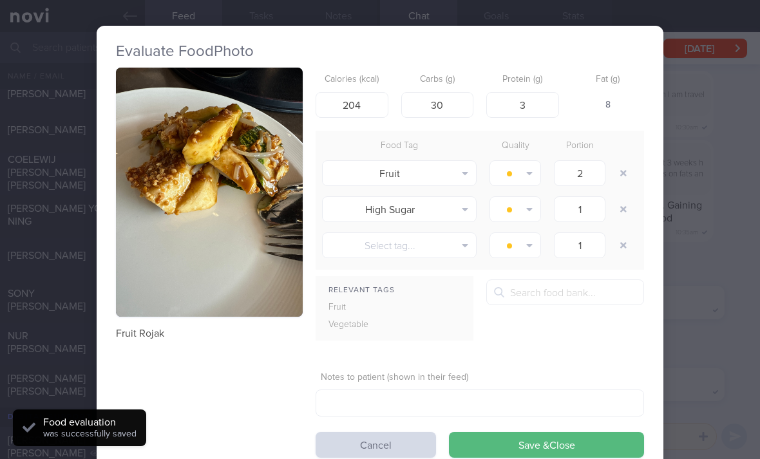
click at [628, 212] on button "button" at bounding box center [623, 209] width 23 height 23
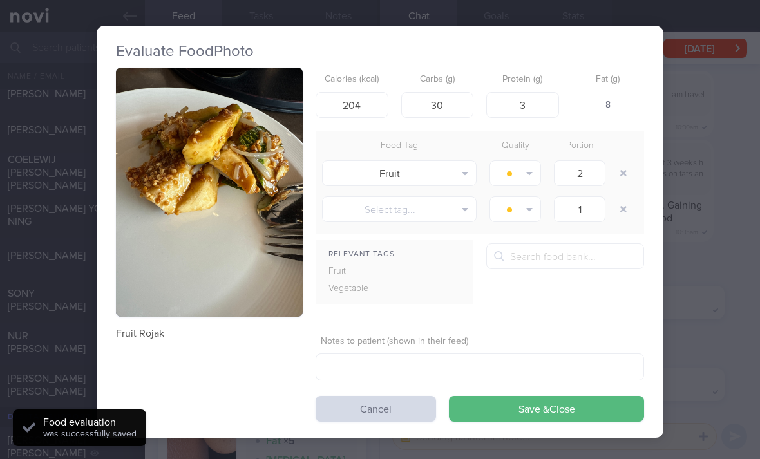
click at [625, 177] on button "button" at bounding box center [623, 173] width 23 height 23
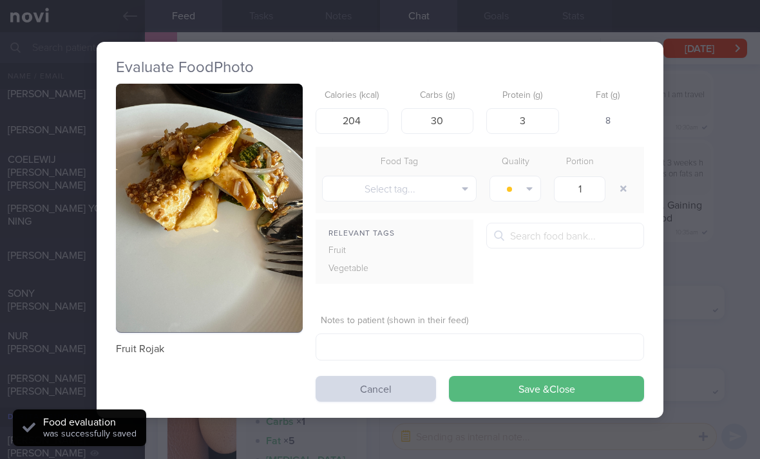
click at [511, 388] on button "Save & Close" at bounding box center [546, 389] width 195 height 26
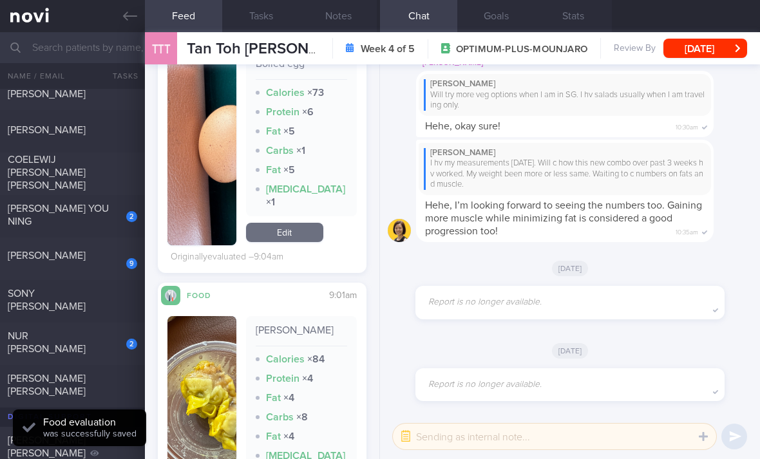
scroll to position [1355, 0]
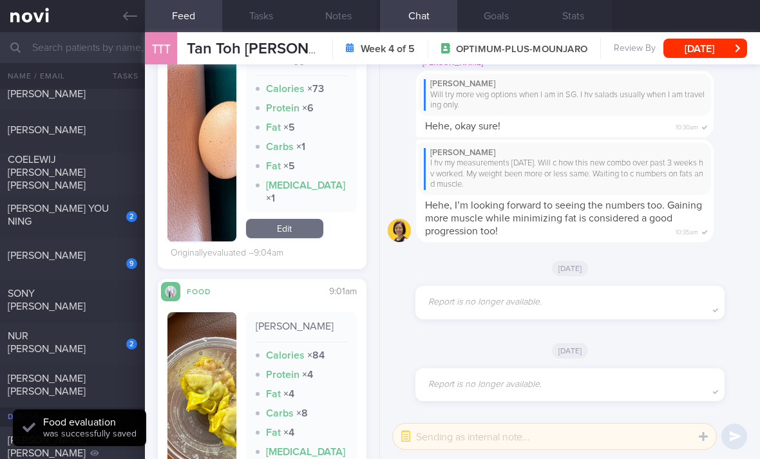
click at [311, 235] on link "Edit" at bounding box center [284, 228] width 77 height 19
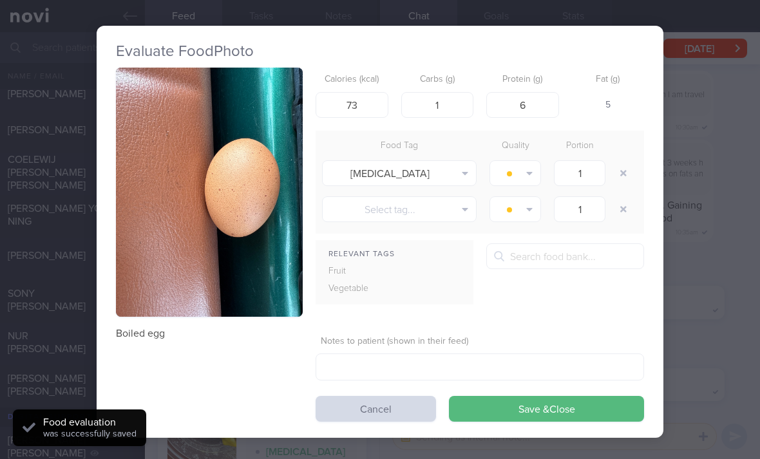
click at [625, 169] on button "button" at bounding box center [623, 173] width 23 height 23
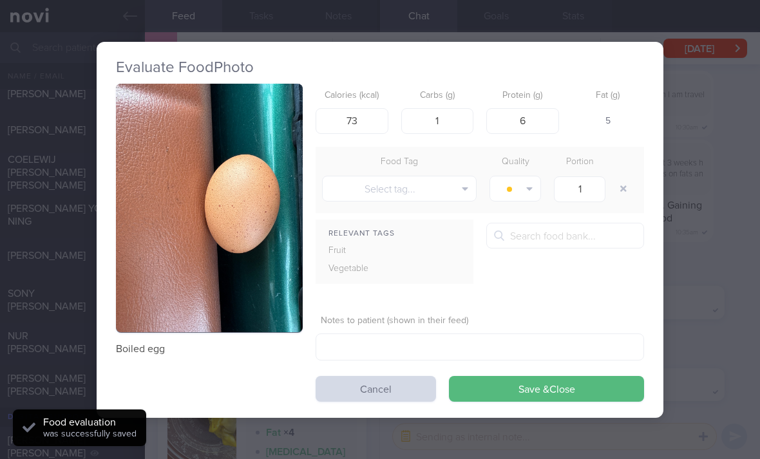
click at [510, 390] on button "Save & Close" at bounding box center [546, 389] width 195 height 26
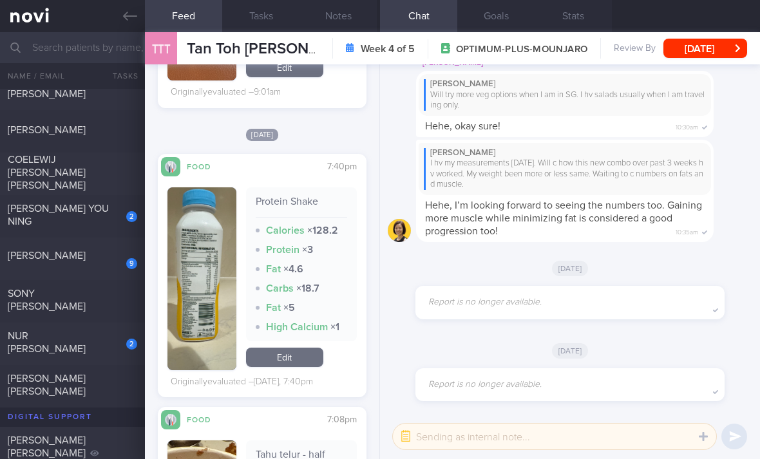
scroll to position [1778, 0]
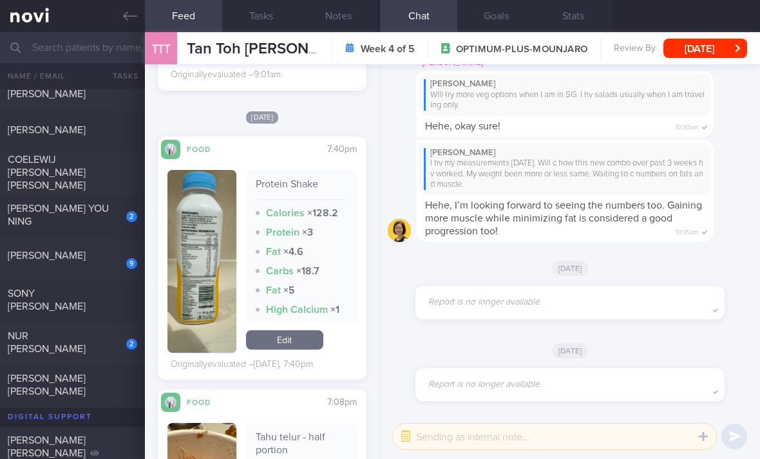
click at [303, 338] on link "Edit" at bounding box center [284, 339] width 77 height 19
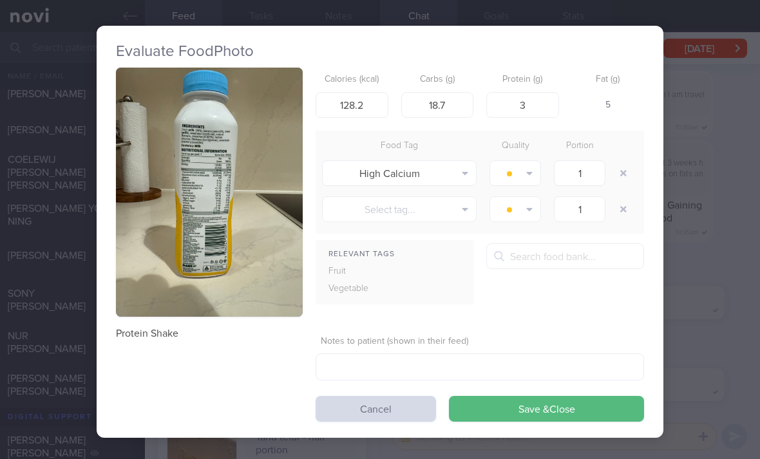
click at [283, 308] on img "button" at bounding box center [209, 192] width 187 height 249
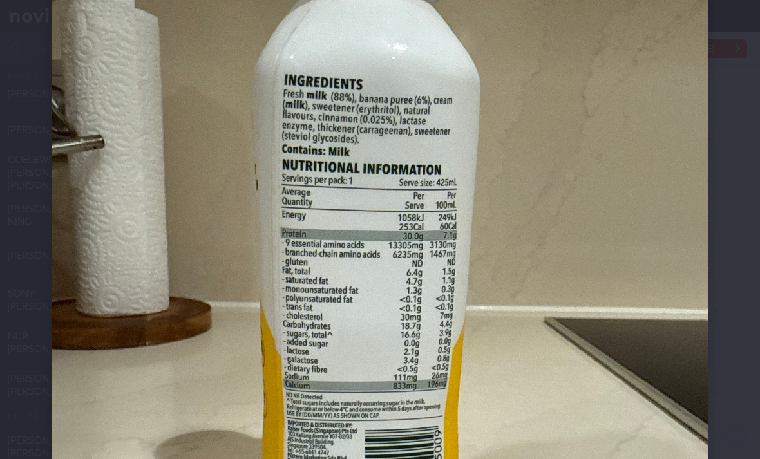
scroll to position [175, 0]
click at [479, 176] on img at bounding box center [380, 314] width 657 height 876
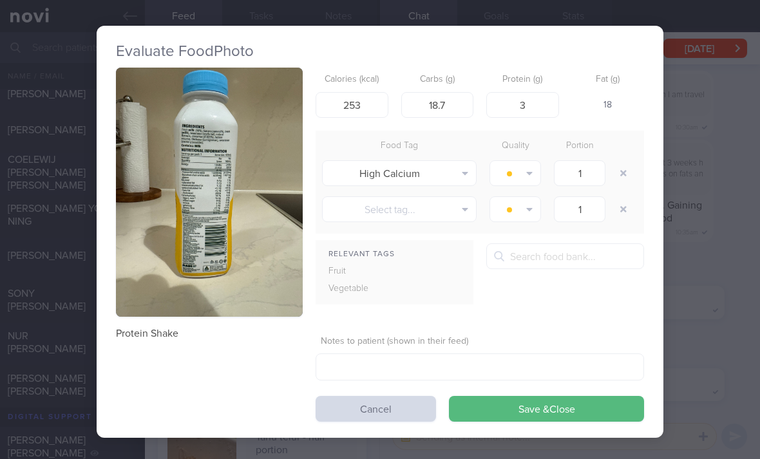
click at [242, 231] on button "button" at bounding box center [209, 192] width 187 height 249
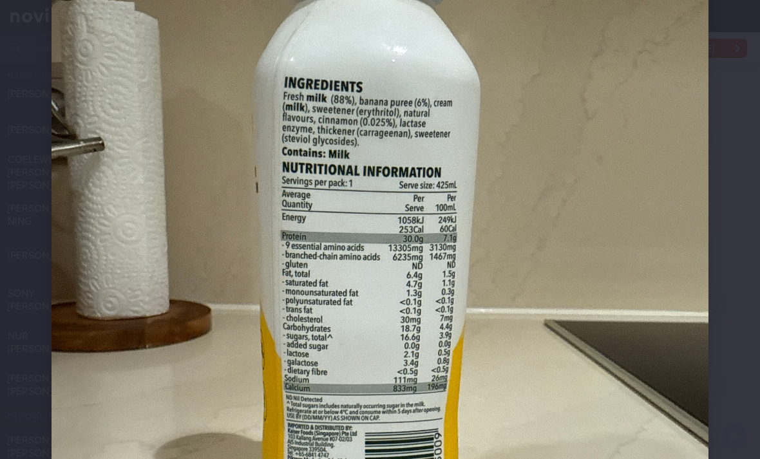
scroll to position [186, 0]
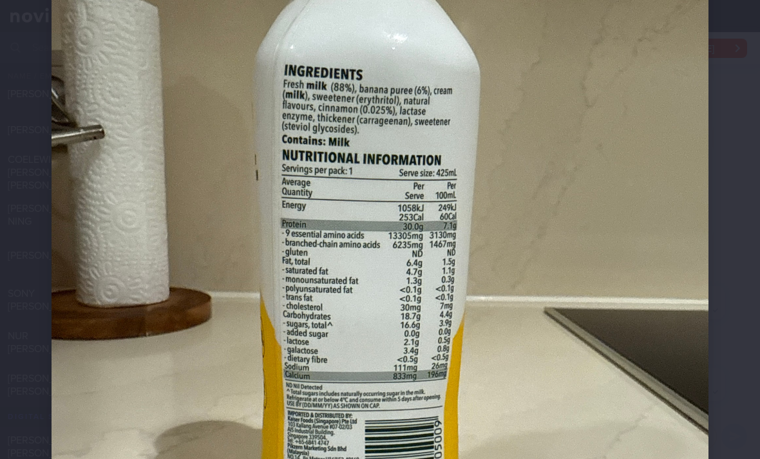
click at [443, 234] on img at bounding box center [380, 304] width 657 height 876
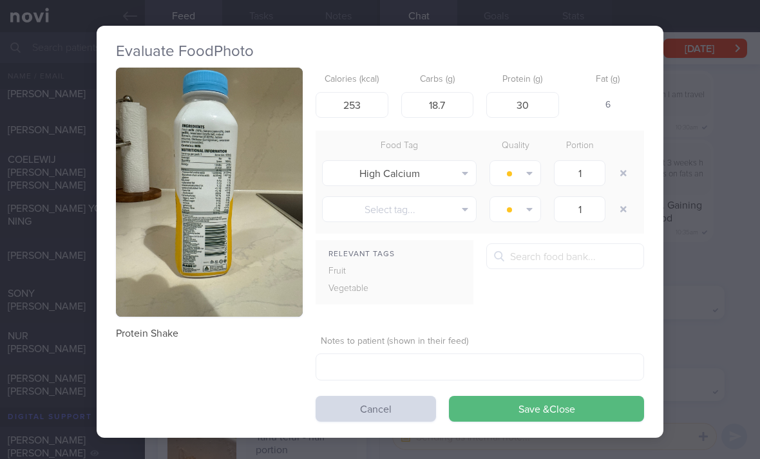
click at [625, 164] on button "button" at bounding box center [623, 173] width 23 height 23
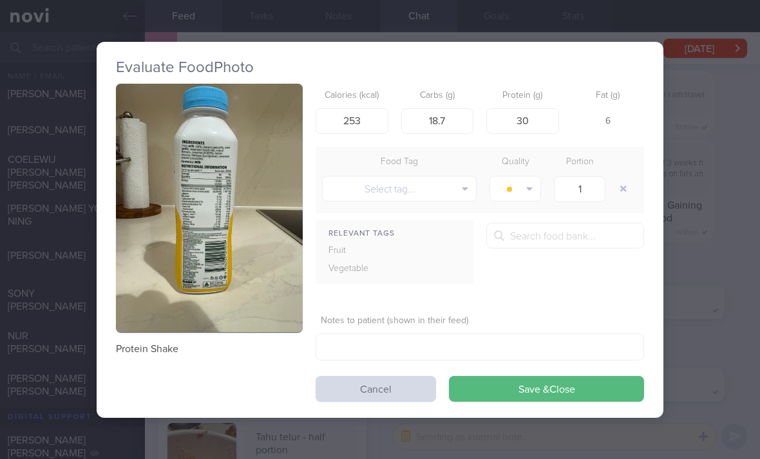
click at [532, 393] on button "Save & Close" at bounding box center [546, 389] width 195 height 26
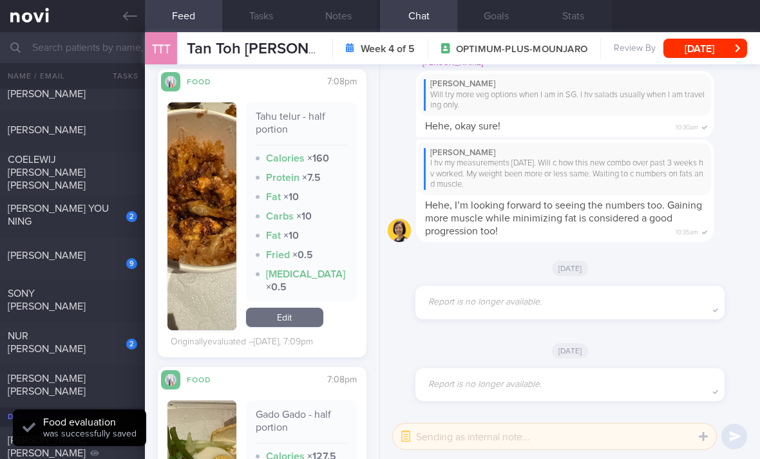
scroll to position [2069, 0]
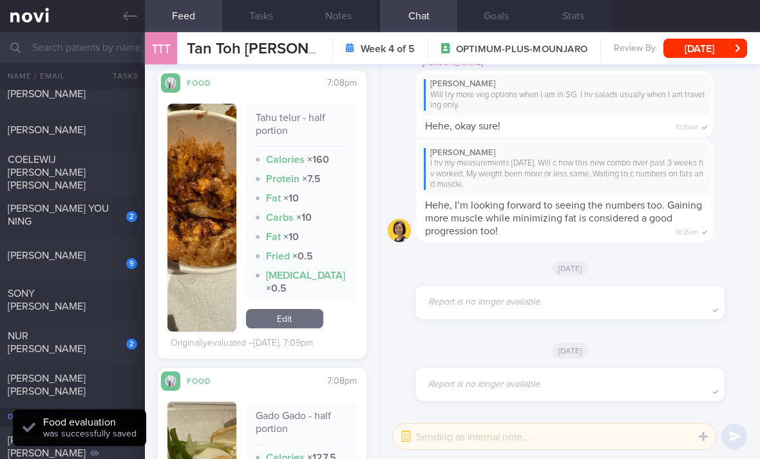
click at [302, 319] on link "Edit" at bounding box center [284, 318] width 77 height 19
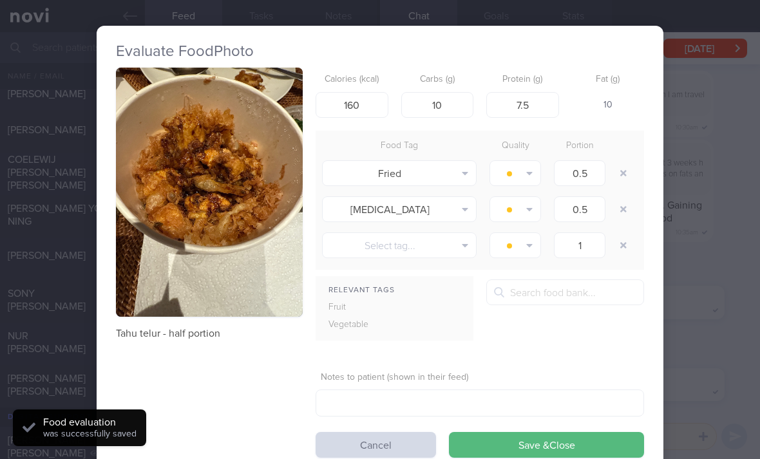
click at [621, 208] on button "button" at bounding box center [623, 209] width 23 height 23
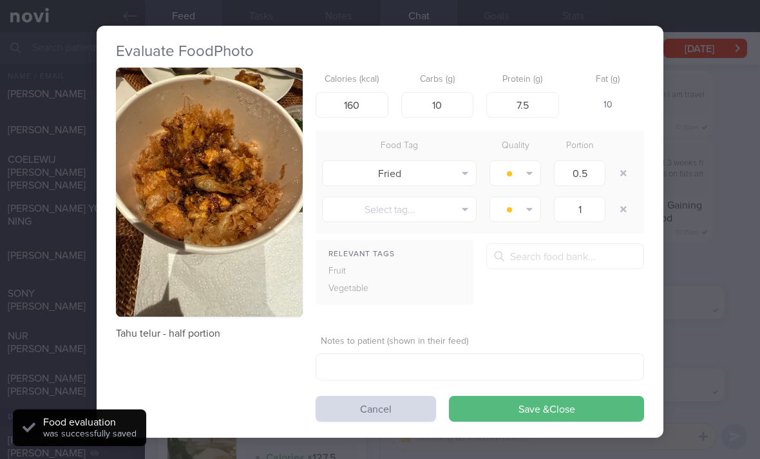
click at [514, 415] on button "Save & Close" at bounding box center [546, 409] width 195 height 26
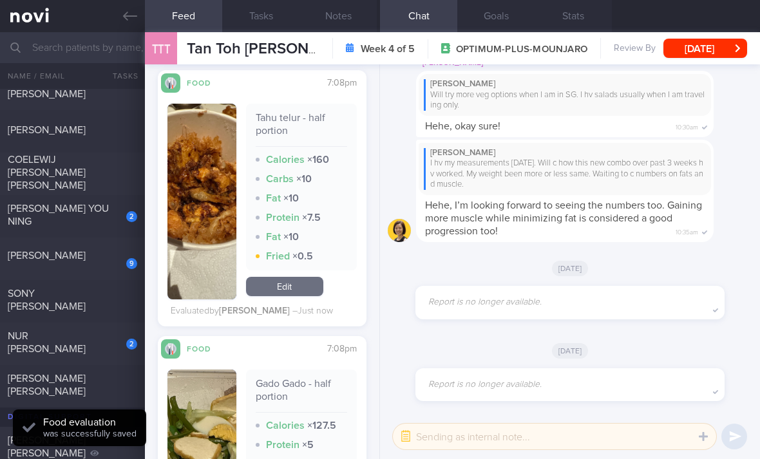
scroll to position [2068, 0]
click at [316, 271] on div "Tahu telur - half portion Calories × 160 Carbs × 10 Fat × 10 Protein × 7.5 Fat …" at bounding box center [301, 202] width 111 height 196
click at [344, 273] on div "Tahu telur - half portion Calories × 160 Carbs × 10 Fat × 10 Protein × 7.5 Fat …" at bounding box center [301, 202] width 111 height 196
click at [298, 278] on link "Edit" at bounding box center [284, 287] width 77 height 19
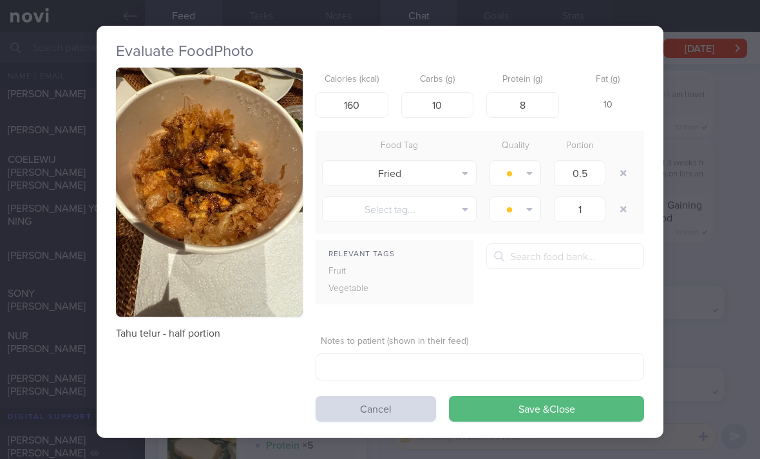
click at [532, 403] on button "Save & Close" at bounding box center [546, 409] width 195 height 26
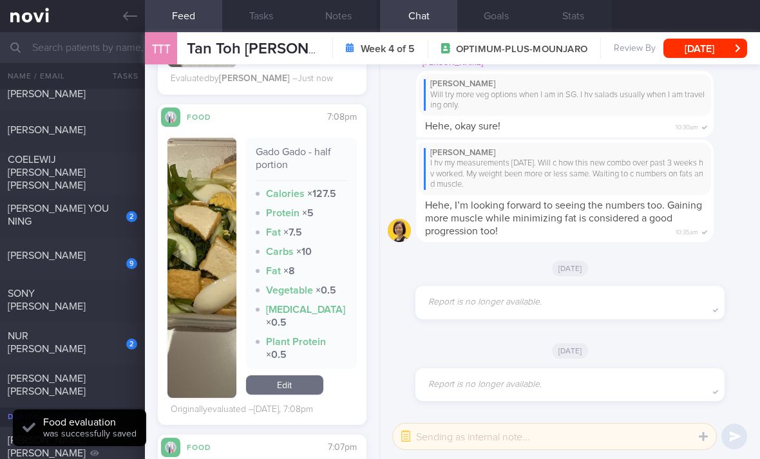
scroll to position [2295, 0]
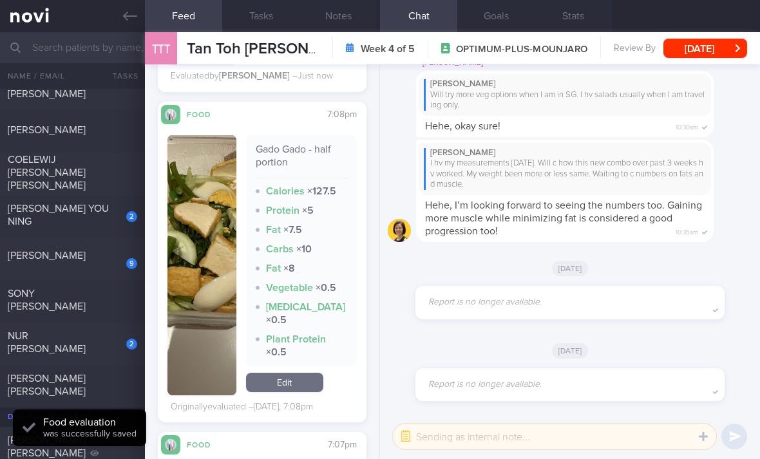
click at [288, 388] on link "Edit" at bounding box center [284, 382] width 77 height 19
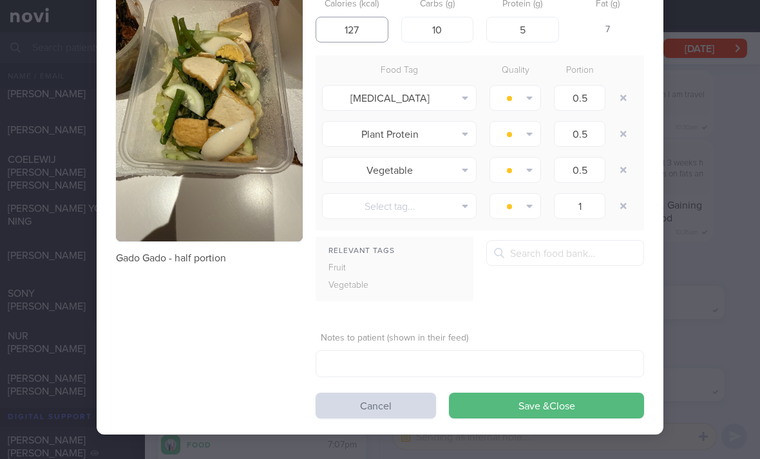
scroll to position [75, 0]
click at [386, 402] on button "Cancel" at bounding box center [376, 407] width 120 height 26
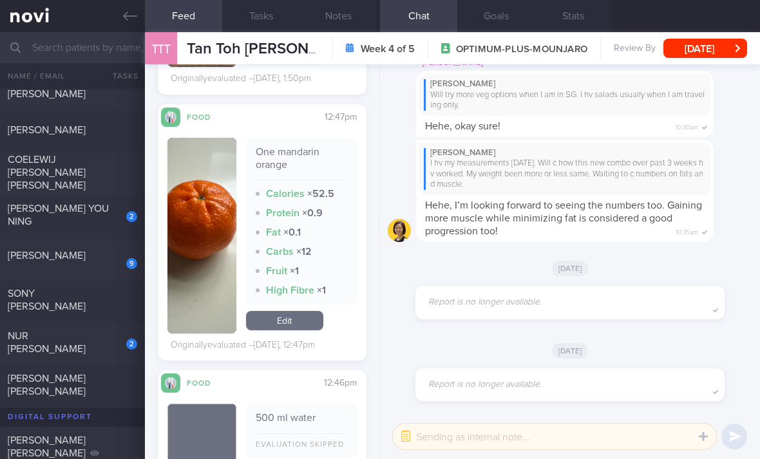
scroll to position [3893, 0]
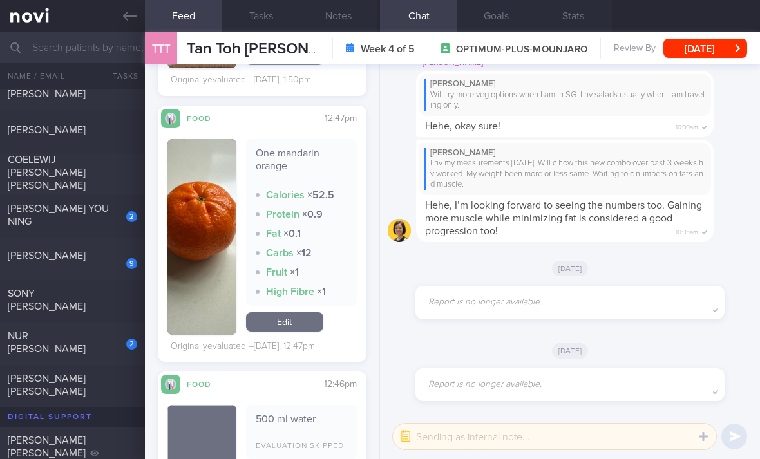
click at [299, 325] on link "Edit" at bounding box center [284, 321] width 77 height 19
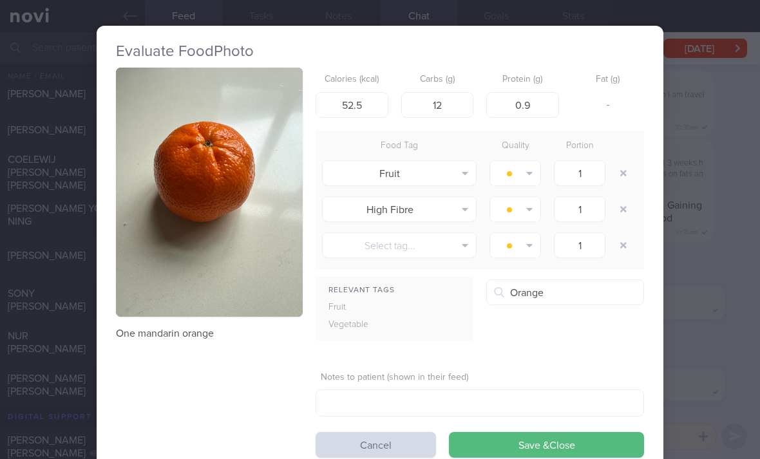
click at [591, 359] on button "Mandarin orange" at bounding box center [644, 360] width 314 height 32
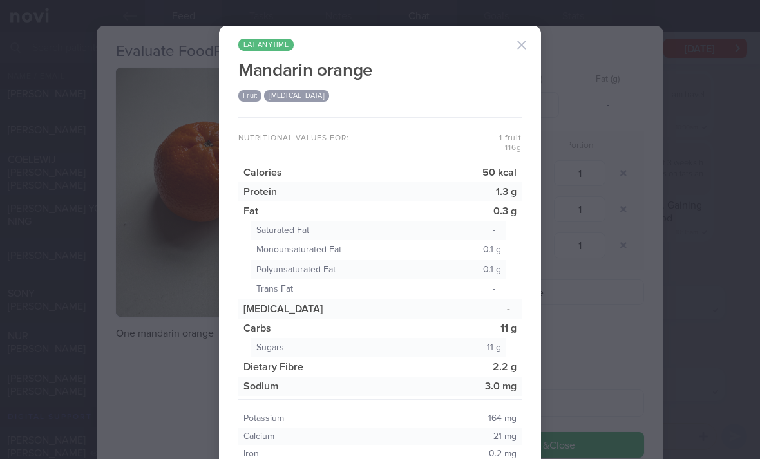
click at [520, 39] on button "button" at bounding box center [522, 45] width 26 height 26
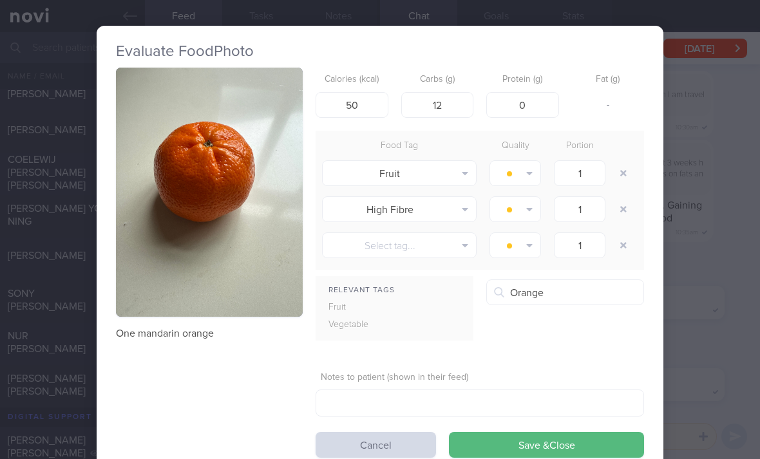
click at [625, 218] on button "button" at bounding box center [623, 209] width 23 height 23
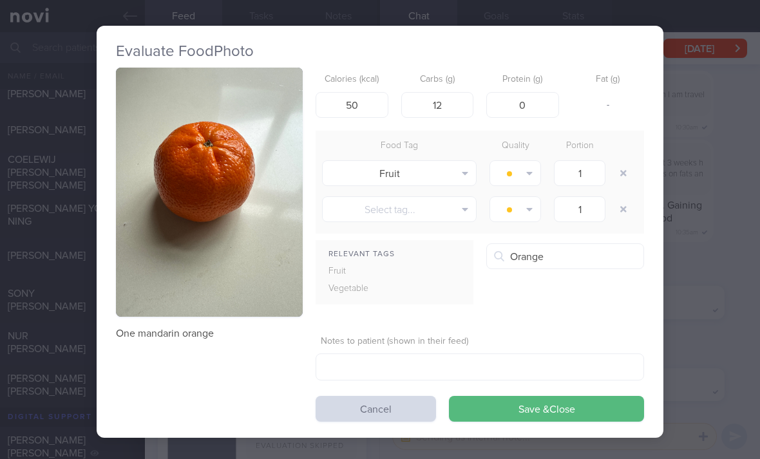
click at [519, 399] on button "Save & Close" at bounding box center [546, 409] width 195 height 26
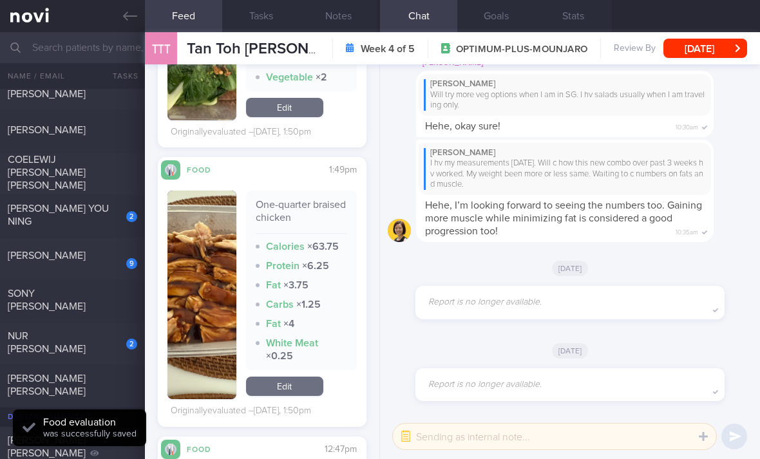
scroll to position [3547, 0]
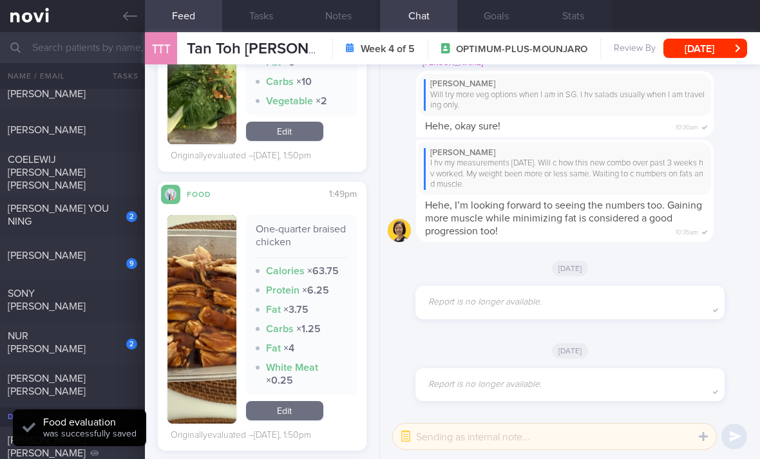
click at [296, 407] on link "Edit" at bounding box center [284, 410] width 77 height 19
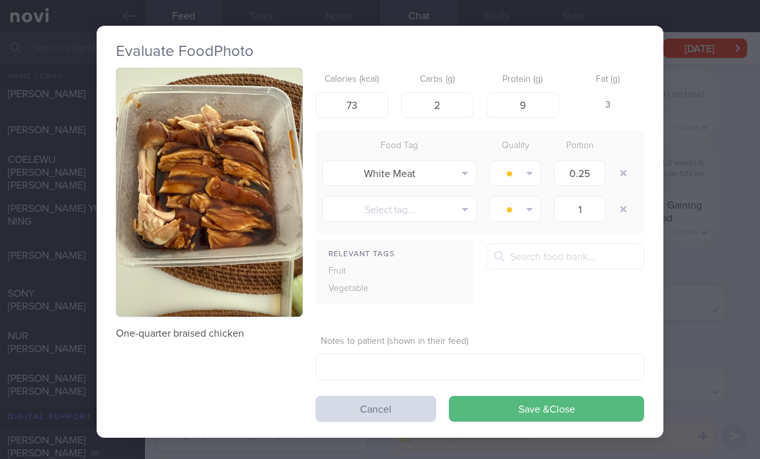
click at [626, 174] on button "button" at bounding box center [623, 173] width 23 height 23
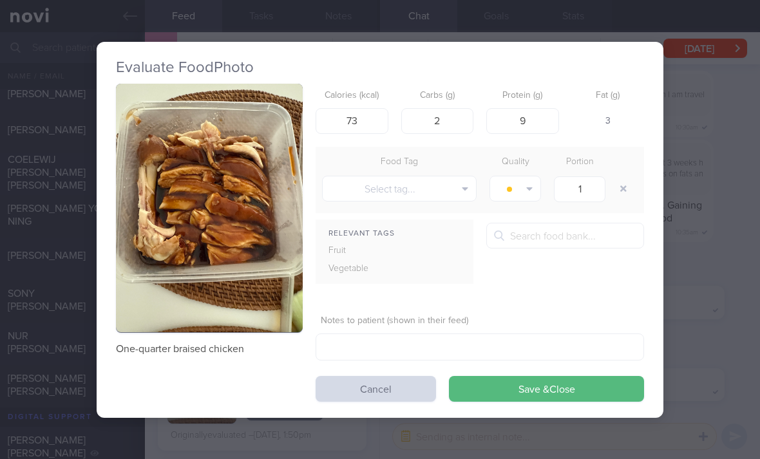
click at [559, 387] on button "Save & Close" at bounding box center [546, 389] width 195 height 26
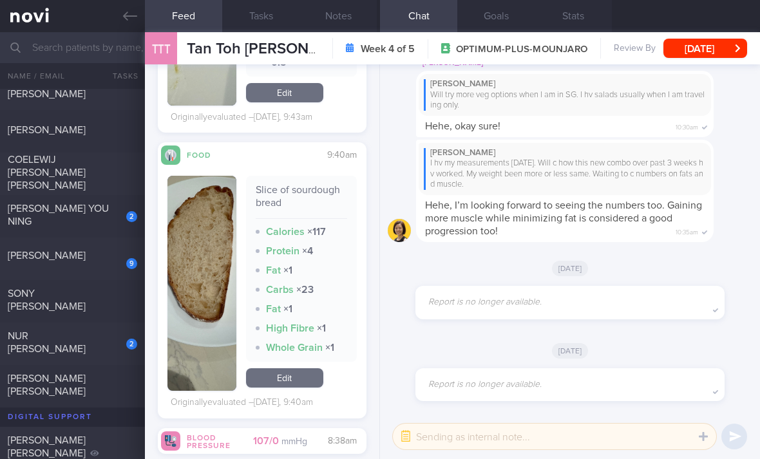
scroll to position [5122, 0]
click at [307, 381] on link "Edit" at bounding box center [284, 378] width 77 height 19
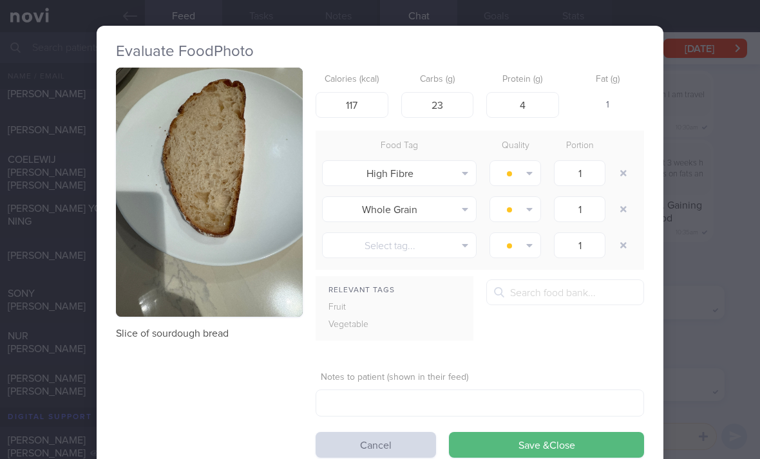
click at [627, 170] on button "button" at bounding box center [623, 173] width 23 height 23
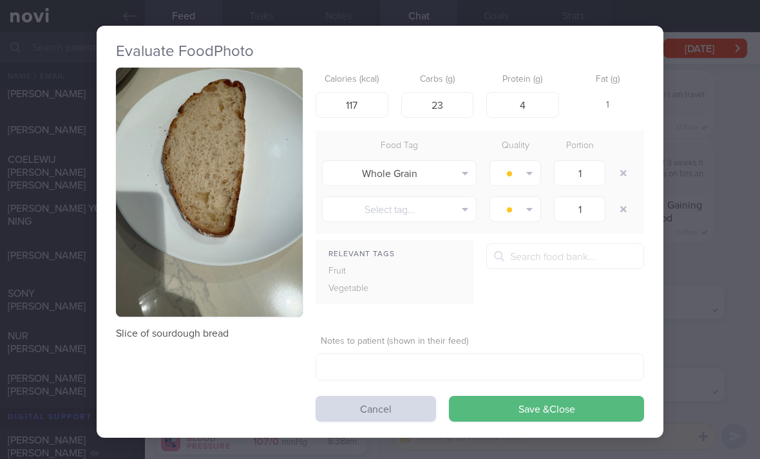
click at [627, 170] on button "button" at bounding box center [623, 173] width 23 height 23
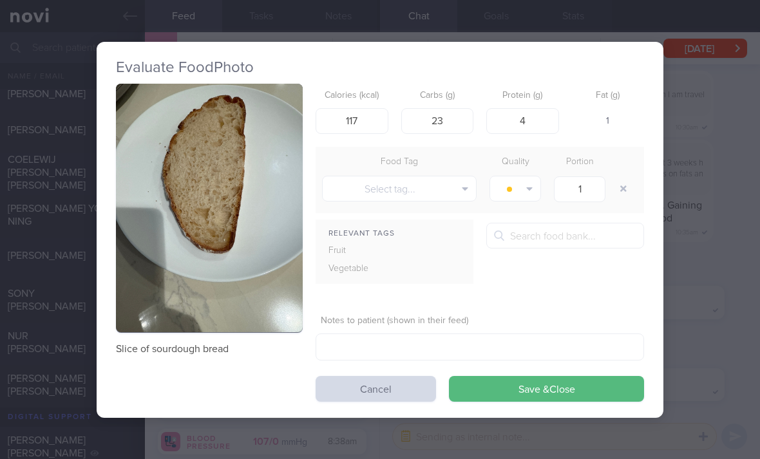
click at [620, 179] on button "button" at bounding box center [623, 188] width 23 height 23
click at [520, 399] on button "Save & Close" at bounding box center [546, 389] width 195 height 26
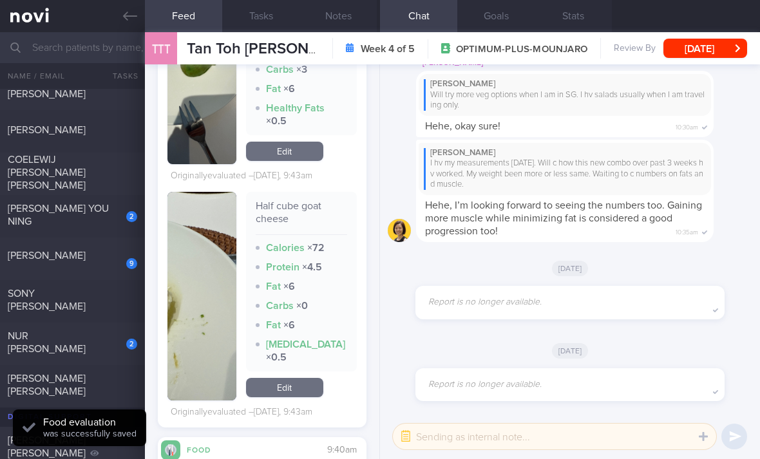
scroll to position [4815, 0]
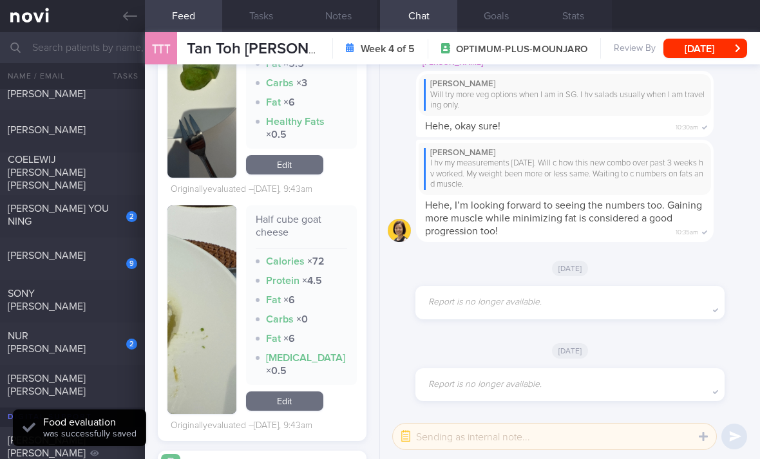
click at [290, 409] on link "Edit" at bounding box center [284, 401] width 77 height 19
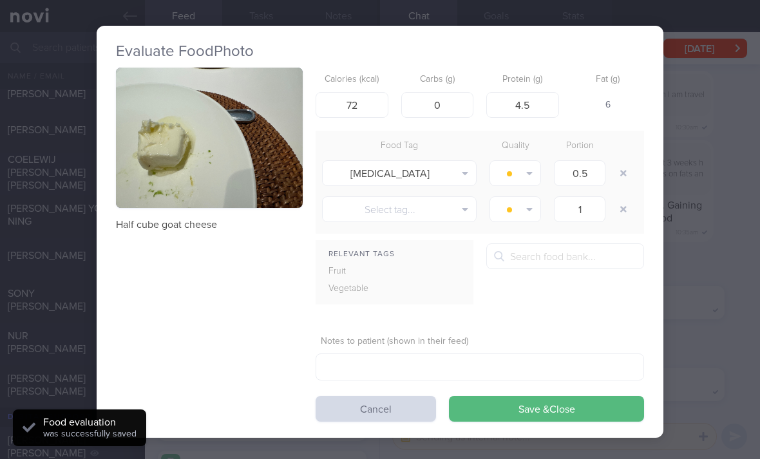
click at [353, 413] on button "Cancel" at bounding box center [376, 409] width 120 height 26
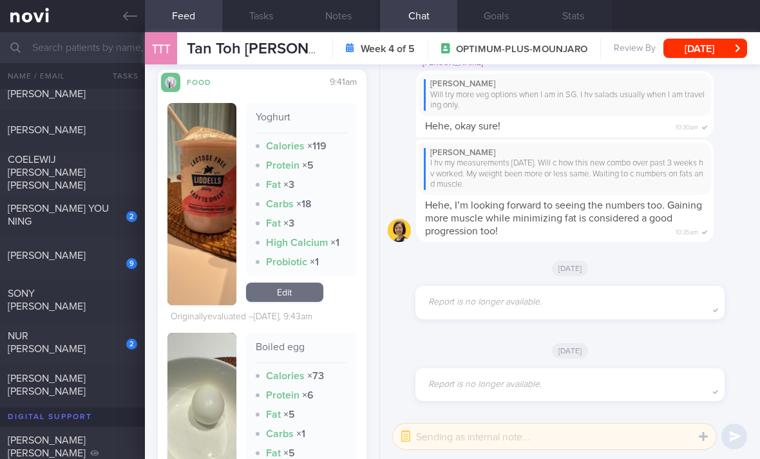
scroll to position [4270, 0]
click at [294, 299] on link "Edit" at bounding box center [284, 292] width 77 height 19
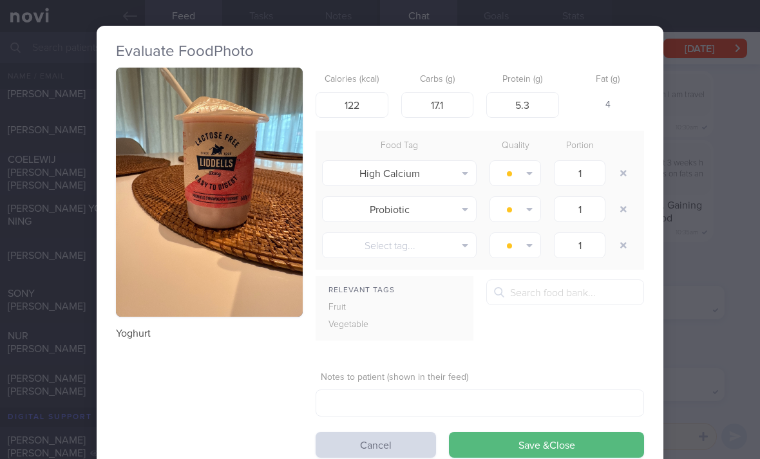
click at [625, 168] on button "button" at bounding box center [623, 173] width 23 height 23
click at [624, 168] on button "button" at bounding box center [623, 173] width 23 height 23
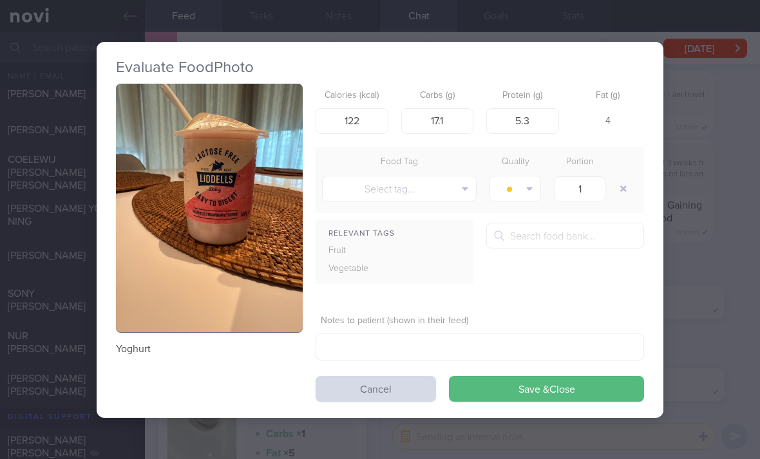
click at [623, 177] on button "button" at bounding box center [623, 188] width 23 height 23
click at [535, 389] on button "Save & Close" at bounding box center [546, 389] width 195 height 26
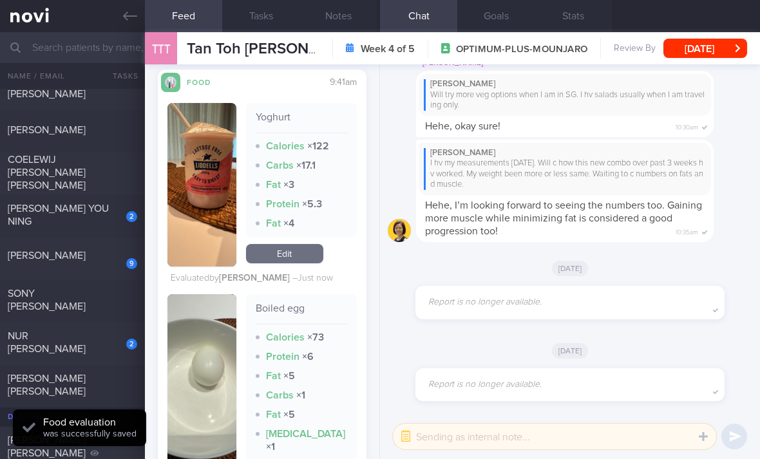
click at [111, 224] on div "[PERSON_NAME] YOU NING" at bounding box center [71, 215] width 126 height 26
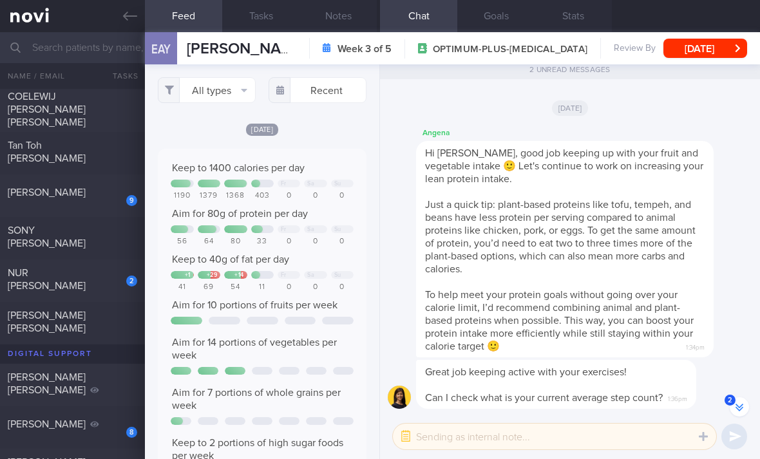
click at [238, 98] on button "All types" at bounding box center [207, 90] width 98 height 26
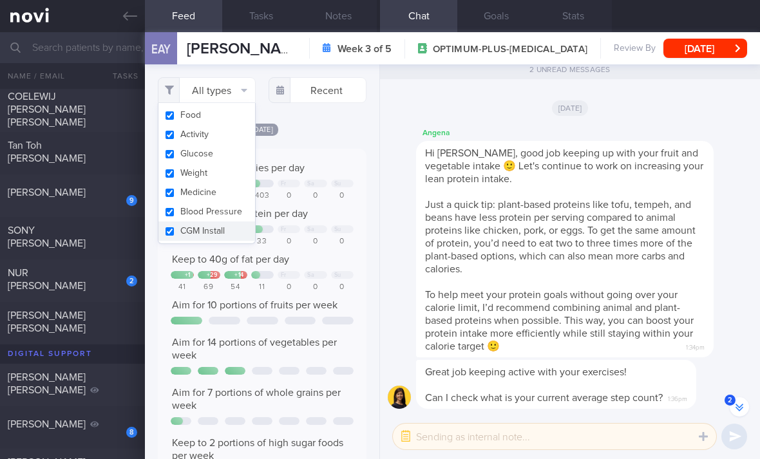
click at [238, 135] on button "Activity" at bounding box center [206, 134] width 97 height 19
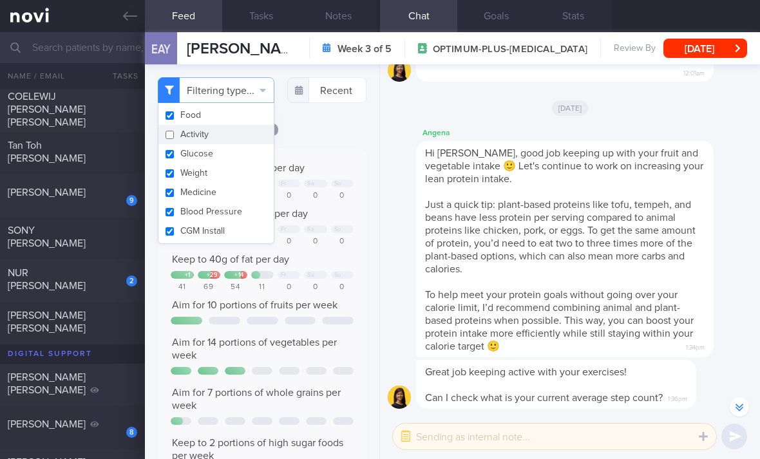
click at [238, 160] on button "Glucose" at bounding box center [215, 153] width 115 height 19
click at [234, 178] on button "Weight" at bounding box center [215, 173] width 115 height 19
click at [233, 196] on button "Medicine" at bounding box center [215, 192] width 115 height 19
click at [237, 219] on button "Blood Pressure" at bounding box center [215, 211] width 115 height 19
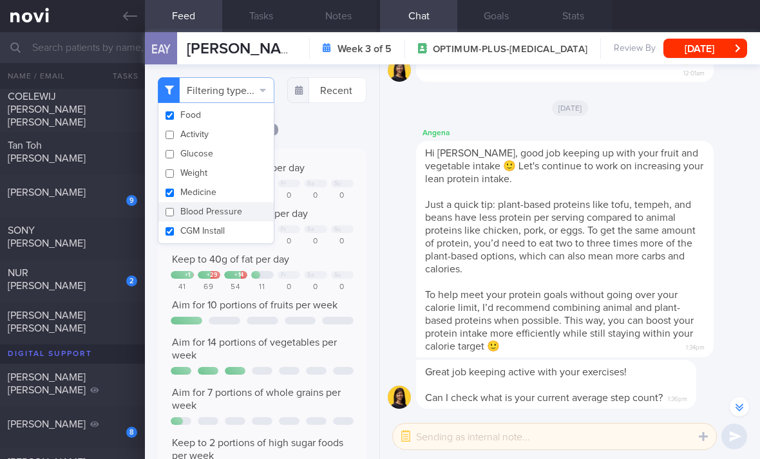
click at [238, 236] on button "CGM Install" at bounding box center [215, 231] width 115 height 19
click at [249, 196] on button "Medicine" at bounding box center [215, 192] width 115 height 19
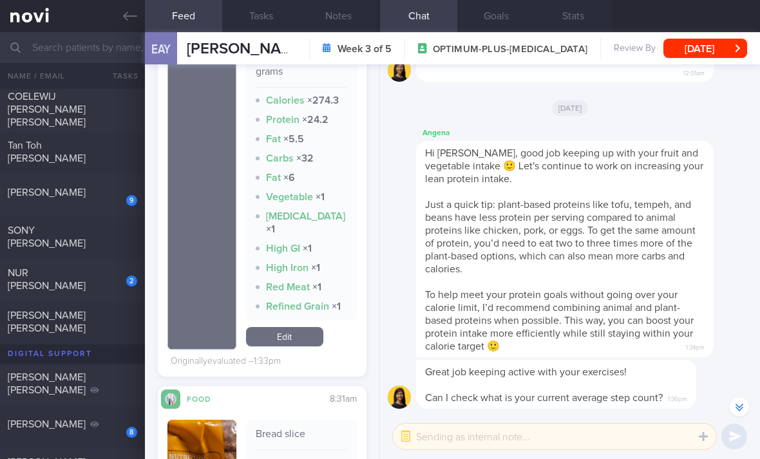
scroll to position [548, 0]
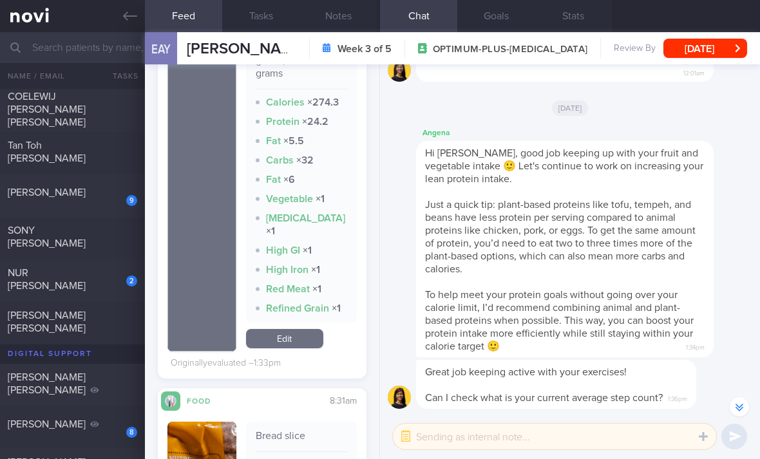
click at [294, 348] on link "Edit" at bounding box center [284, 338] width 77 height 19
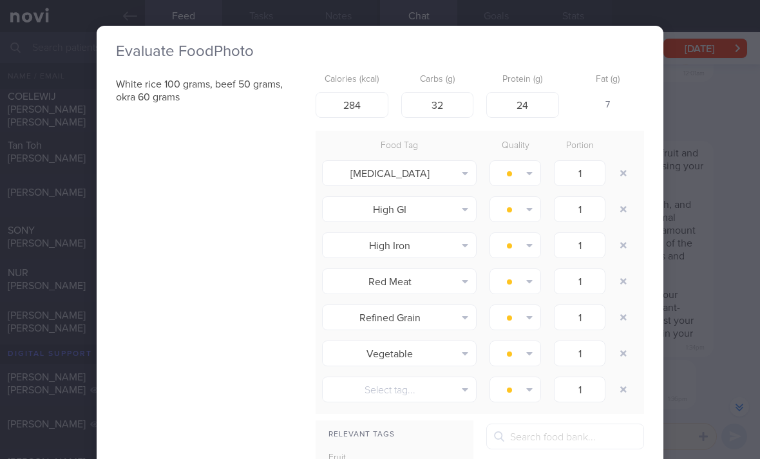
click at [627, 174] on button "button" at bounding box center [623, 173] width 23 height 23
click at [627, 173] on button "button" at bounding box center [623, 173] width 23 height 23
click at [630, 173] on button "button" at bounding box center [623, 173] width 23 height 23
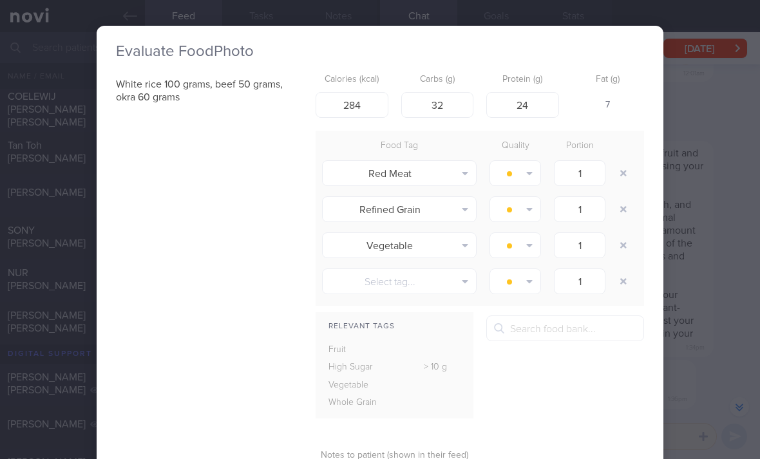
click at [629, 182] on button "button" at bounding box center [623, 173] width 23 height 23
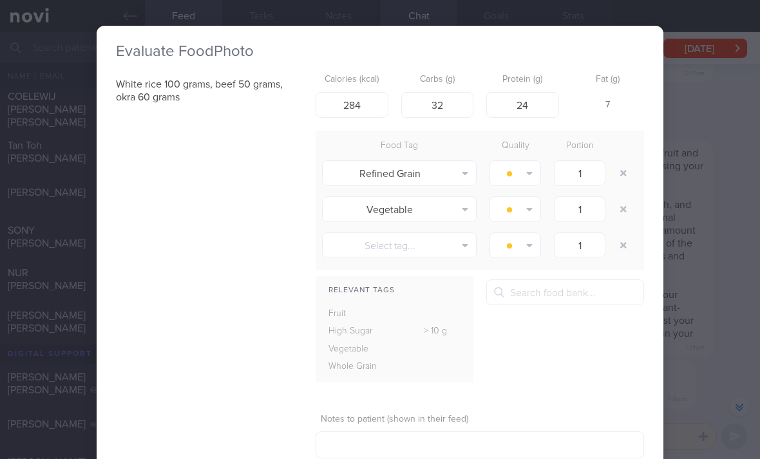
click at [629, 180] on button "button" at bounding box center [623, 173] width 23 height 23
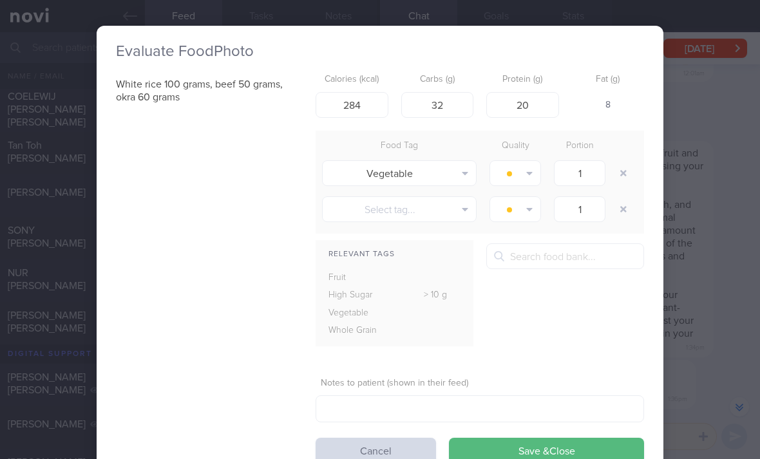
click at [553, 448] on button "Save & Close" at bounding box center [546, 451] width 195 height 26
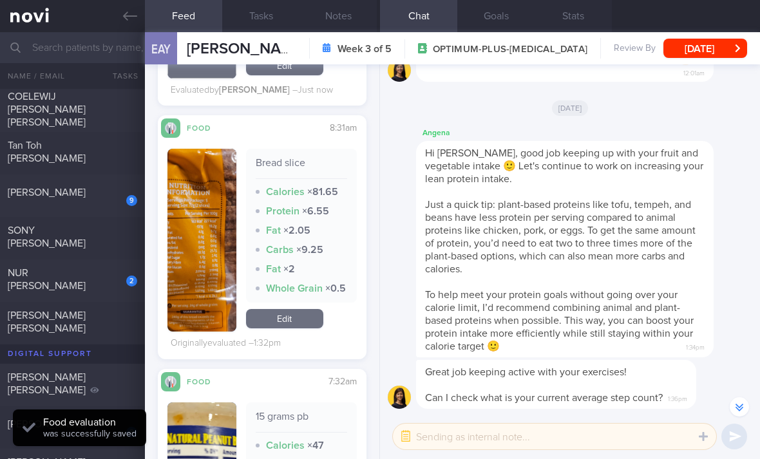
scroll to position [863, 0]
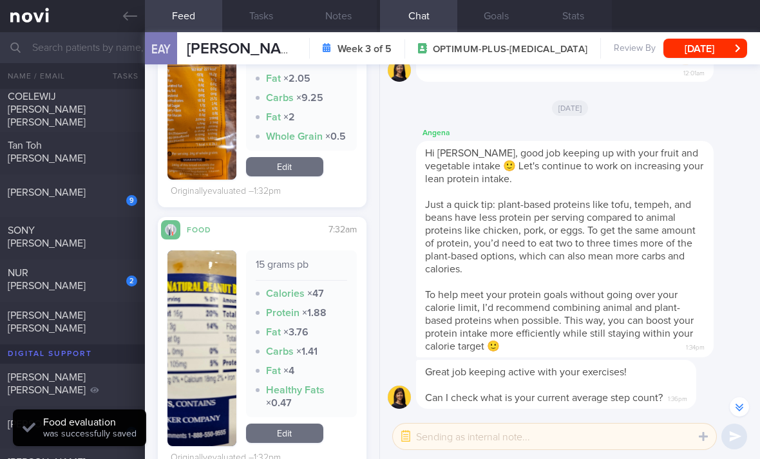
click at [301, 177] on link "Edit" at bounding box center [284, 166] width 77 height 19
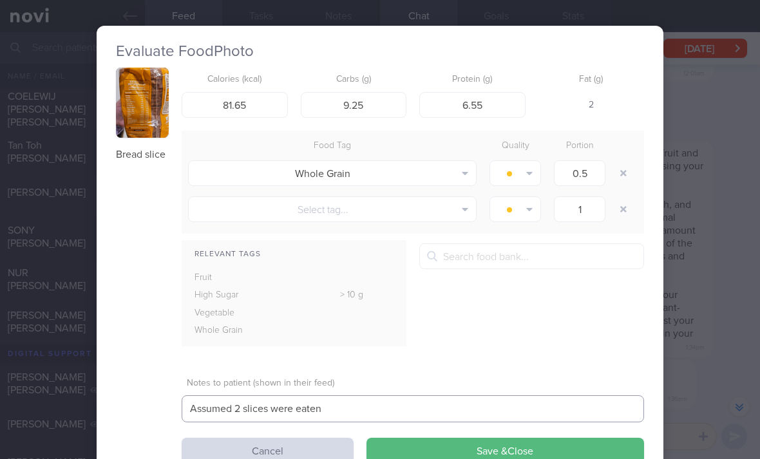
click at [152, 122] on img "button" at bounding box center [142, 103] width 53 height 70
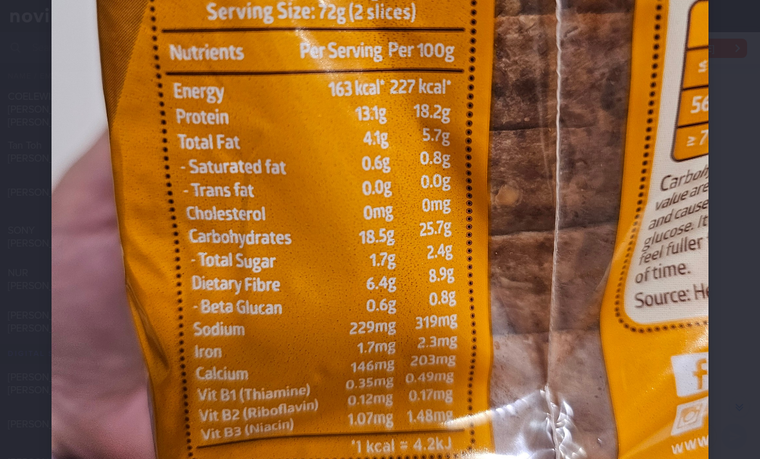
scroll to position [310, 0]
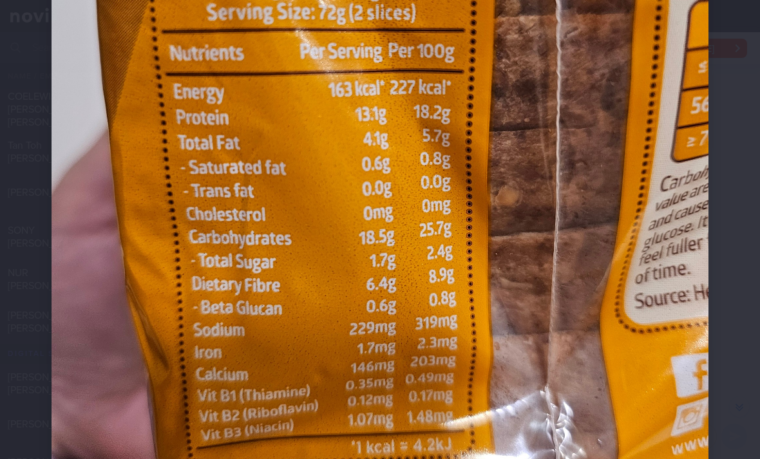
click at [424, 205] on img at bounding box center [380, 179] width 657 height 876
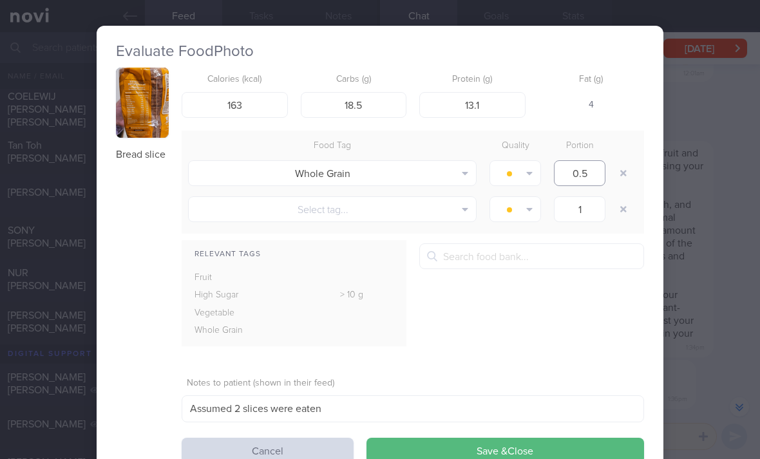
click at [586, 171] on input "0.5" at bounding box center [580, 173] width 52 height 26
click at [543, 448] on button "Save & Close" at bounding box center [506, 451] width 278 height 26
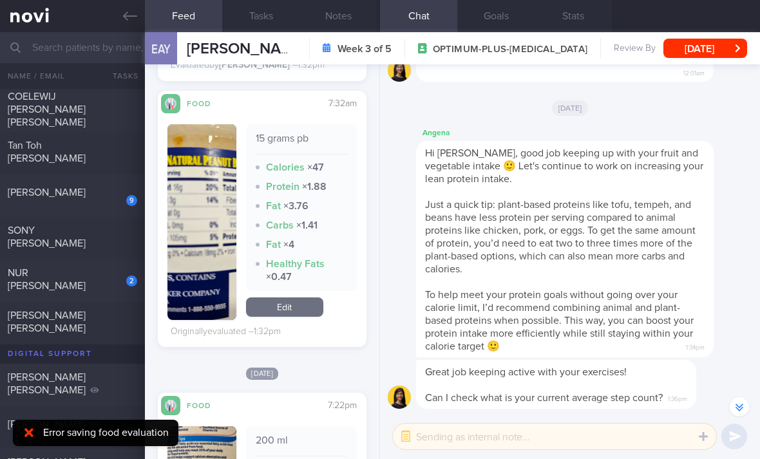
scroll to position [1006, 0]
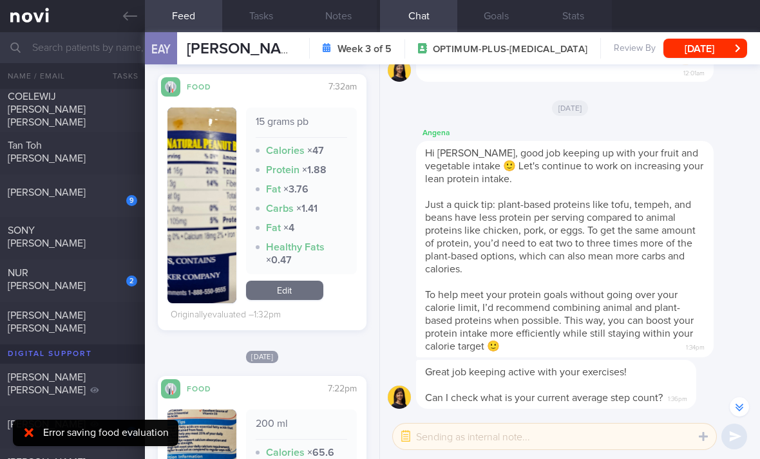
click at [302, 300] on link "Edit" at bounding box center [284, 290] width 77 height 19
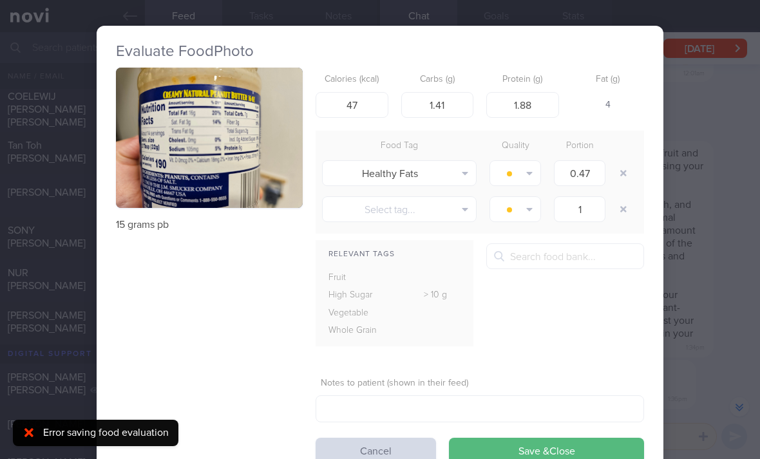
click at [232, 169] on button "button" at bounding box center [209, 138] width 187 height 140
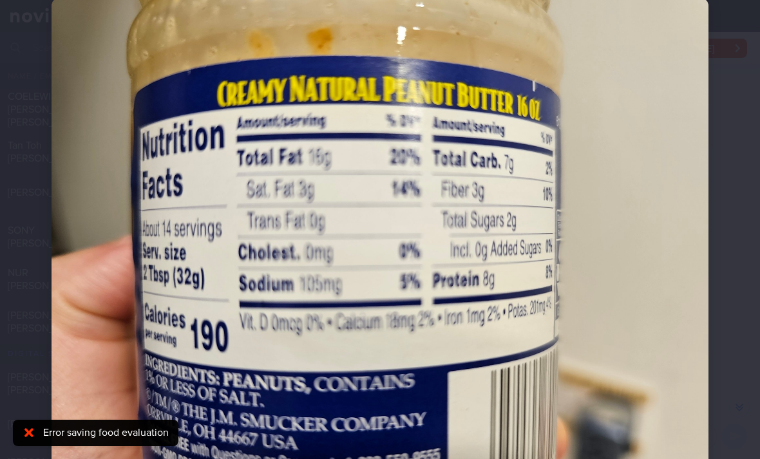
scroll to position [54, 0]
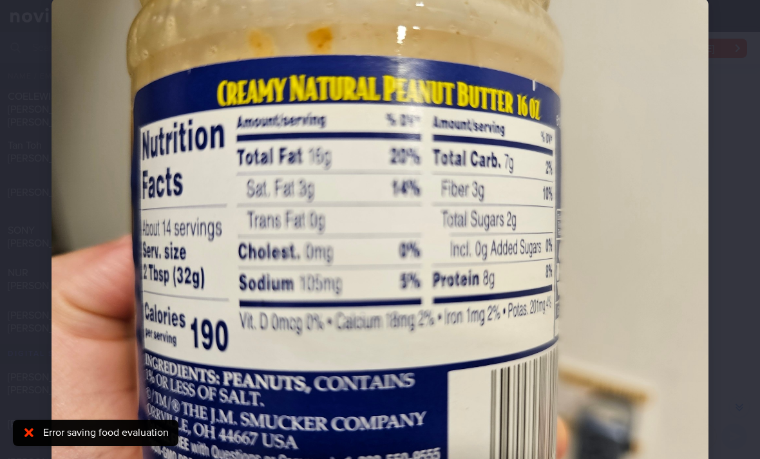
click at [375, 373] on img at bounding box center [380, 243] width 657 height 493
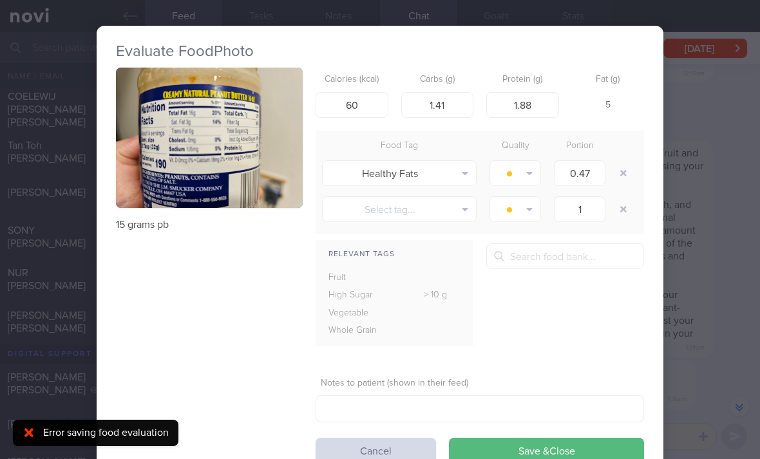
click at [272, 185] on img "button" at bounding box center [209, 138] width 187 height 140
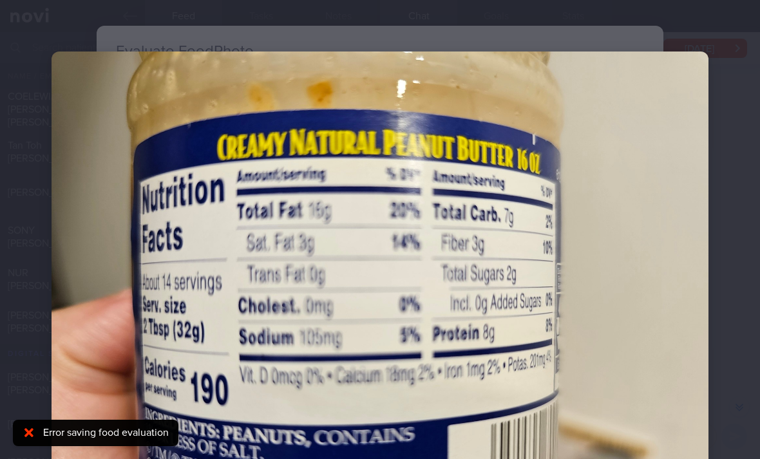
click at [433, 160] on img at bounding box center [380, 298] width 657 height 493
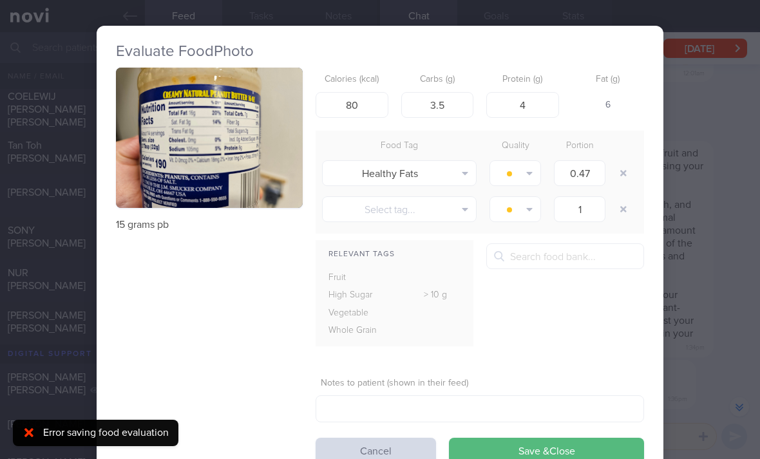
click at [621, 171] on button "button" at bounding box center [623, 173] width 23 height 23
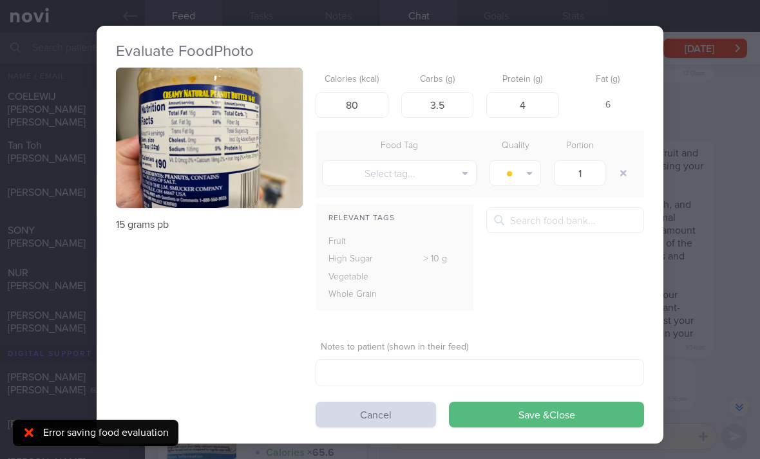
click at [620, 170] on button "button" at bounding box center [623, 173] width 23 height 23
click at [516, 404] on button "Save & Close" at bounding box center [546, 415] width 195 height 26
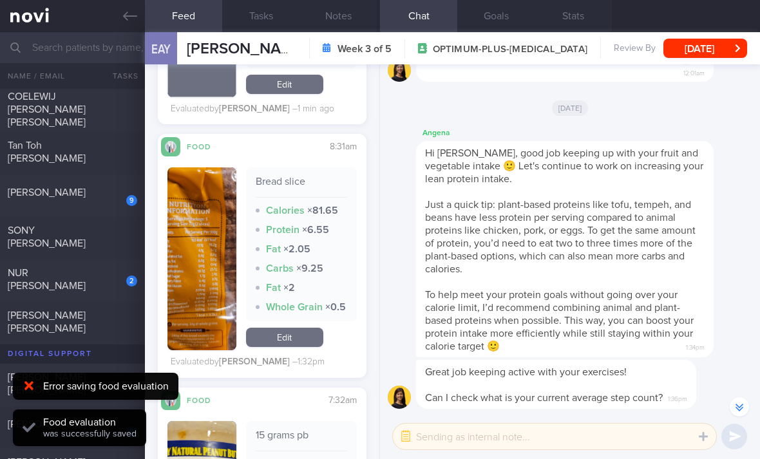
scroll to position [692, 0]
click at [283, 348] on link "Edit" at bounding box center [284, 338] width 77 height 19
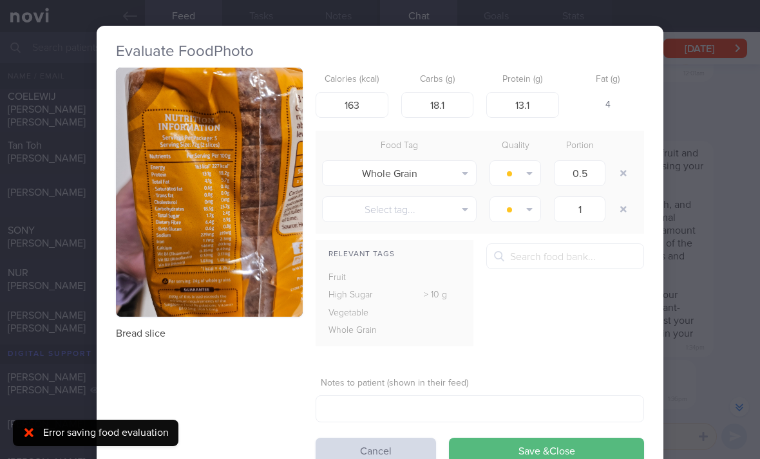
click at [625, 165] on button "button" at bounding box center [623, 173] width 23 height 23
click at [624, 165] on button "button" at bounding box center [623, 173] width 23 height 23
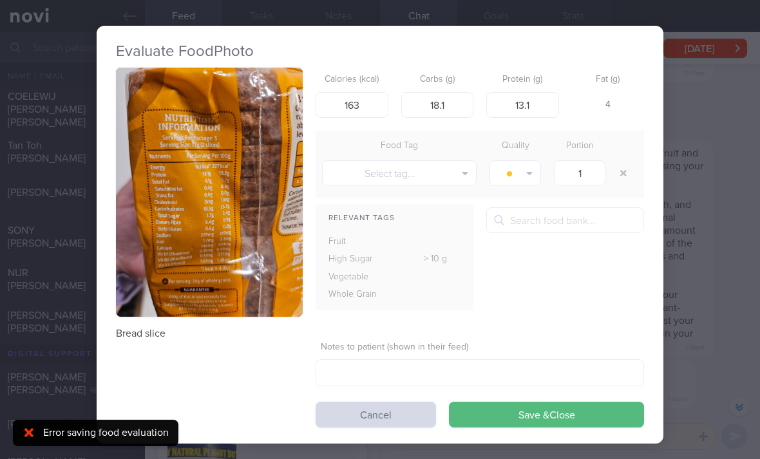
click at [470, 402] on button "Save & Close" at bounding box center [546, 415] width 195 height 26
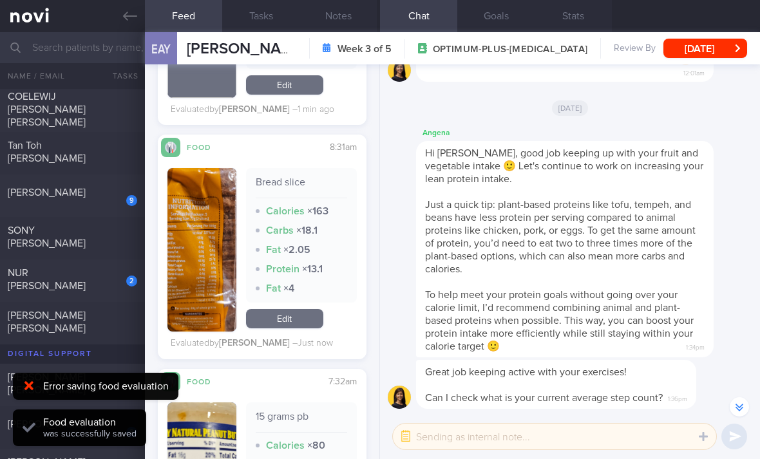
click at [292, 326] on link "Edit" at bounding box center [284, 318] width 77 height 19
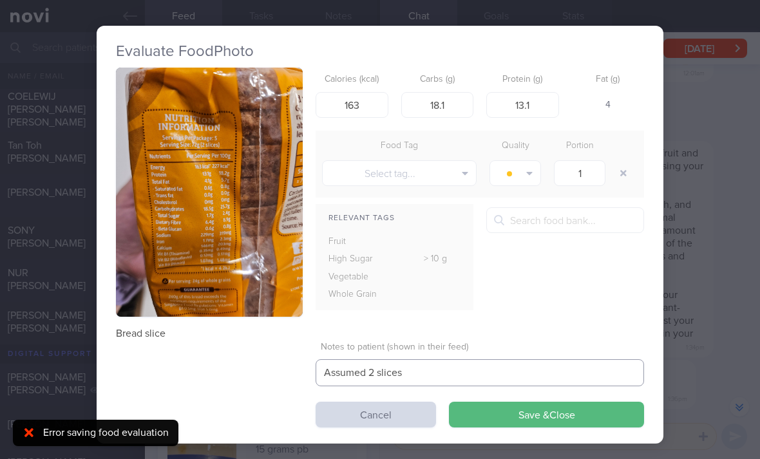
click at [408, 368] on textarea "Assumed 2 slices" at bounding box center [480, 372] width 329 height 27
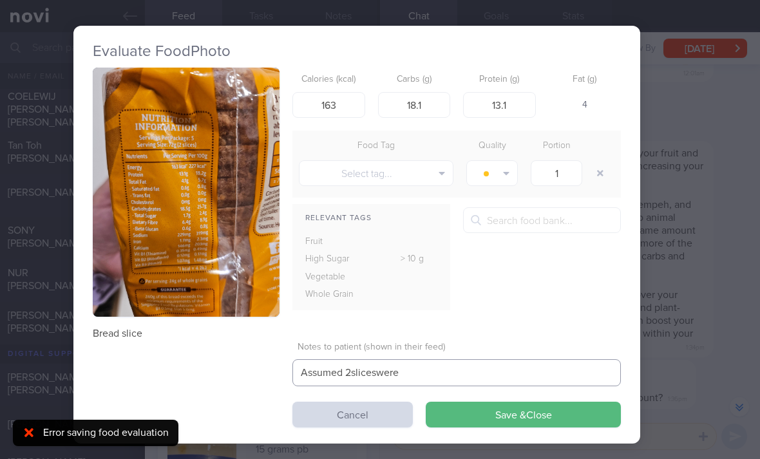
scroll to position [0, 23]
click at [412, 373] on textarea "Assumed 2 slices were" at bounding box center [456, 372] width 329 height 27
click at [537, 414] on button "Save & Close" at bounding box center [523, 415] width 195 height 26
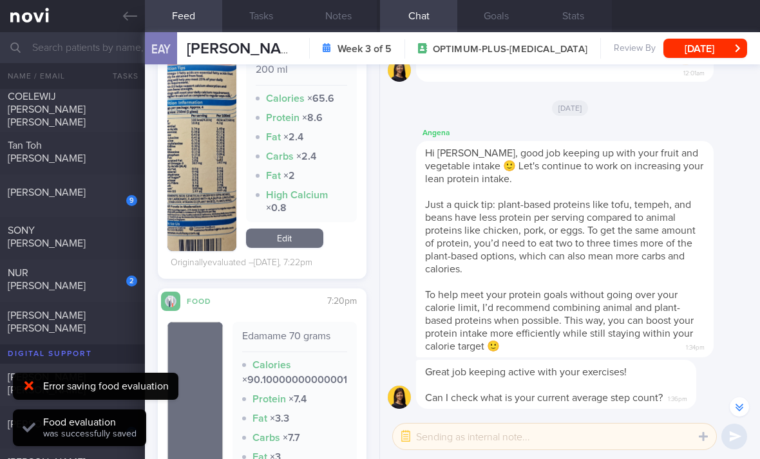
scroll to position [1360, 0]
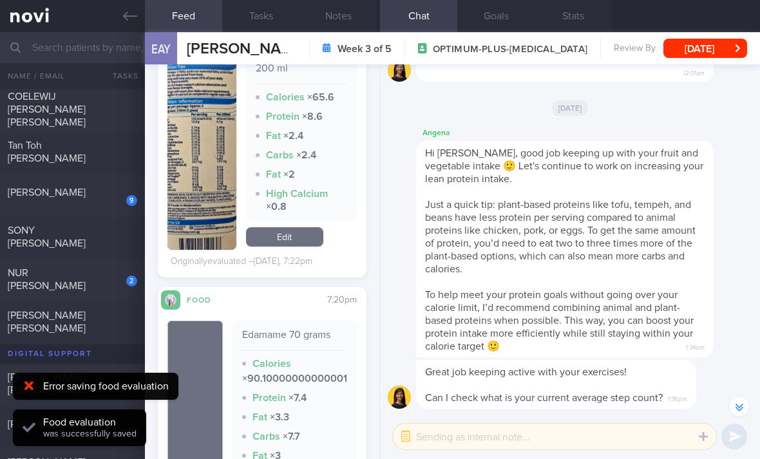
click at [307, 243] on link "Edit" at bounding box center [284, 236] width 77 height 19
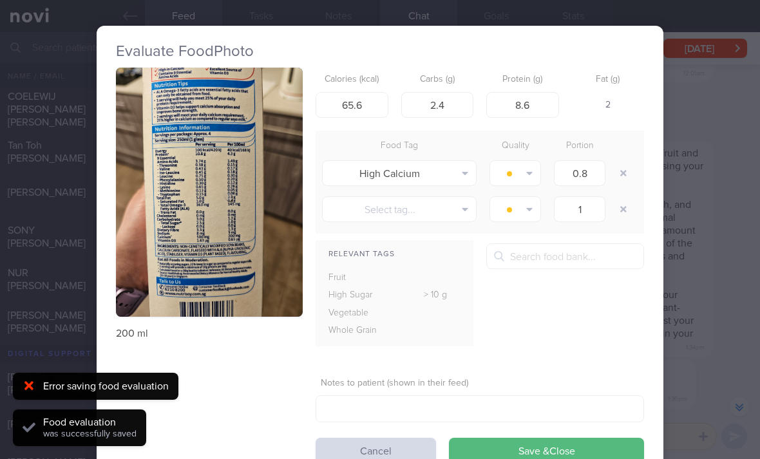
click at [251, 275] on button "button" at bounding box center [209, 192] width 187 height 249
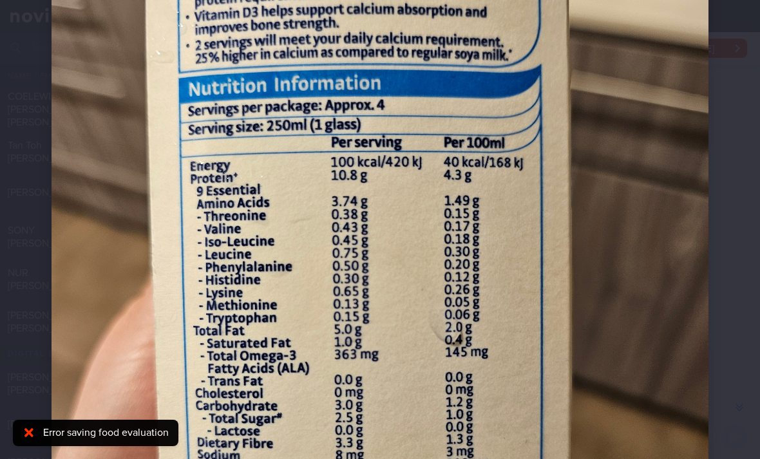
scroll to position [180, 0]
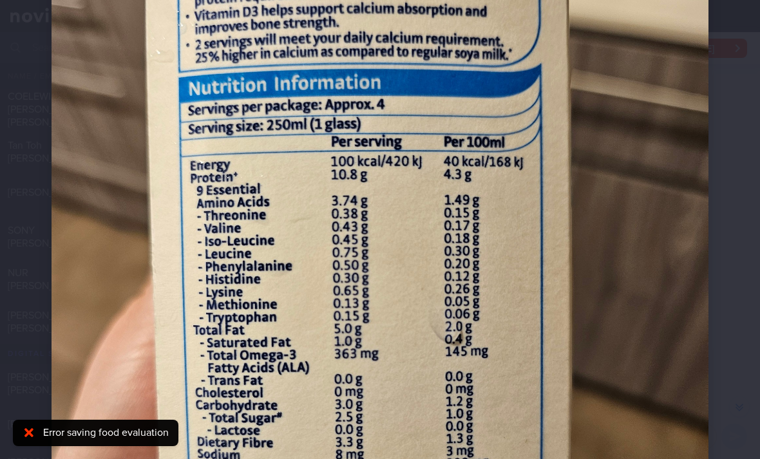
click at [513, 353] on img at bounding box center [380, 310] width 657 height 876
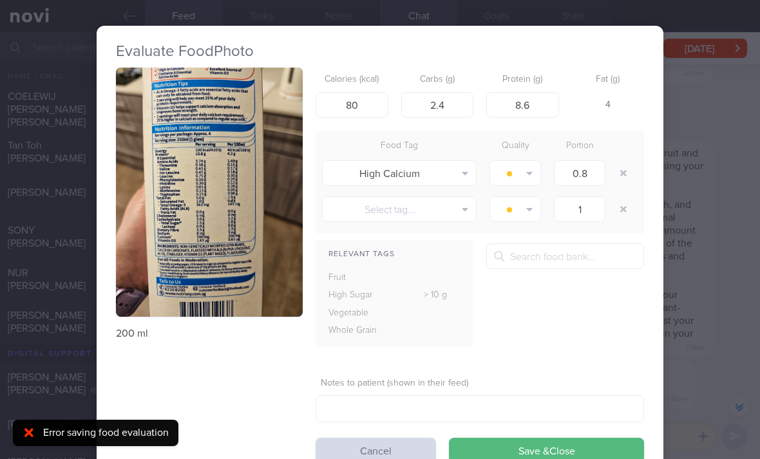
click at [626, 179] on button "button" at bounding box center [623, 173] width 23 height 23
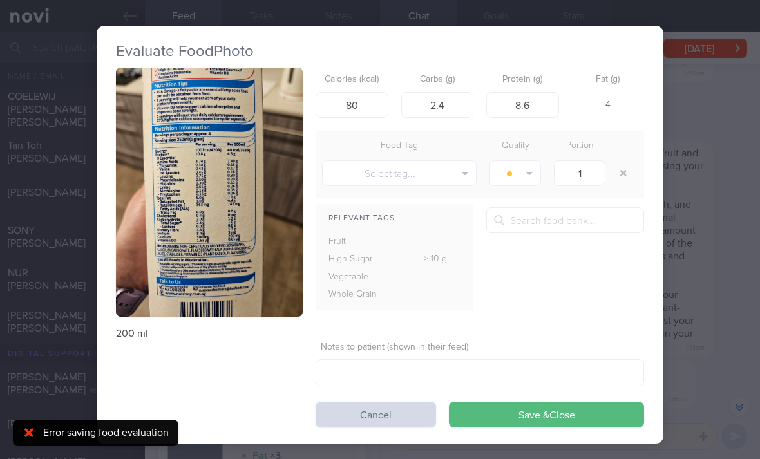
click at [535, 413] on button "Save & Close" at bounding box center [546, 415] width 195 height 26
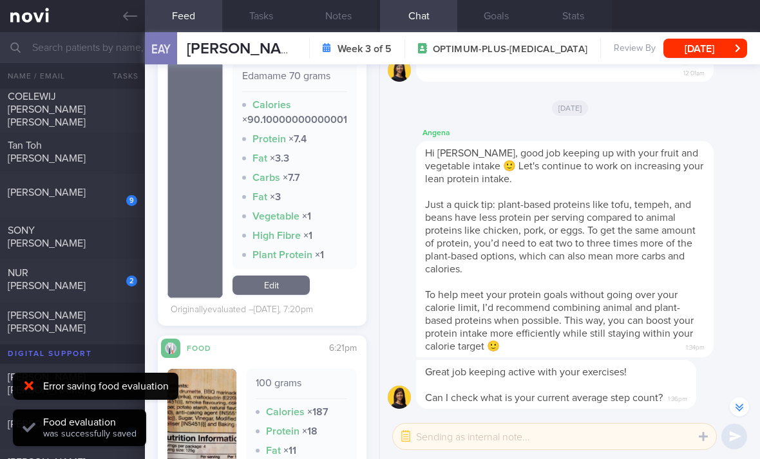
scroll to position [1588, 0]
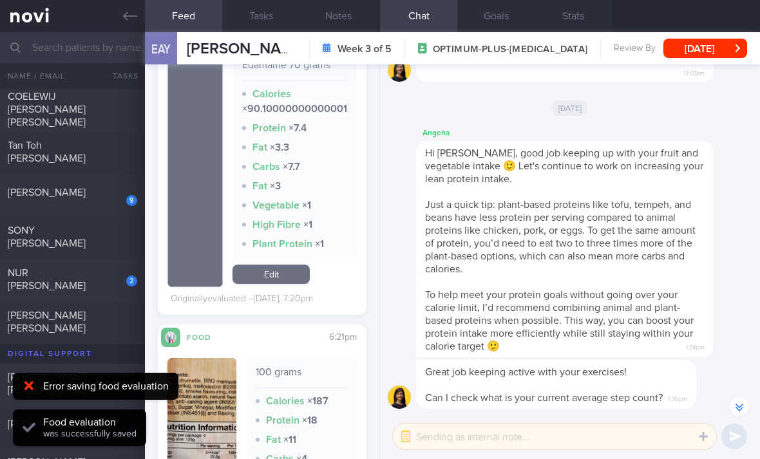
click at [284, 283] on link "Edit" at bounding box center [271, 274] width 77 height 19
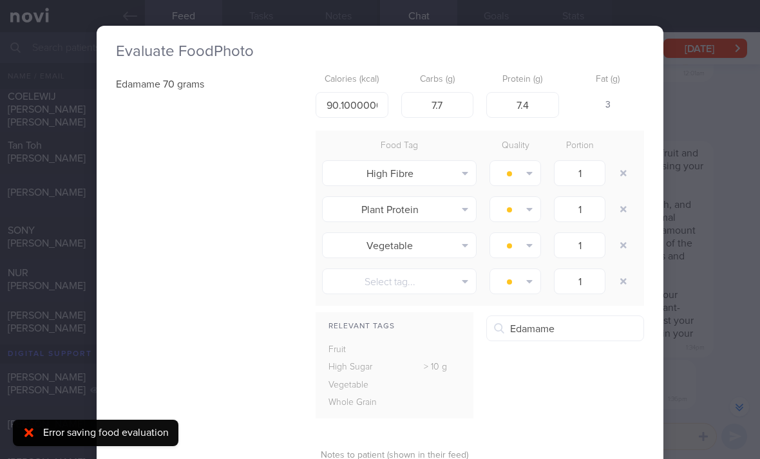
click at [589, 357] on button "Edamame" at bounding box center [644, 364] width 314 height 32
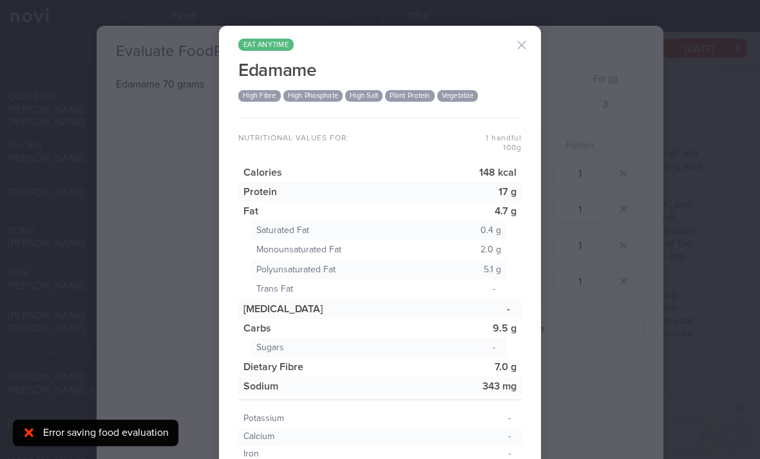
scroll to position [1, 0]
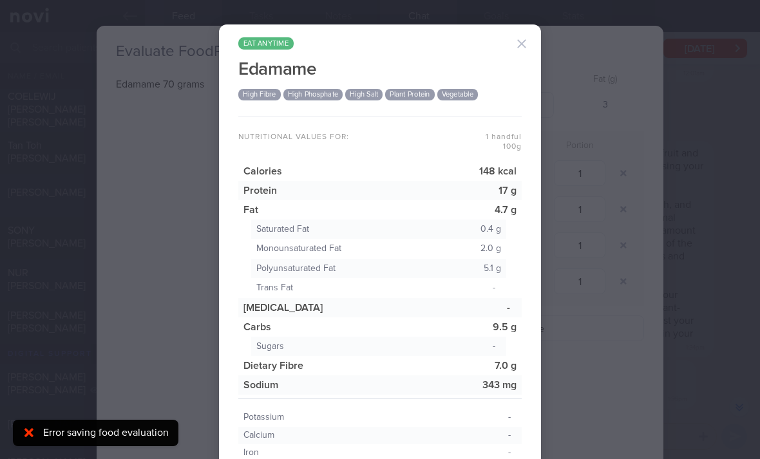
click at [506, 51] on h1 "Edamame" at bounding box center [379, 60] width 283 height 39
click at [526, 43] on button "button" at bounding box center [522, 44] width 26 height 26
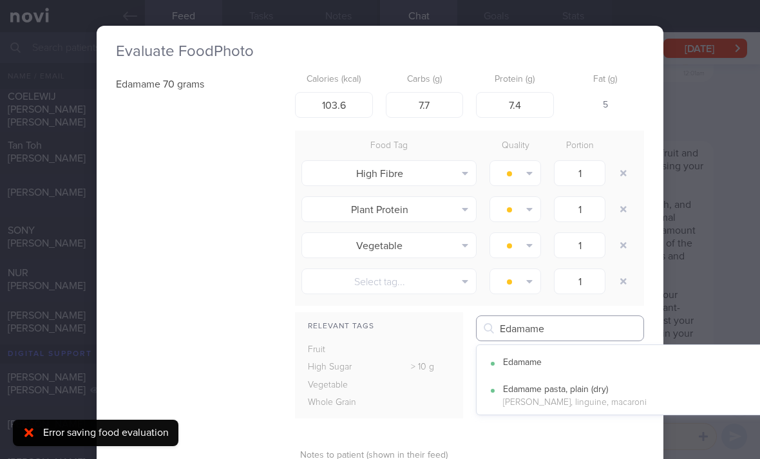
click at [584, 334] on input "Edamame" at bounding box center [560, 329] width 168 height 26
click at [580, 361] on button "Edamame" at bounding box center [644, 364] width 335 height 32
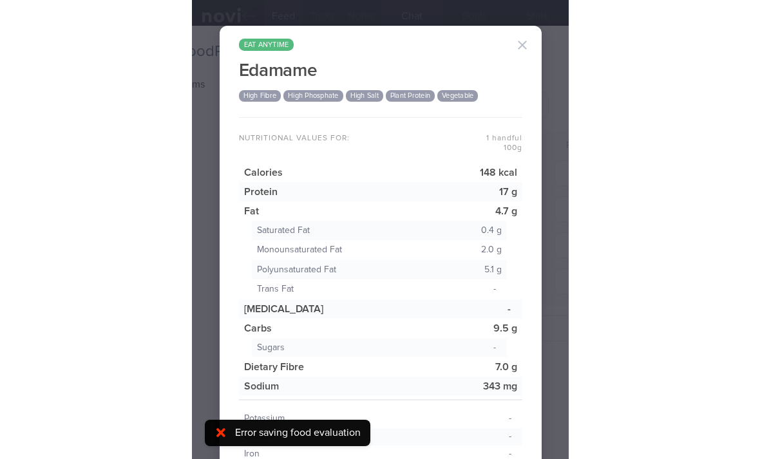
scroll to position [1666, 0]
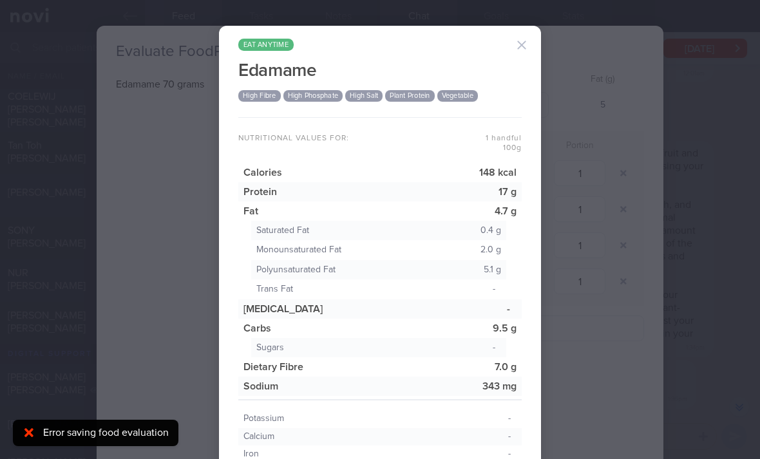
click at [524, 44] on button "button" at bounding box center [522, 45] width 26 height 26
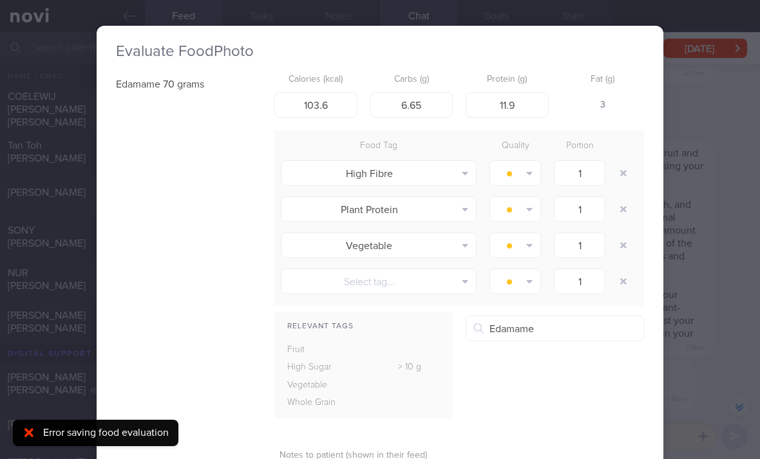
click at [617, 172] on button "button" at bounding box center [623, 173] width 23 height 23
click at [616, 172] on button "button" at bounding box center [623, 173] width 23 height 23
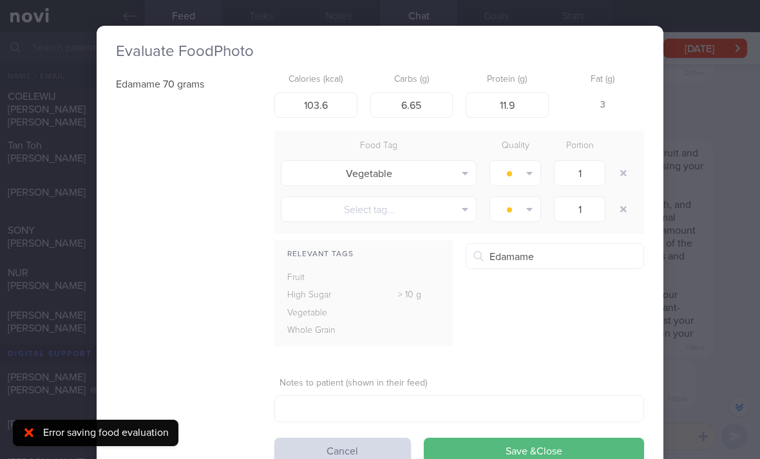
click at [502, 445] on button "Save & Close" at bounding box center [534, 451] width 220 height 26
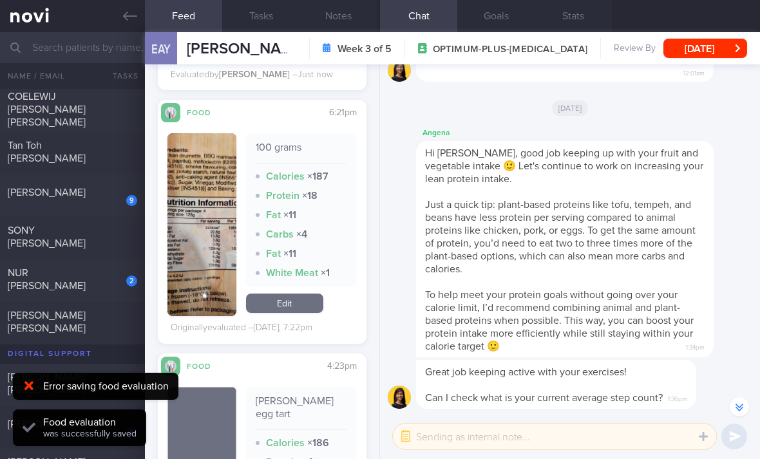
scroll to position [1752, 0]
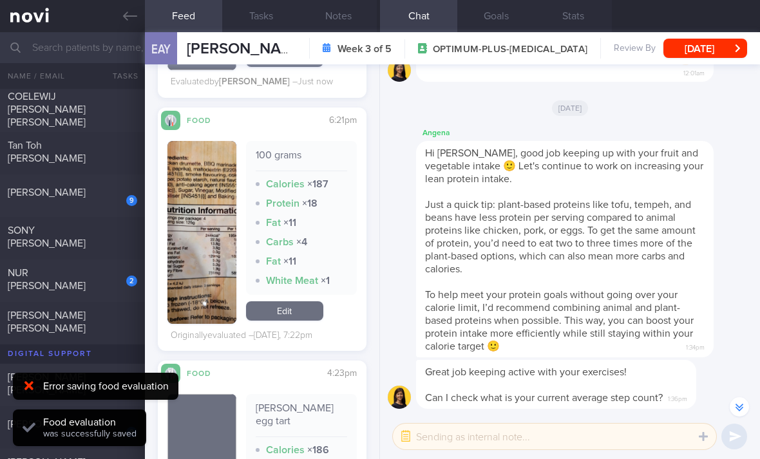
click at [296, 319] on link "Edit" at bounding box center [284, 310] width 77 height 19
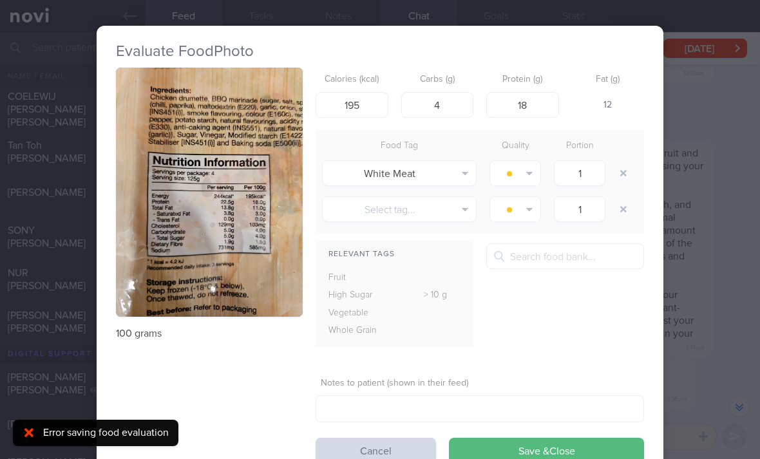
click at [505, 132] on div "Food Tag Quality Portion White Meat Alcohol Fried Fruit Healthy Fats High Calci…" at bounding box center [480, 182] width 329 height 103
click at [621, 177] on button "button" at bounding box center [623, 173] width 23 height 23
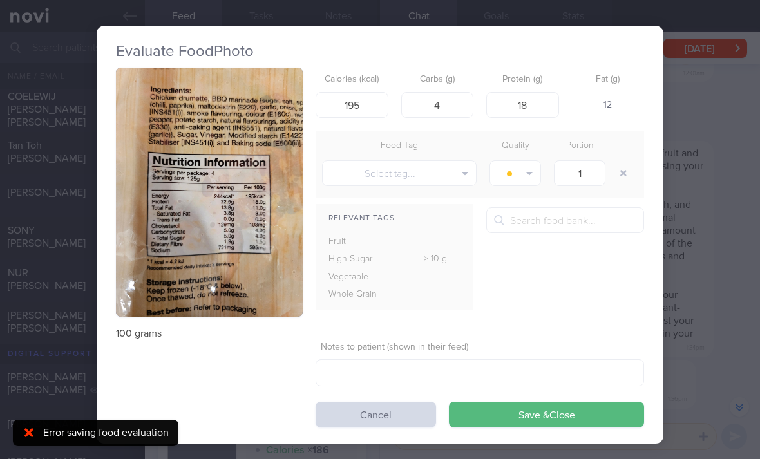
click at [515, 421] on button "Save & Close" at bounding box center [546, 415] width 195 height 26
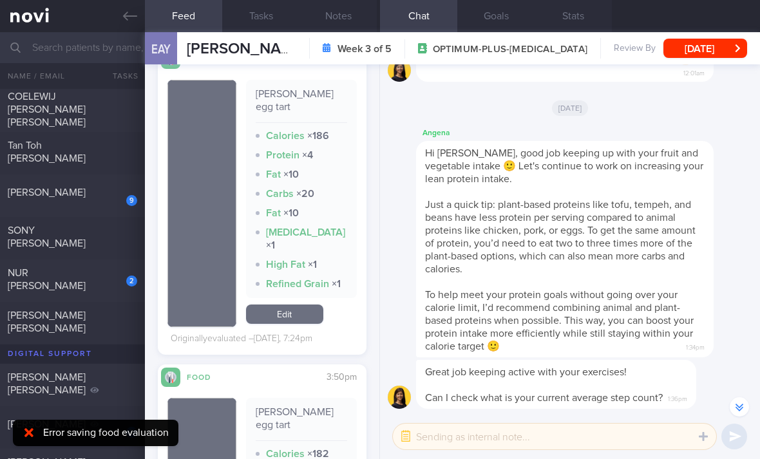
scroll to position [2045, 0]
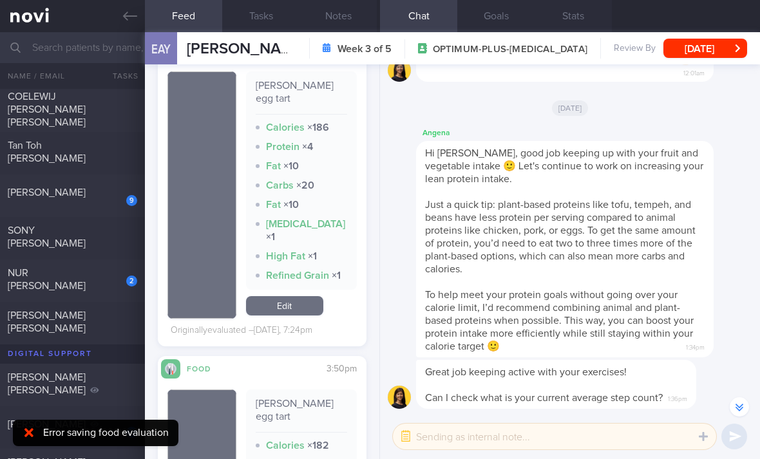
click at [321, 299] on link "Edit" at bounding box center [284, 305] width 77 height 19
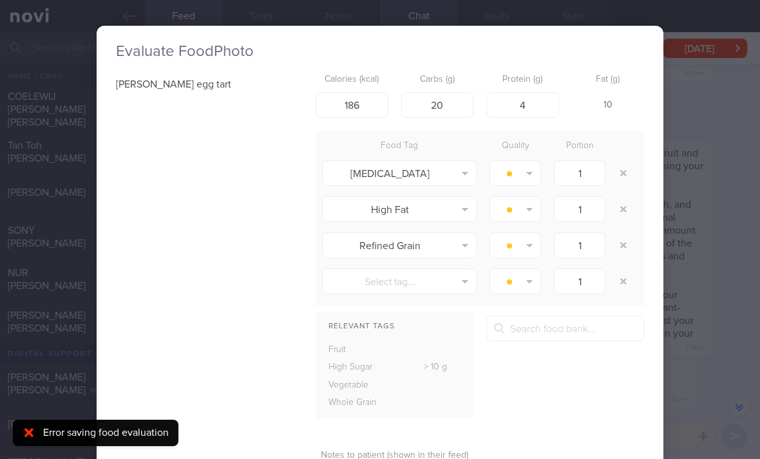
click at [633, 169] on button "button" at bounding box center [623, 173] width 23 height 23
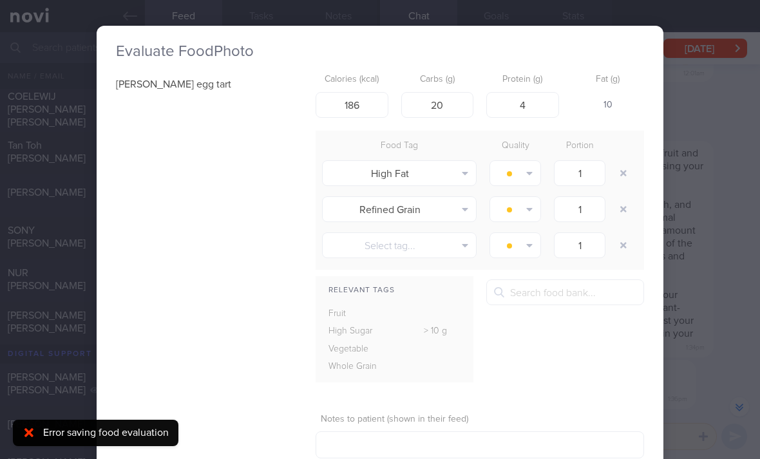
click at [632, 169] on button "button" at bounding box center [623, 173] width 23 height 23
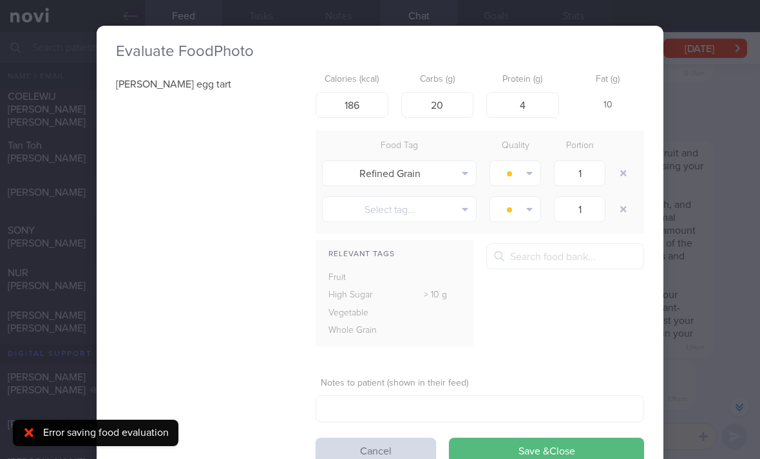
click at [631, 171] on button "button" at bounding box center [623, 173] width 23 height 23
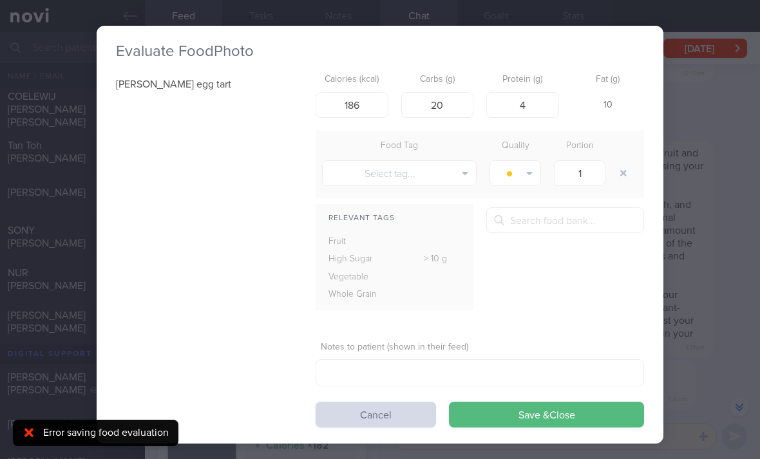
click at [533, 420] on button "Save & Close" at bounding box center [546, 415] width 195 height 26
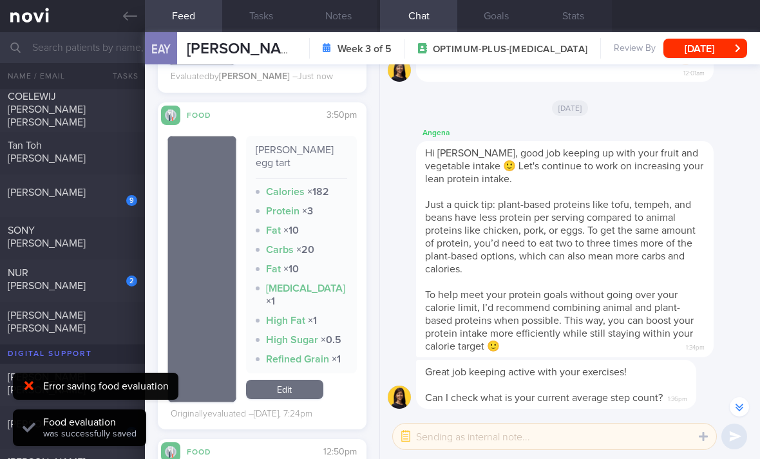
scroll to position [2246, 0]
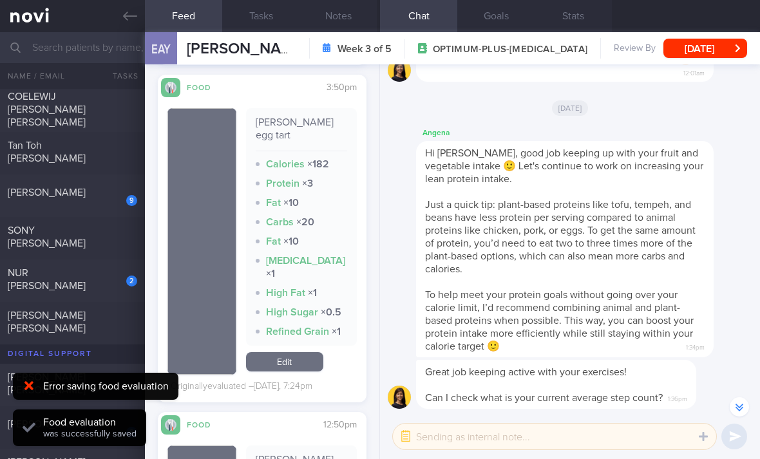
click at [301, 352] on link "Edit" at bounding box center [284, 361] width 77 height 19
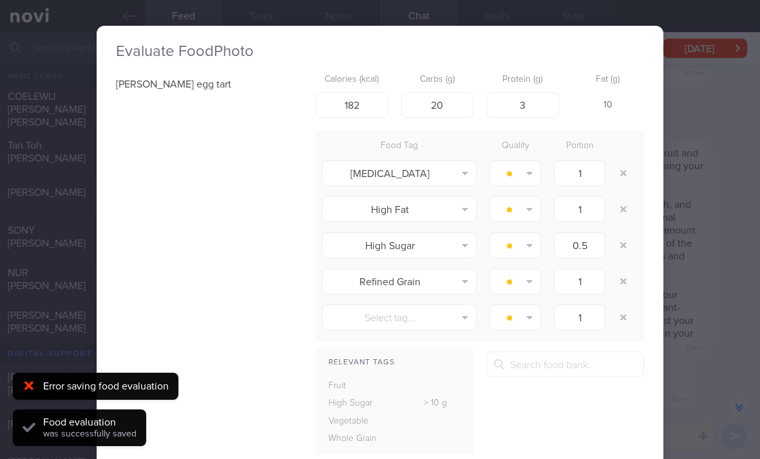
click at [633, 173] on button "button" at bounding box center [623, 173] width 23 height 23
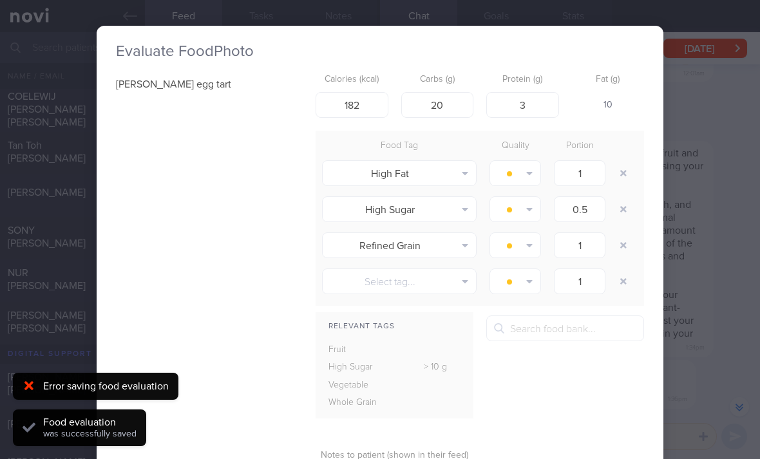
click at [632, 173] on button "button" at bounding box center [623, 173] width 23 height 23
click at [627, 175] on button "button" at bounding box center [623, 173] width 23 height 23
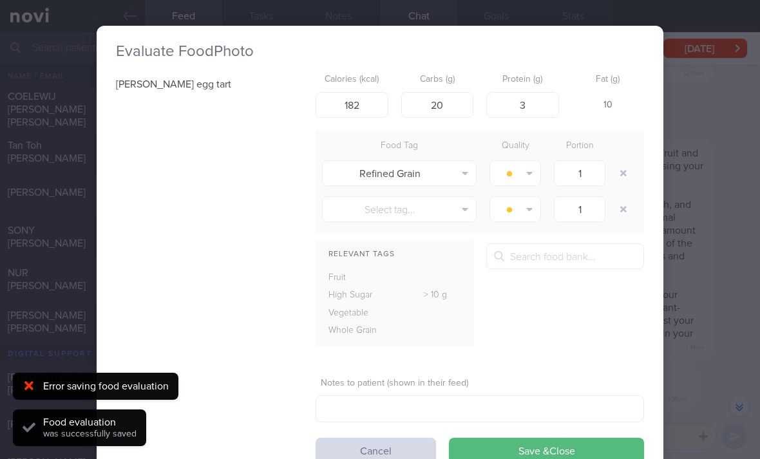
click at [626, 175] on button "button" at bounding box center [623, 173] width 23 height 23
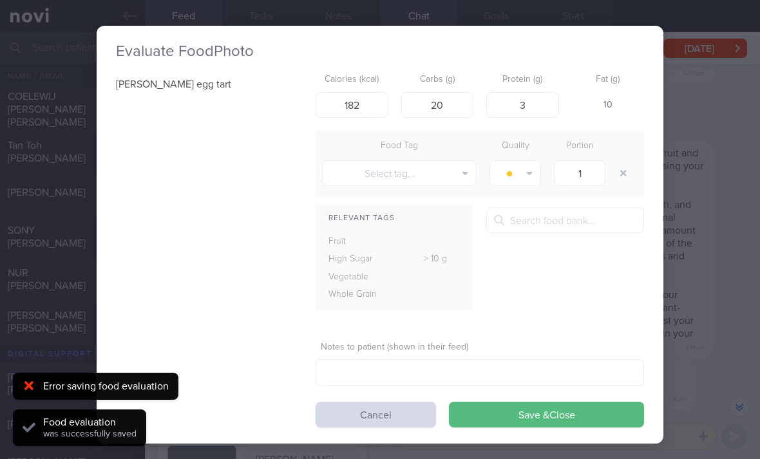
click at [506, 412] on button "Save & Close" at bounding box center [546, 415] width 195 height 26
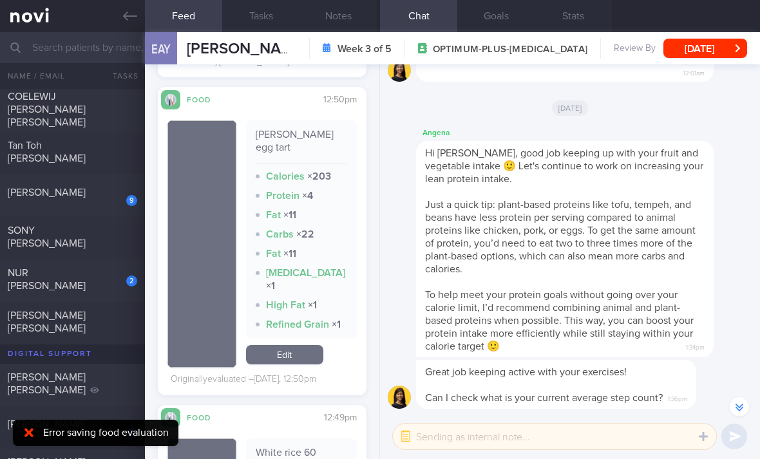
scroll to position [2488, 0]
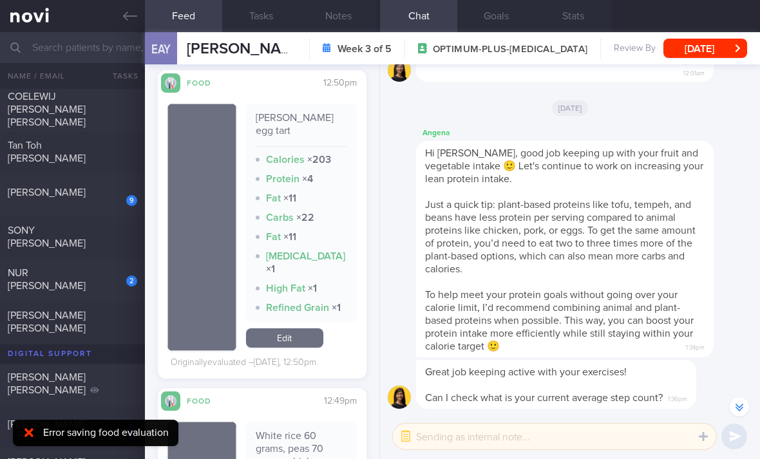
click at [301, 329] on link "Edit" at bounding box center [284, 338] width 77 height 19
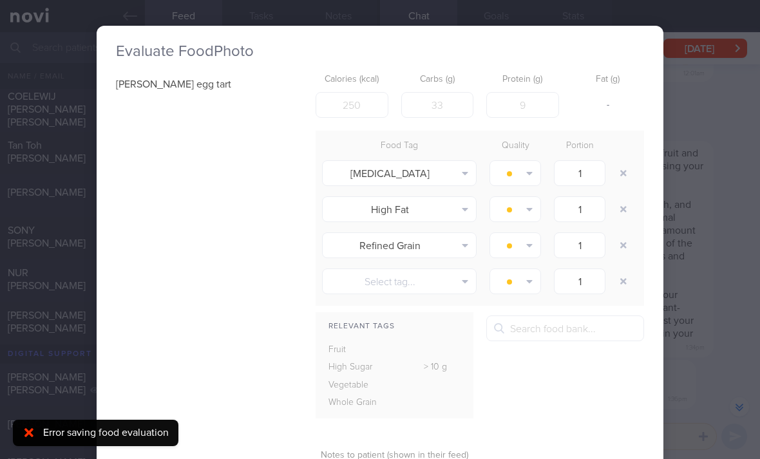
click at [622, 173] on button "button" at bounding box center [623, 173] width 23 height 23
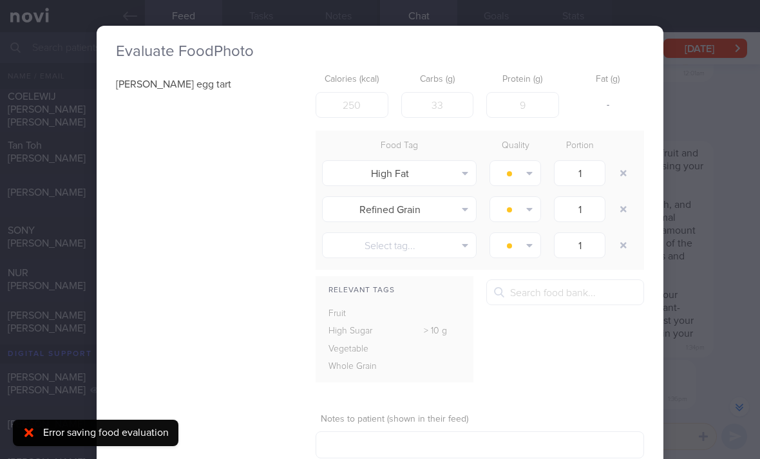
click at [622, 173] on button "button" at bounding box center [623, 173] width 23 height 23
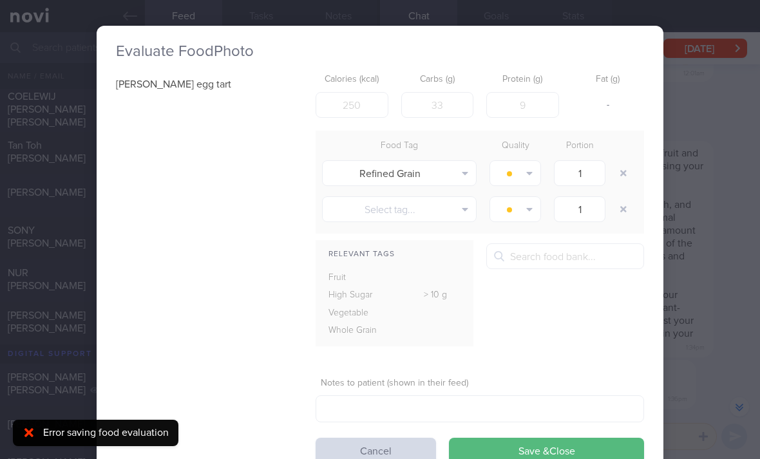
click at [625, 171] on button "button" at bounding box center [623, 173] width 23 height 23
click at [625, 170] on button "button" at bounding box center [623, 173] width 23 height 23
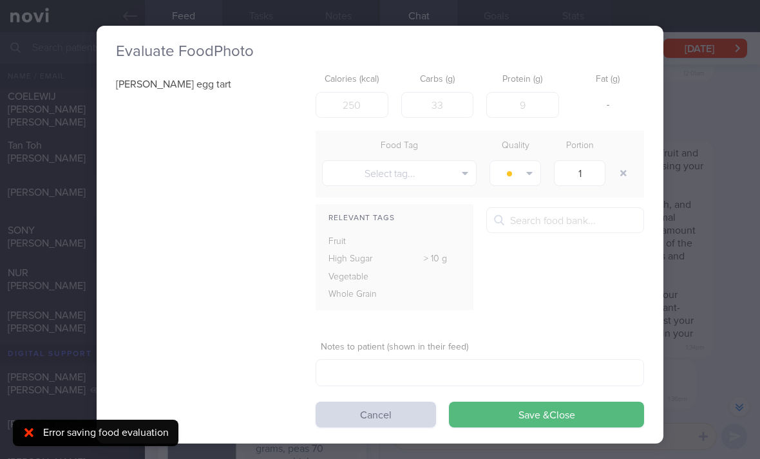
click at [623, 175] on button "button" at bounding box center [623, 173] width 23 height 23
click at [464, 405] on button "Save & Close" at bounding box center [546, 415] width 195 height 26
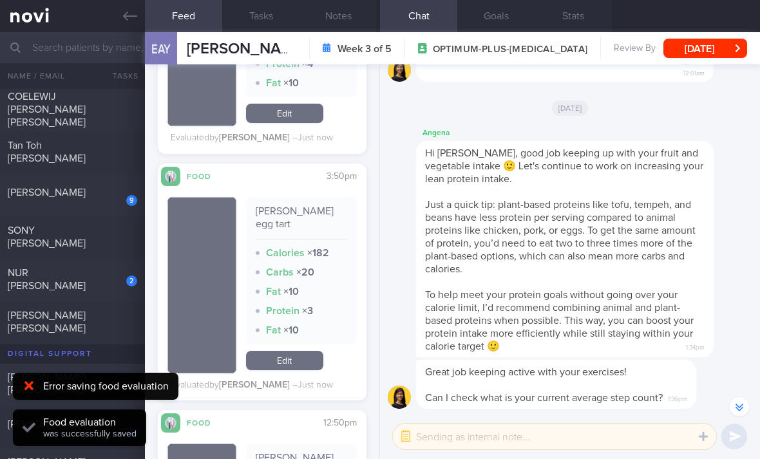
scroll to position [2163, 0]
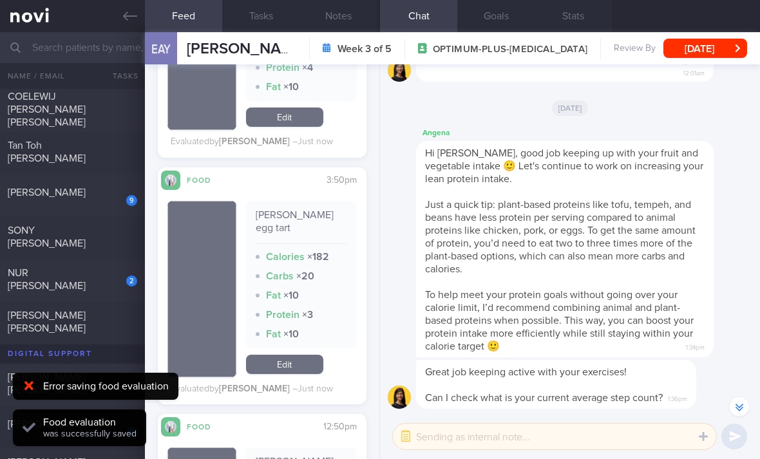
click at [309, 355] on link "Edit" at bounding box center [284, 364] width 77 height 19
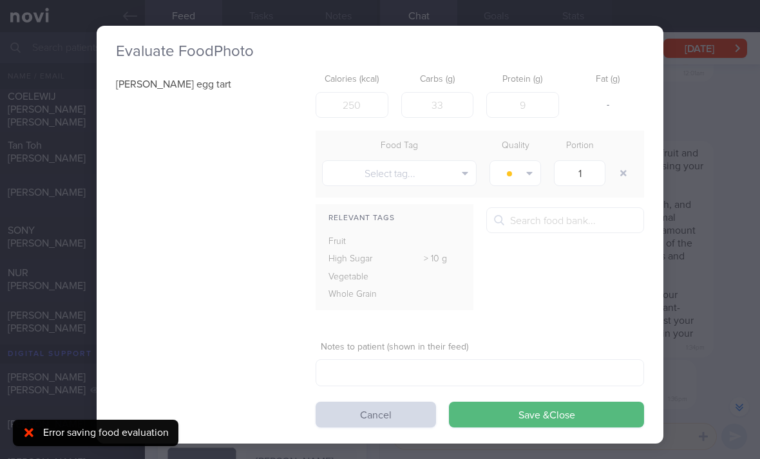
click at [484, 411] on button "Save & Close" at bounding box center [546, 415] width 195 height 26
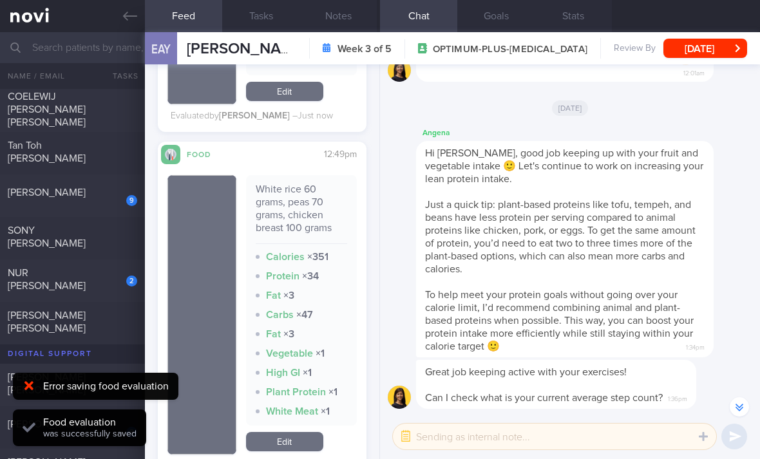
scroll to position [2640, 0]
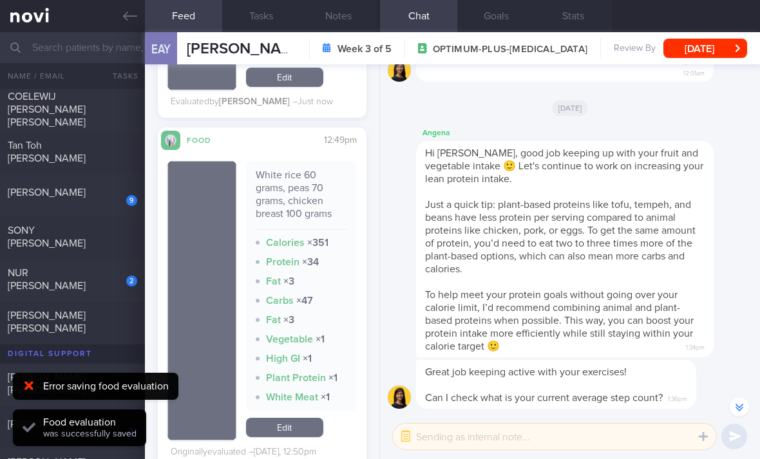
click at [297, 418] on link "Edit" at bounding box center [284, 427] width 77 height 19
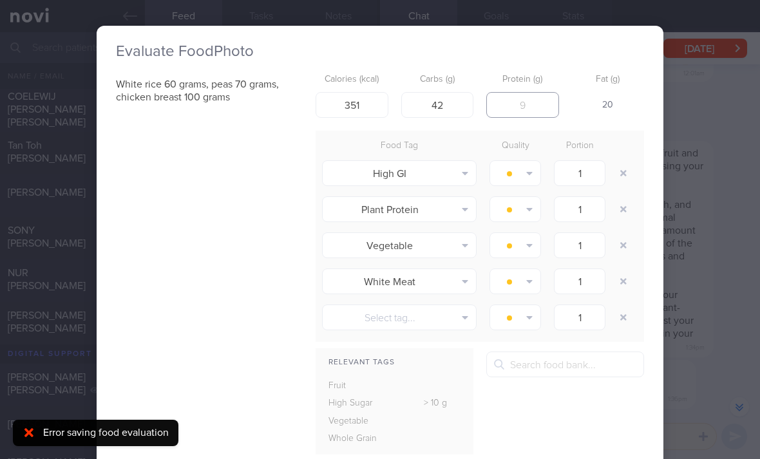
click at [525, 101] on input "number" at bounding box center [522, 105] width 73 height 26
click at [713, 364] on div "Evaluate Food Photo White rice 60 grams, peas 70 grams, chicken breast 100 gram…" at bounding box center [380, 229] width 760 height 459
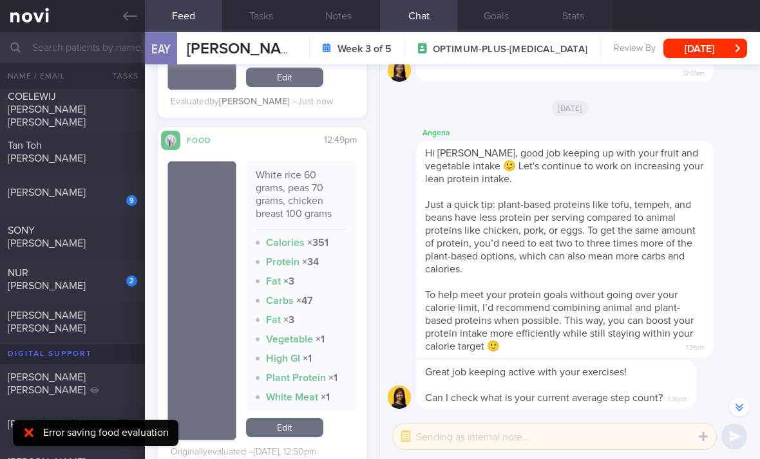
click at [301, 418] on link "Edit" at bounding box center [284, 427] width 77 height 19
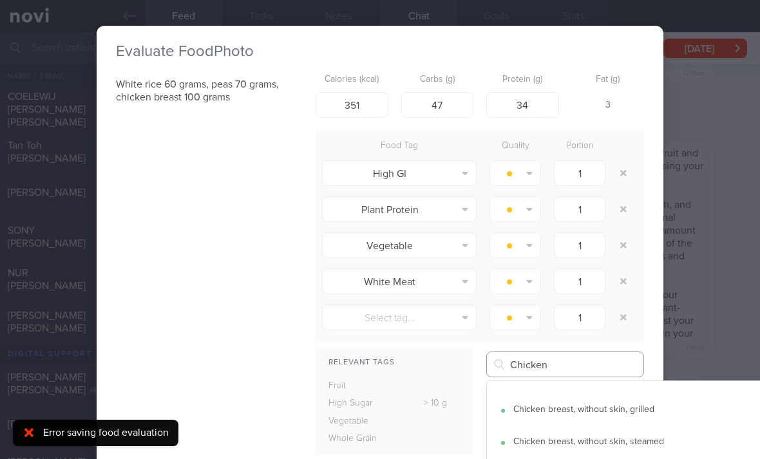
scroll to position [53, 0]
click at [636, 412] on button "Chicken breast, without skin, grilled" at bounding box center [644, 412] width 314 height 32
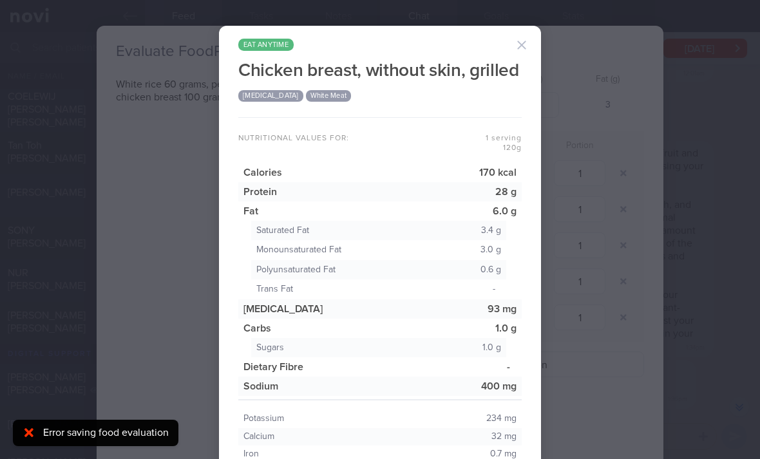
click at [525, 43] on button "button" at bounding box center [522, 45] width 26 height 26
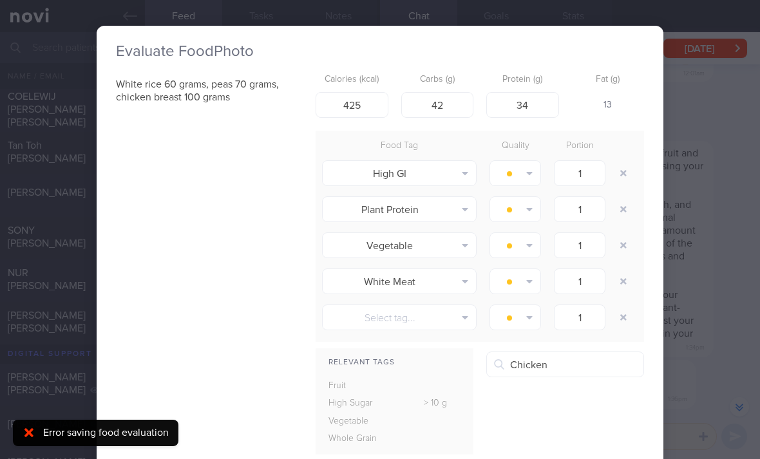
click at [621, 175] on icon "button" at bounding box center [623, 173] width 6 height 6
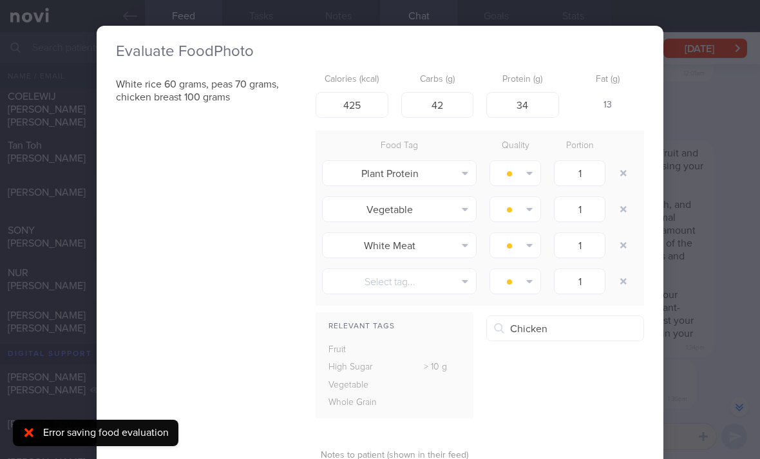
click at [621, 175] on icon "button" at bounding box center [623, 173] width 6 height 6
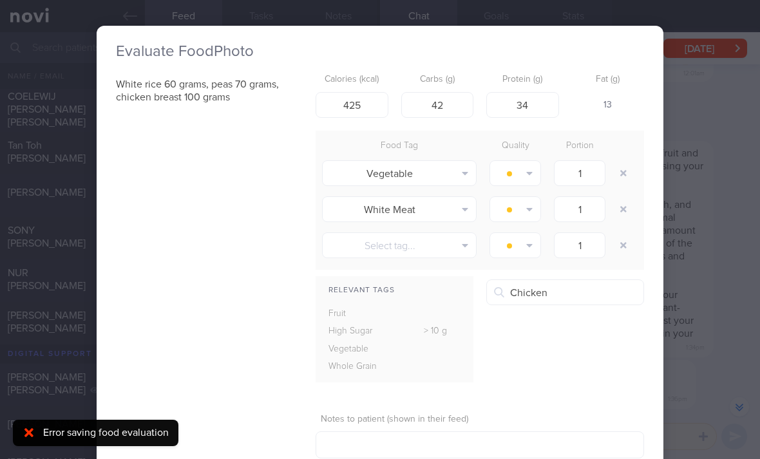
click at [619, 182] on button "button" at bounding box center [623, 173] width 23 height 23
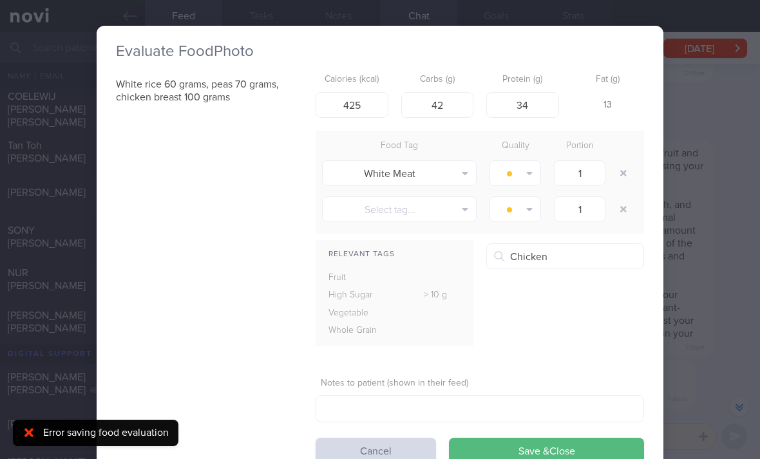
click at [616, 181] on button "button" at bounding box center [623, 173] width 23 height 23
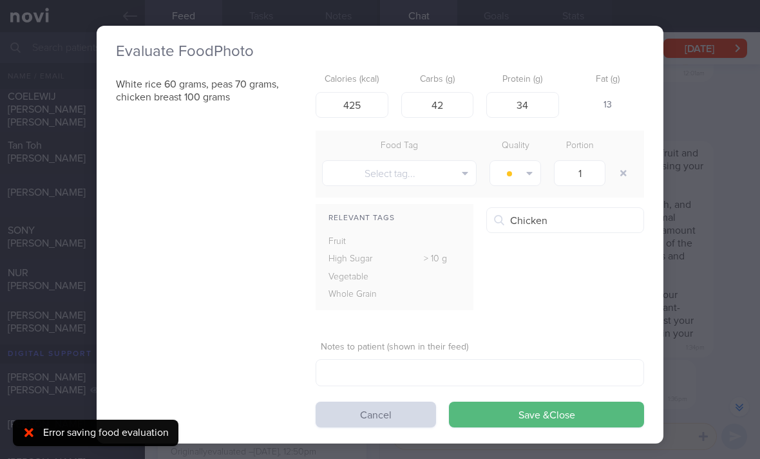
click at [452, 179] on button "Select tag..." at bounding box center [399, 173] width 155 height 26
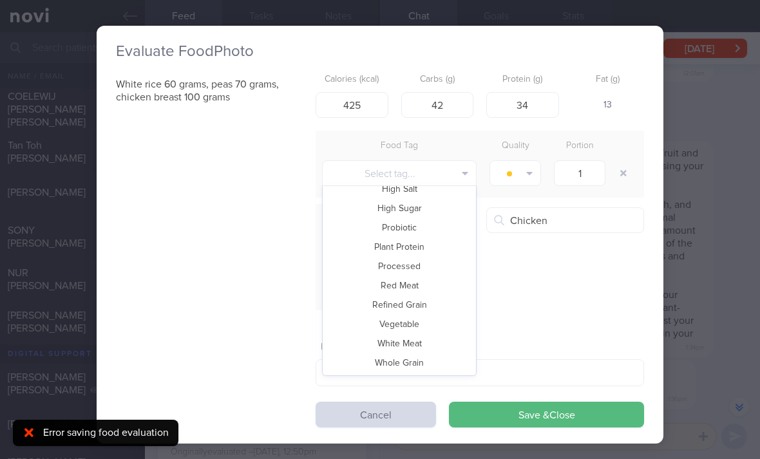
scroll to position [280, 0]
click at [432, 321] on button "Vegetable" at bounding box center [399, 324] width 153 height 19
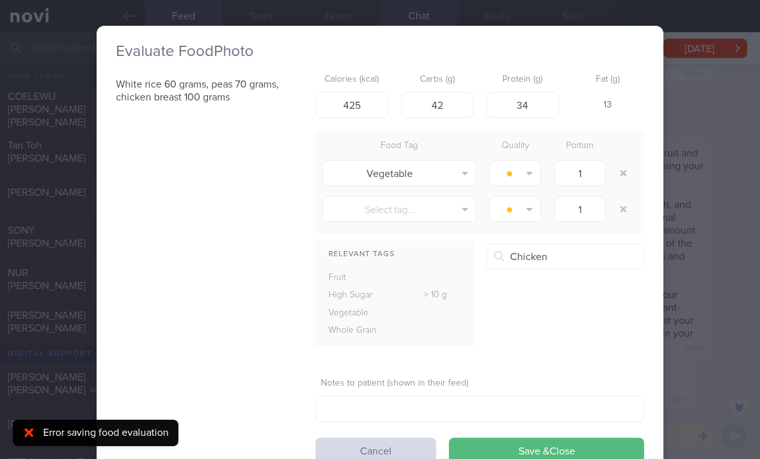
click at [510, 450] on button "Save & Close" at bounding box center [546, 451] width 195 height 26
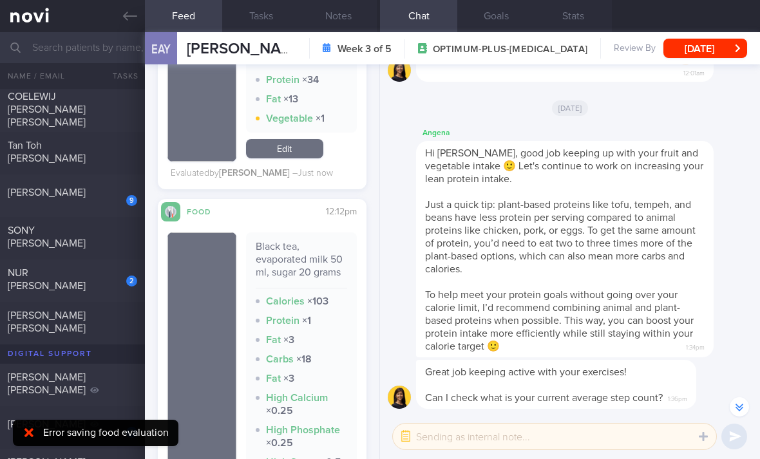
scroll to position [2858, 0]
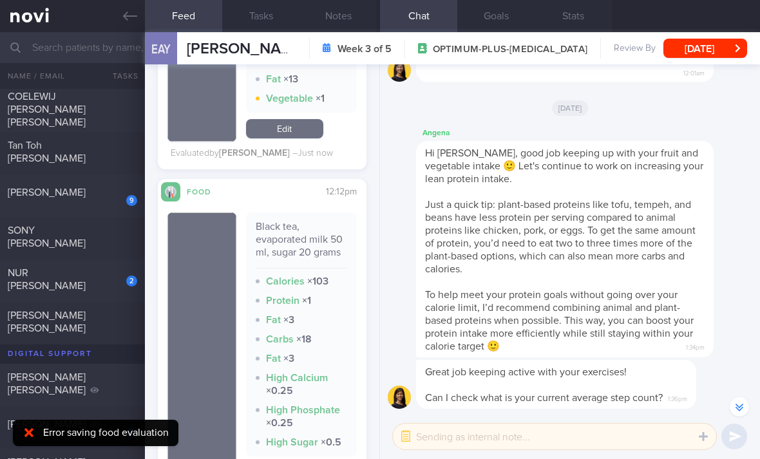
click at [111, 288] on div "NUR [PERSON_NAME]" at bounding box center [71, 280] width 126 height 26
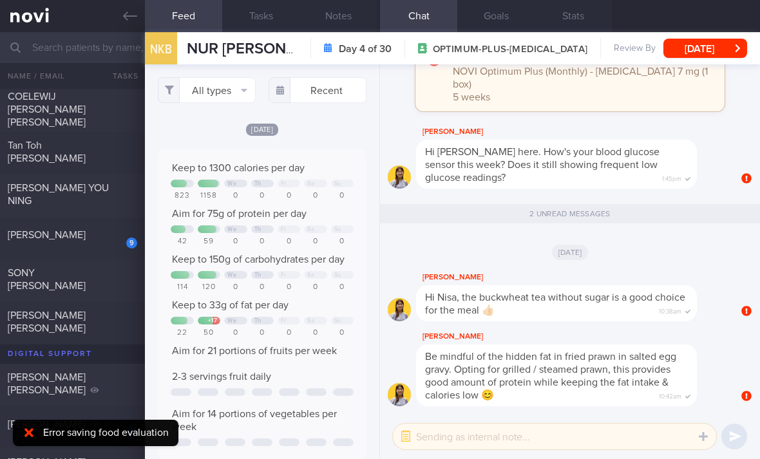
scroll to position [48, 191]
click at [222, 102] on button "All types" at bounding box center [207, 90] width 98 height 26
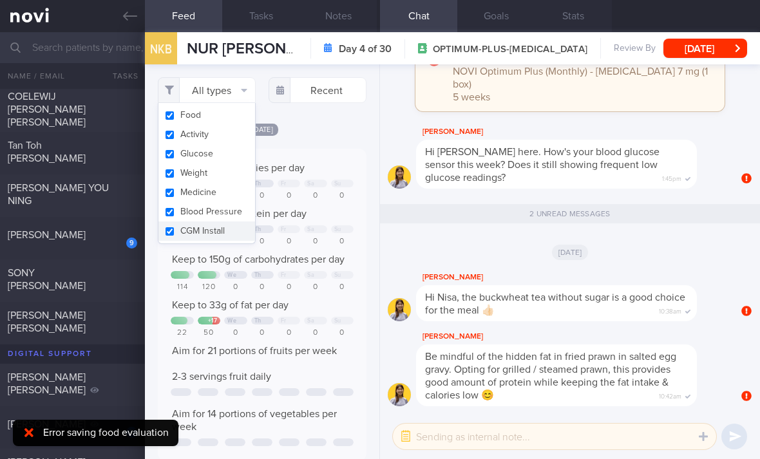
click at [224, 137] on button "Activity" at bounding box center [206, 134] width 97 height 19
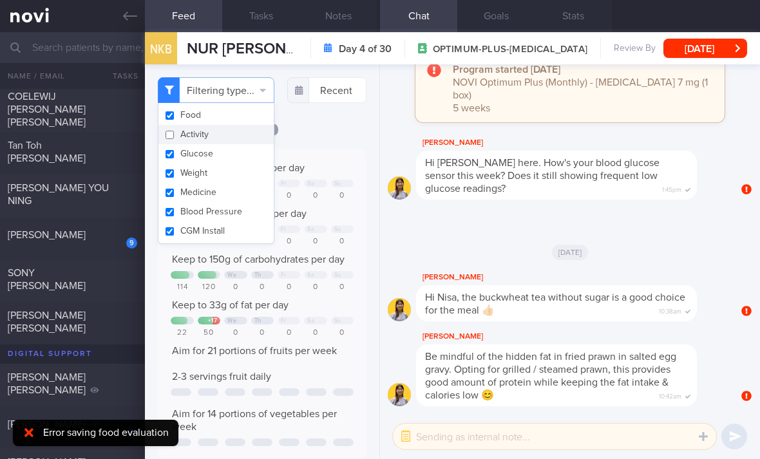
click at [231, 159] on button "Glucose" at bounding box center [215, 153] width 115 height 19
click at [225, 182] on button "Weight" at bounding box center [215, 173] width 115 height 19
click at [225, 193] on button "Medicine" at bounding box center [215, 192] width 115 height 19
click at [225, 216] on button "Blood Pressure" at bounding box center [215, 211] width 115 height 19
click at [224, 231] on button "CGM Install" at bounding box center [215, 231] width 115 height 19
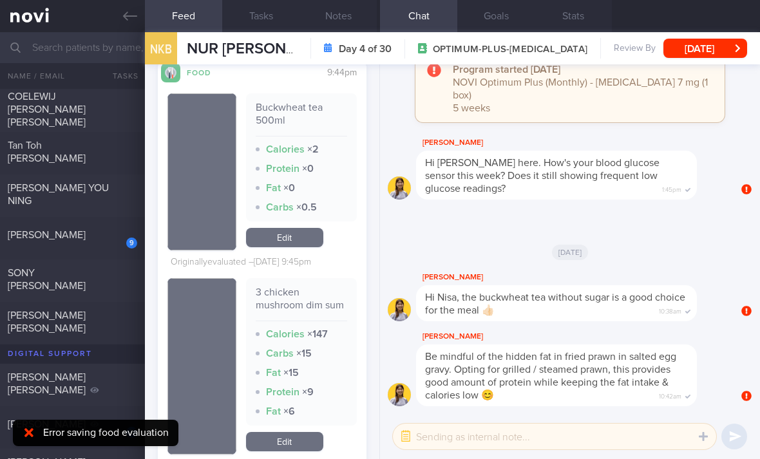
scroll to position [415, 0]
click at [287, 247] on link "Edit" at bounding box center [284, 236] width 77 height 19
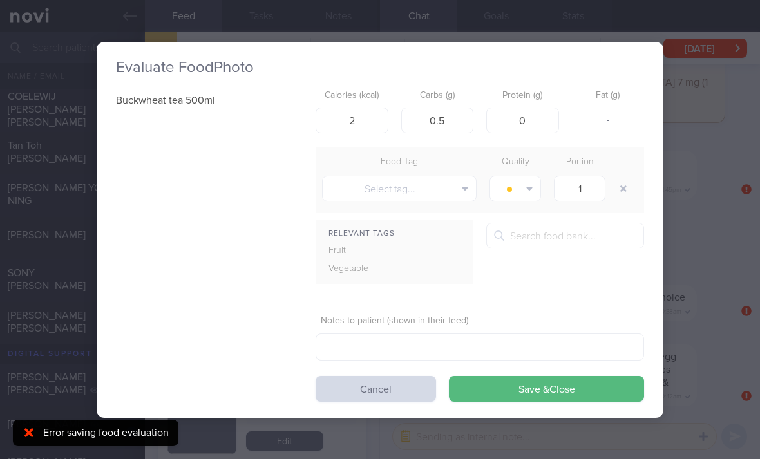
click at [360, 399] on button "Cancel" at bounding box center [376, 389] width 120 height 26
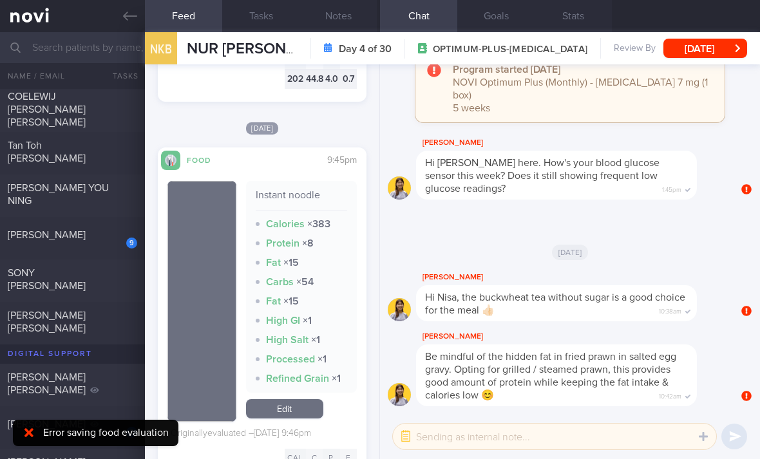
scroll to position [1391, 0]
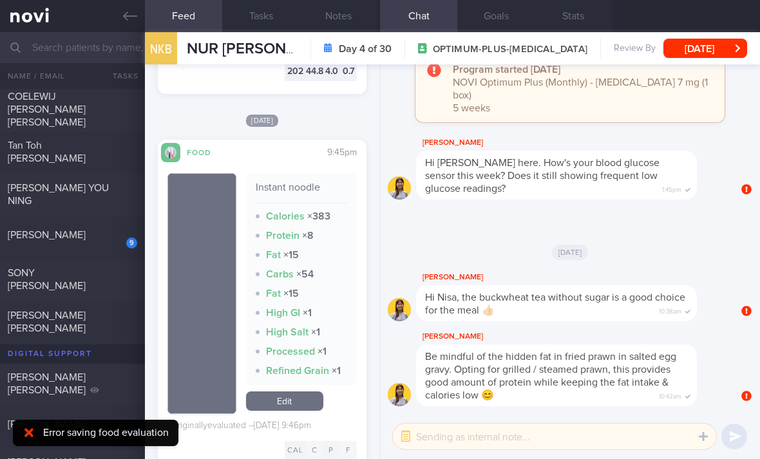
click at [127, 248] on div "9" at bounding box center [131, 242] width 11 height 13
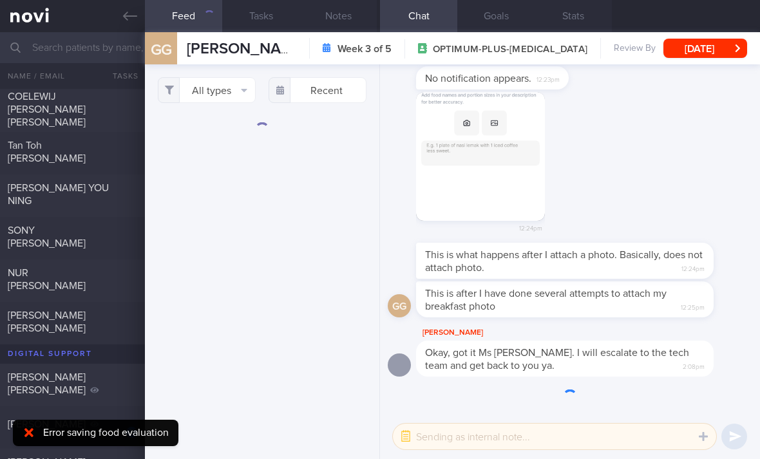
click at [231, 96] on button "All types" at bounding box center [207, 90] width 98 height 26
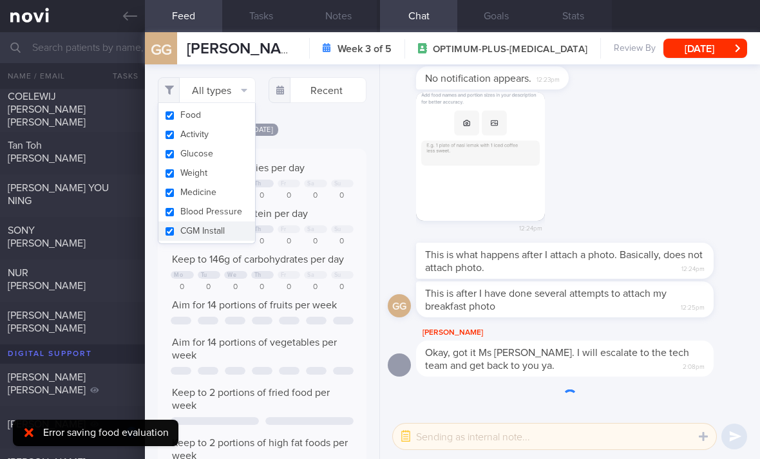
click at [236, 129] on button "Activity" at bounding box center [206, 134] width 97 height 19
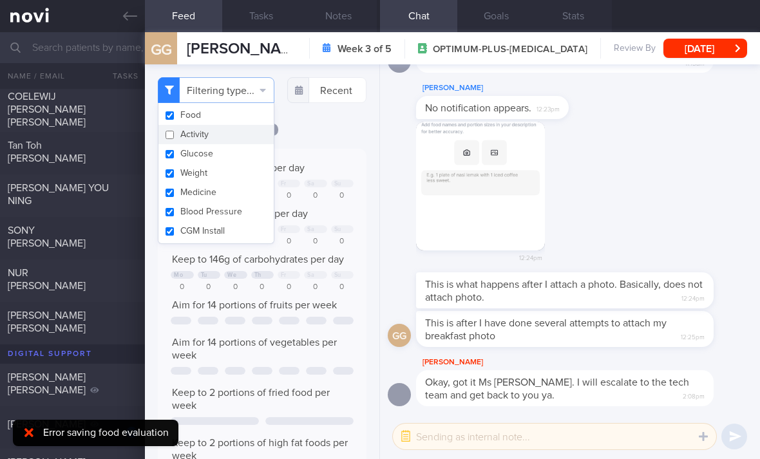
click at [235, 160] on button "Glucose" at bounding box center [215, 153] width 115 height 19
click at [240, 180] on button "Weight" at bounding box center [215, 173] width 115 height 19
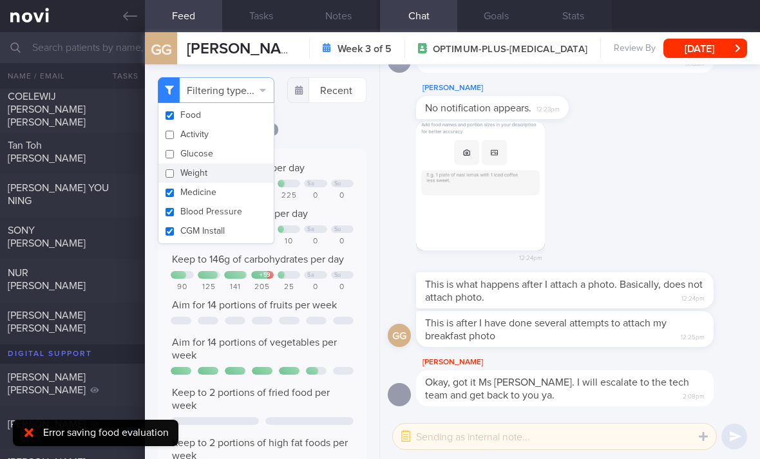
click at [243, 205] on button "Blood Pressure" at bounding box center [215, 211] width 115 height 19
click at [242, 222] on button "CGM Install" at bounding box center [215, 231] width 115 height 19
click at [241, 235] on button "CGM Install" at bounding box center [215, 231] width 115 height 19
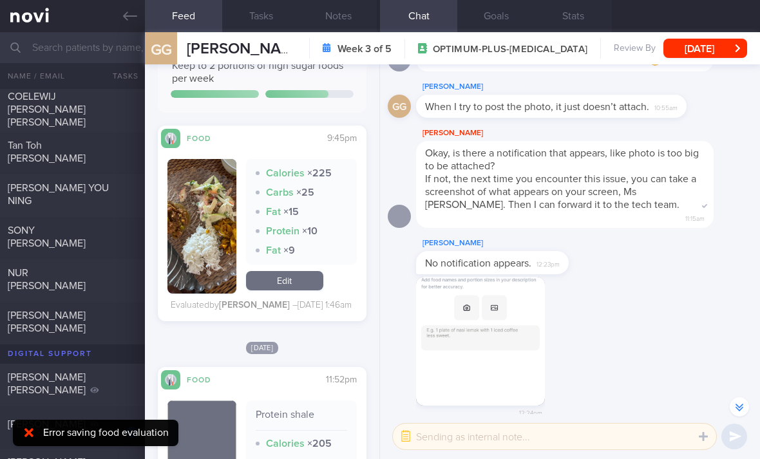
scroll to position [479, 0]
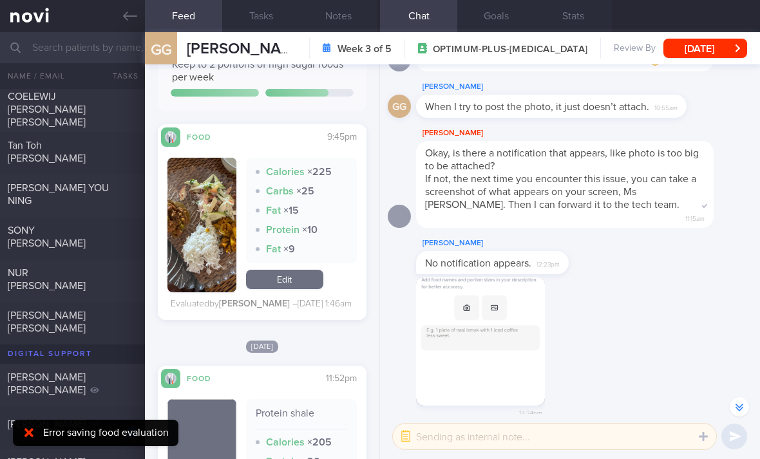
click at [110, 323] on div "[PERSON_NAME] [PERSON_NAME]" at bounding box center [71, 322] width 126 height 26
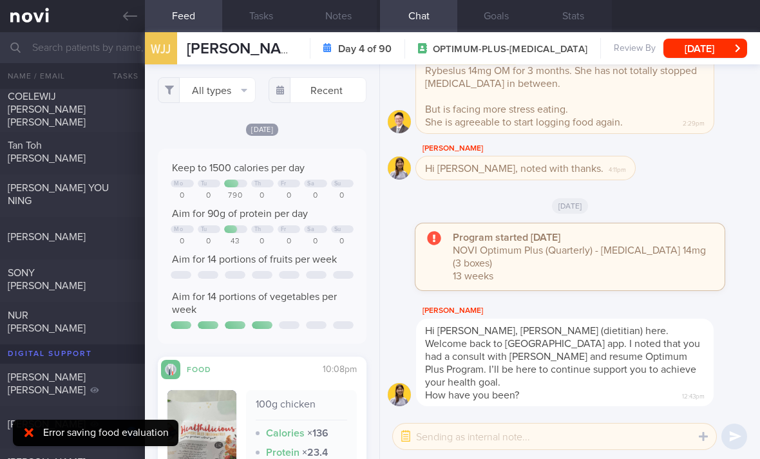
scroll to position [48, 191]
